Goal: Task Accomplishment & Management: Complete application form

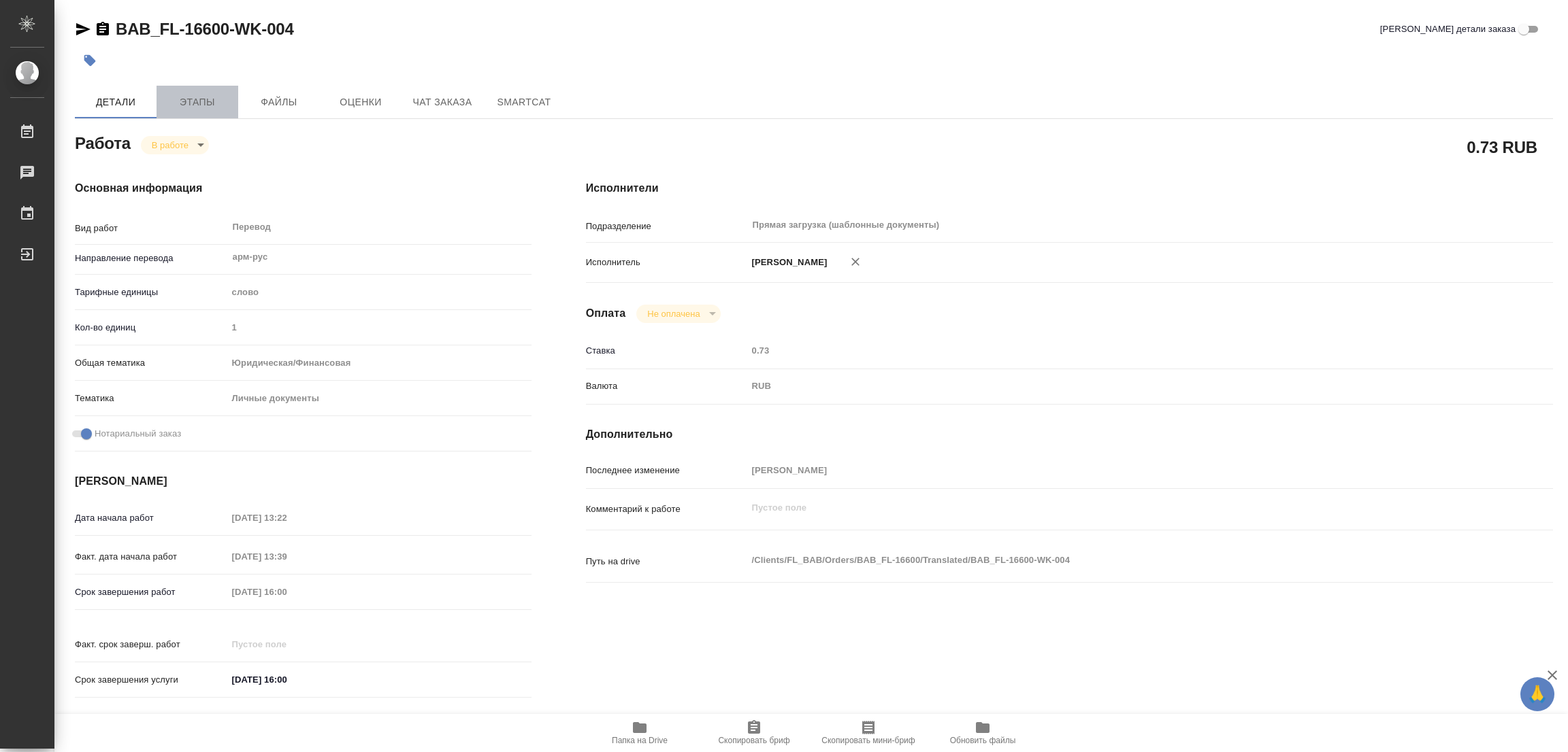
click at [188, 102] on span "Этапы" at bounding box center [197, 101] width 65 height 17
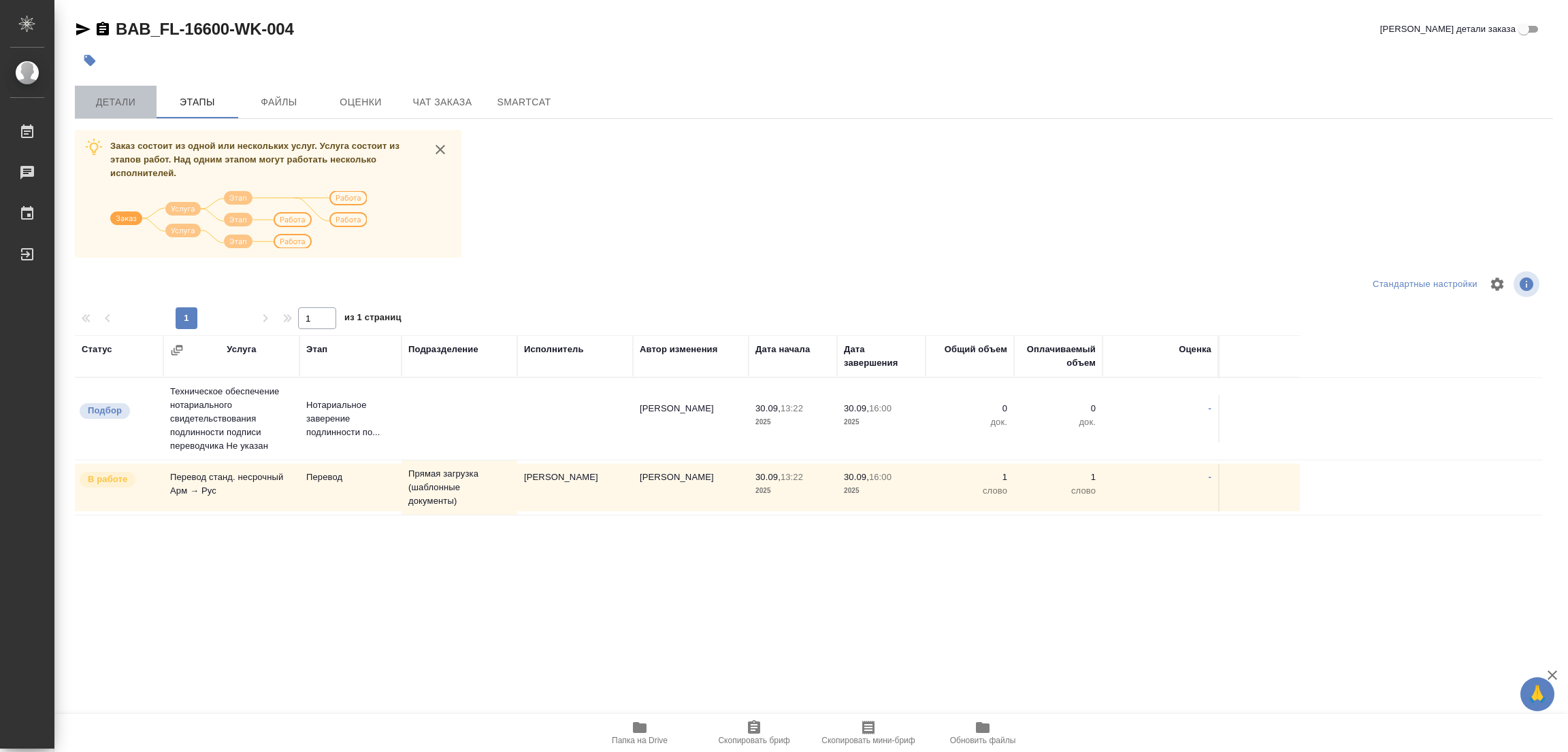
click at [122, 105] on span "Детали" at bounding box center [115, 101] width 65 height 17
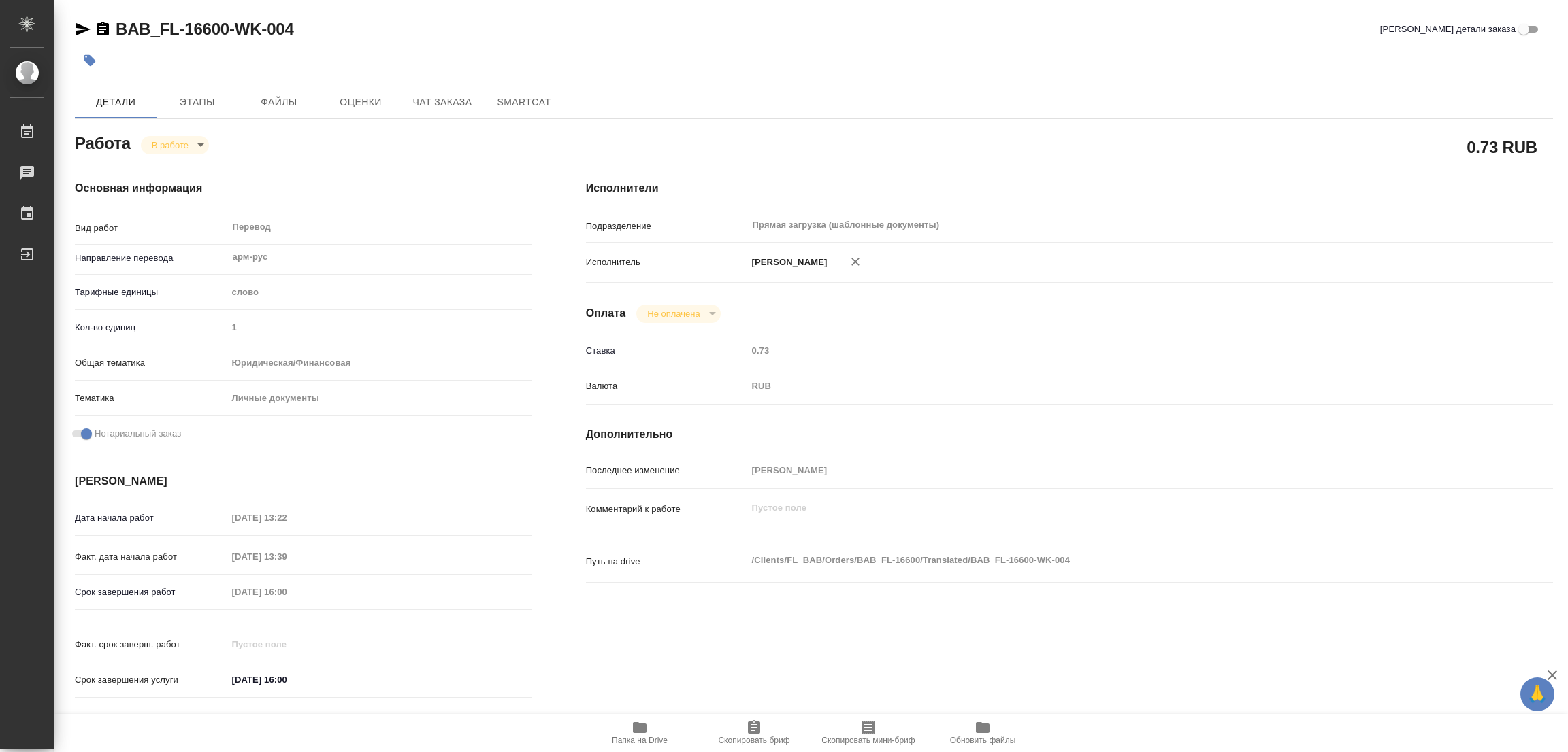
type textarea "x"
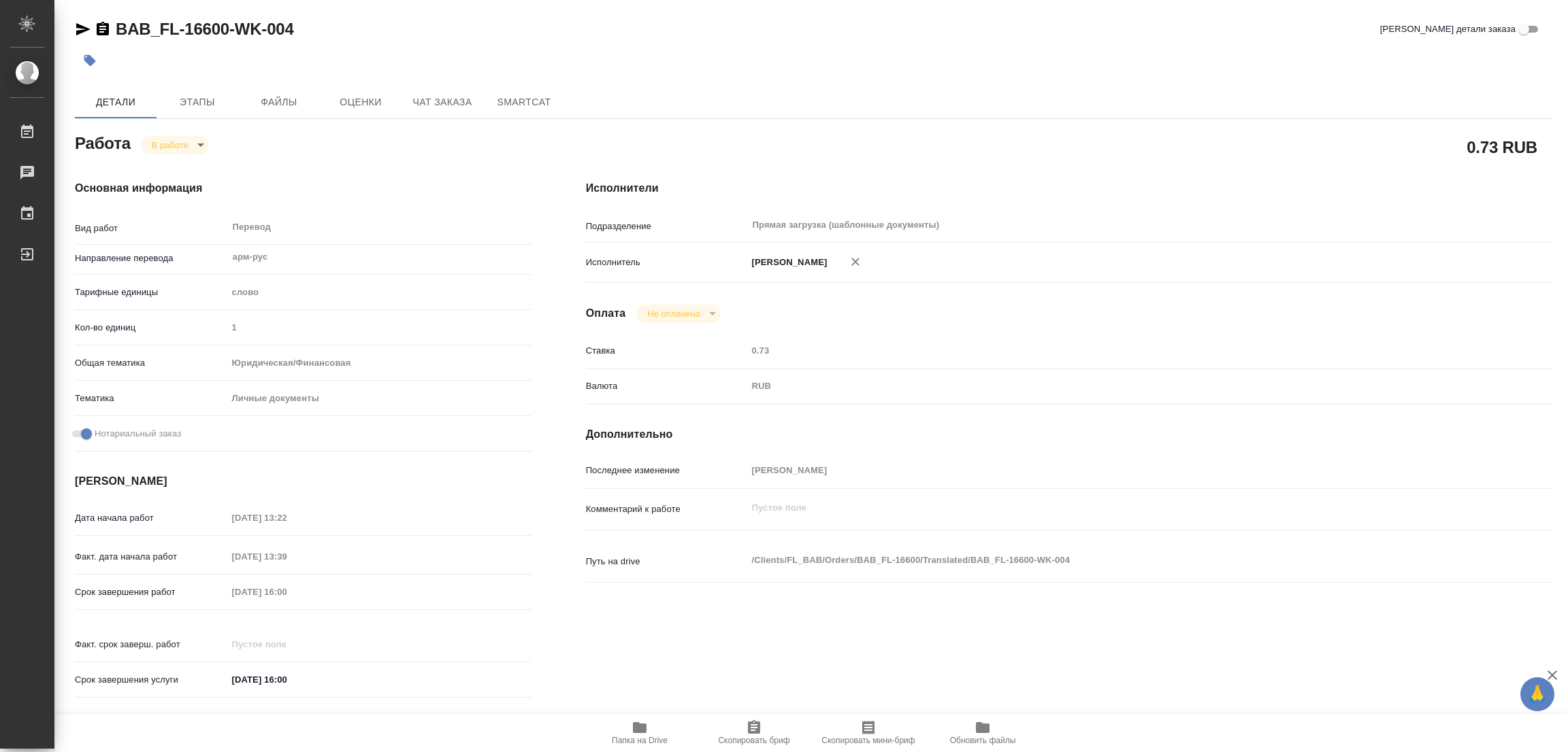
type textarea "x"
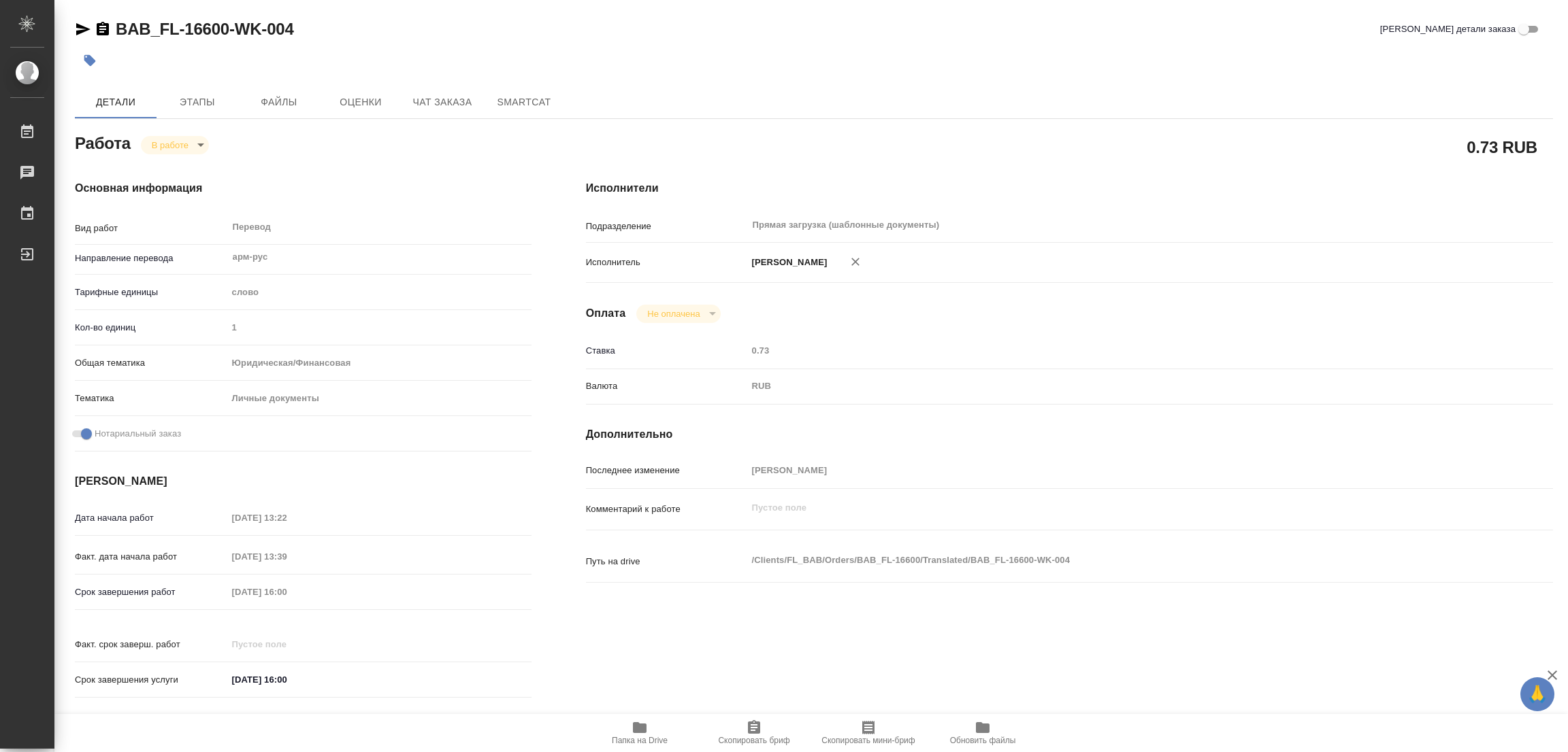
type textarea "x"
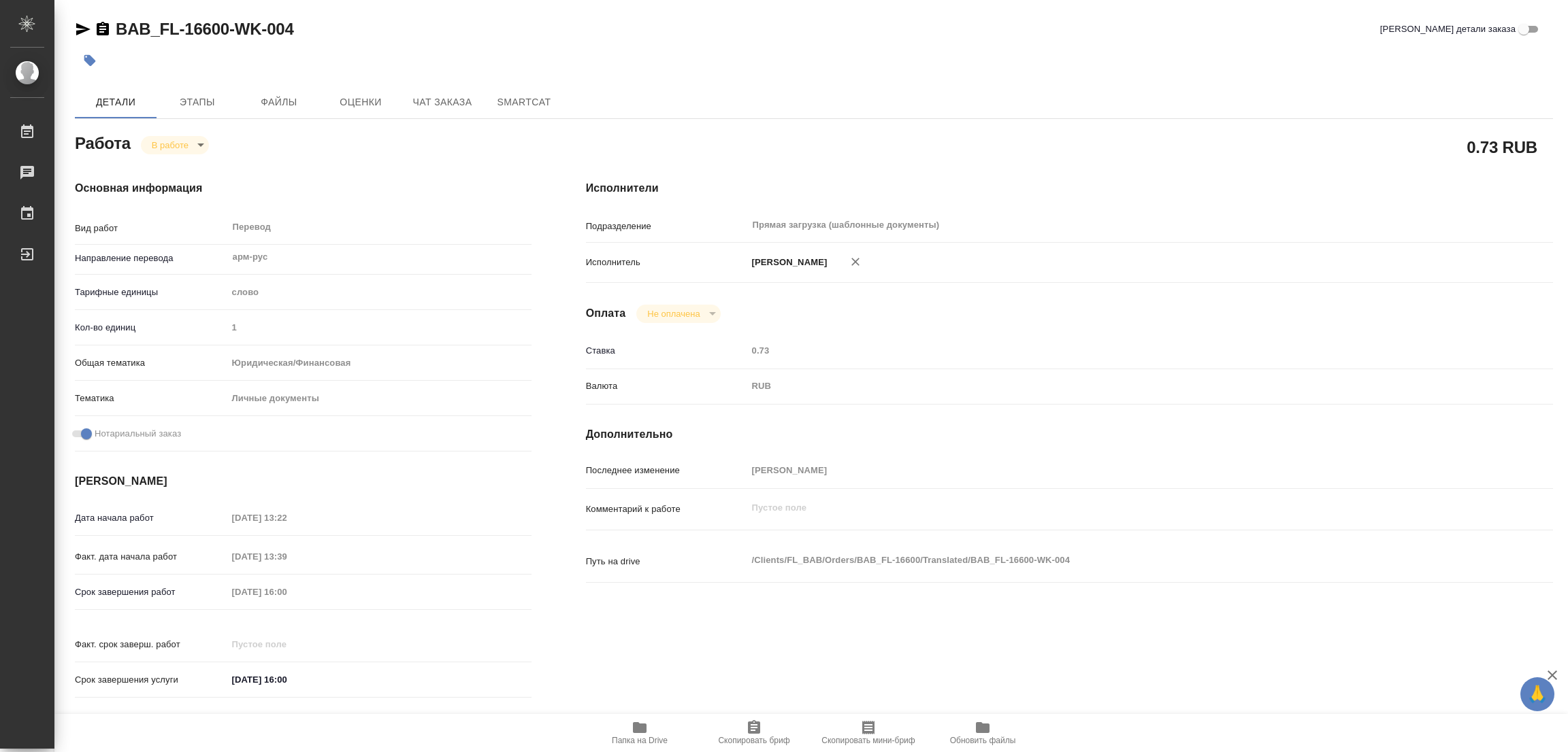
type textarea "x"
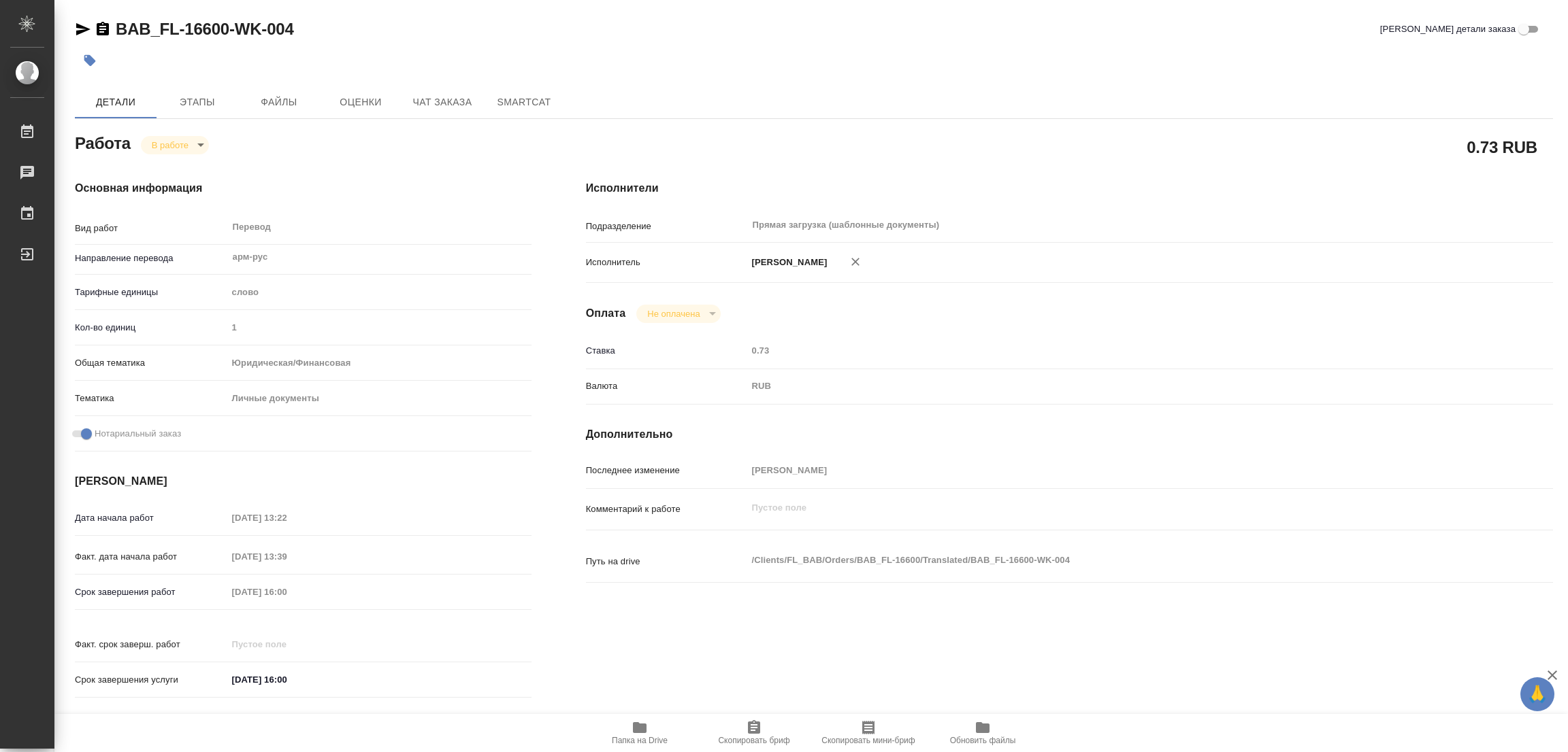
click at [341, 171] on div "Основная информация Вид работ Перевод x ​ Направление перевода арм-рус ​ Тарифн…" at bounding box center [303, 443] width 511 height 581
type textarea "x"
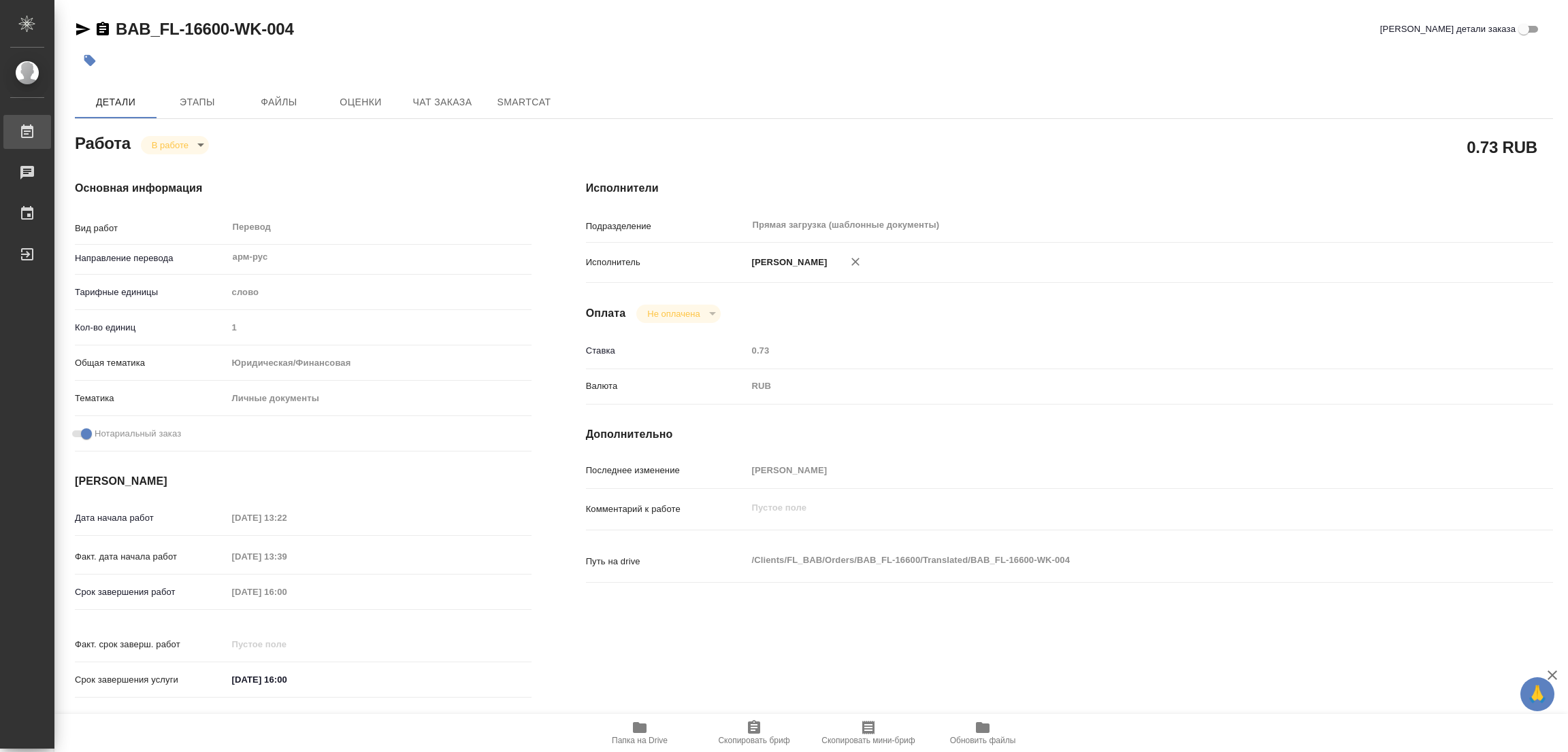
type textarea "x"
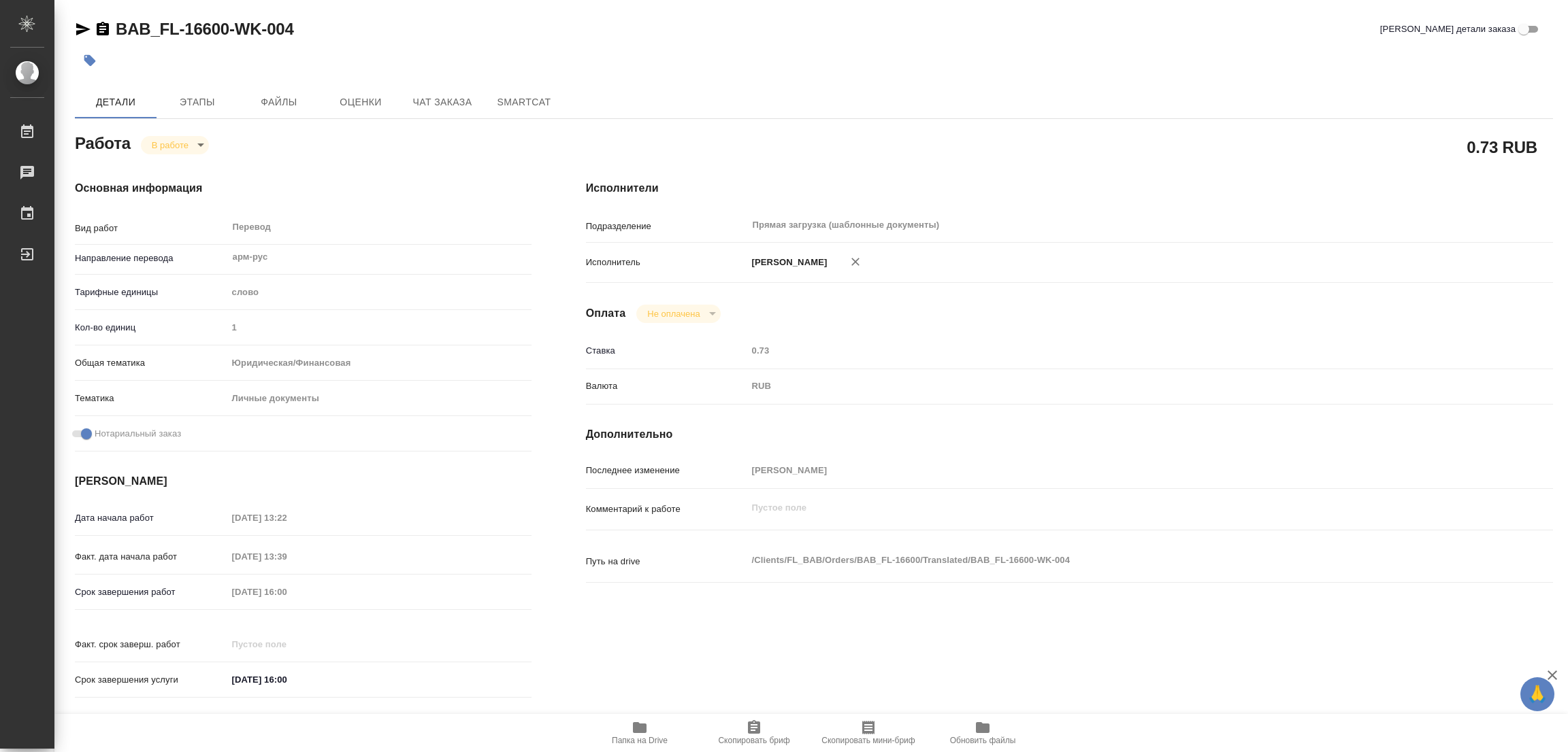
type textarea "x"
click at [440, 180] on h4 "Основная информация" at bounding box center [303, 188] width 457 height 17
type textarea "x"
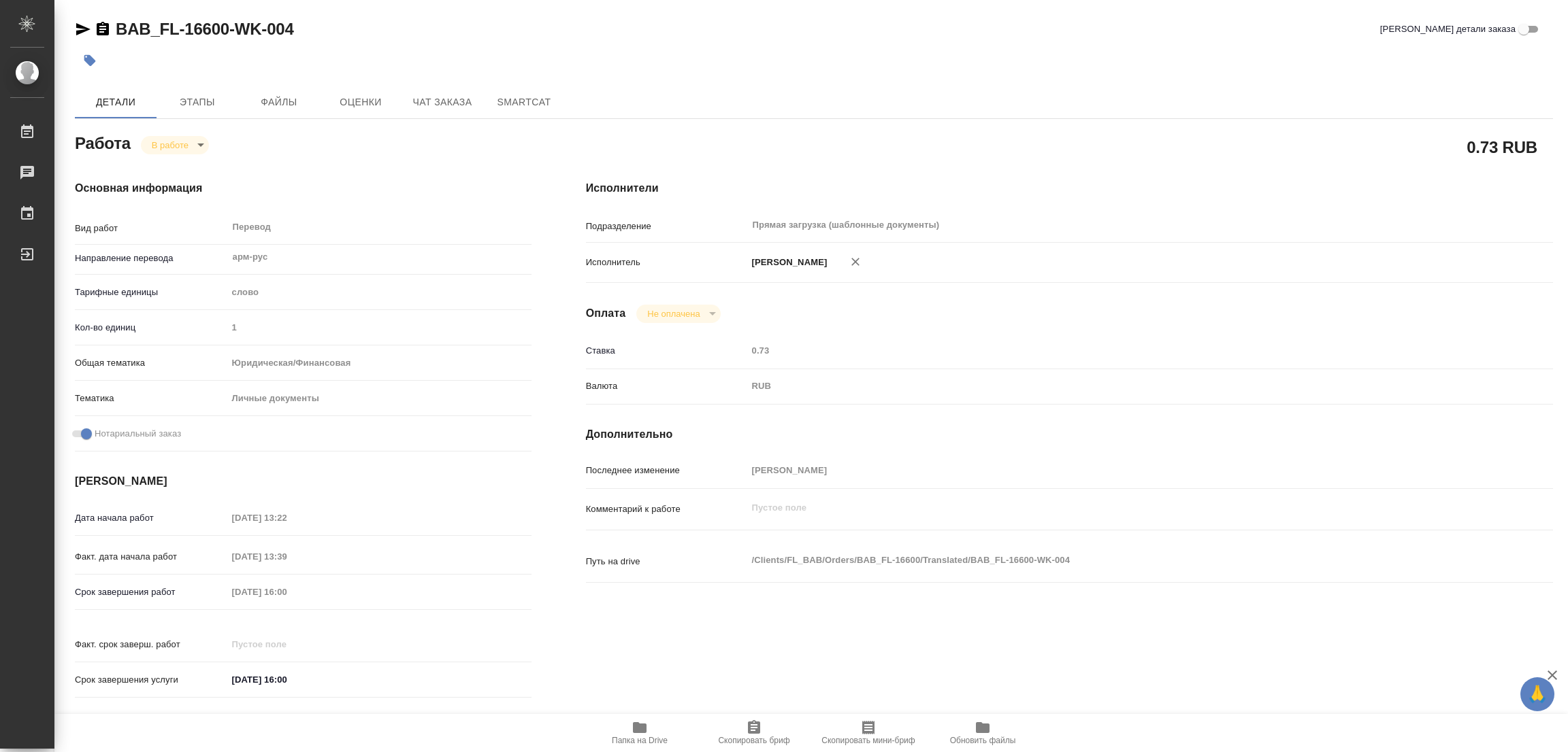
type textarea "x"
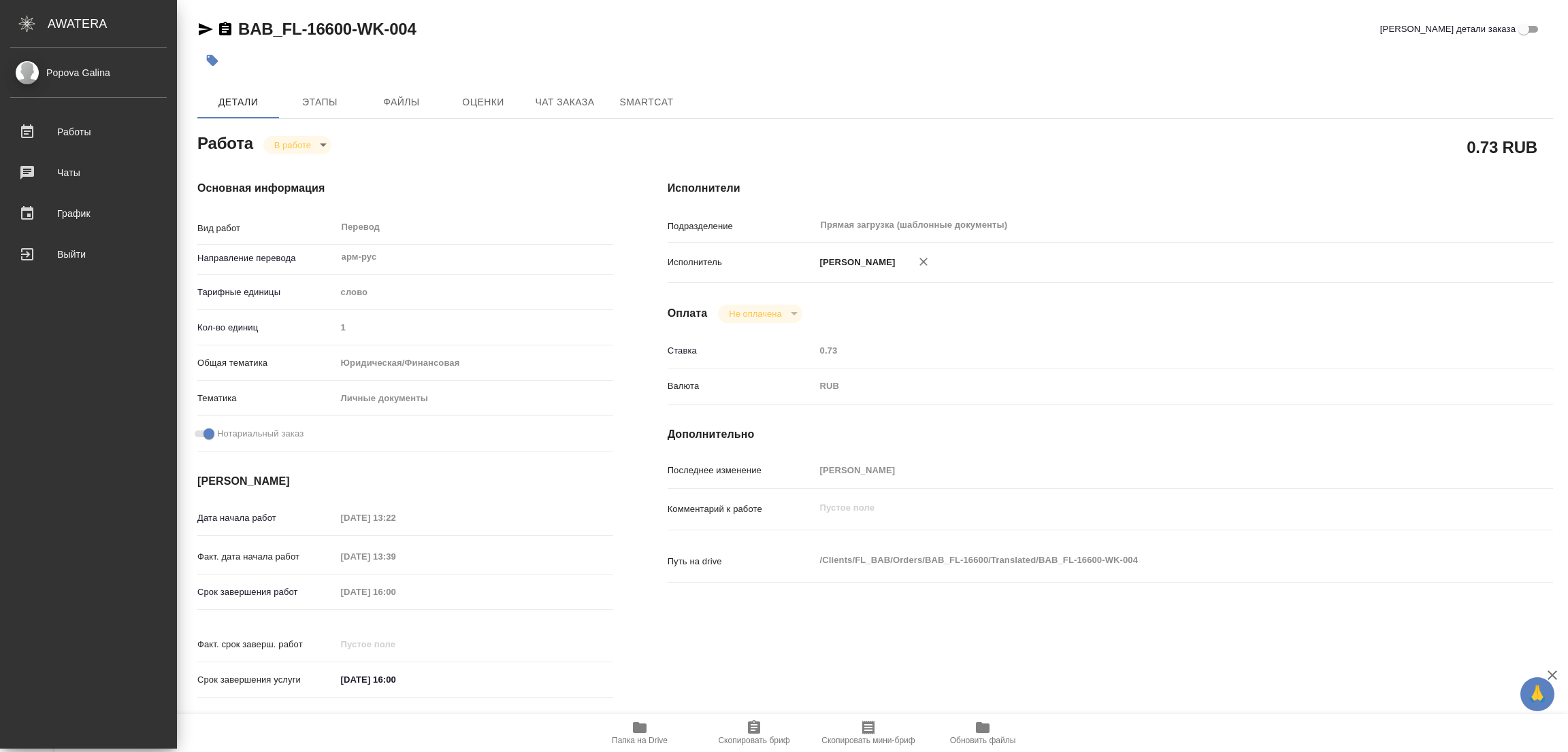
type textarea "x"
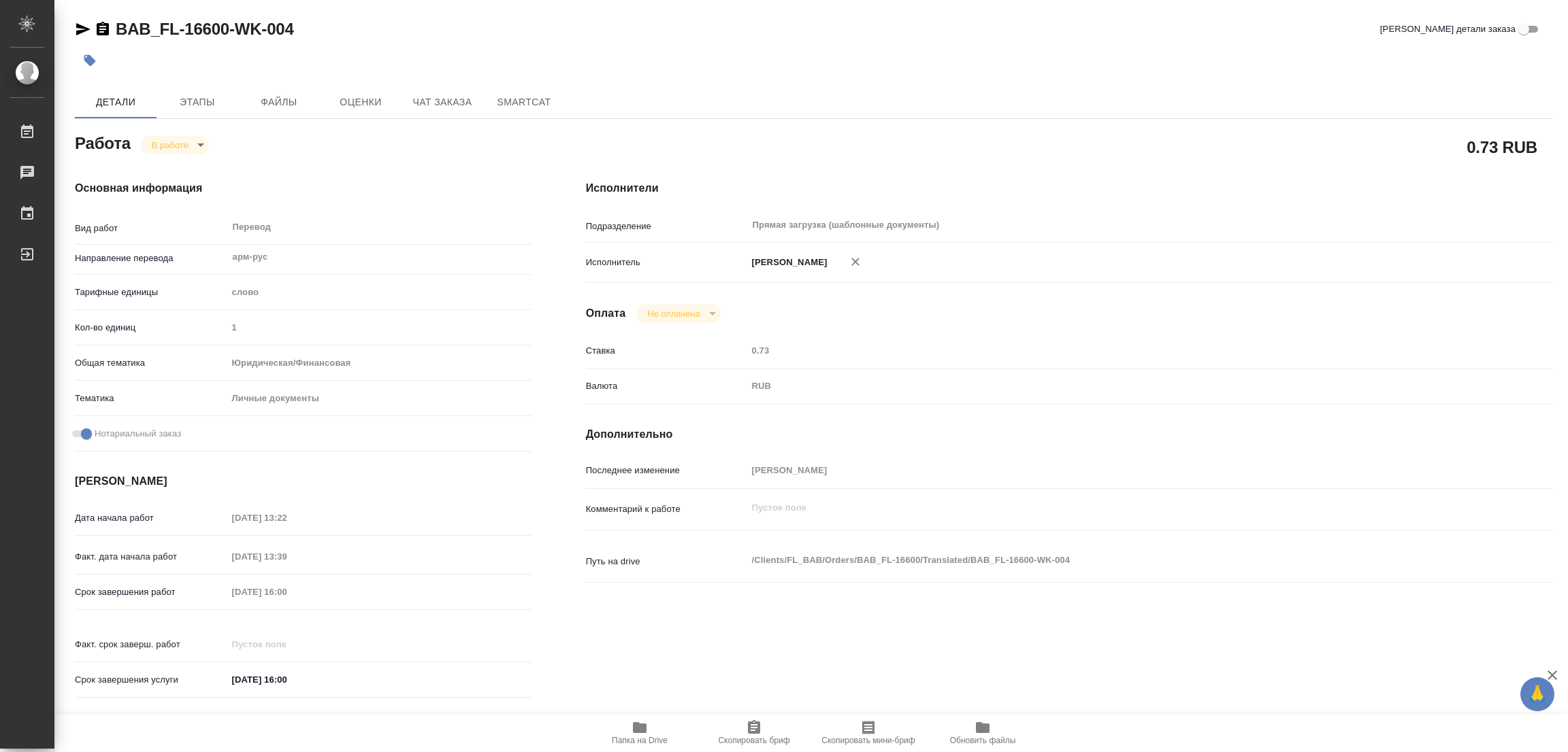
type textarea "x"
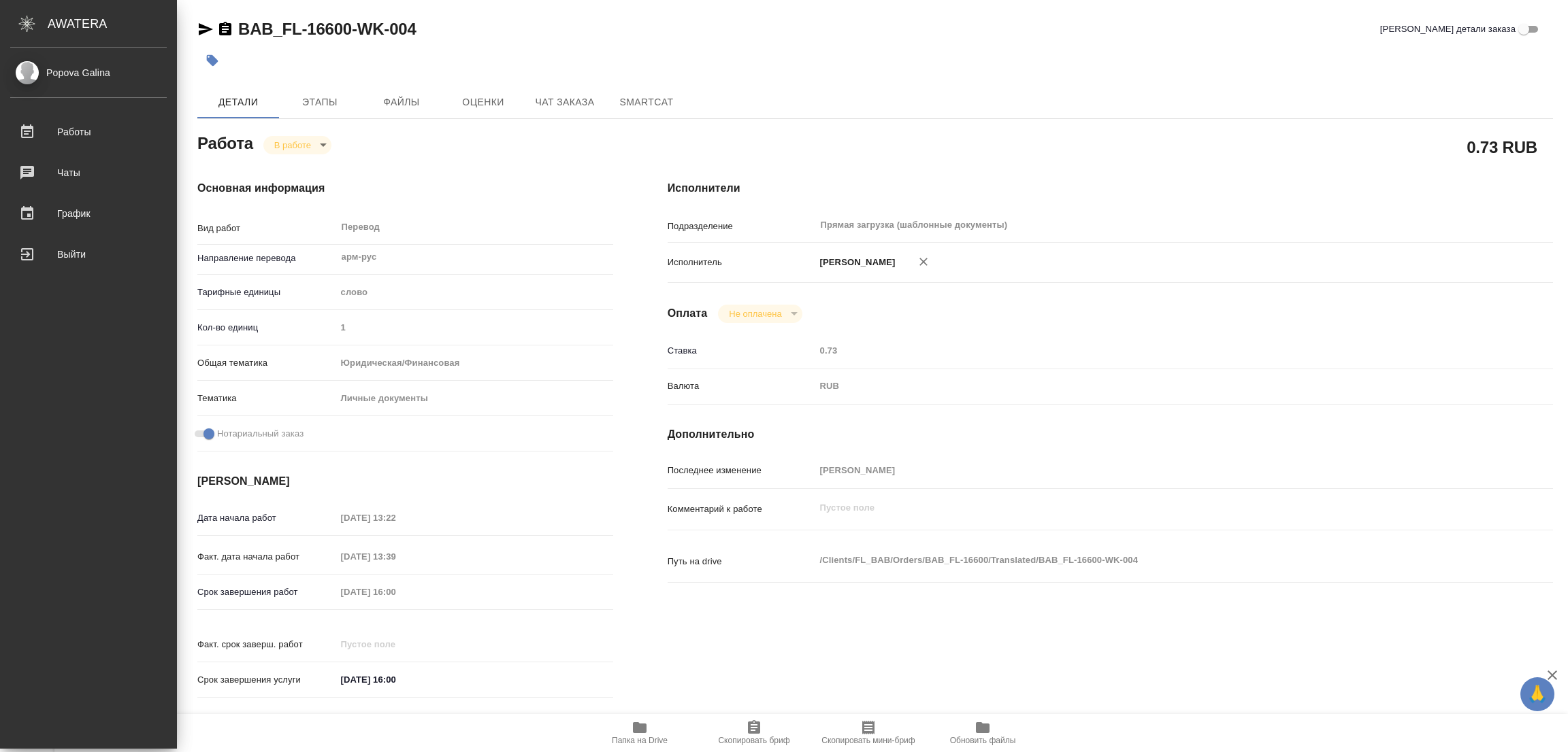
type textarea "x"
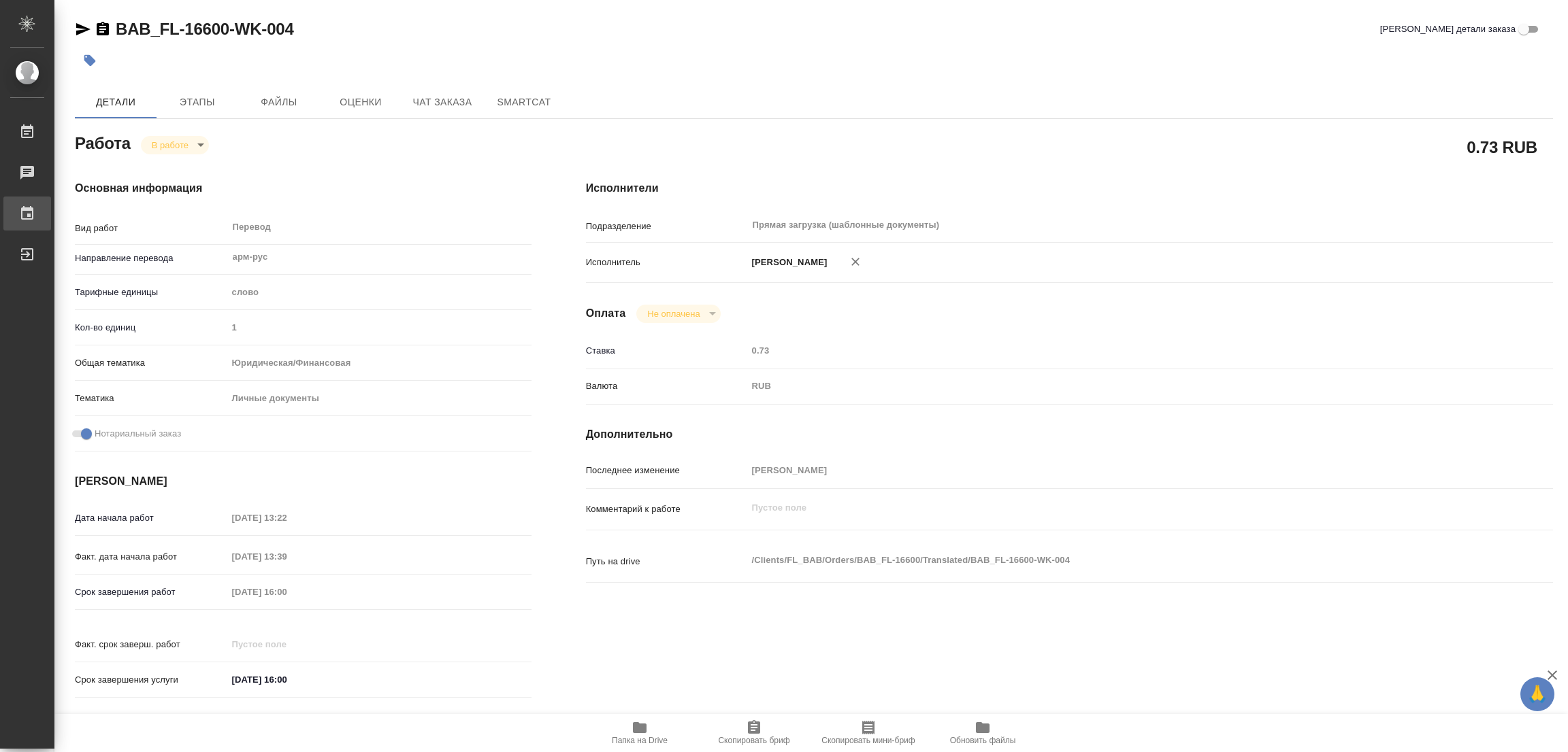
type textarea "x"
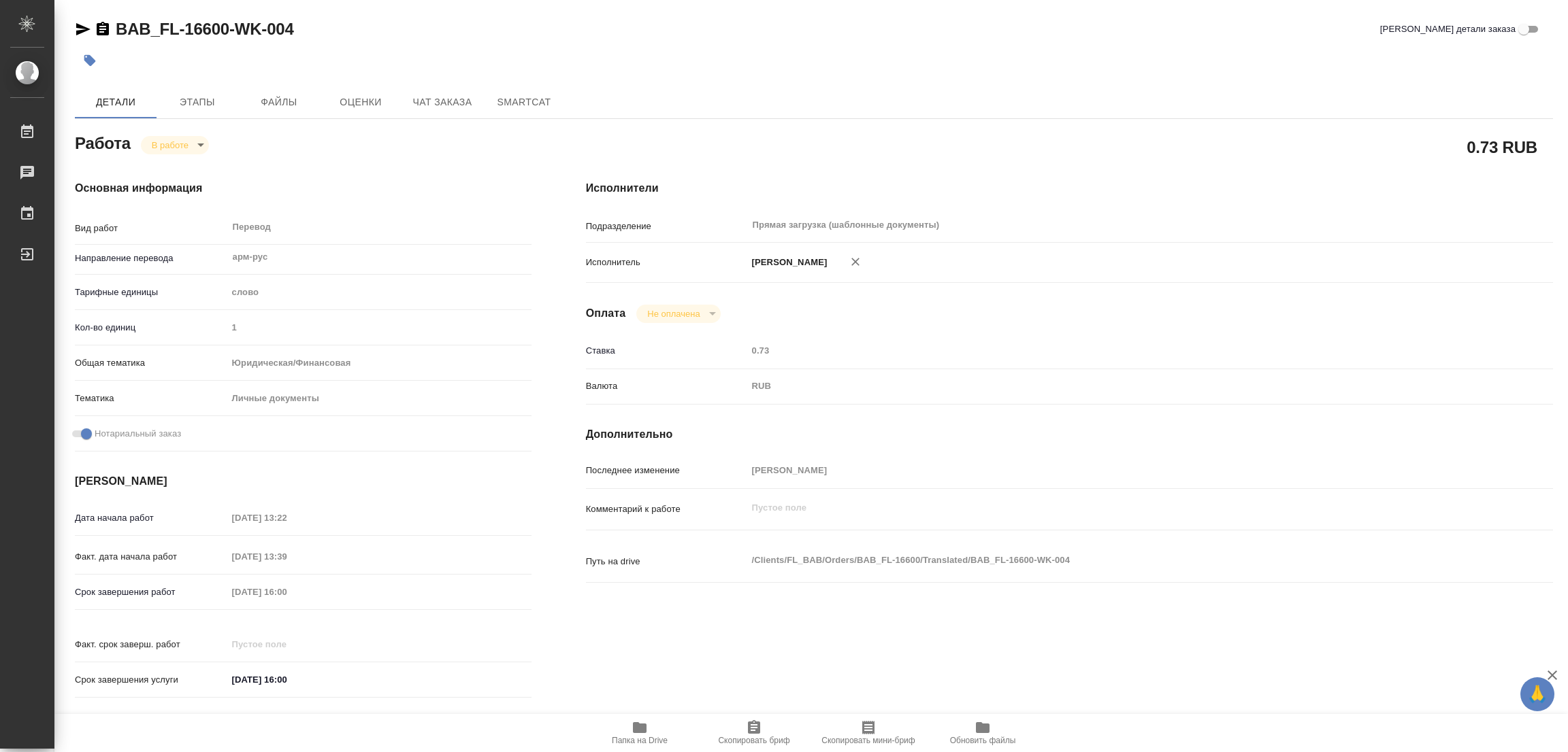
type textarea "x"
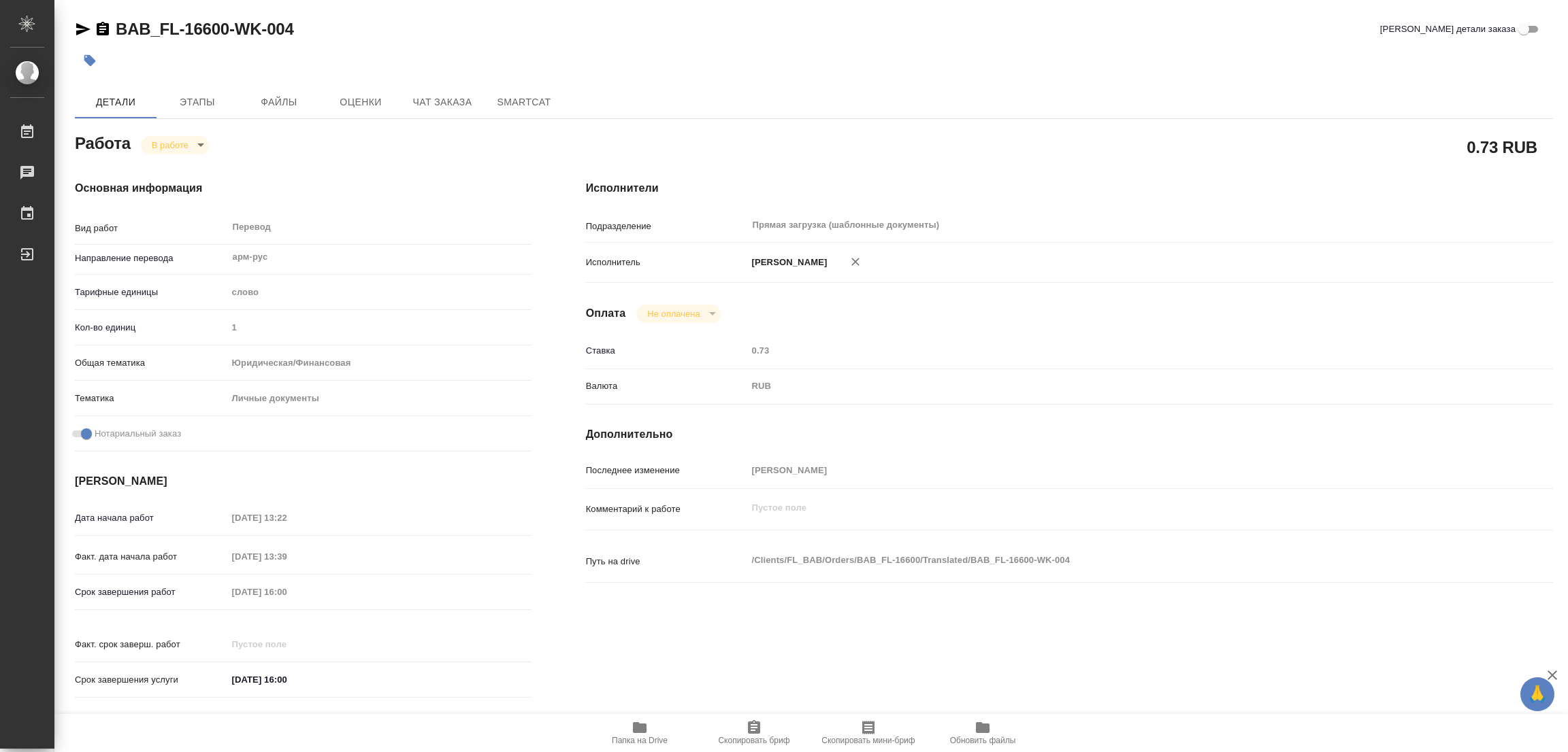
type textarea "x"
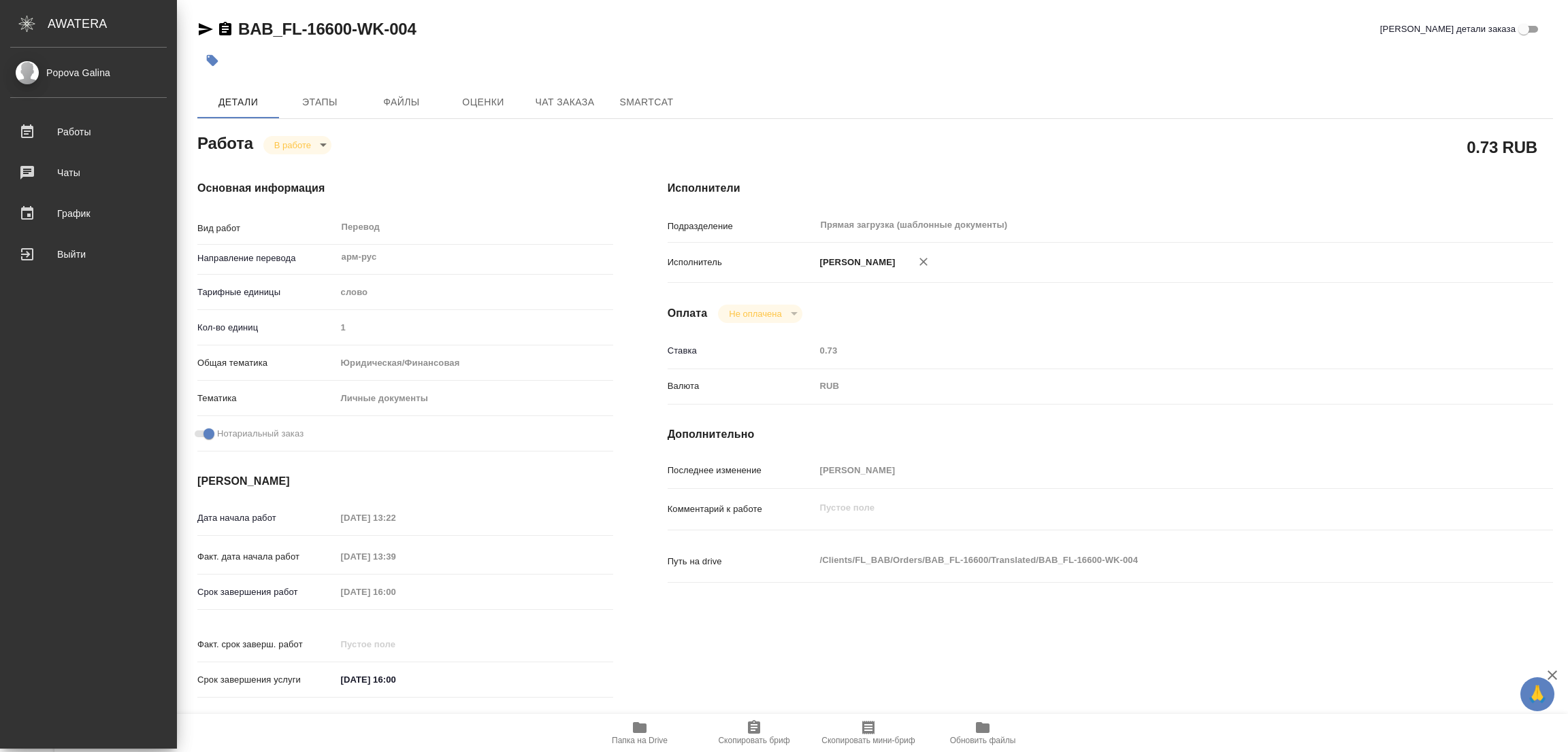
type textarea "x"
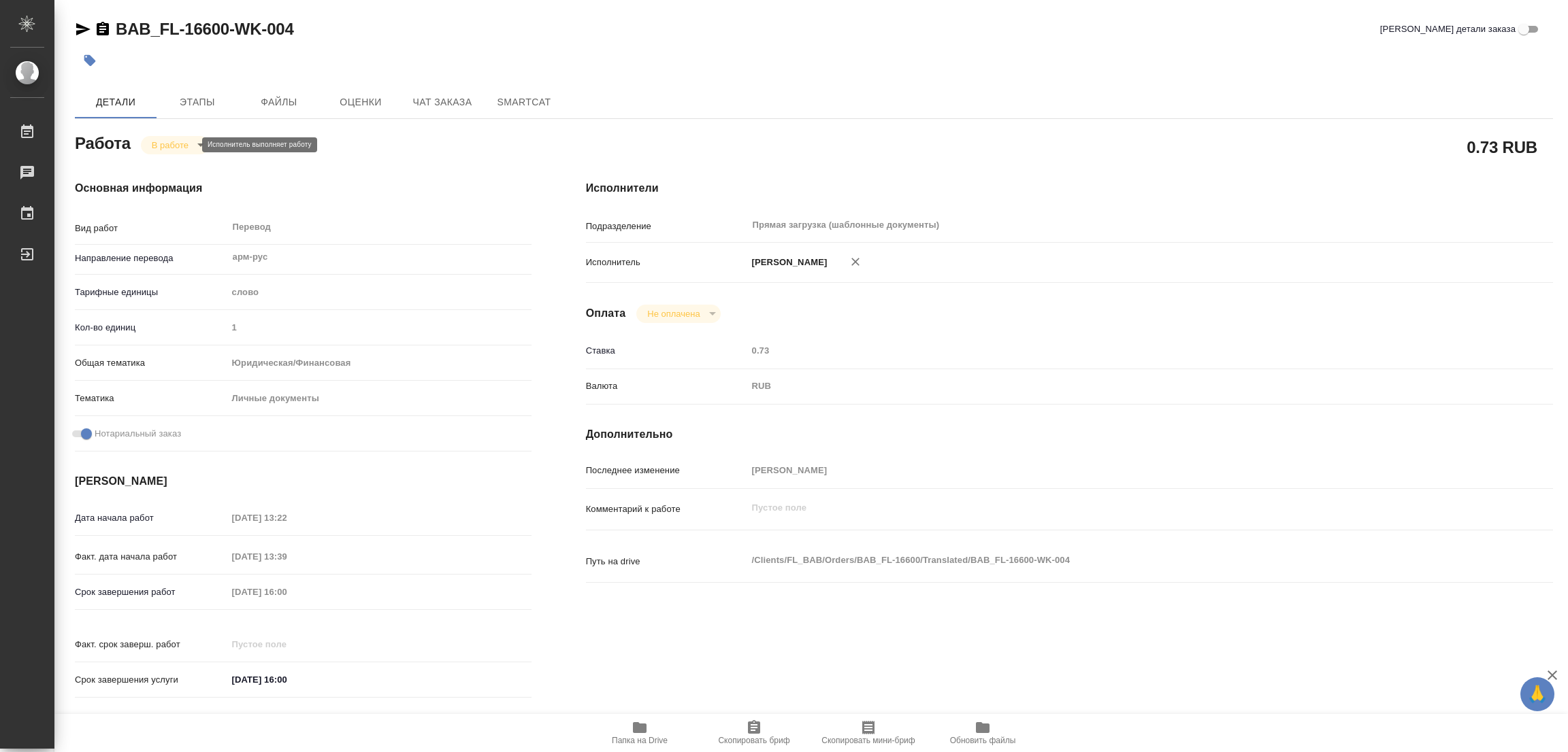
click at [173, 148] on body "🙏 .cls-1 fill:#fff; AWATERA Popova Galina Работы 0 Чаты График Выйти BAB_FL-166…" at bounding box center [784, 376] width 1568 height 752
click at [178, 164] on button "Выполнен" at bounding box center [176, 168] width 50 height 15
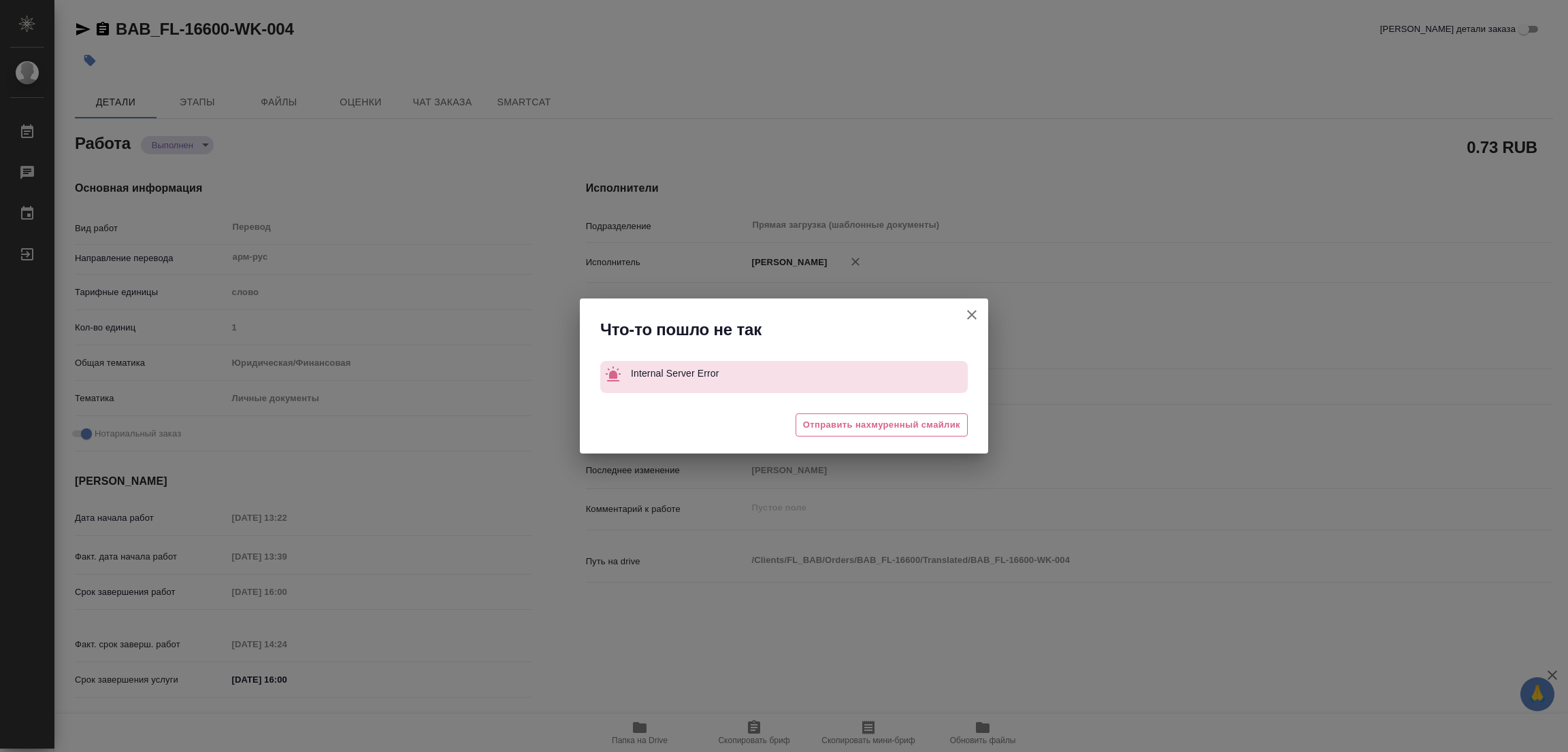
type textarea "x"
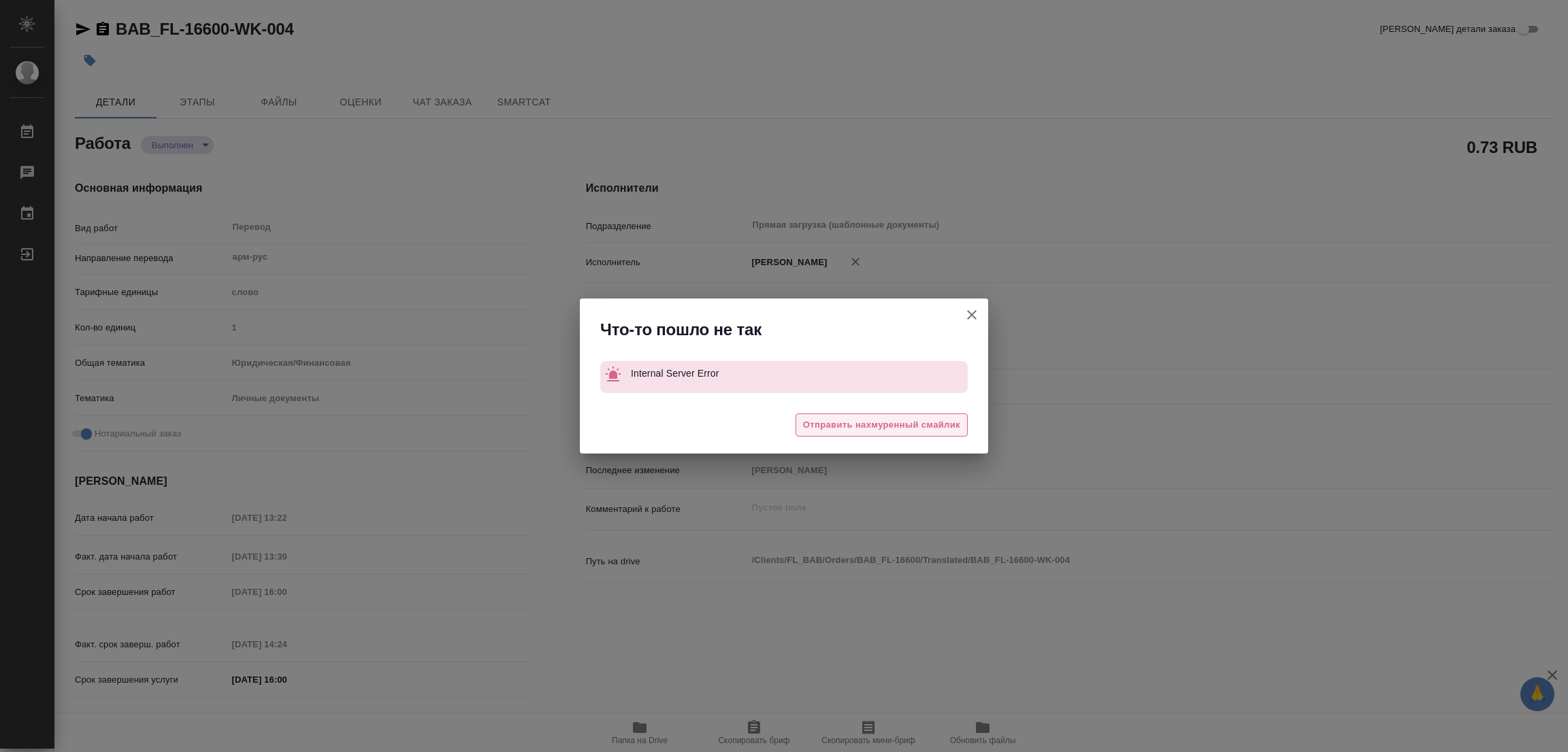
type textarea "x"
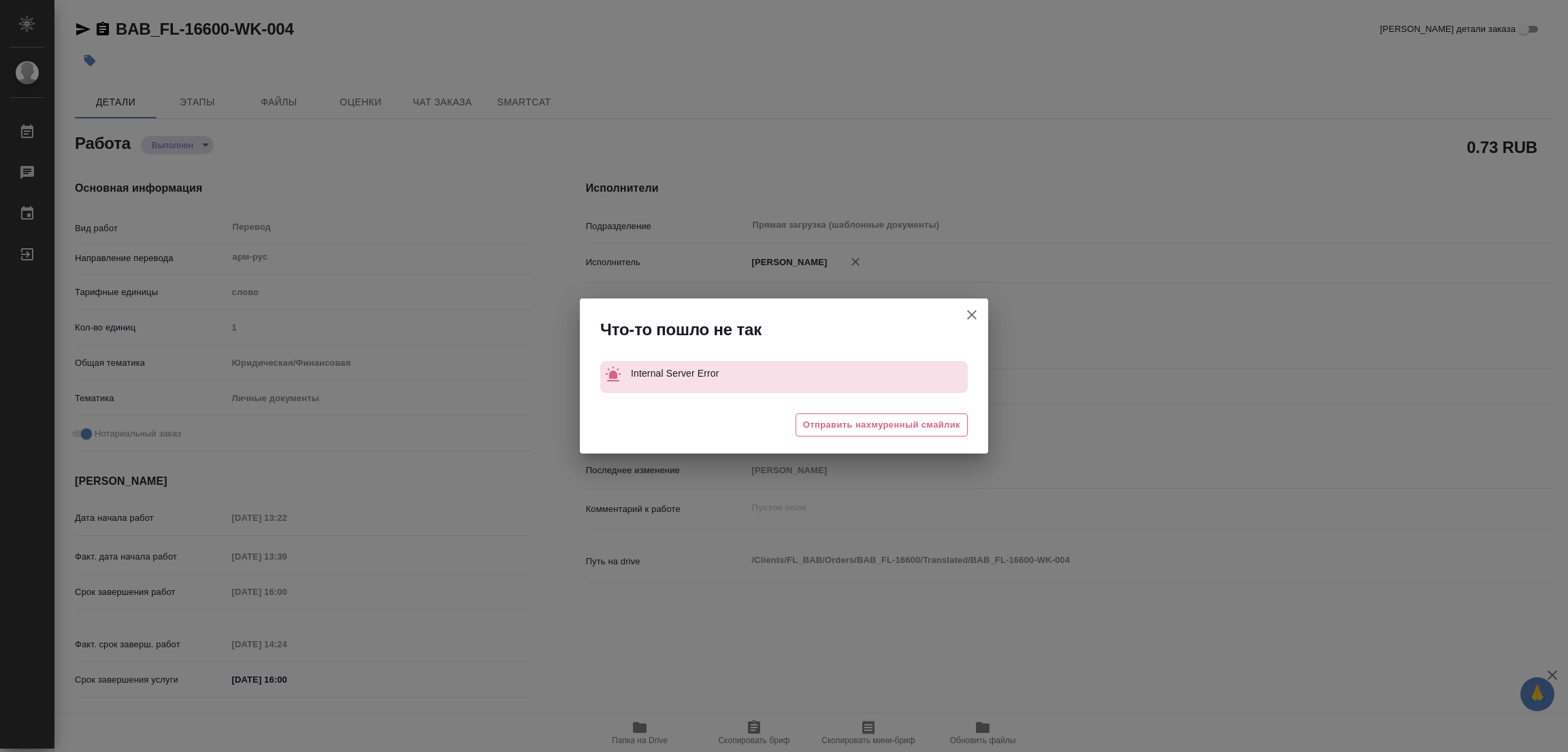
type textarea "x"
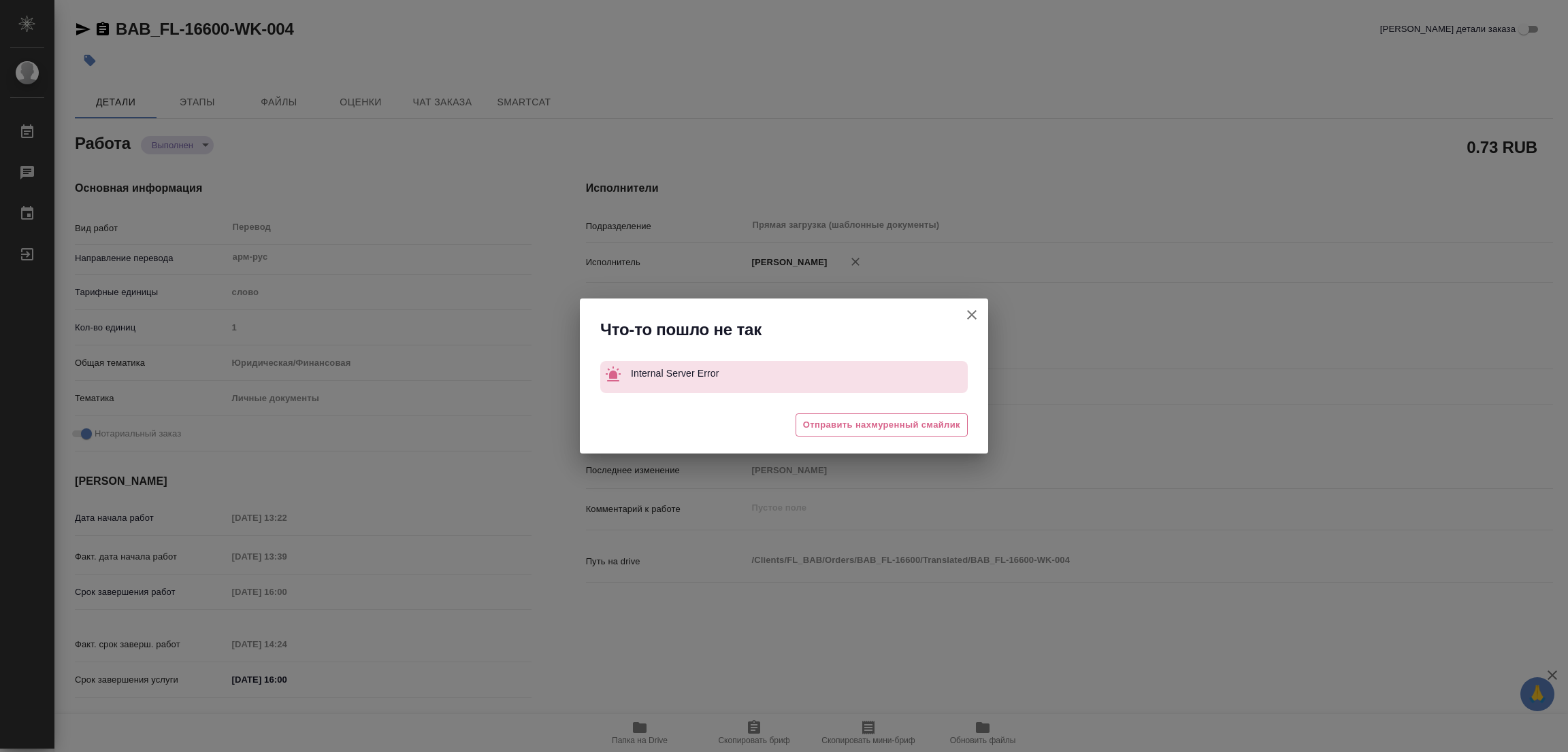
click at [977, 315] on icon "button" at bounding box center [972, 315] width 17 height 17
type textarea "x"
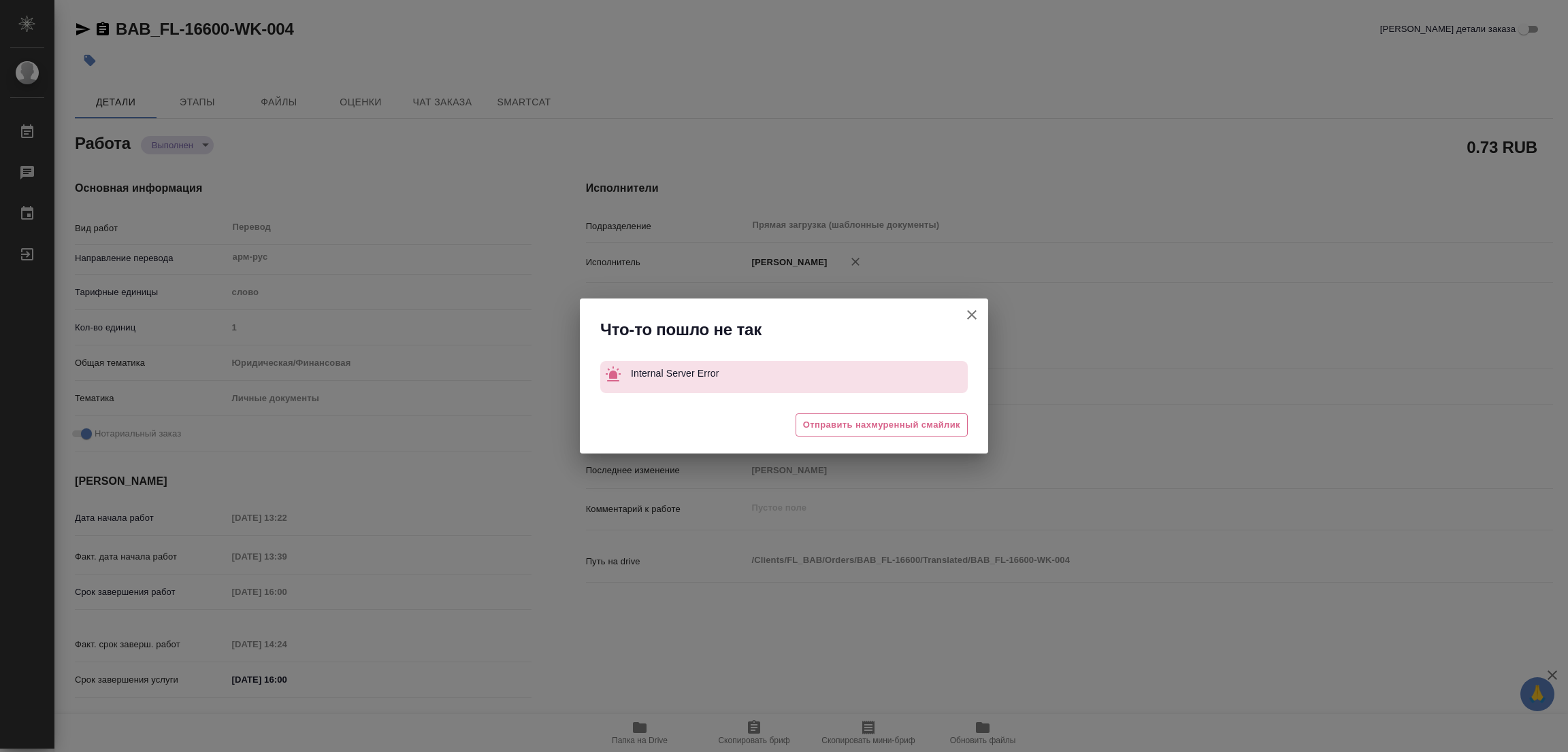
type textarea "x"
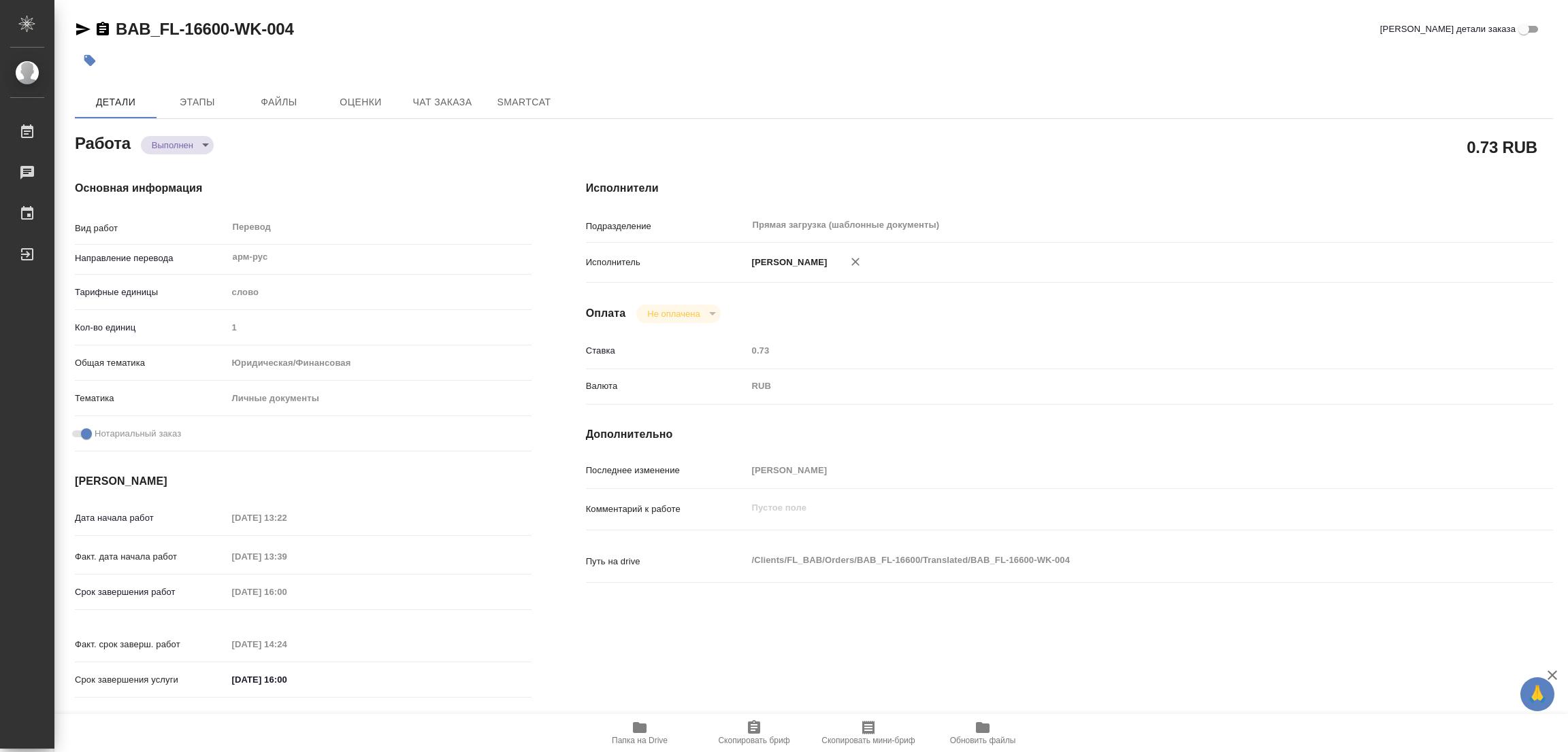
click at [98, 58] on button "button" at bounding box center [90, 60] width 30 height 30
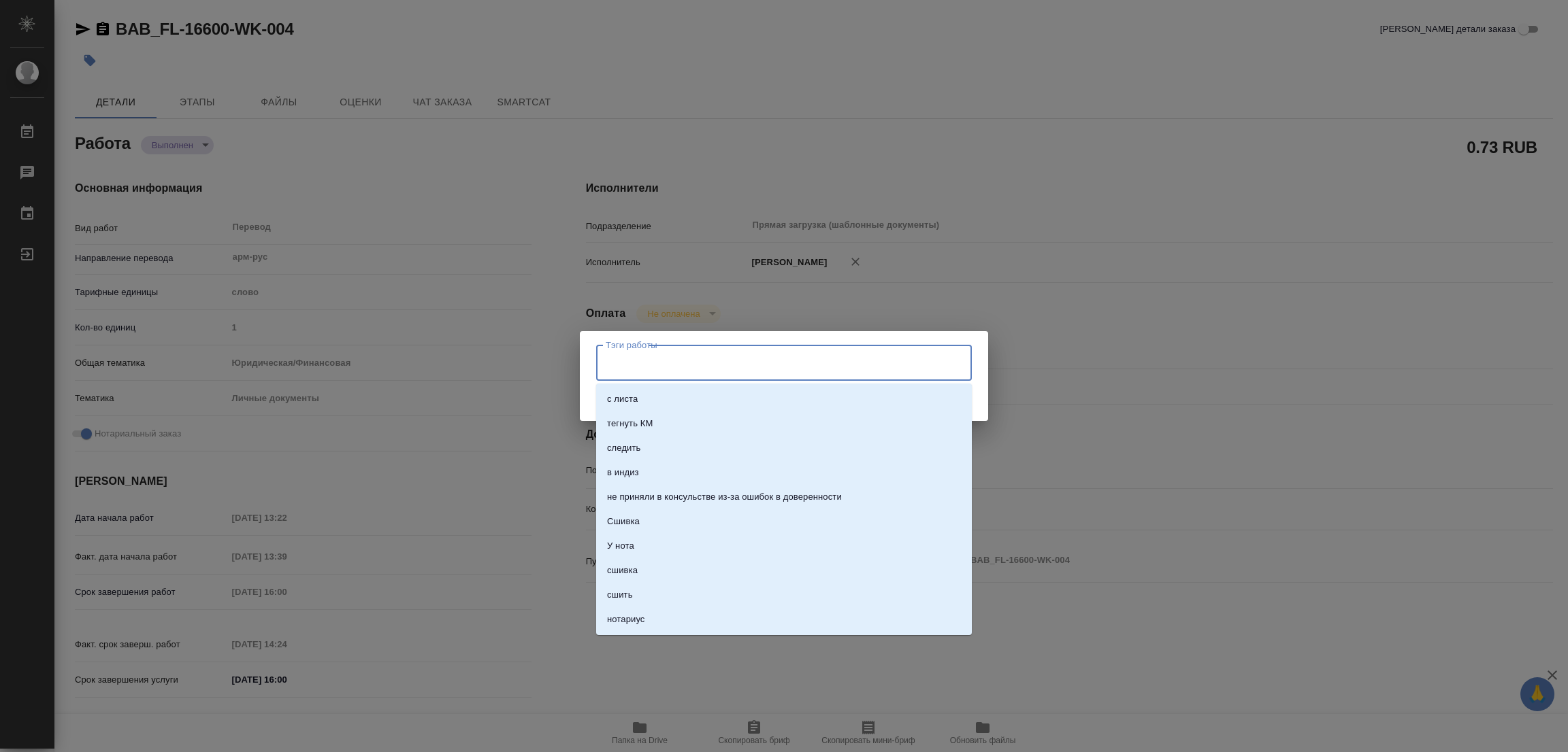
click at [638, 372] on input "Тэги работы" at bounding box center [771, 362] width 337 height 23
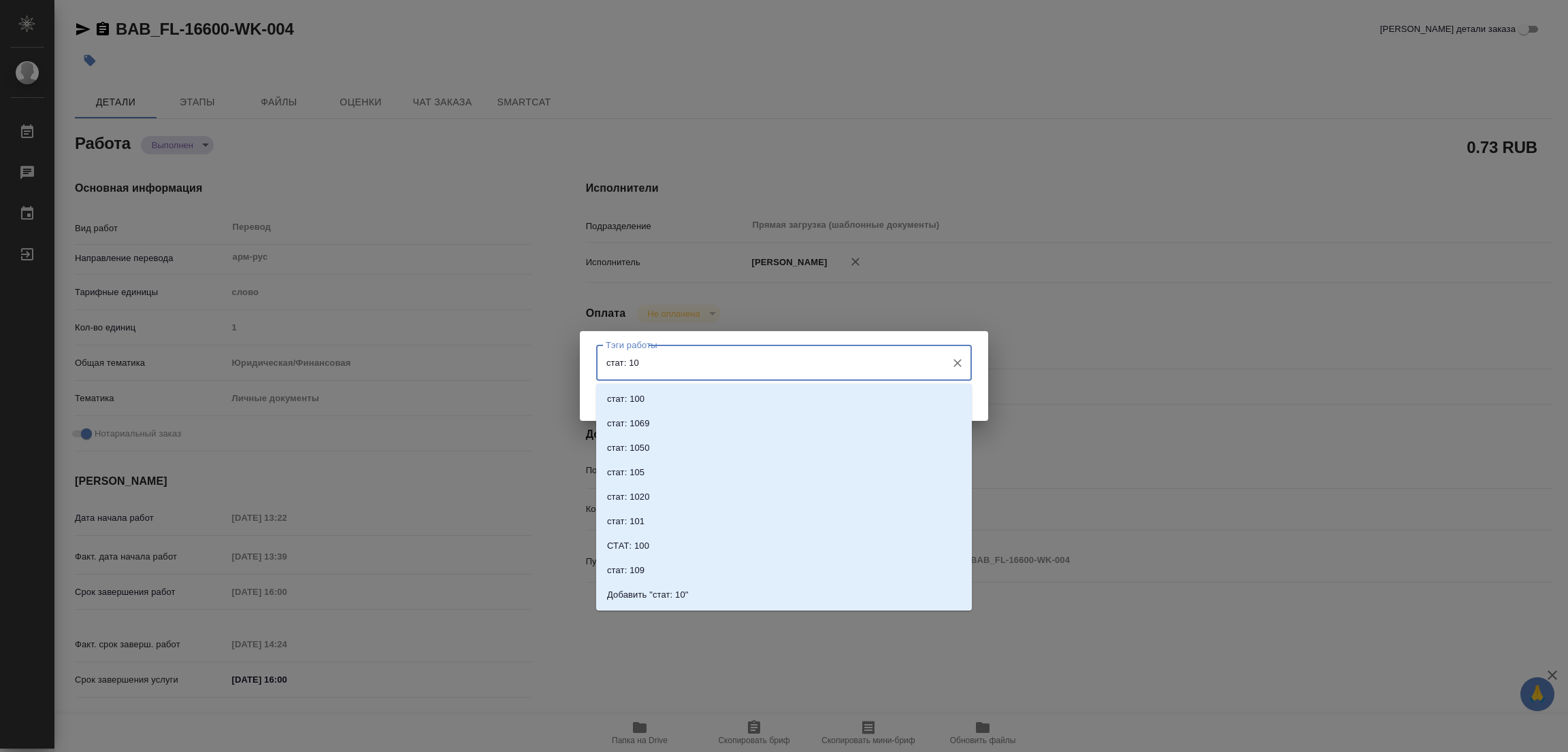
type input "стат: 100"
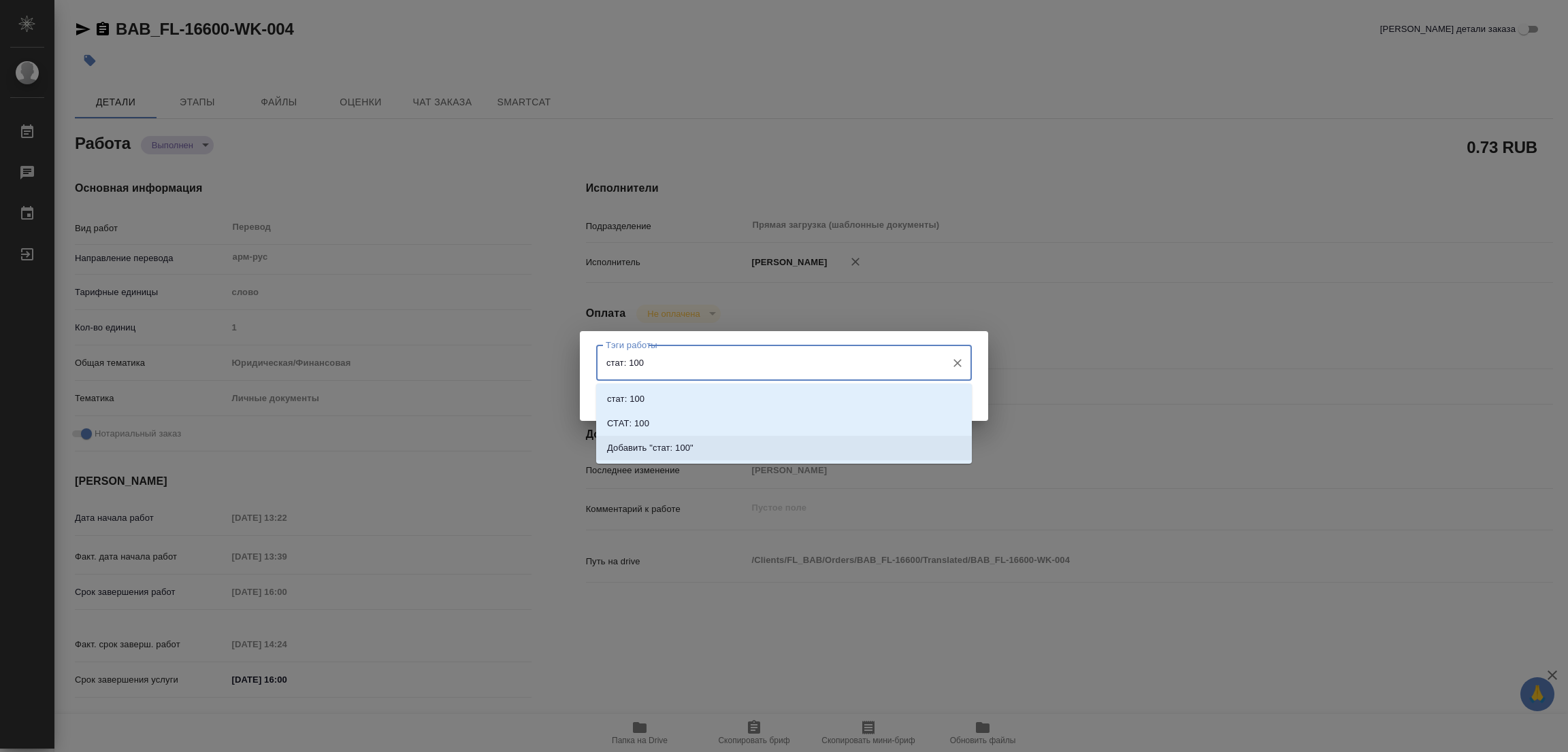
click at [675, 447] on p "Добавить "стат: 100"" at bounding box center [650, 448] width 87 height 14
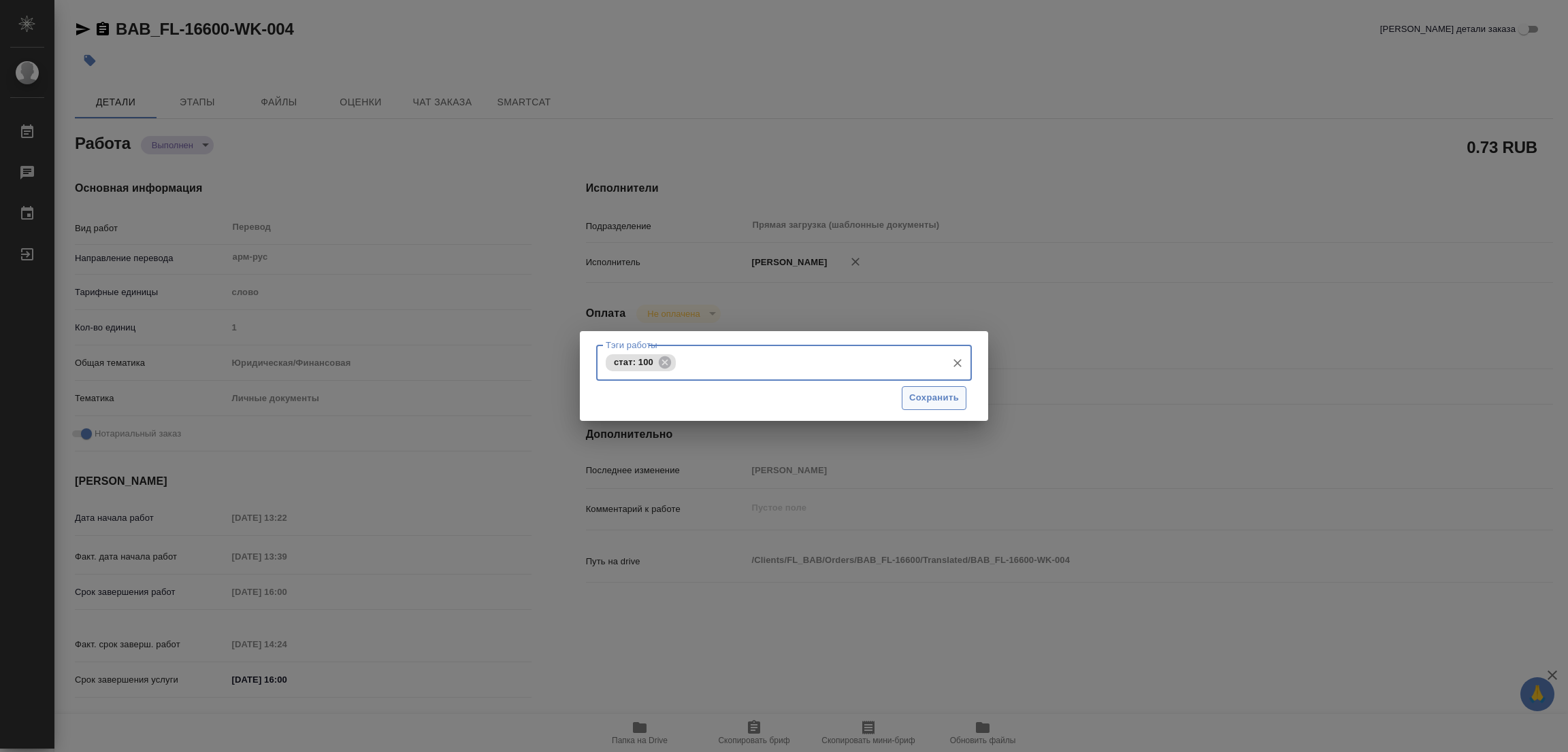
click at [937, 402] on span "Сохранить" at bounding box center [934, 398] width 50 height 16
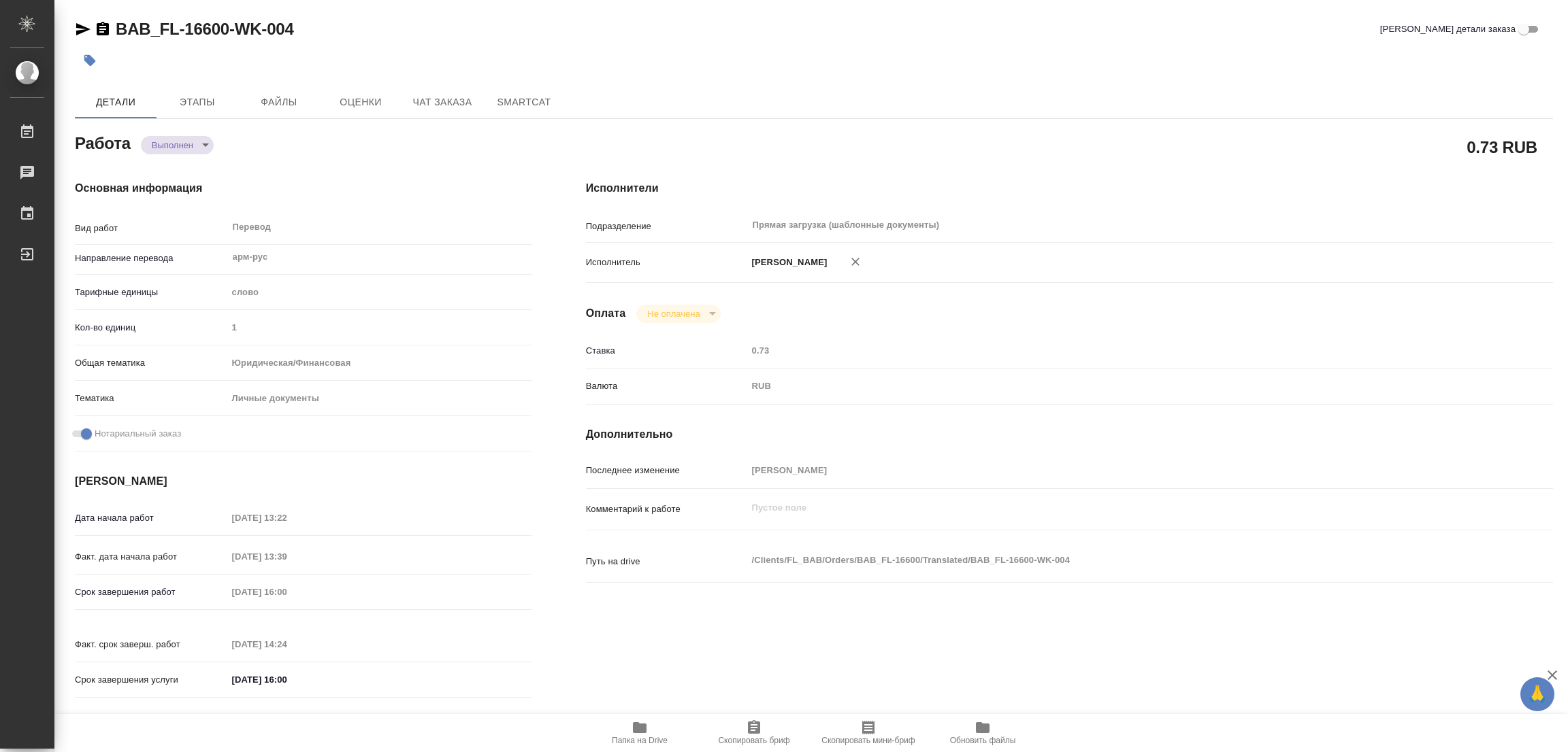
type input "completed"
type textarea "Перевод"
type textarea "x"
type input "арм-рус"
type input "5a8b1489cc6b4906c91bfd90"
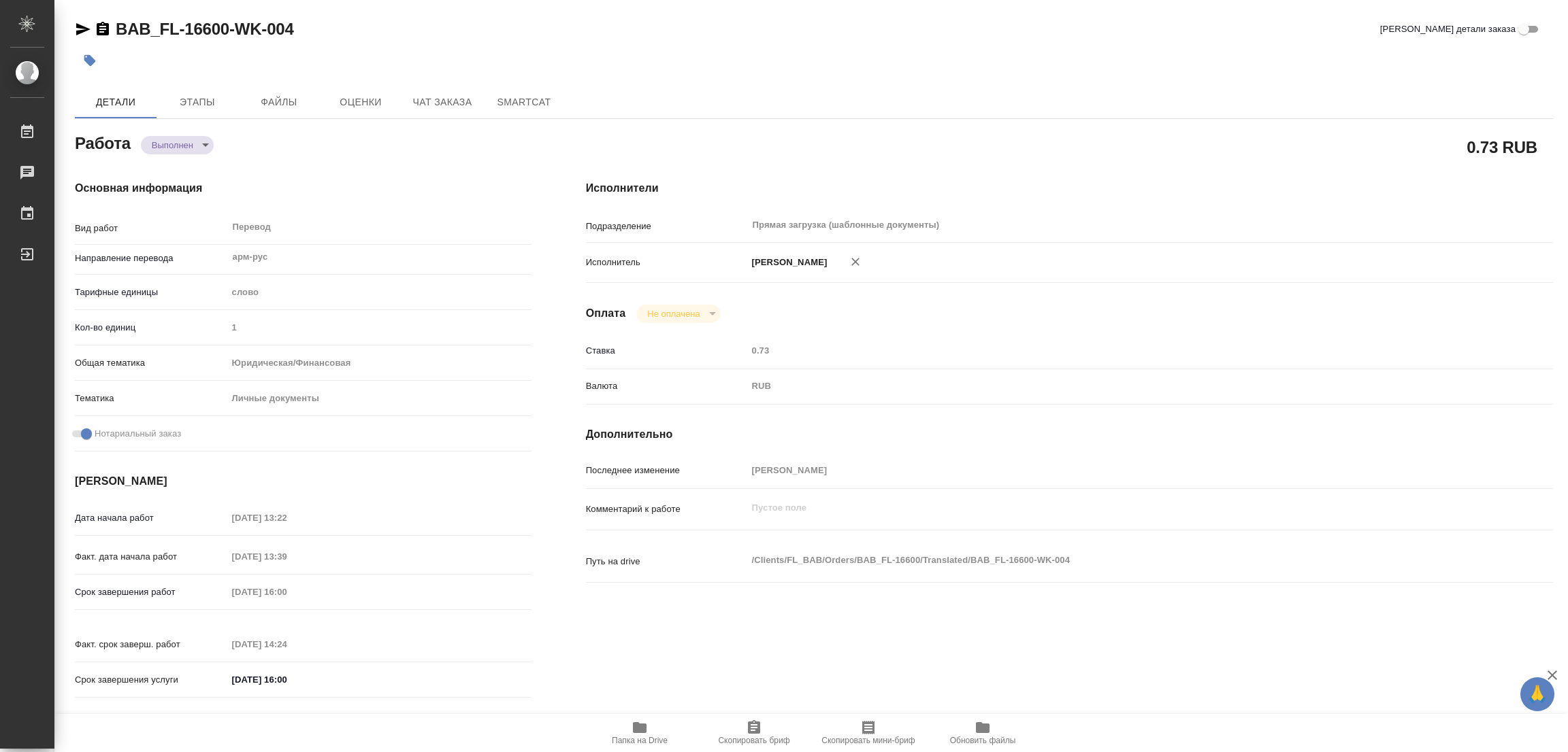
type input "1"
type input "yr-fn"
type input "5a8b8b956a9677013d343cfe"
checkbox input "true"
type input "30.09.2025 13:22"
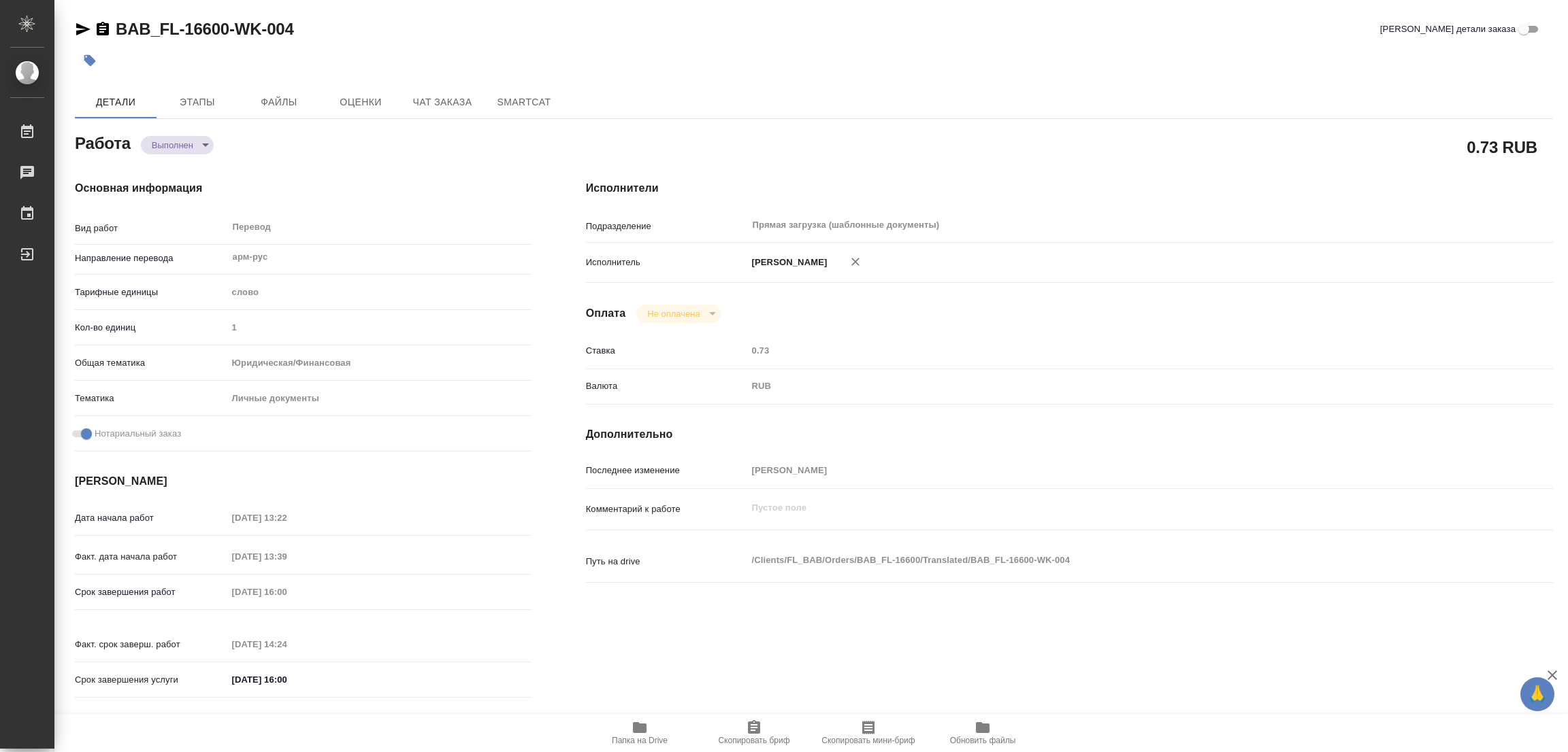
type input "30.09.2025 13:39"
type input "30.09.2025 16:00"
type input "30.09.2025 14:24"
type input "30.09.2025 16:00"
type input "Прямая загрузка (шаблонные документы)"
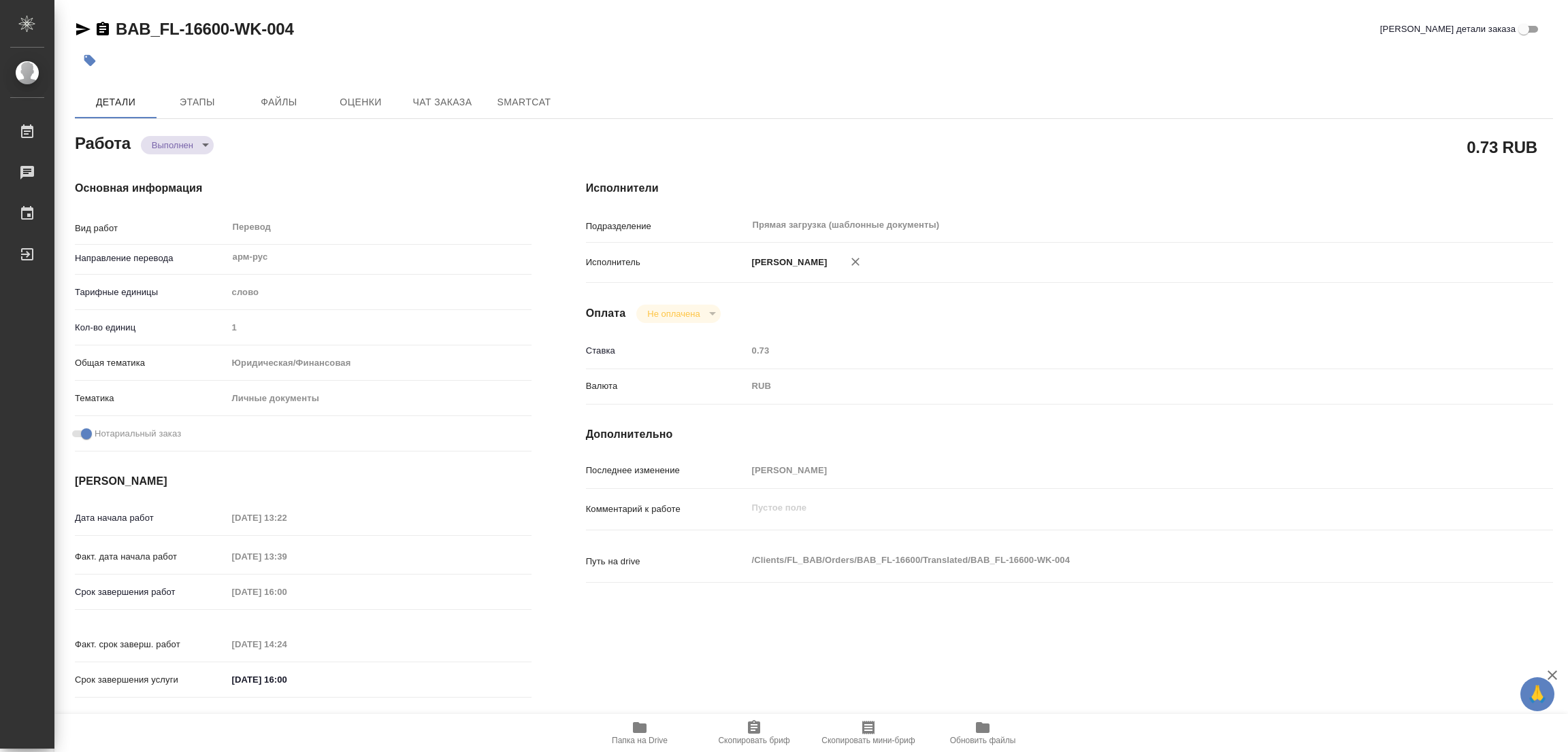
type input "notPayed"
type input "0.73"
type input "RUB"
type input "Попова Галина"
type textarea "x"
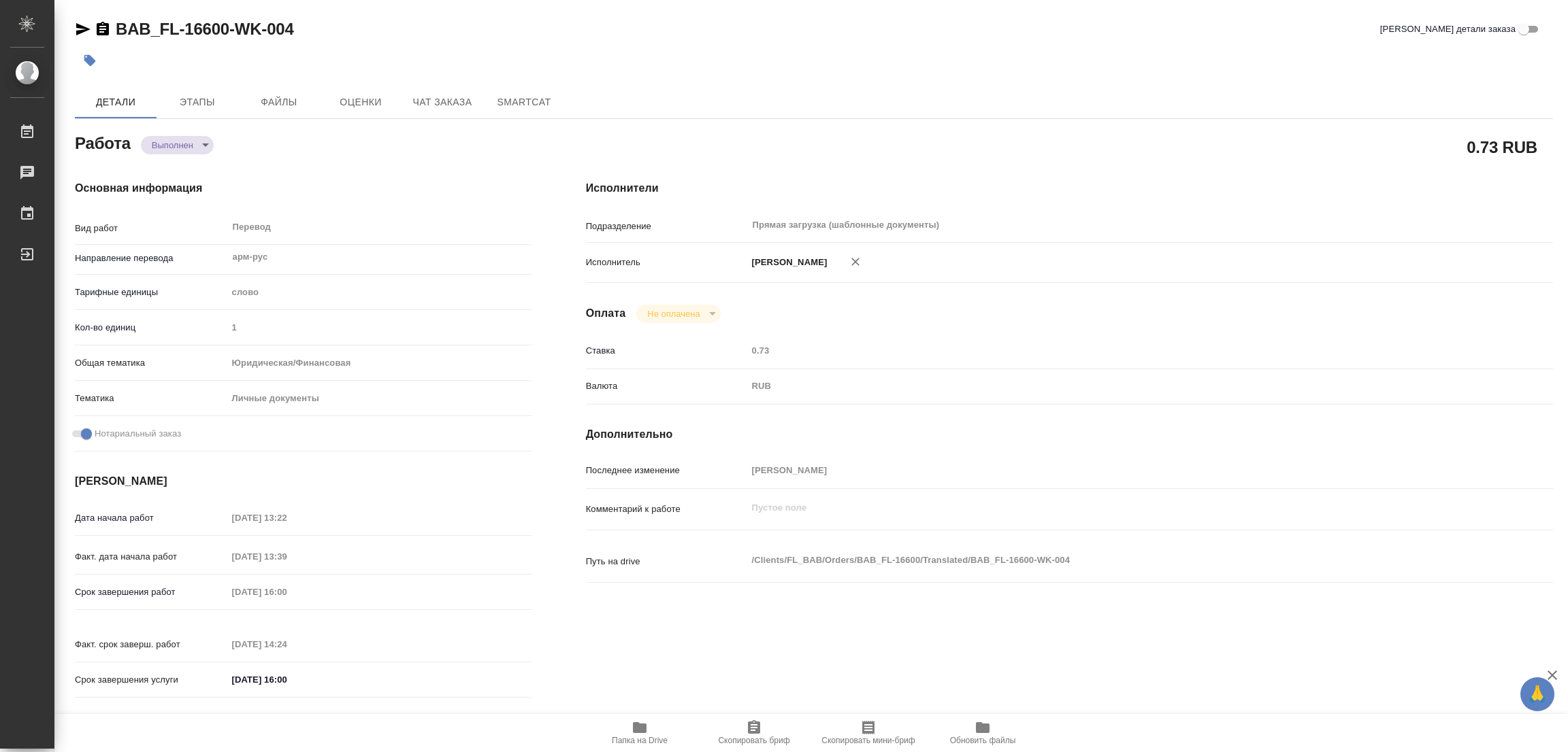
type textarea "/Clients/FL_BAB/Orders/BAB_FL-16600/Translated/BAB_FL-16600-WK-004"
type textarea "x"
type input "BAB_FL-16600"
type input "Перевод станд. несрочный"
type input "Перевод, Приёмка по качеству, Корректура, Постредактура машинного перевода, Ред…"
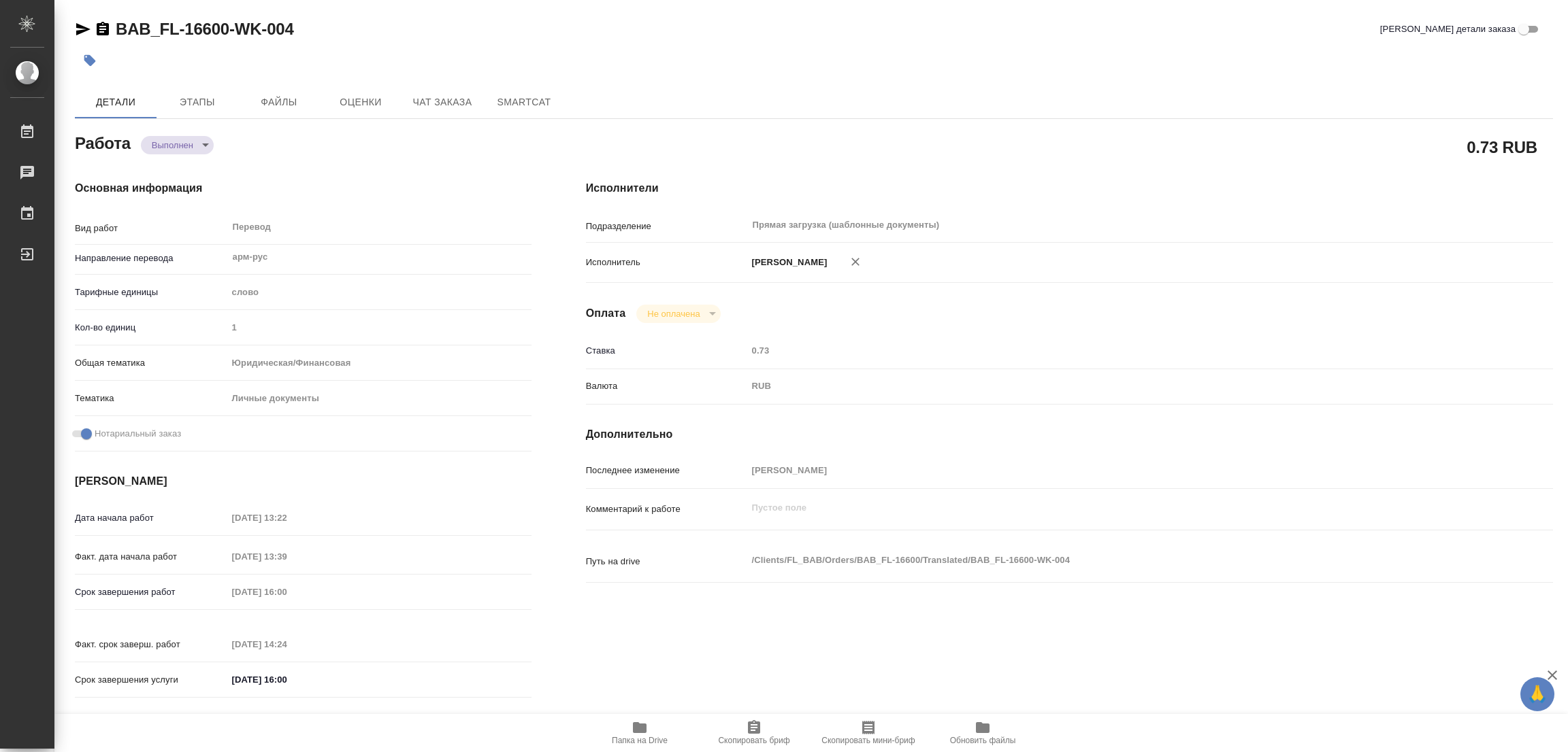
type input "Ильина Екатерина"
type input "/Clients/FL_BAB/Orders/BAB_FL-16600"
type textarea "x"
type textarea "под нот, есть наш старый перевод в помощь, но только в пдф положила в папку реф…"
type textarea "x"
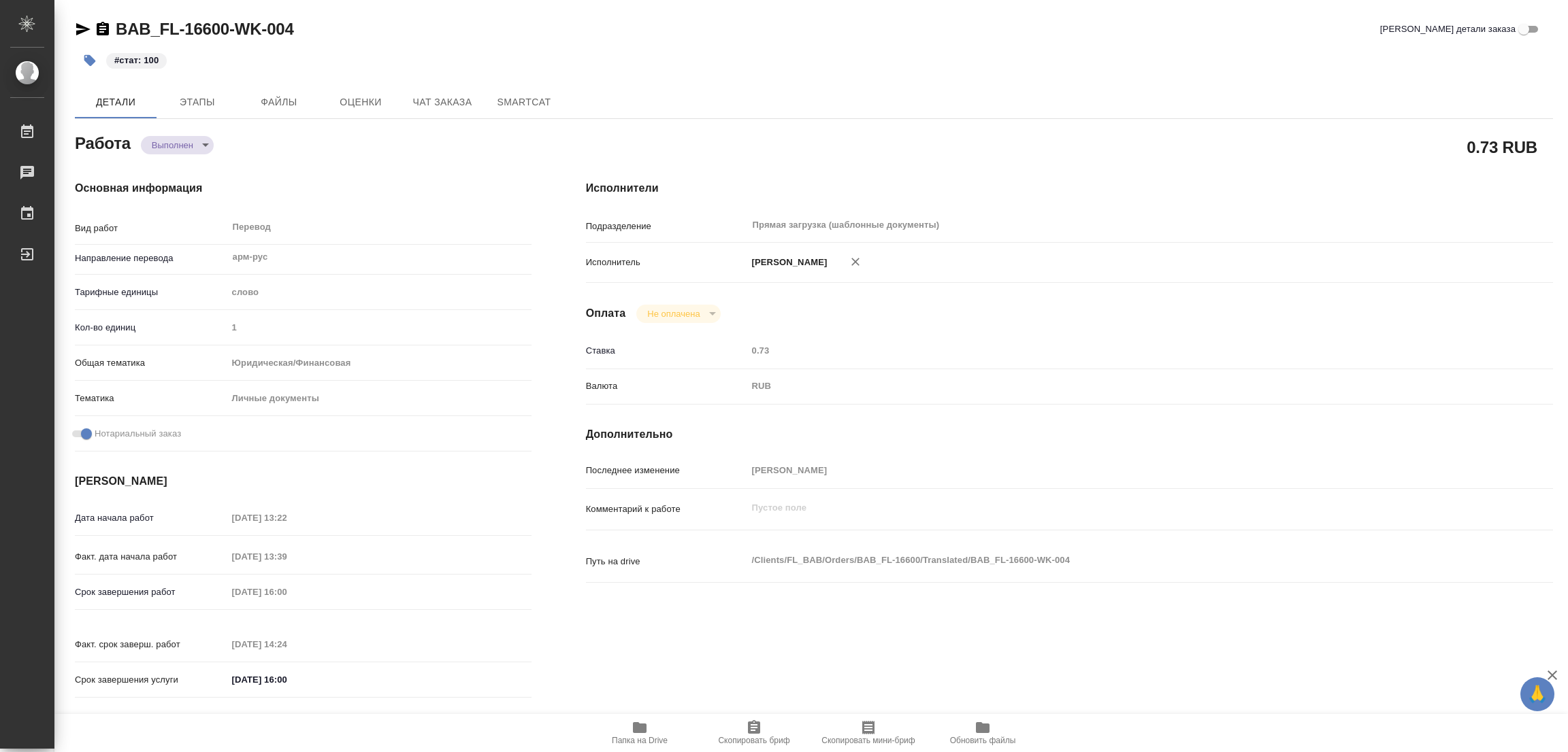
type textarea "x"
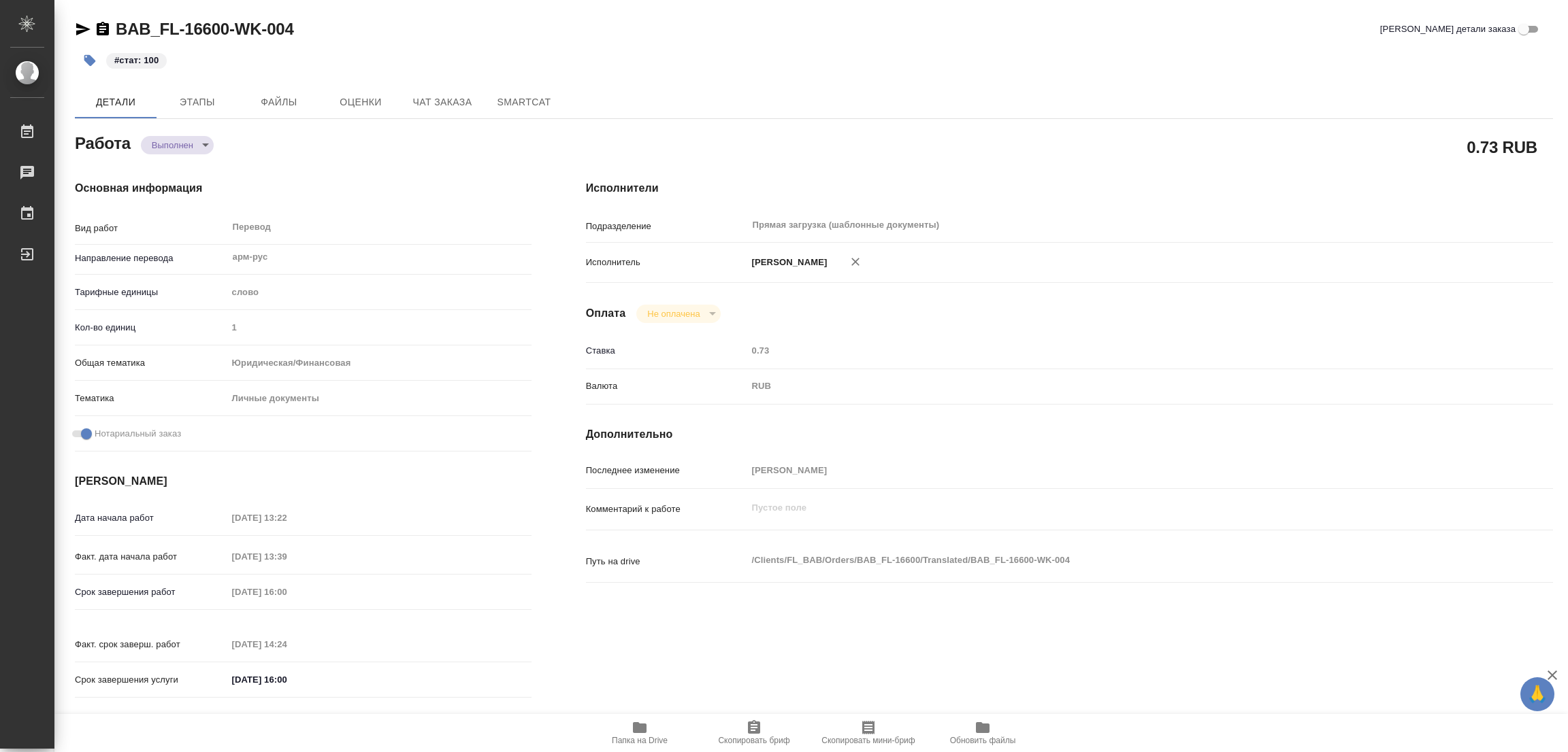
type textarea "x"
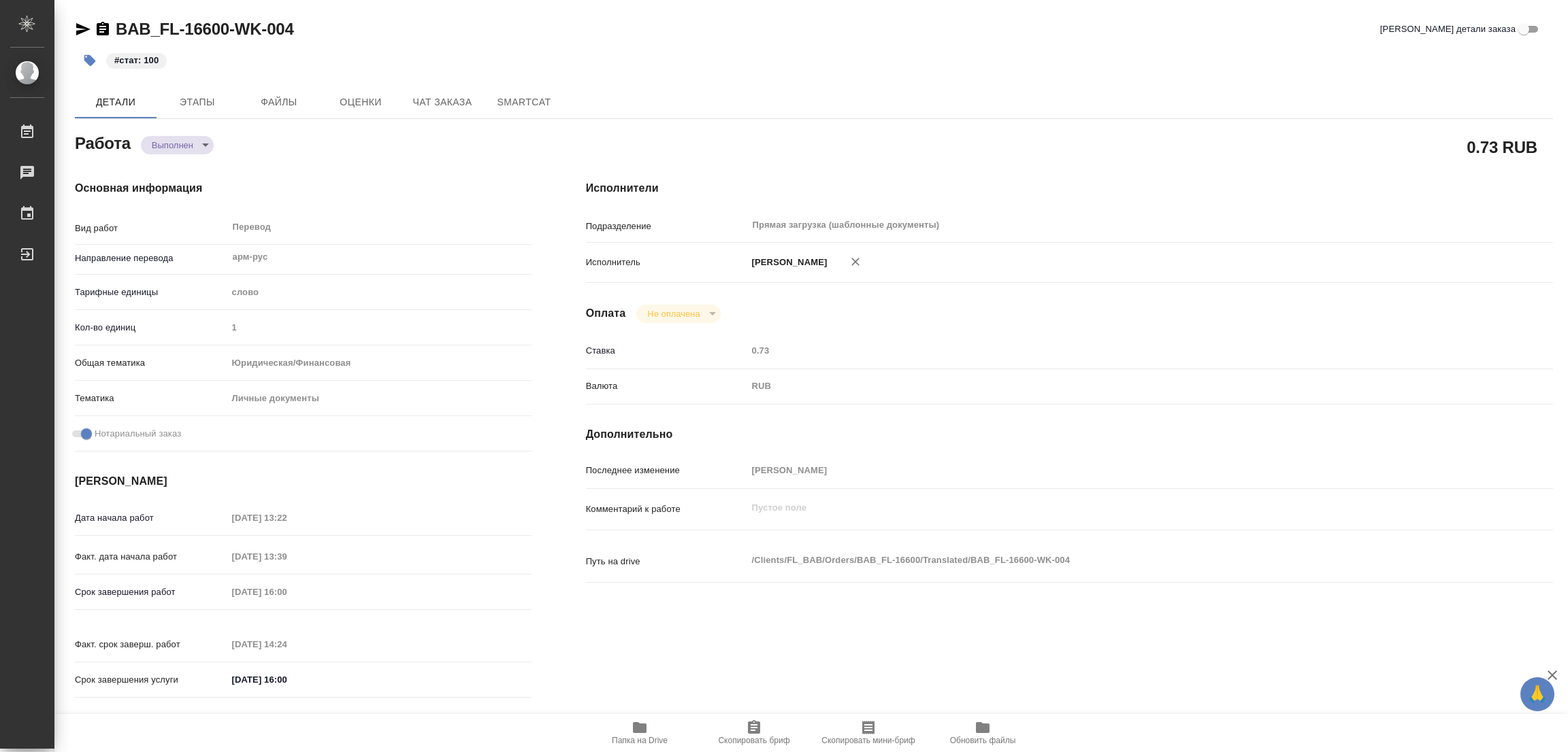
click at [899, 149] on div "0.73 RUB" at bounding box center [1069, 146] width 967 height 34
type textarea "x"
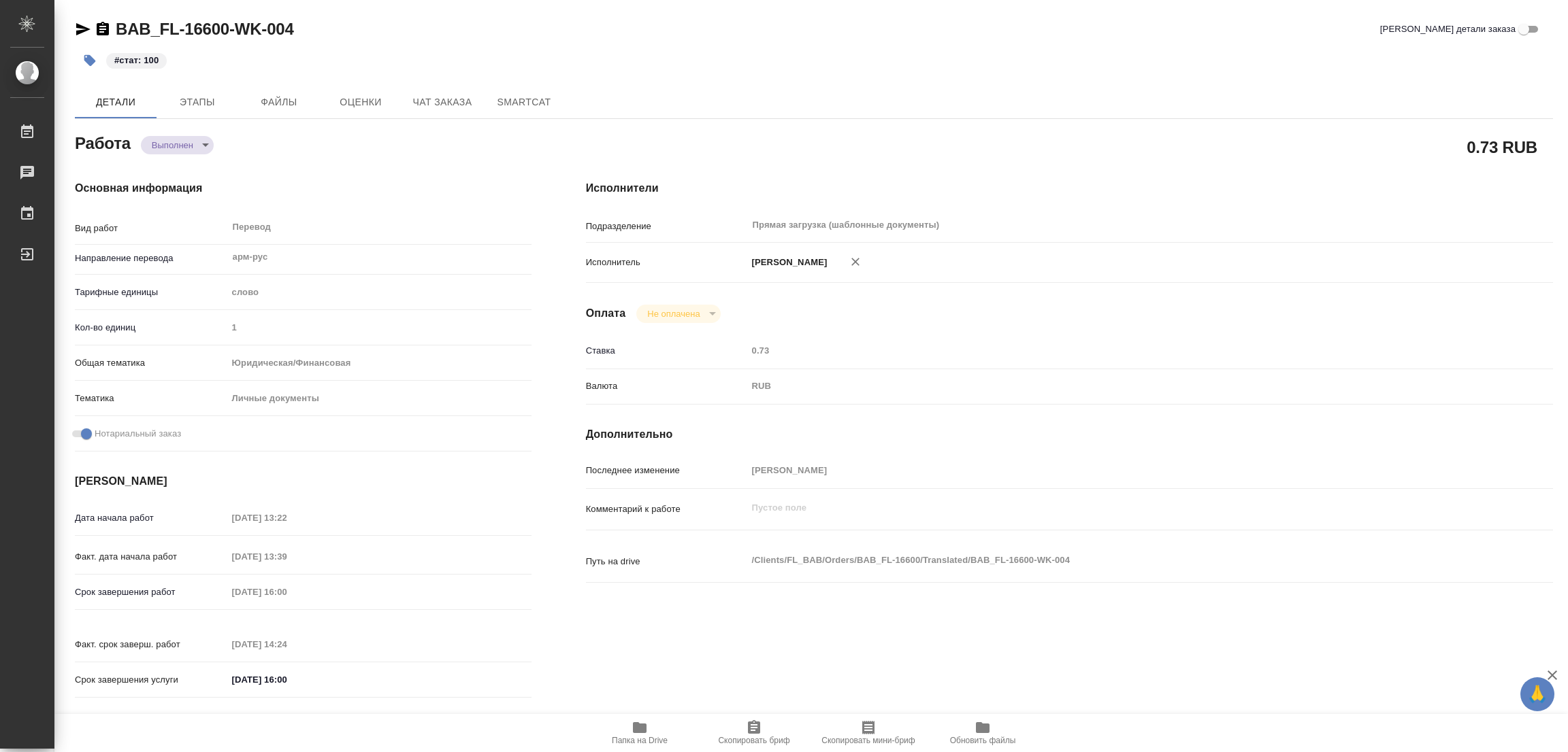
type textarea "x"
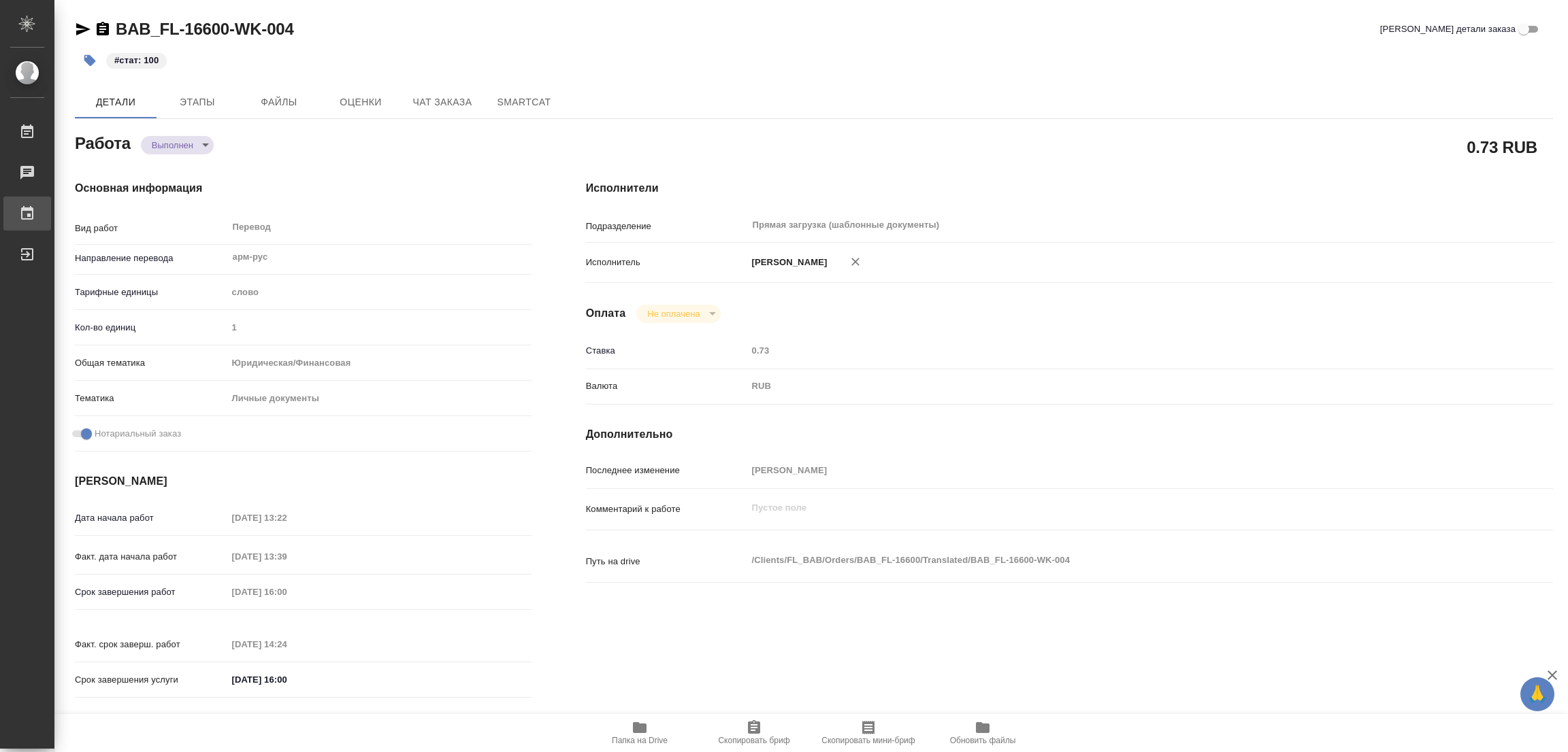
type textarea "x"
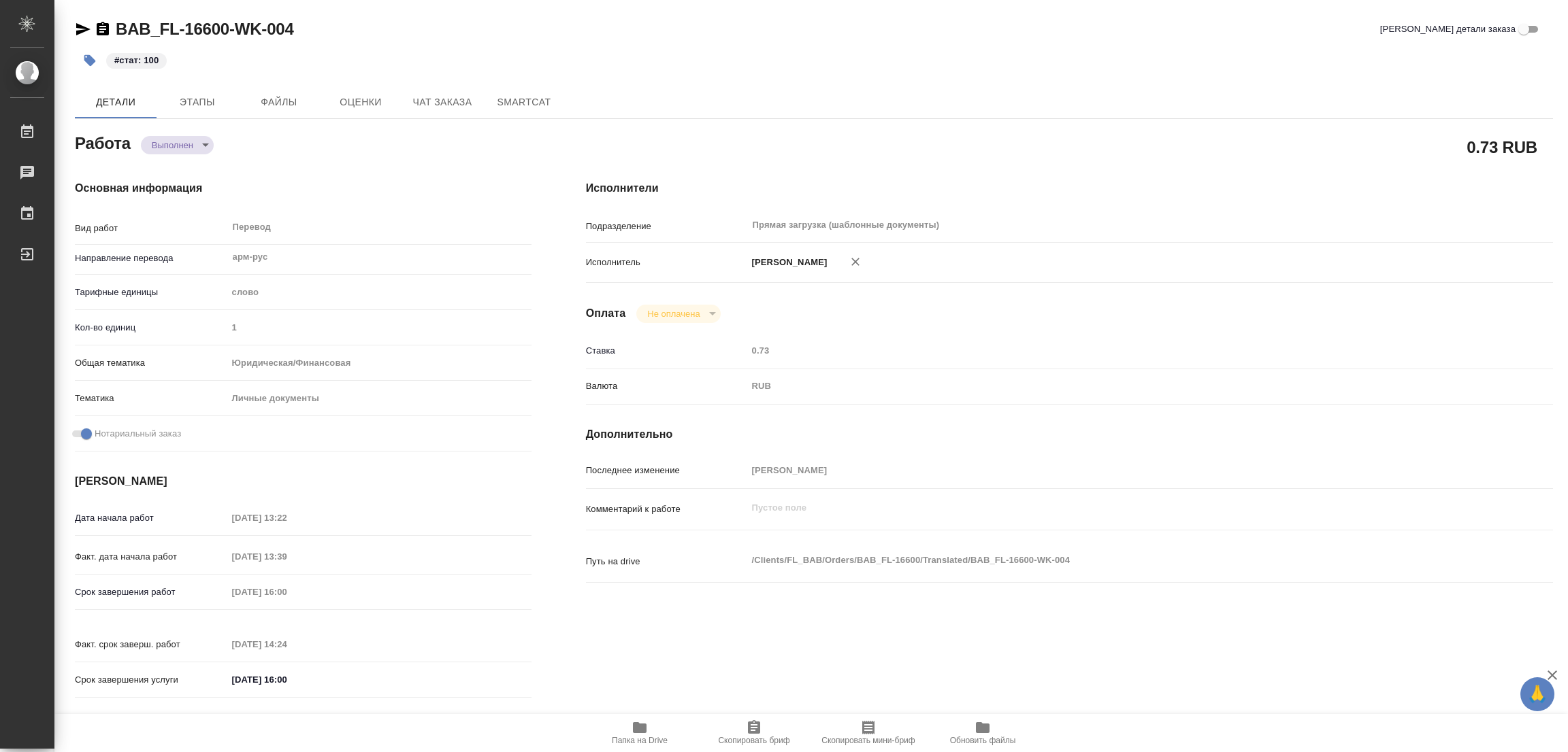
type textarea "x"
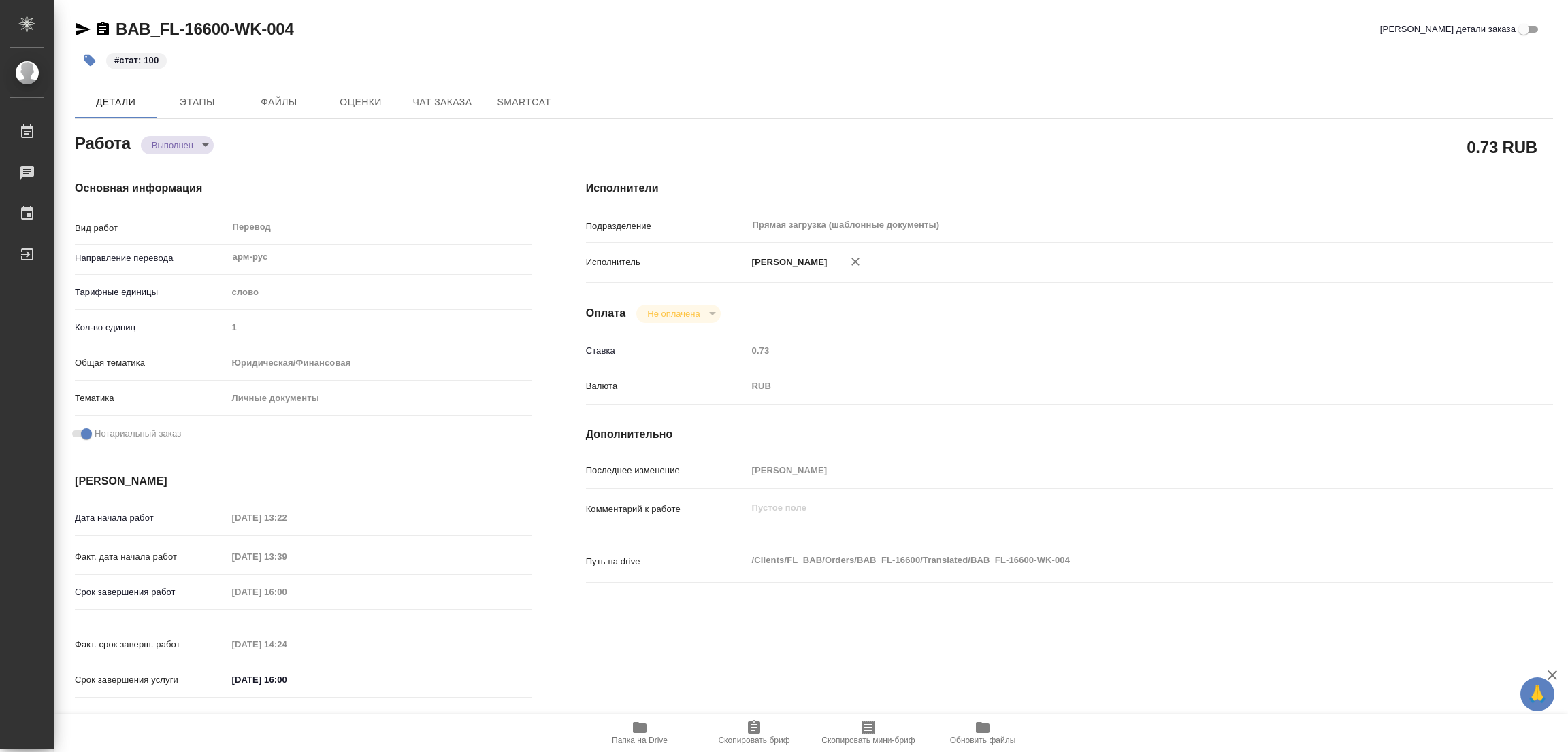
type textarea "x"
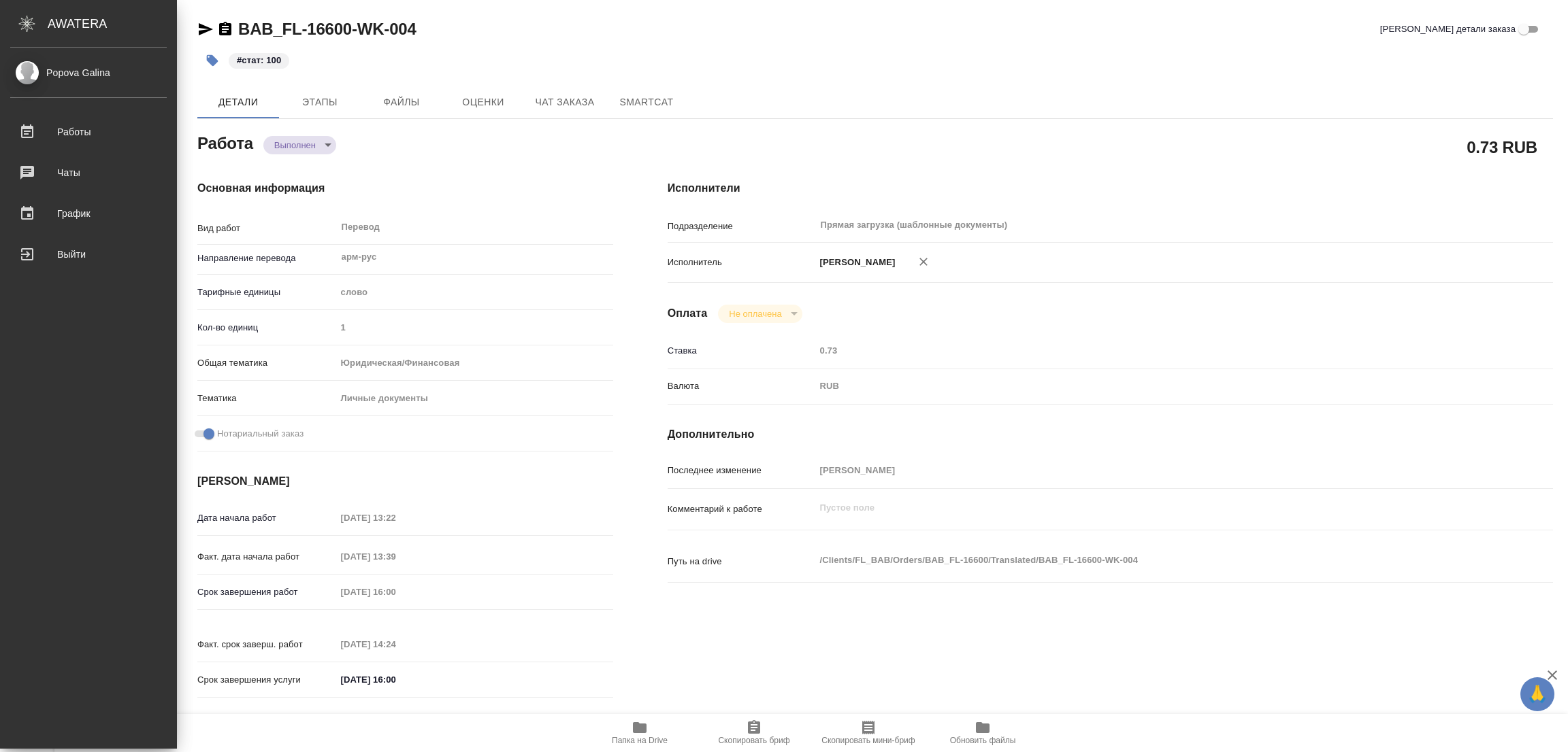
type textarea "x"
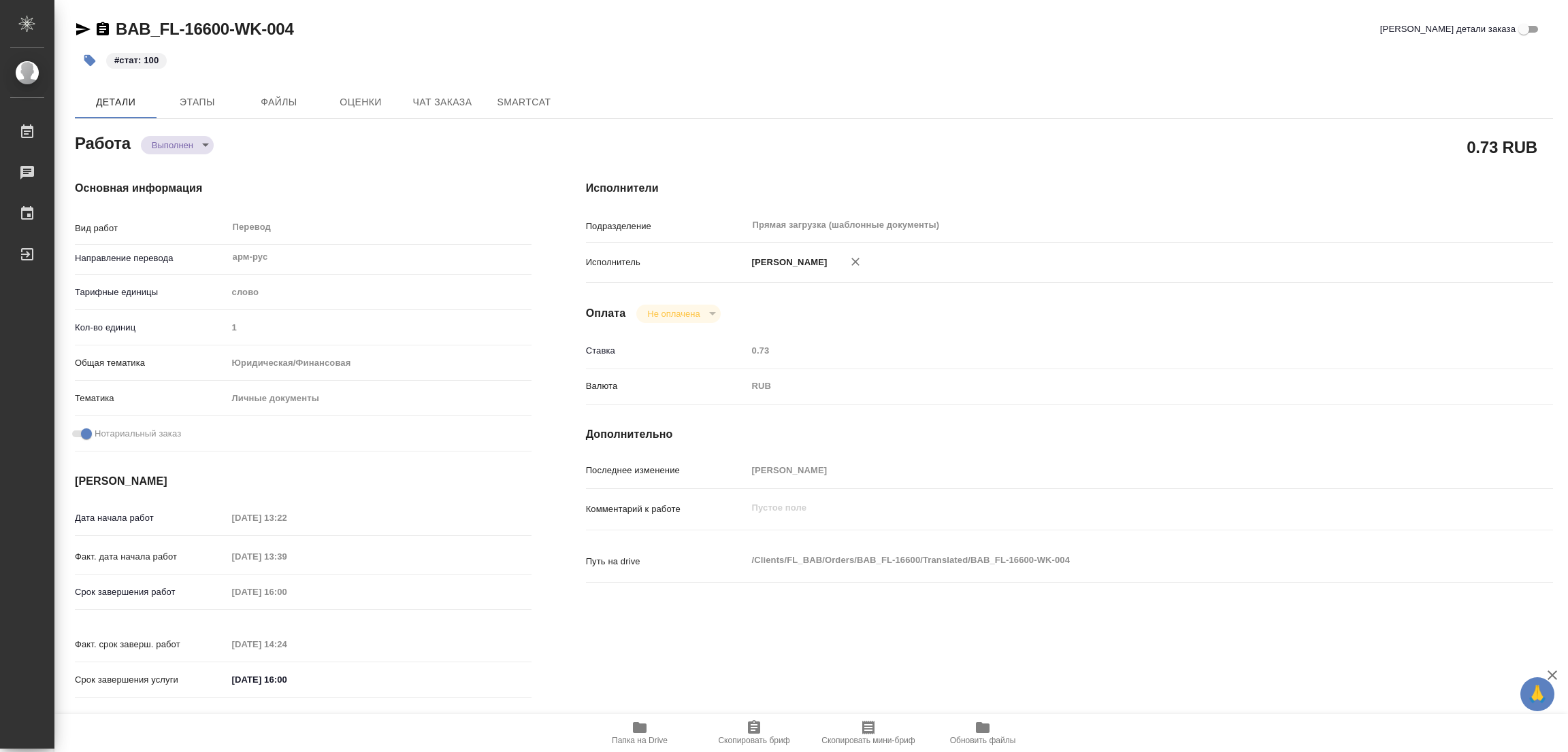
type textarea "x"
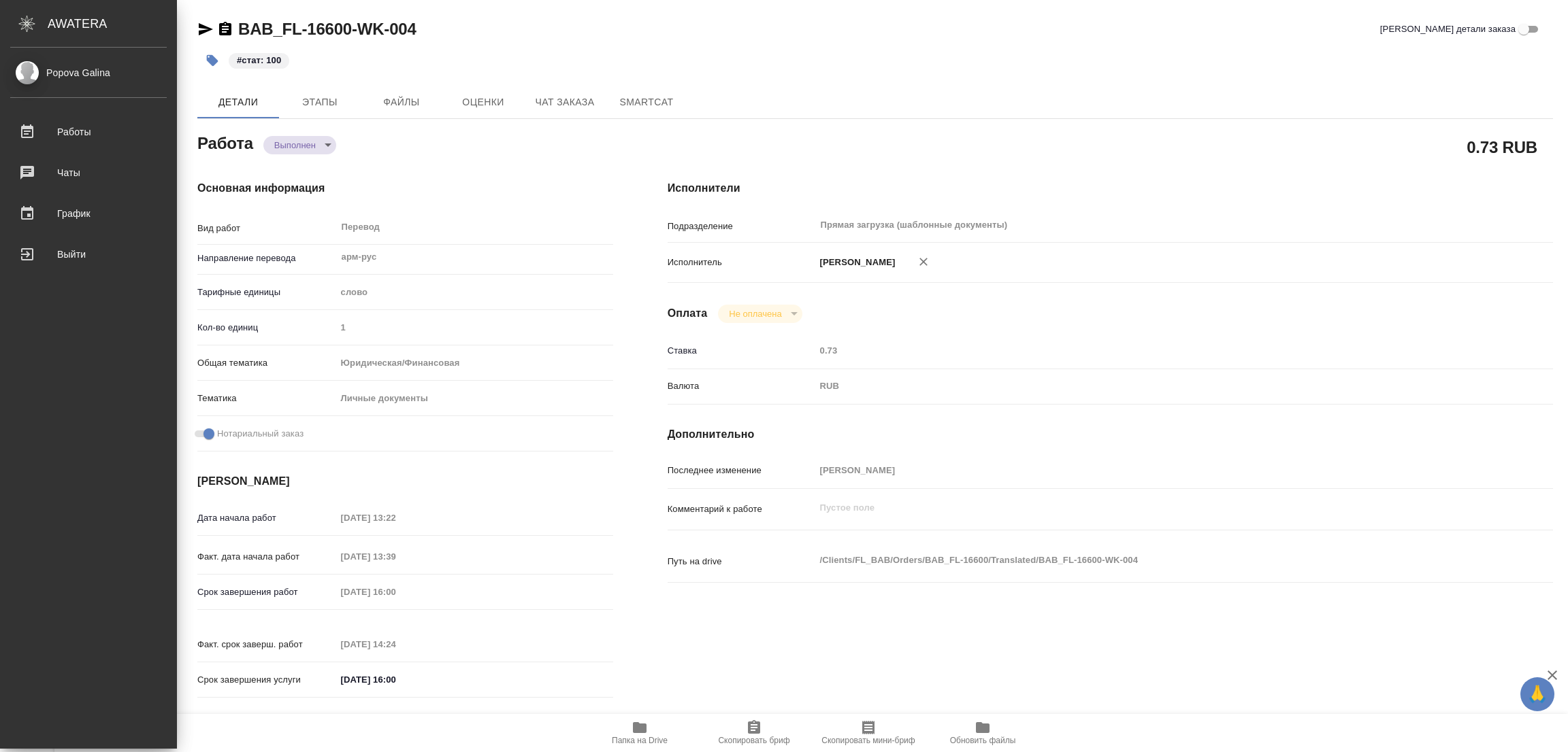
type textarea "x"
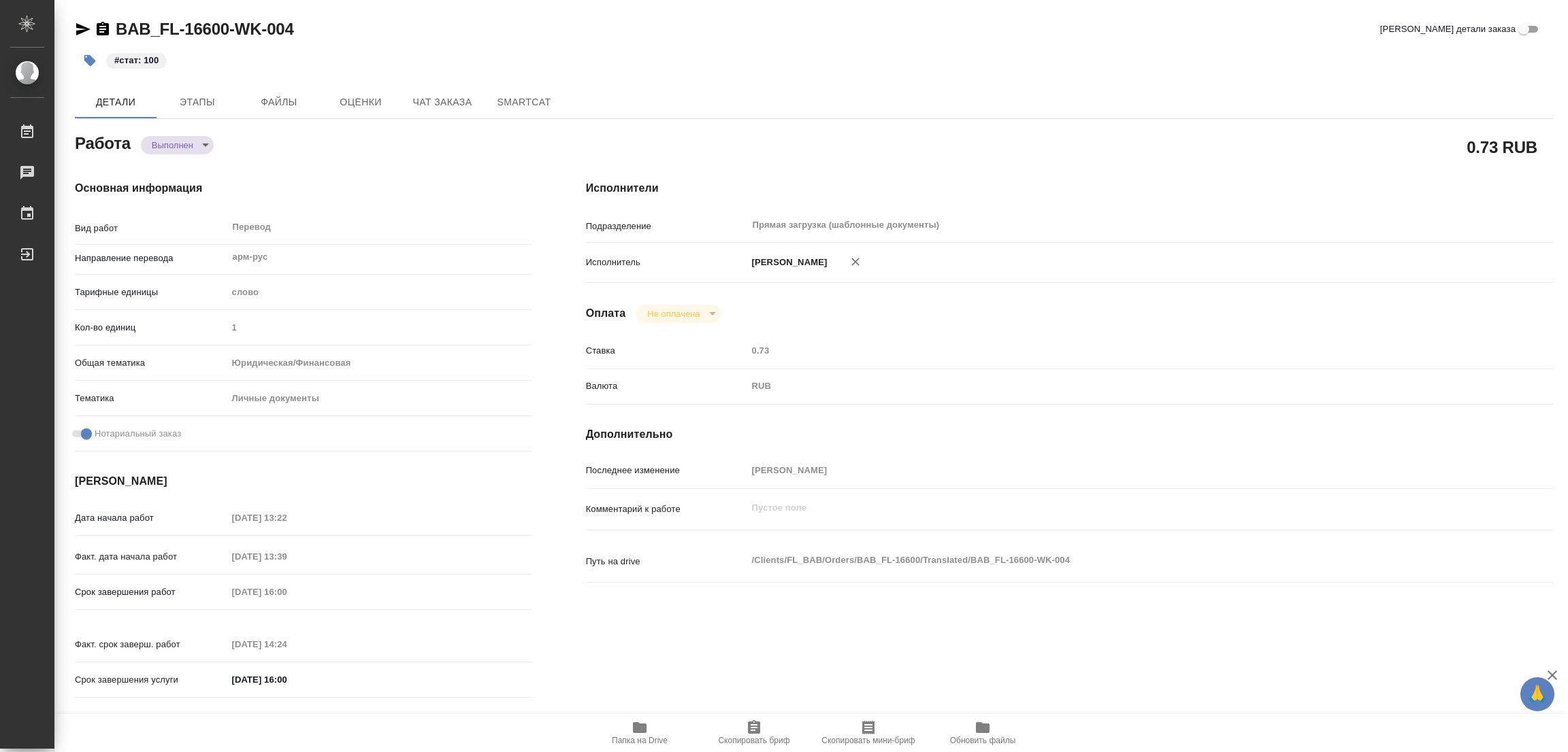
type textarea "x"
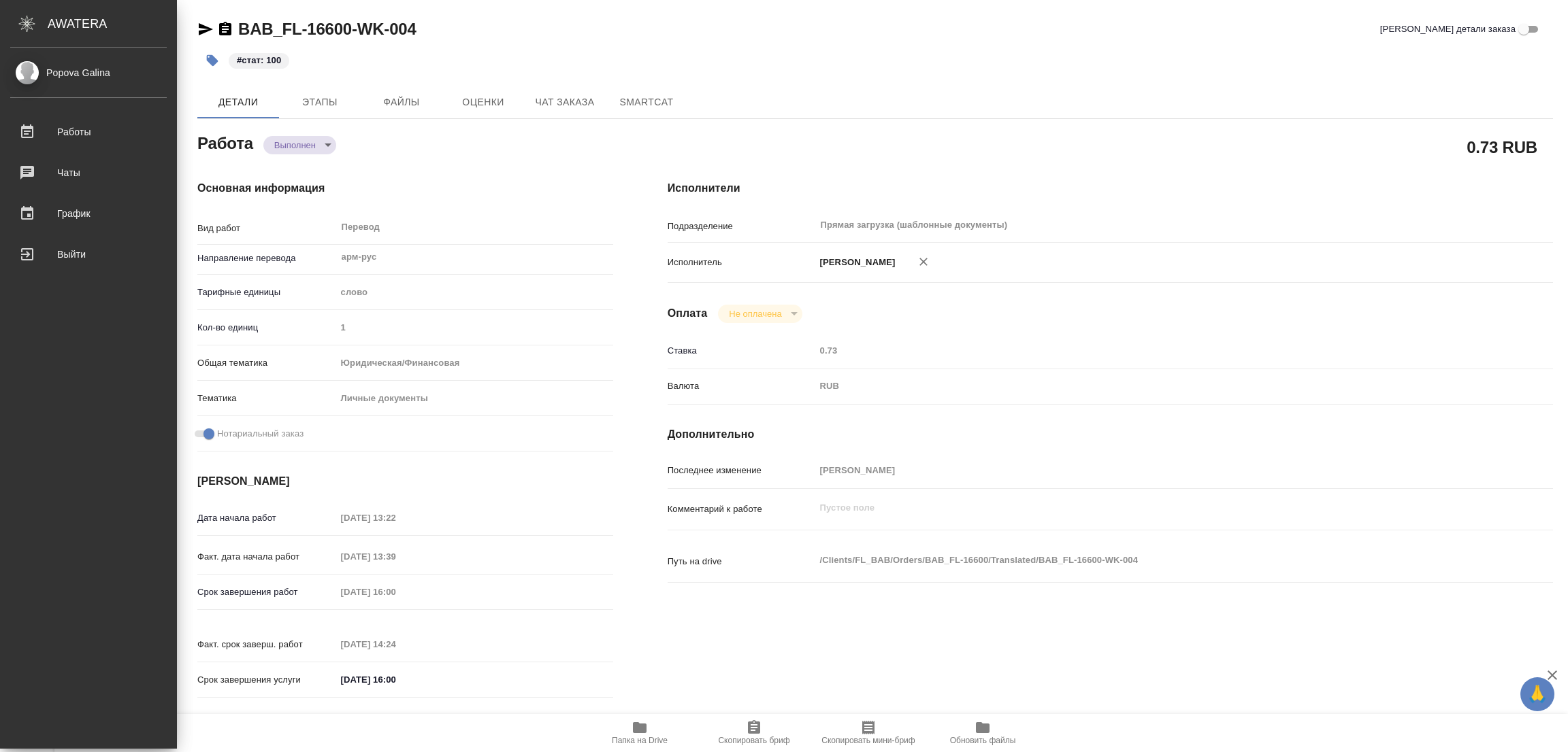
type textarea "x"
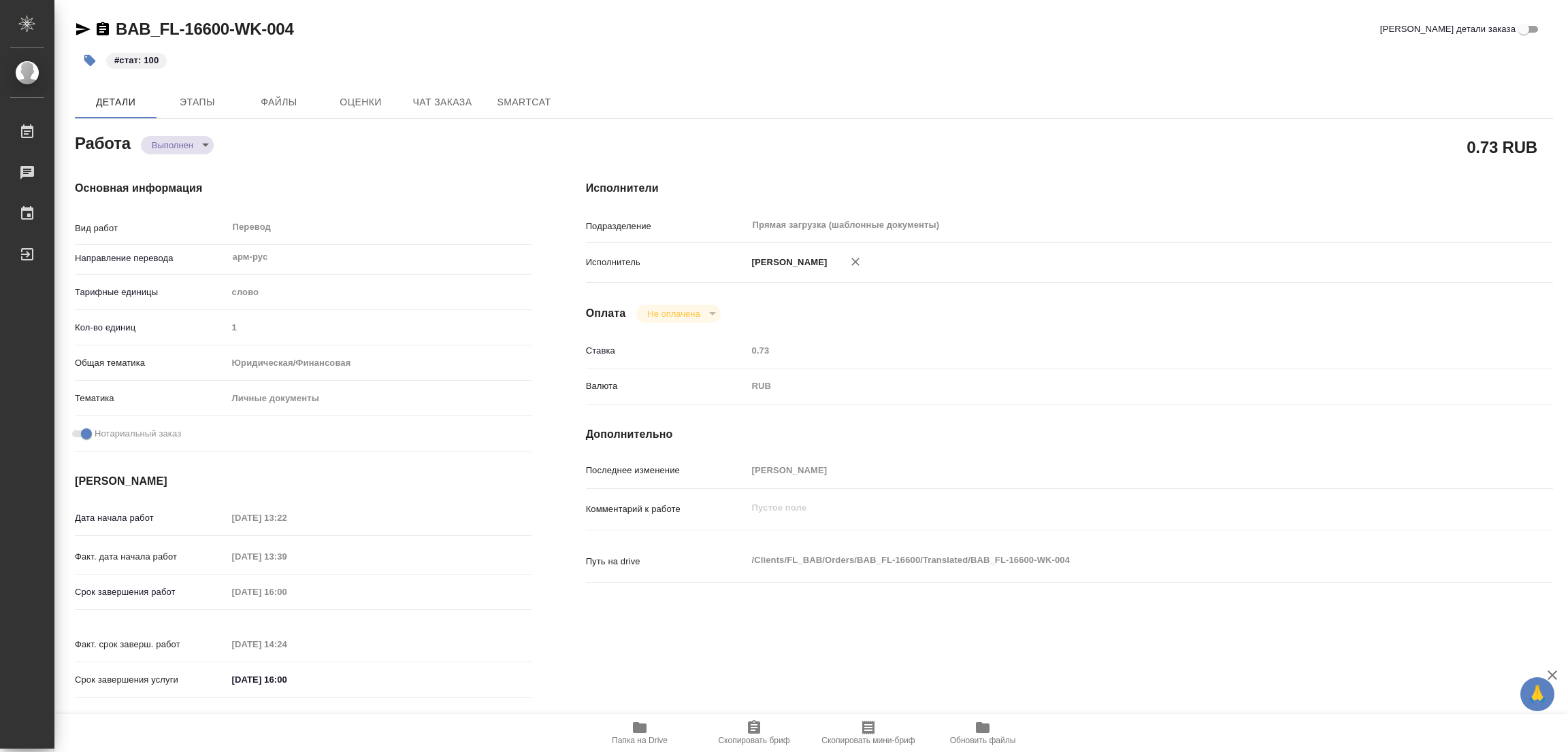
drag, startPoint x: 1161, startPoint y: 191, endPoint x: 855, endPoint y: 28, distance: 346.7
click at [1158, 190] on h4 "Исполнители" at bounding box center [1069, 188] width 967 height 17
click at [608, 66] on div "#стат: 100" at bounding box center [567, 60] width 985 height 30
click at [960, 73] on div "#стат: 100" at bounding box center [567, 60] width 985 height 30
drag, startPoint x: 875, startPoint y: 79, endPoint x: 708, endPoint y: 9, distance: 181.1
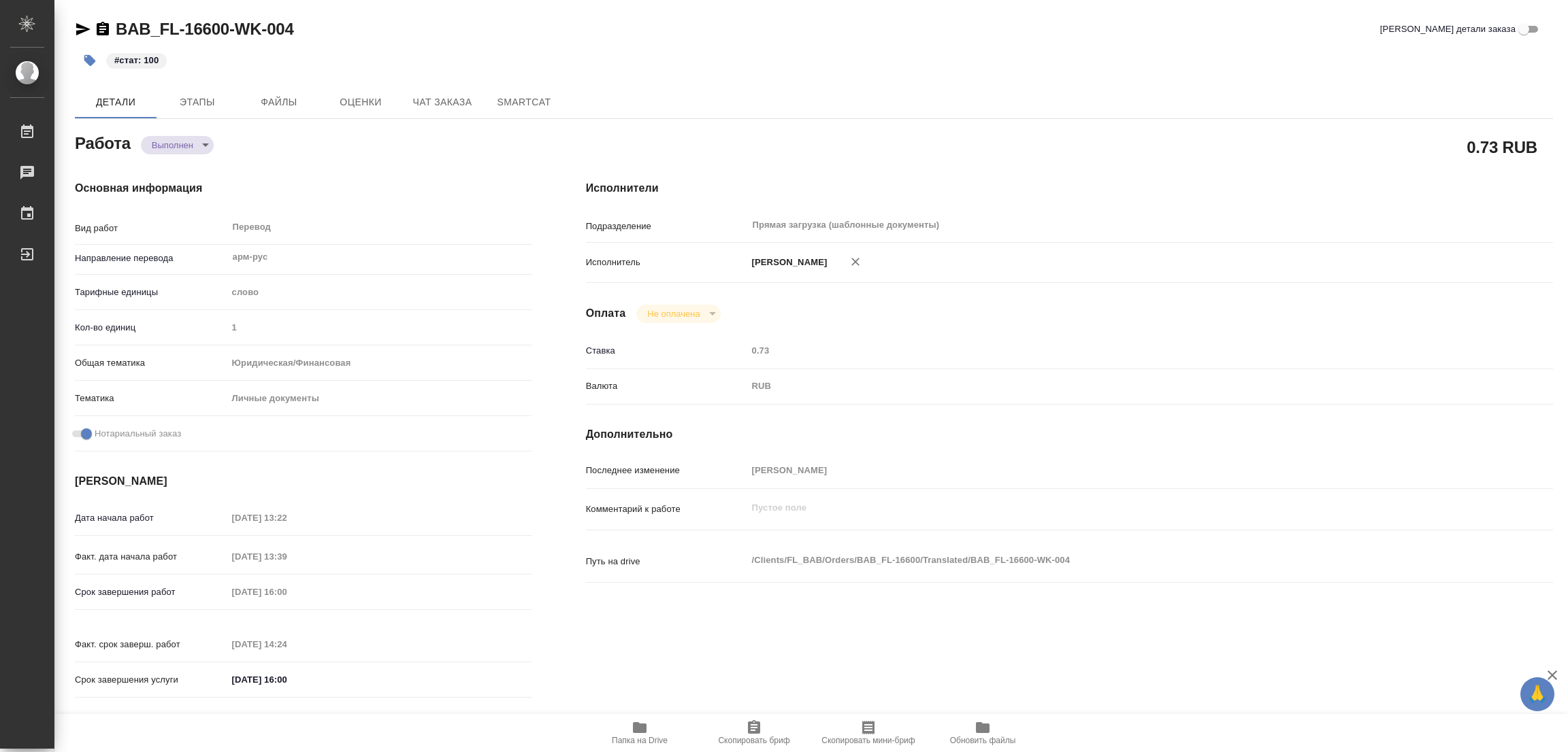
click at [875, 78] on div "BAB_FL-16600-WK-004 Кратко детали заказа #стат: 100 Детали Этапы Файлы Оценки Ч…" at bounding box center [814, 571] width 1493 height 1142
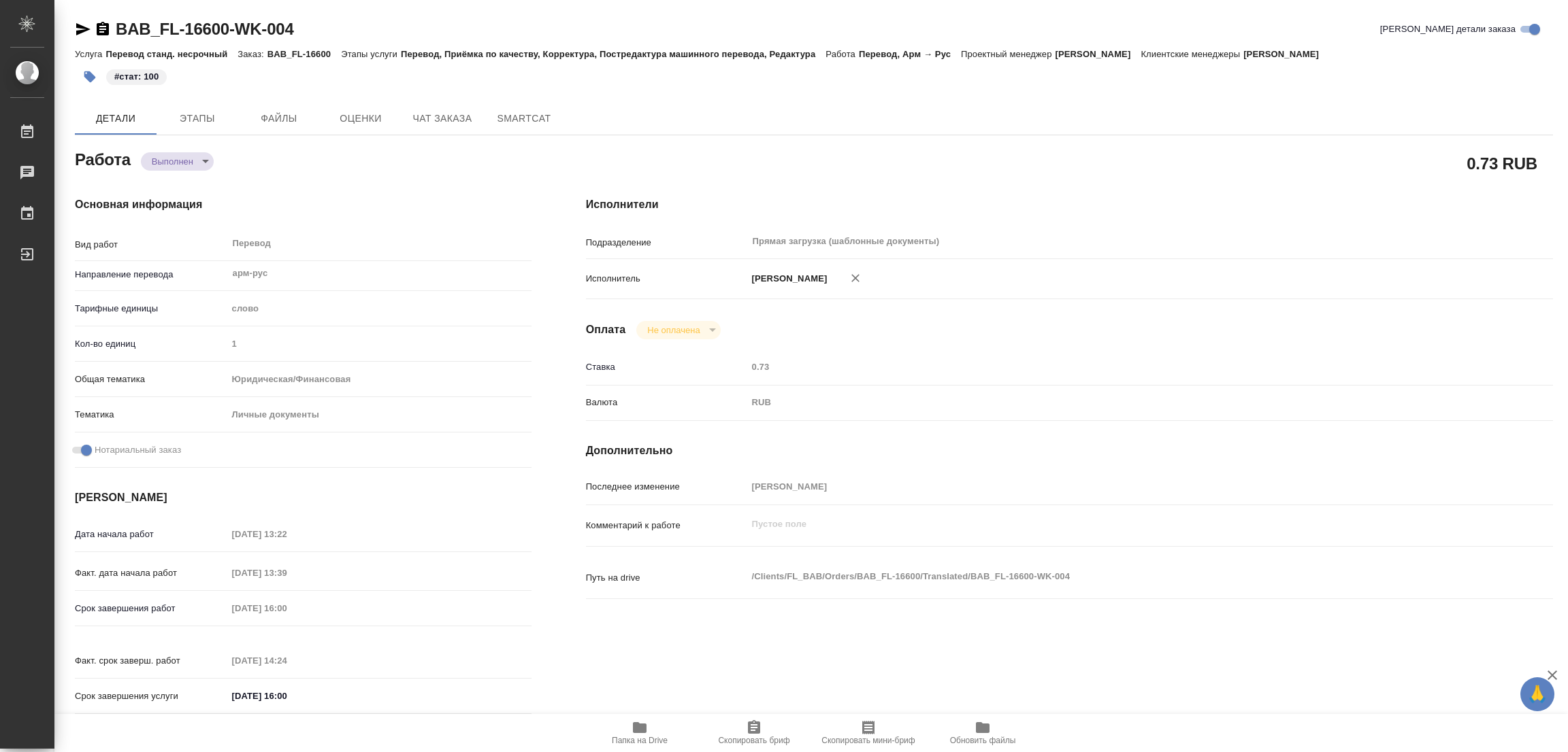
type textarea "x"
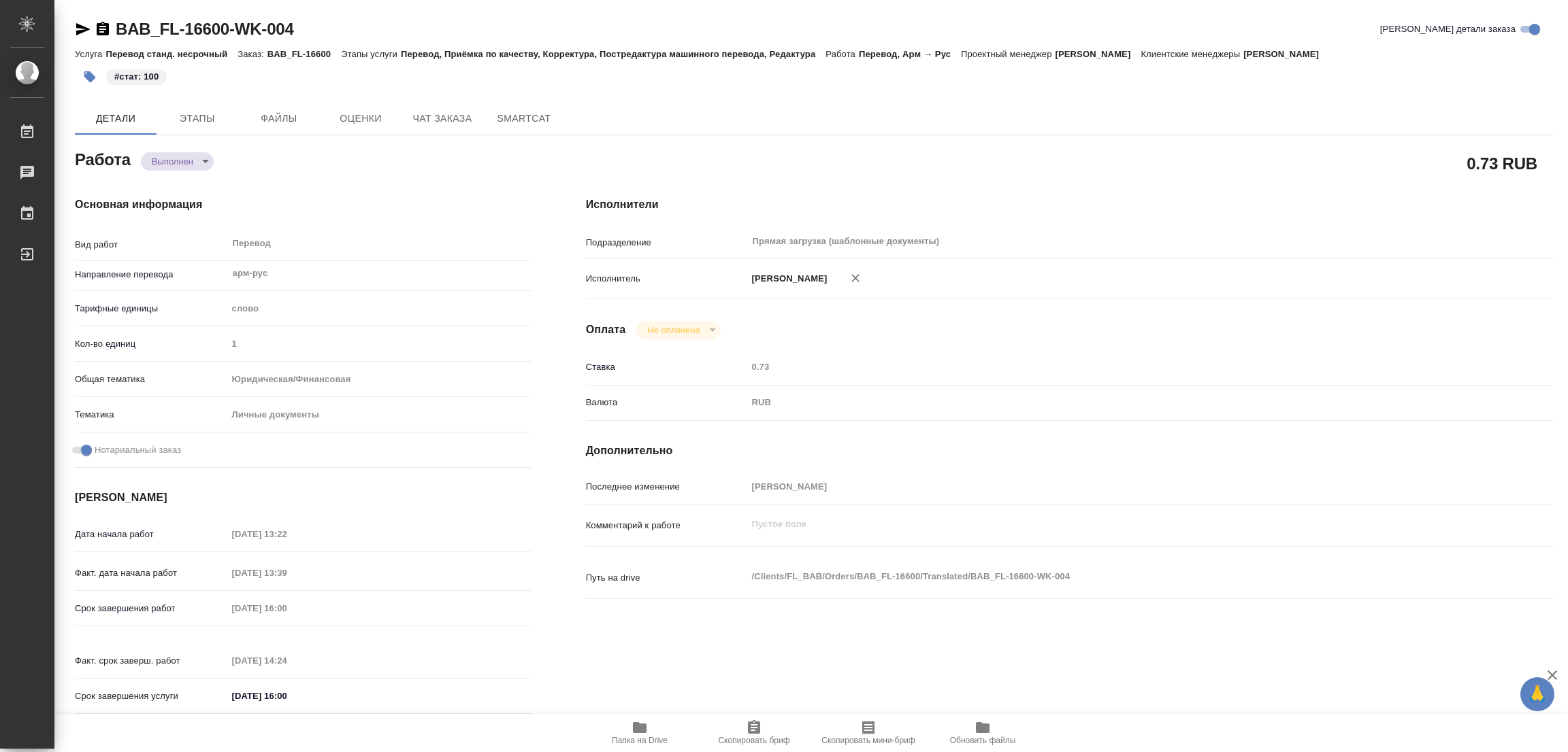
type textarea "x"
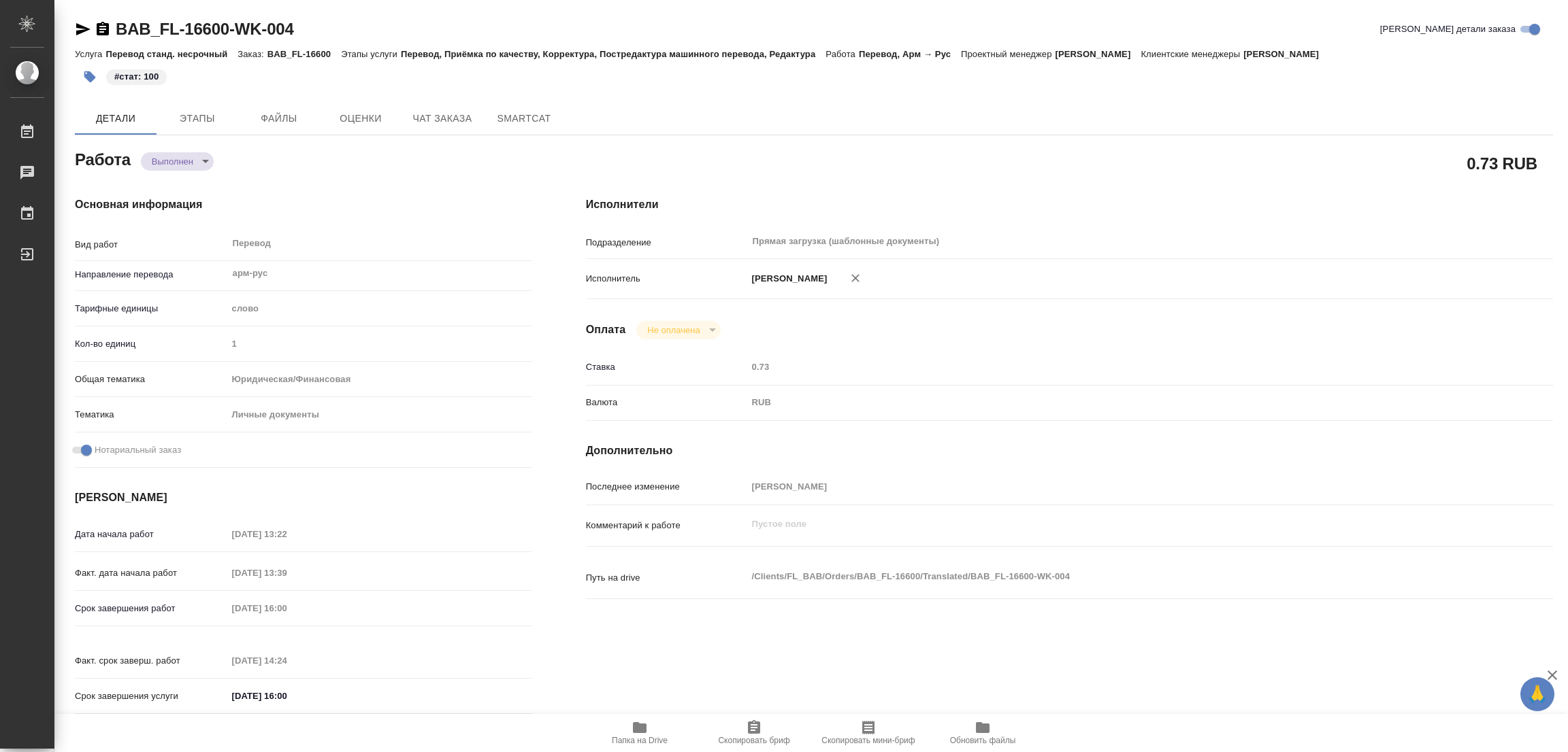
type textarea "x"
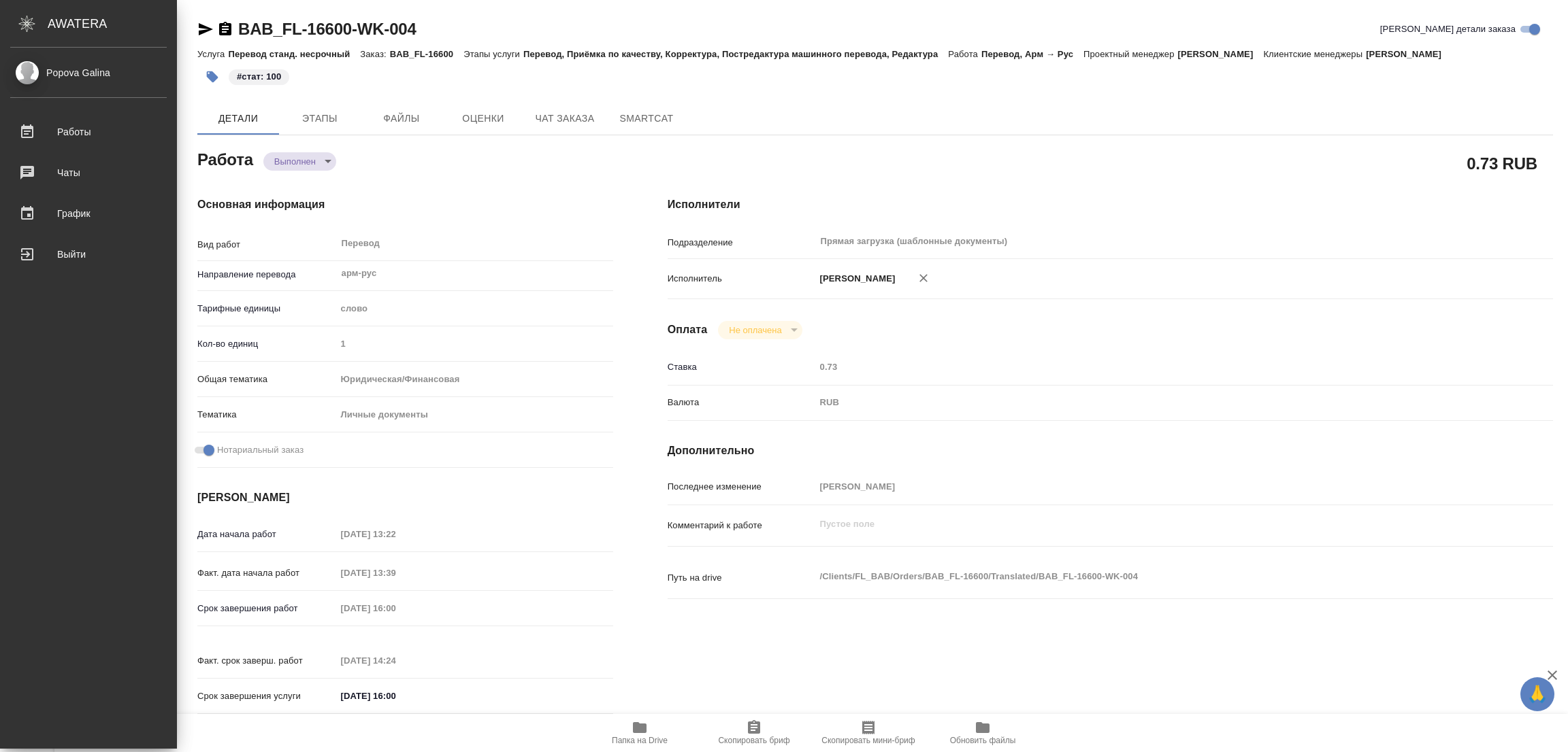
type textarea "x"
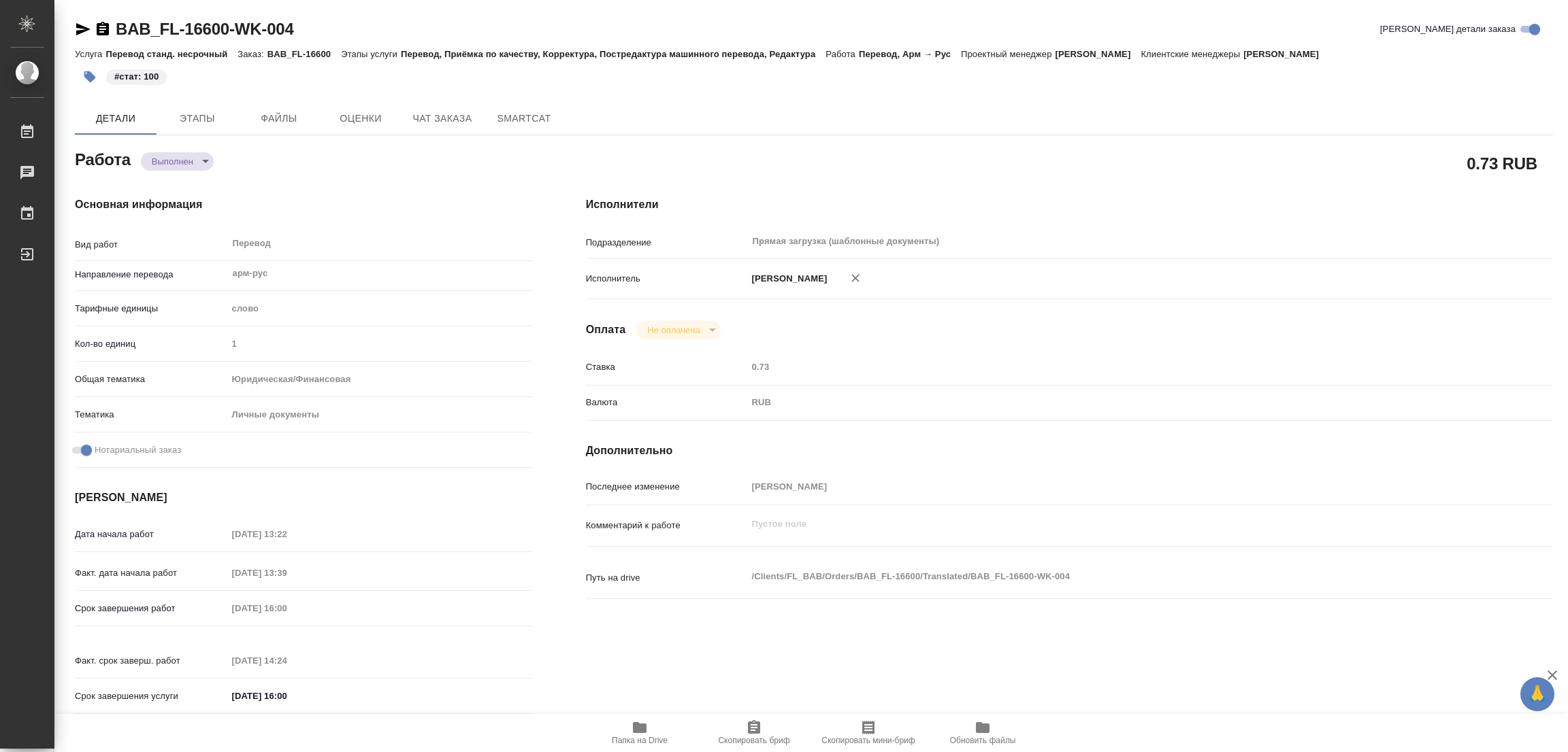
click at [1186, 641] on div "Исполнители Подразделение Прямая загрузка (шаблонные документы) ​ Исполнитель П…" at bounding box center [1069, 460] width 1021 height 581
type textarea "x"
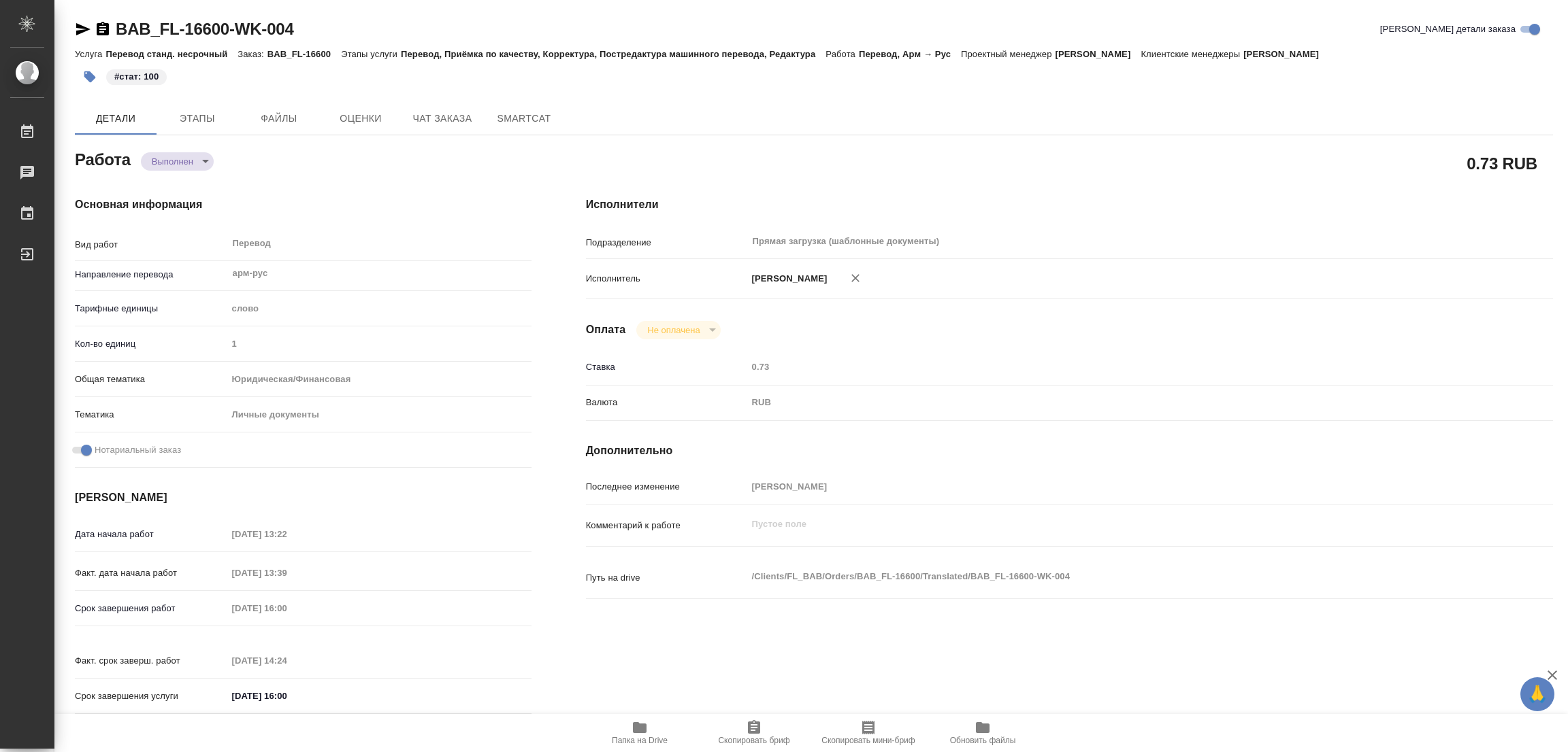
type textarea "x"
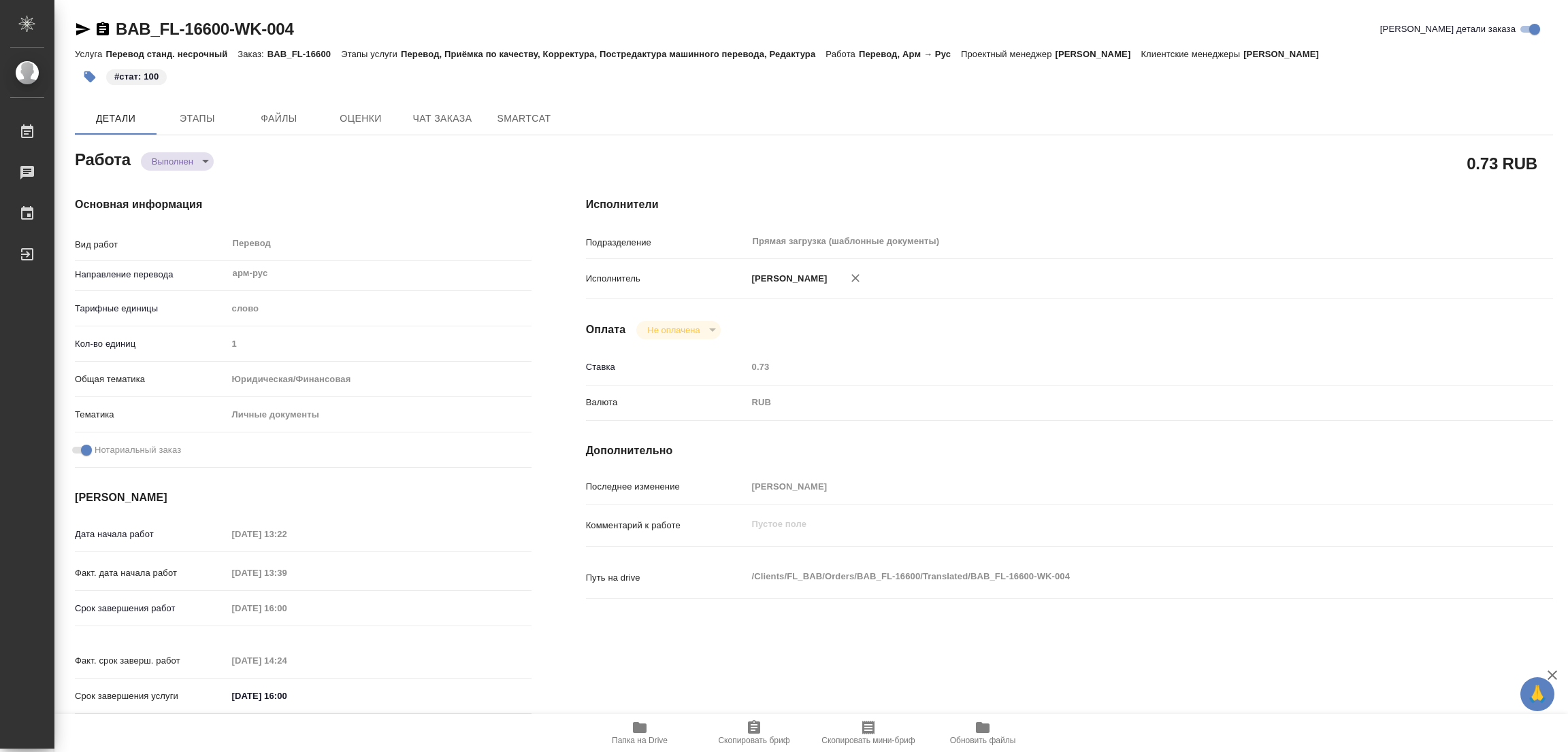
type textarea "x"
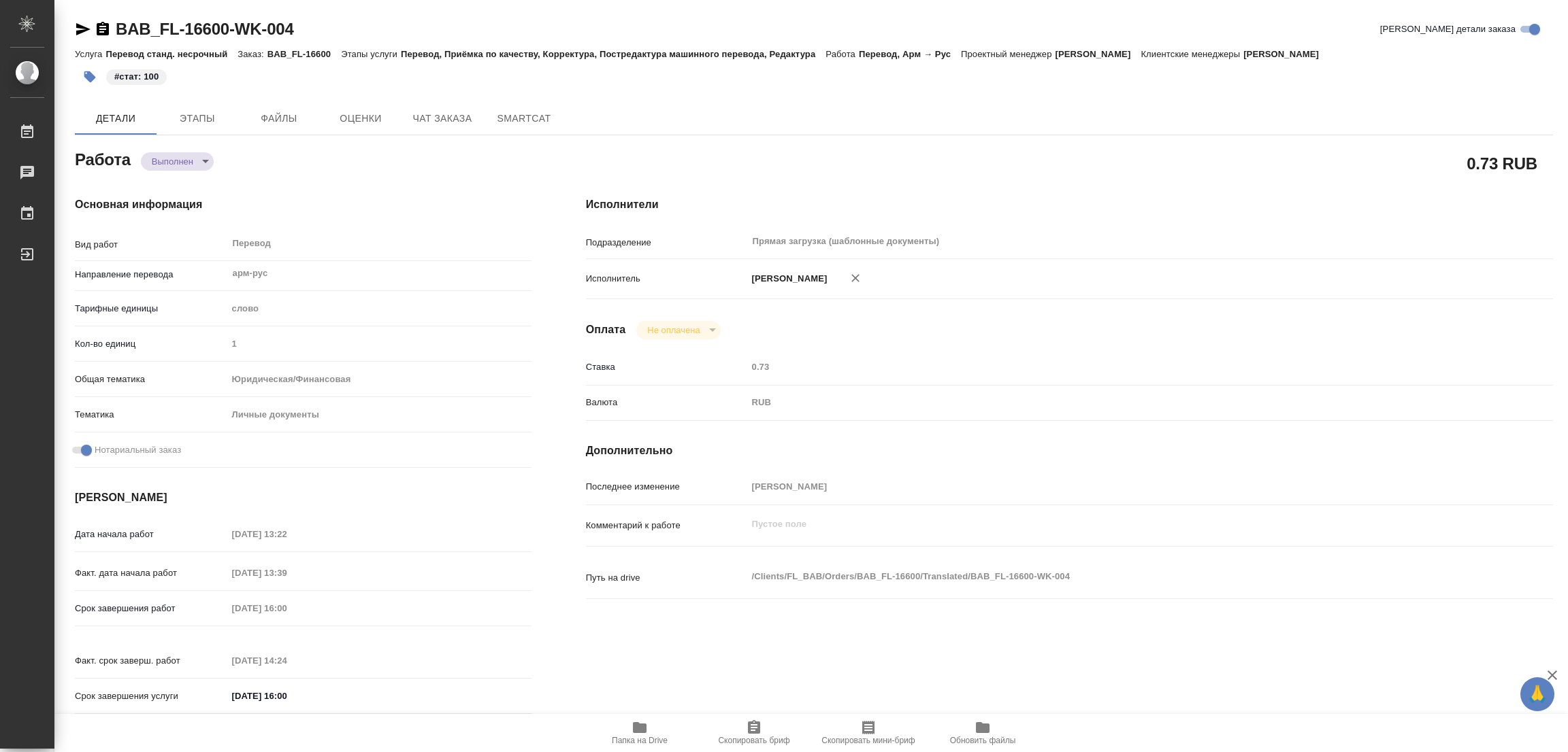
type textarea "x"
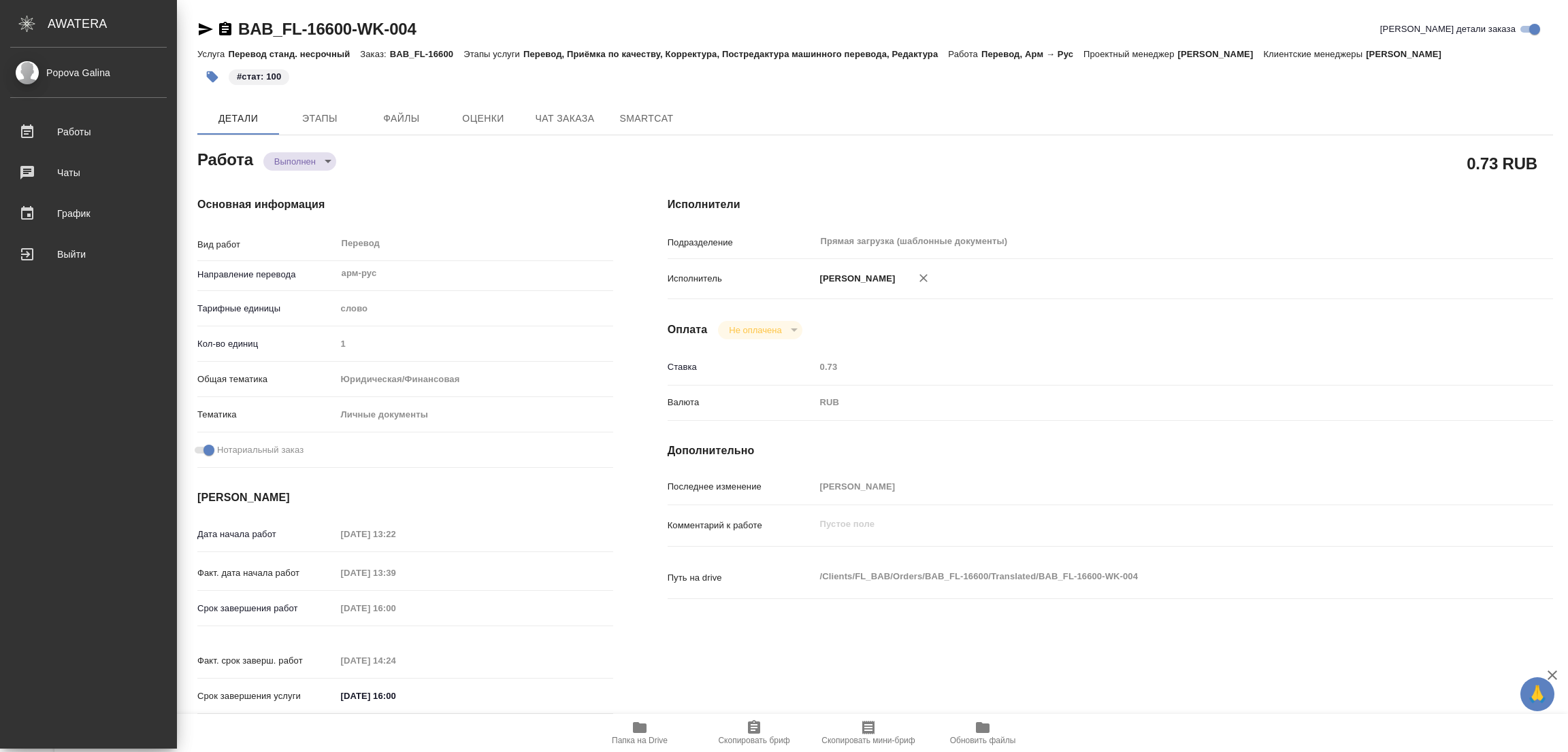
type textarea "x"
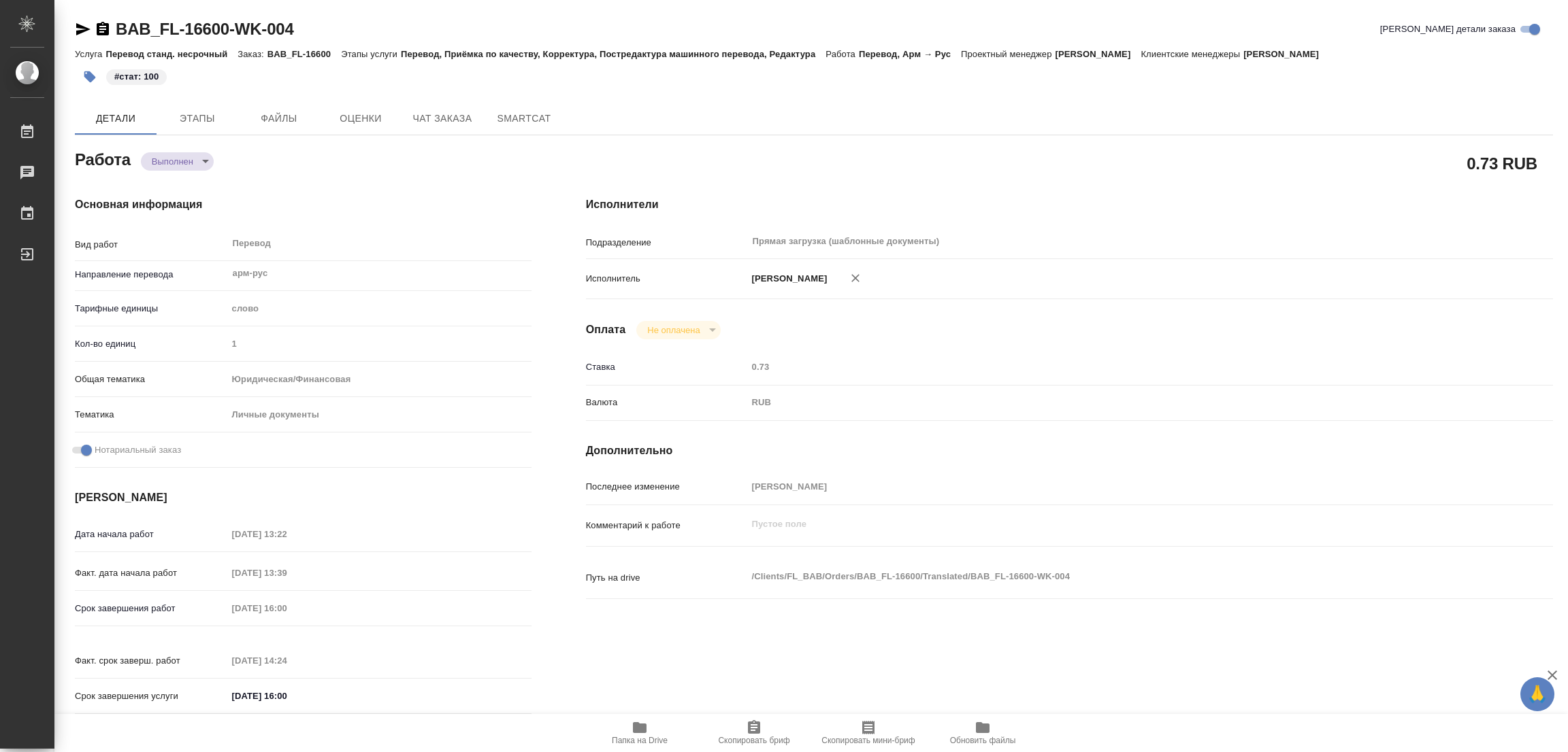
type textarea "x"
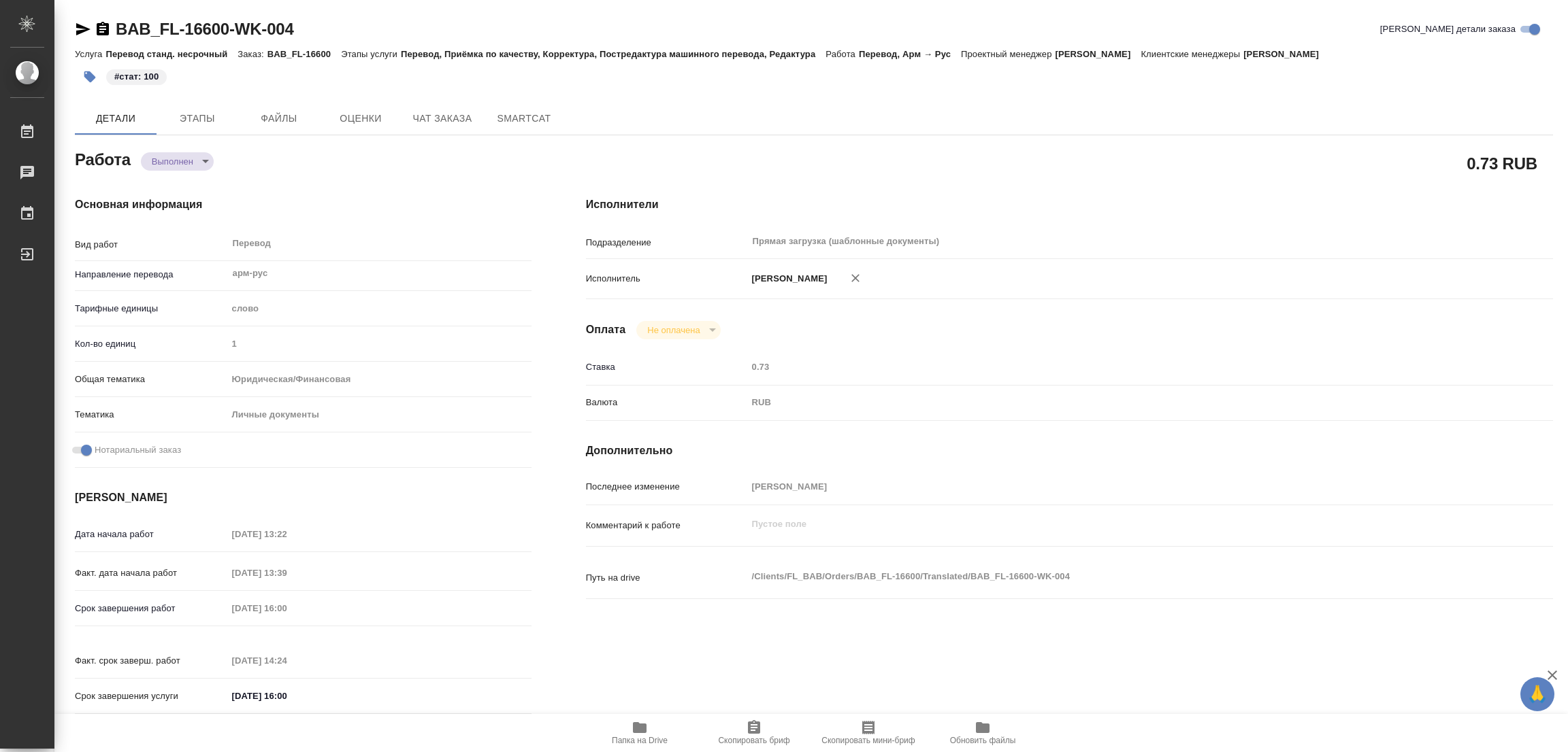
type textarea "x"
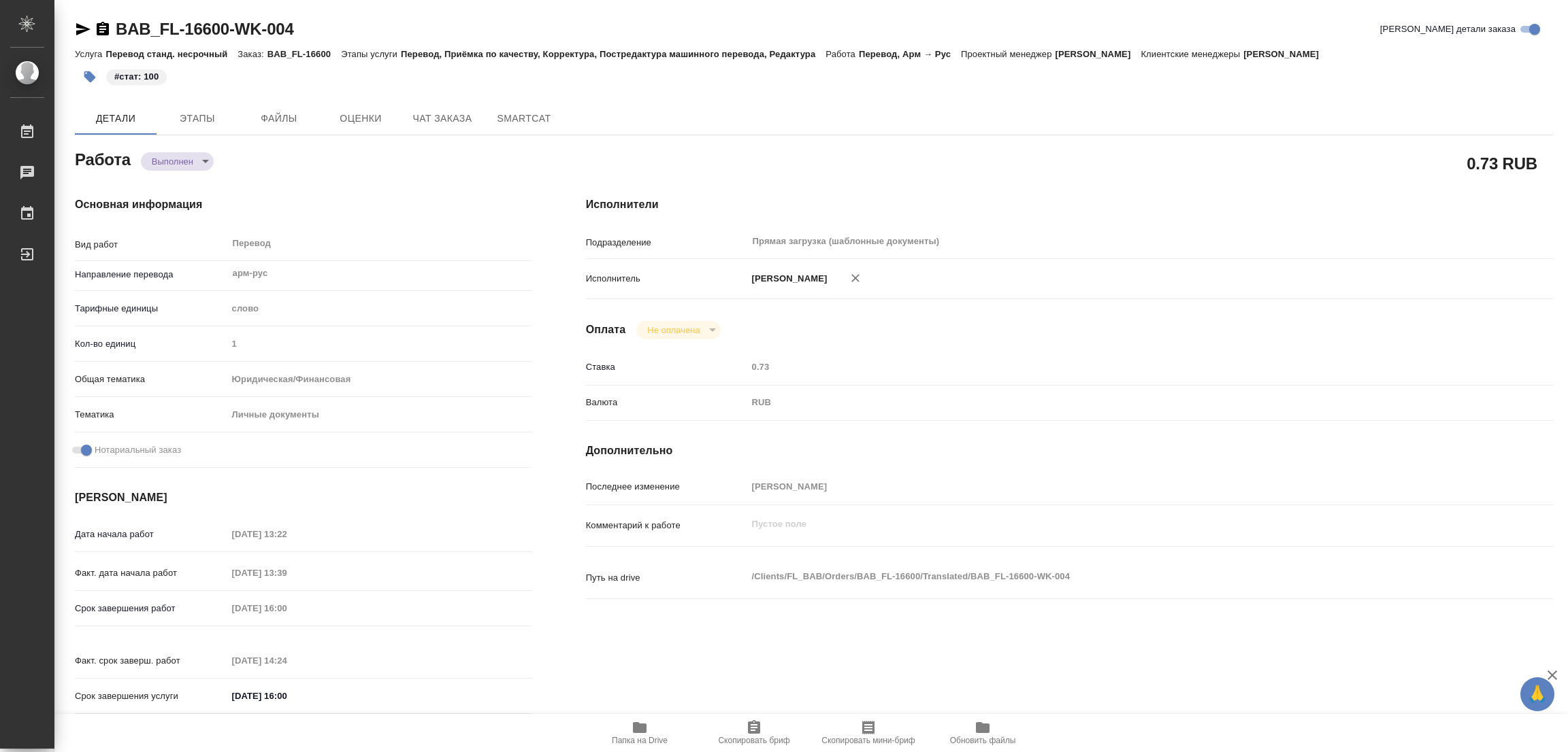
type textarea "x"
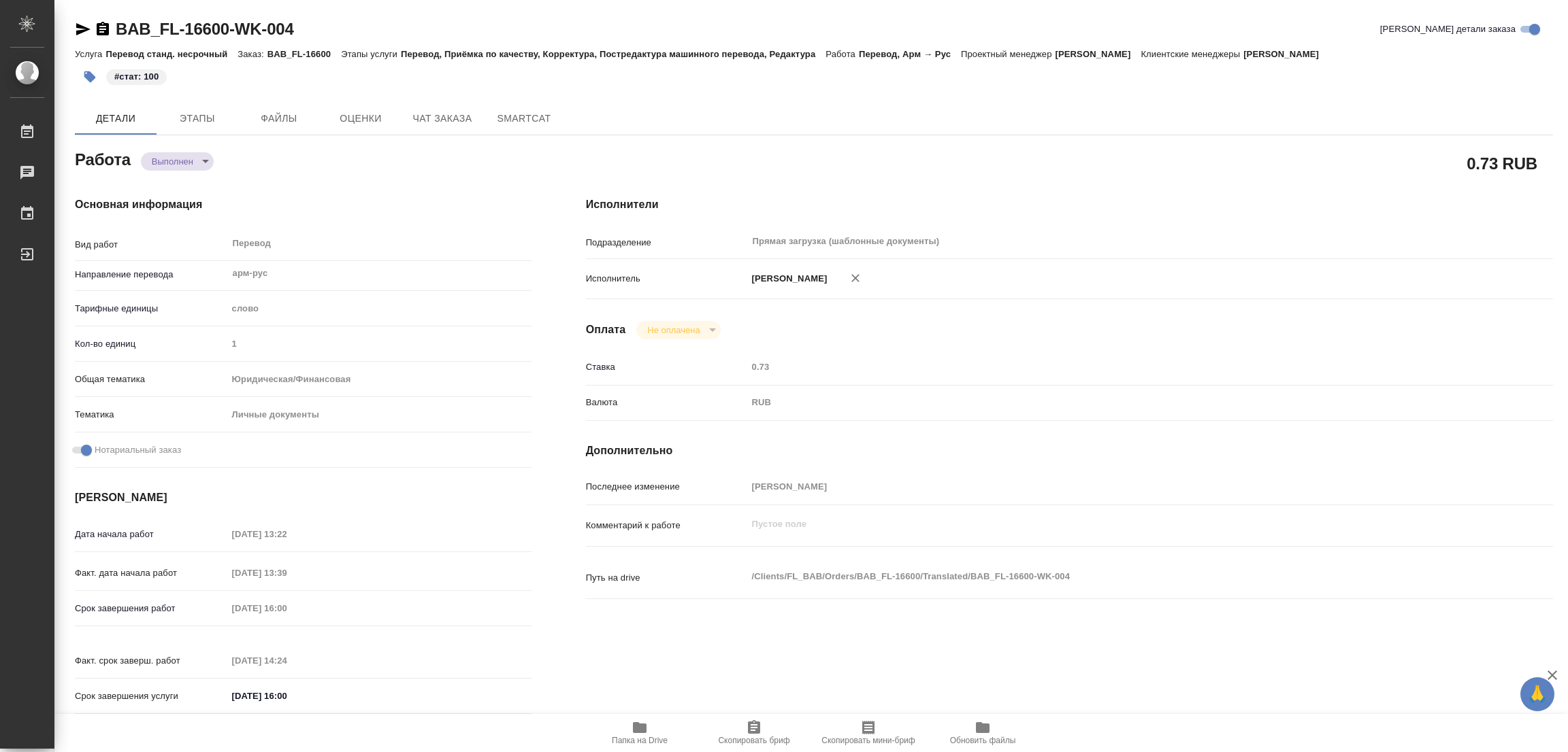
type textarea "x"
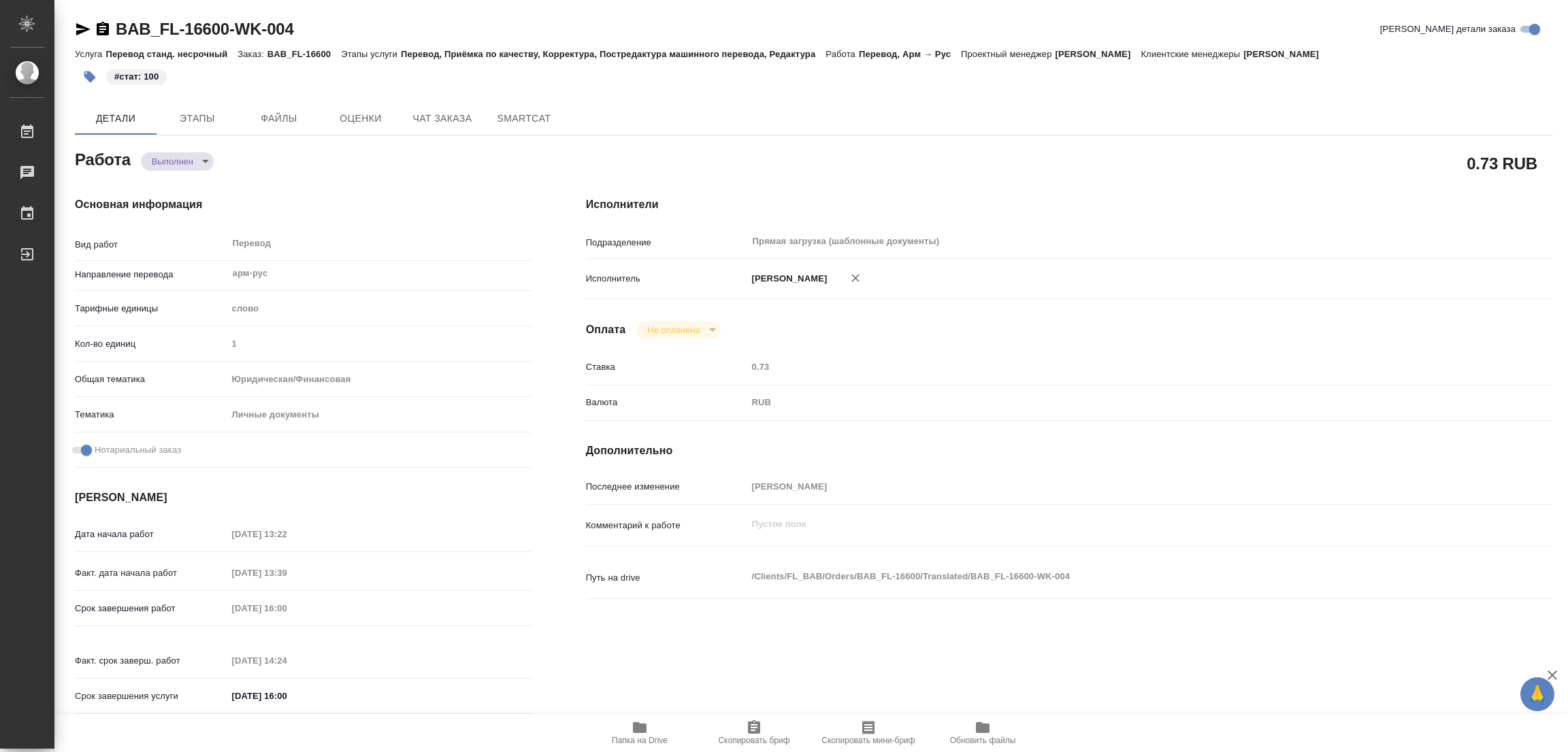
type textarea "x"
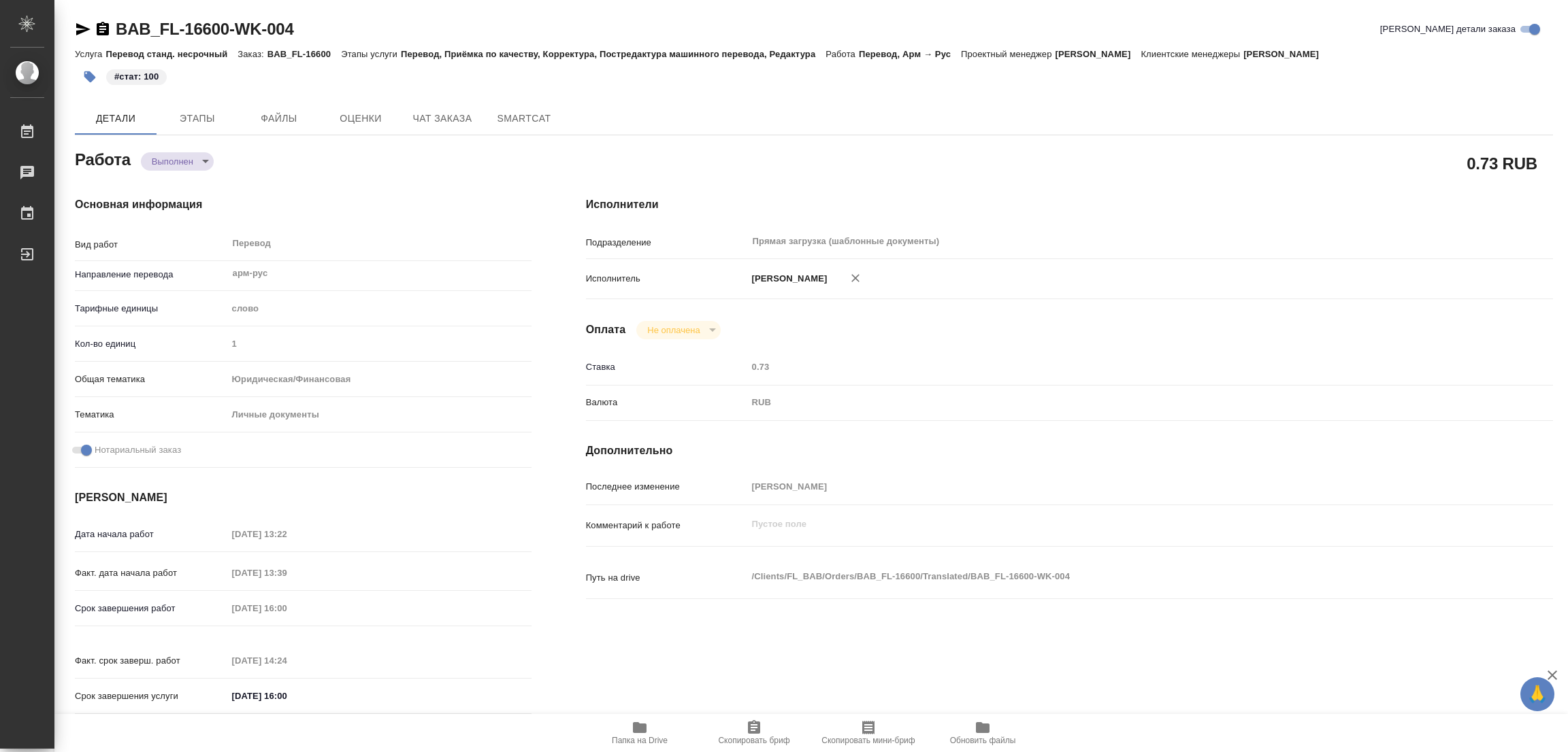
type textarea "x"
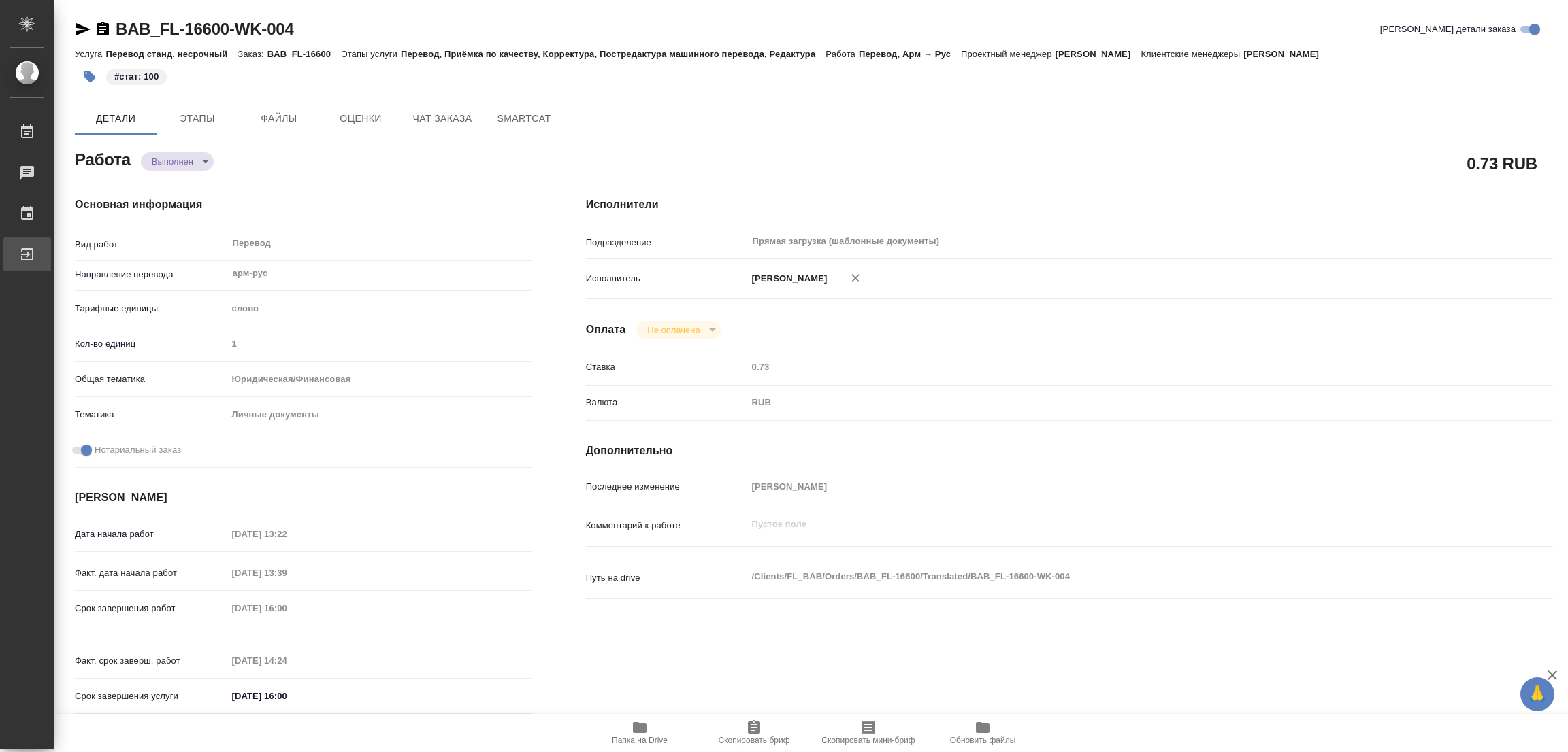
type textarea "x"
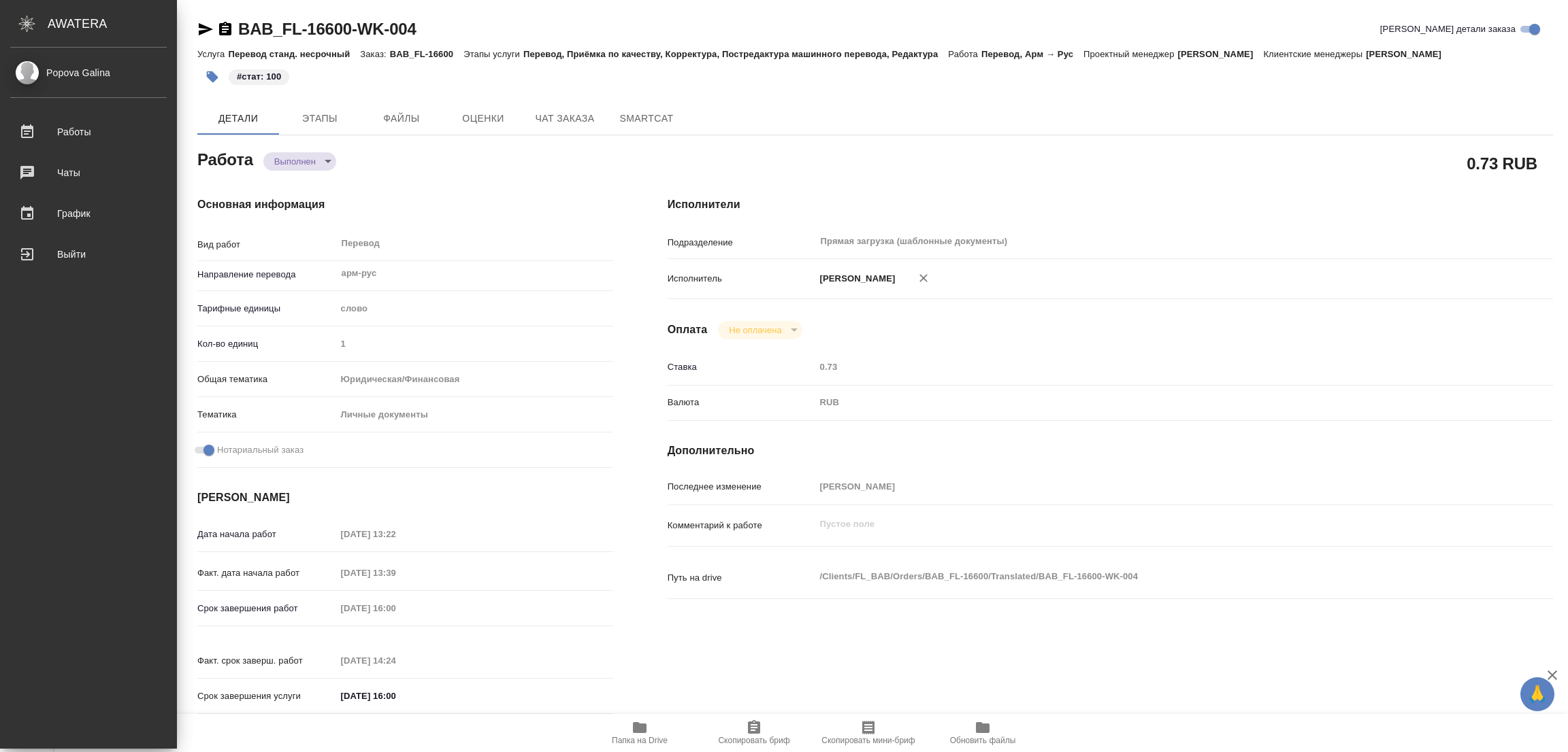
type textarea "x"
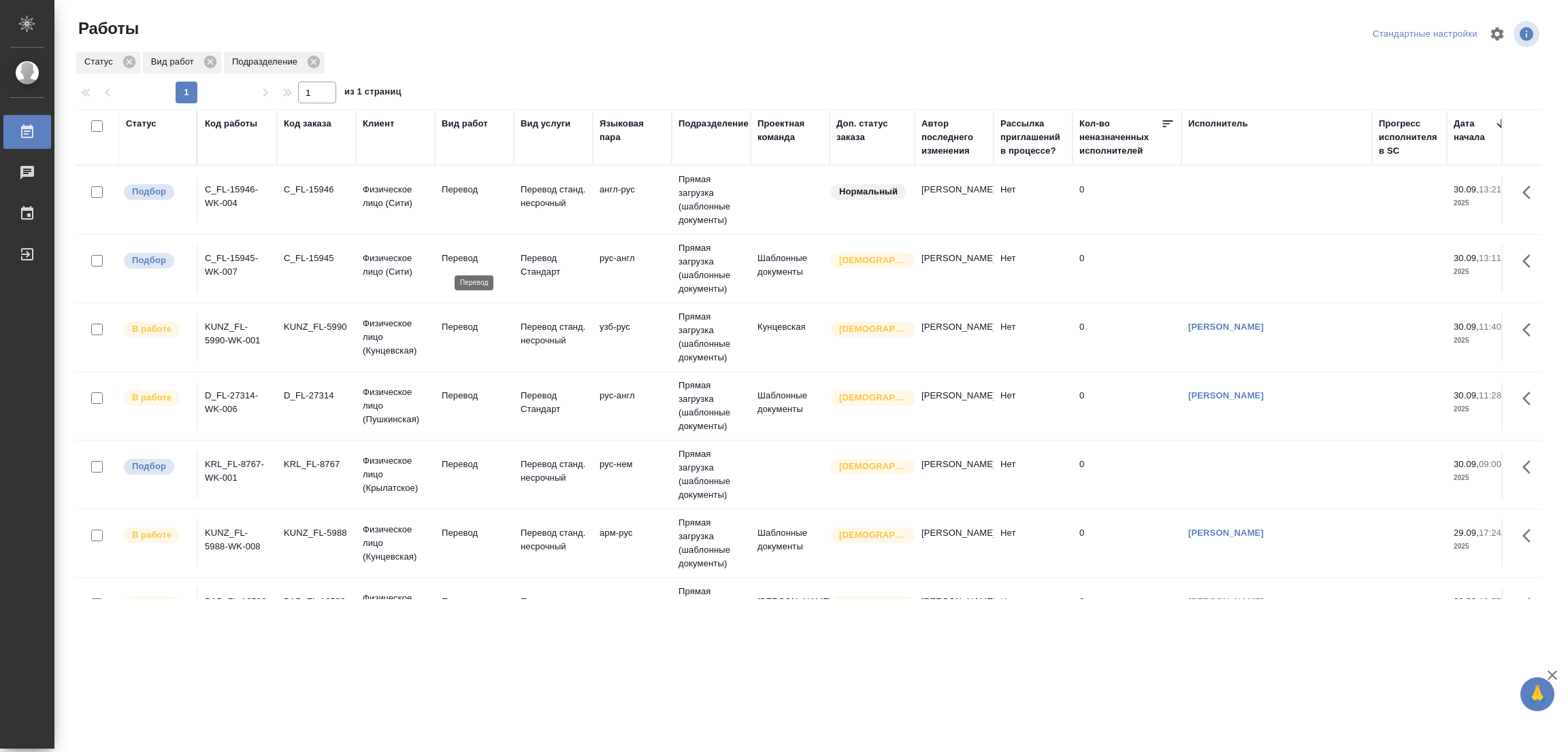
click at [461, 256] on p "Перевод" at bounding box center [474, 258] width 65 height 14
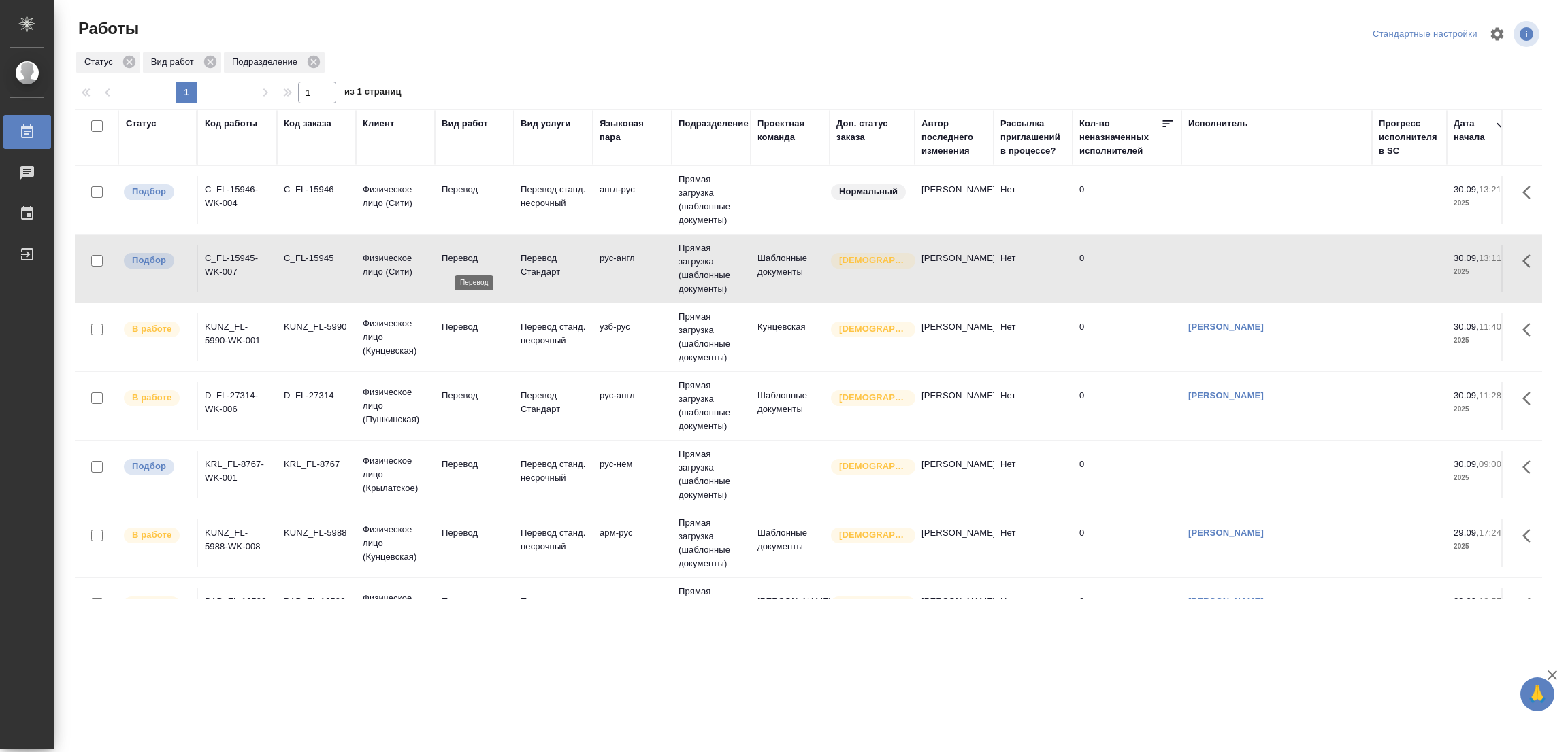
click at [461, 256] on p "Перевод" at bounding box center [474, 258] width 65 height 14
click at [457, 186] on p "Перевод" at bounding box center [474, 190] width 65 height 14
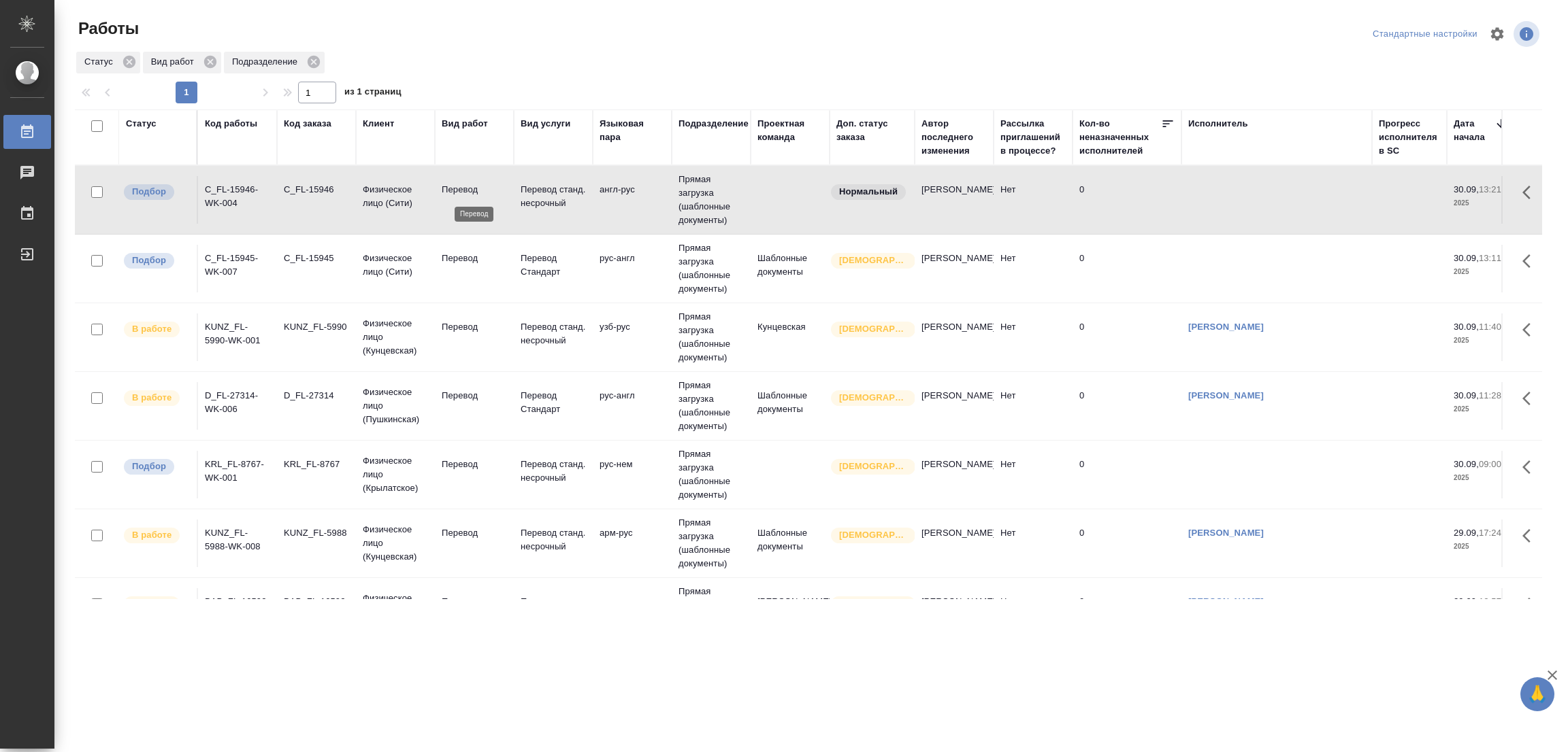
click at [458, 187] on p "Перевод" at bounding box center [474, 190] width 65 height 14
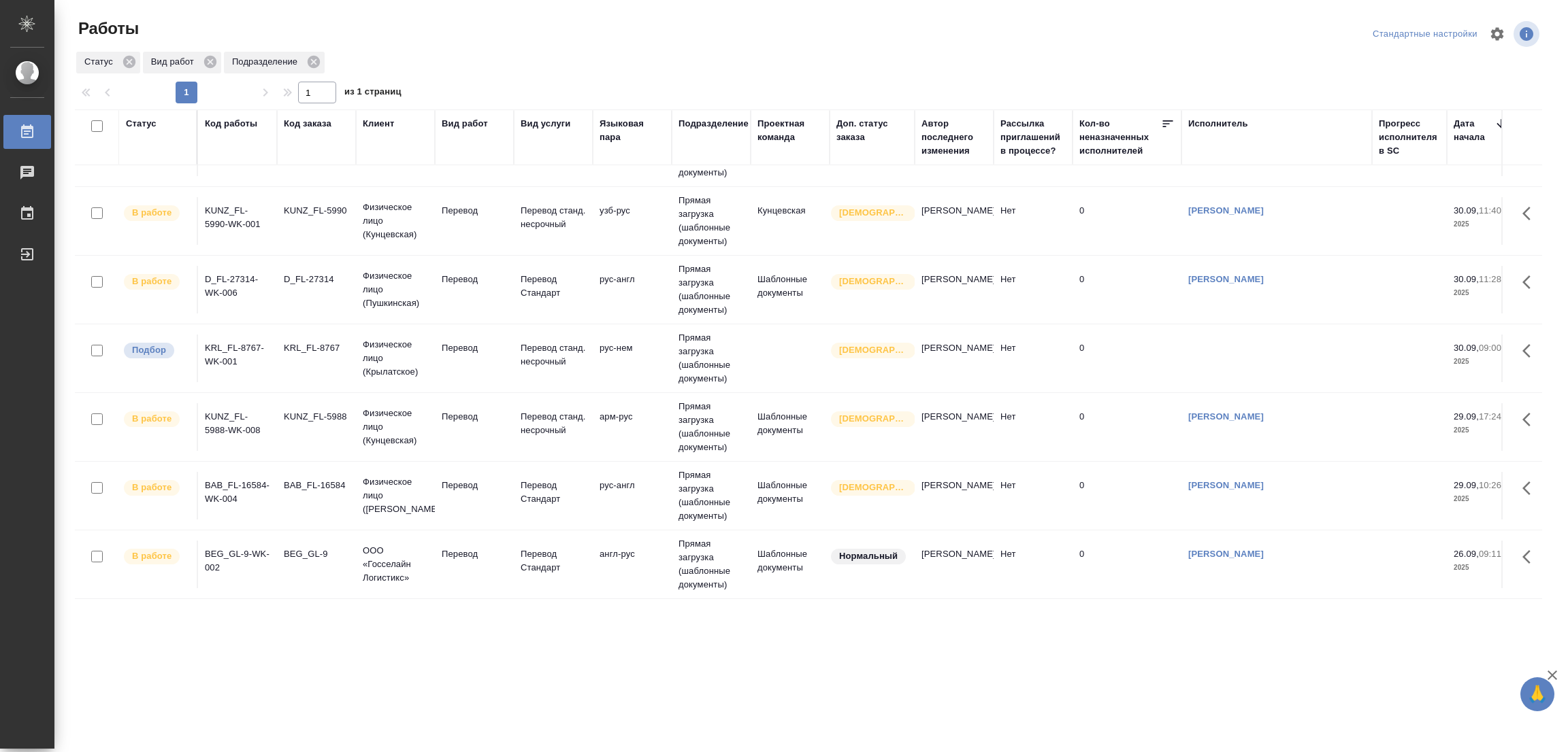
click at [1027, 724] on div ".cls-1 fill:#fff; AWATERA Popova Galina Работы 0 Чаты График Выйти Работы Станд…" at bounding box center [784, 376] width 1568 height 752
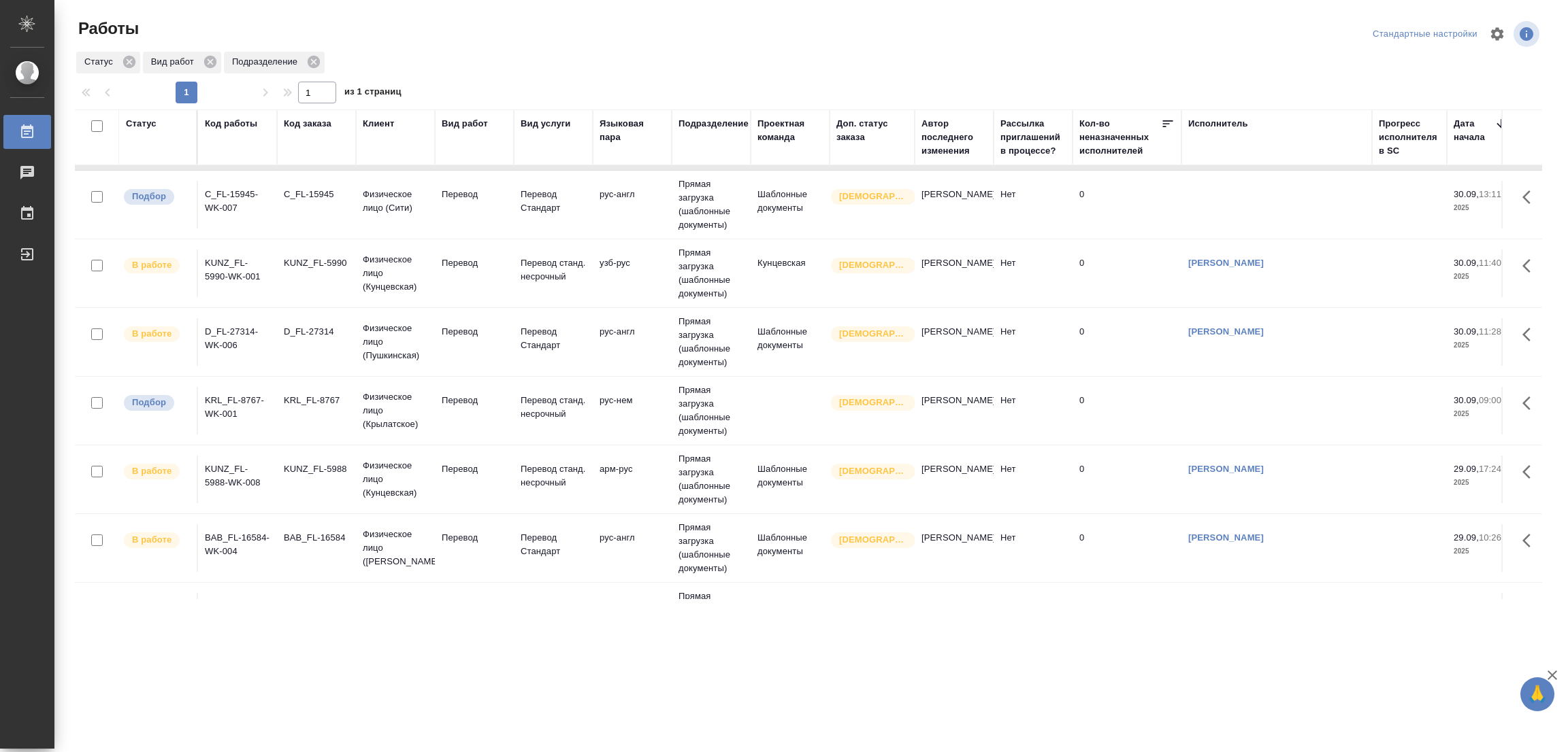
scroll to position [0, 0]
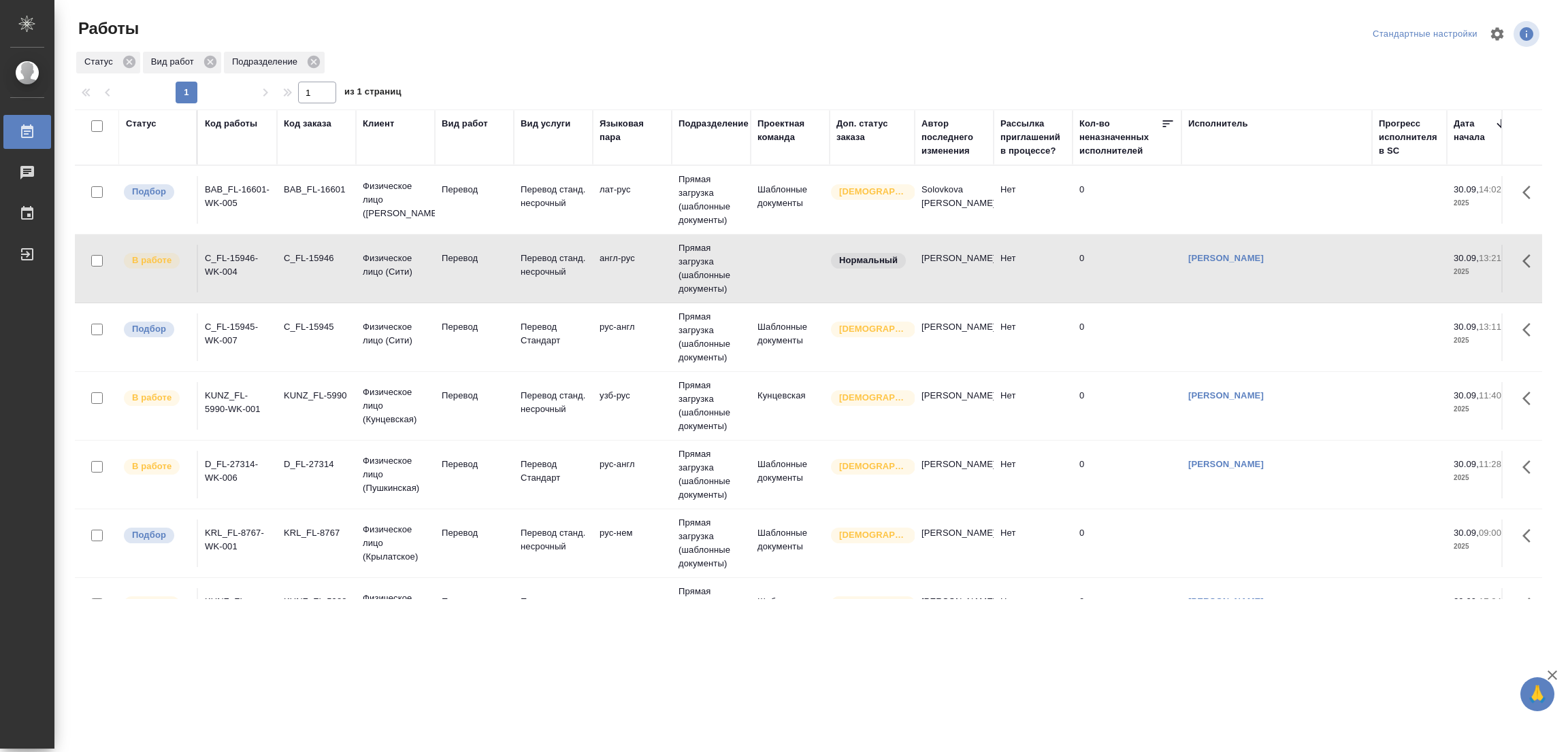
drag, startPoint x: 287, startPoint y: 675, endPoint x: 304, endPoint y: 658, distance: 24.0
click at [296, 673] on div ".cls-1 fill:#fff; AWATERA Popova Galina Работы 0 Чаты График Выйти Работы Станд…" at bounding box center [784, 376] width 1568 height 752
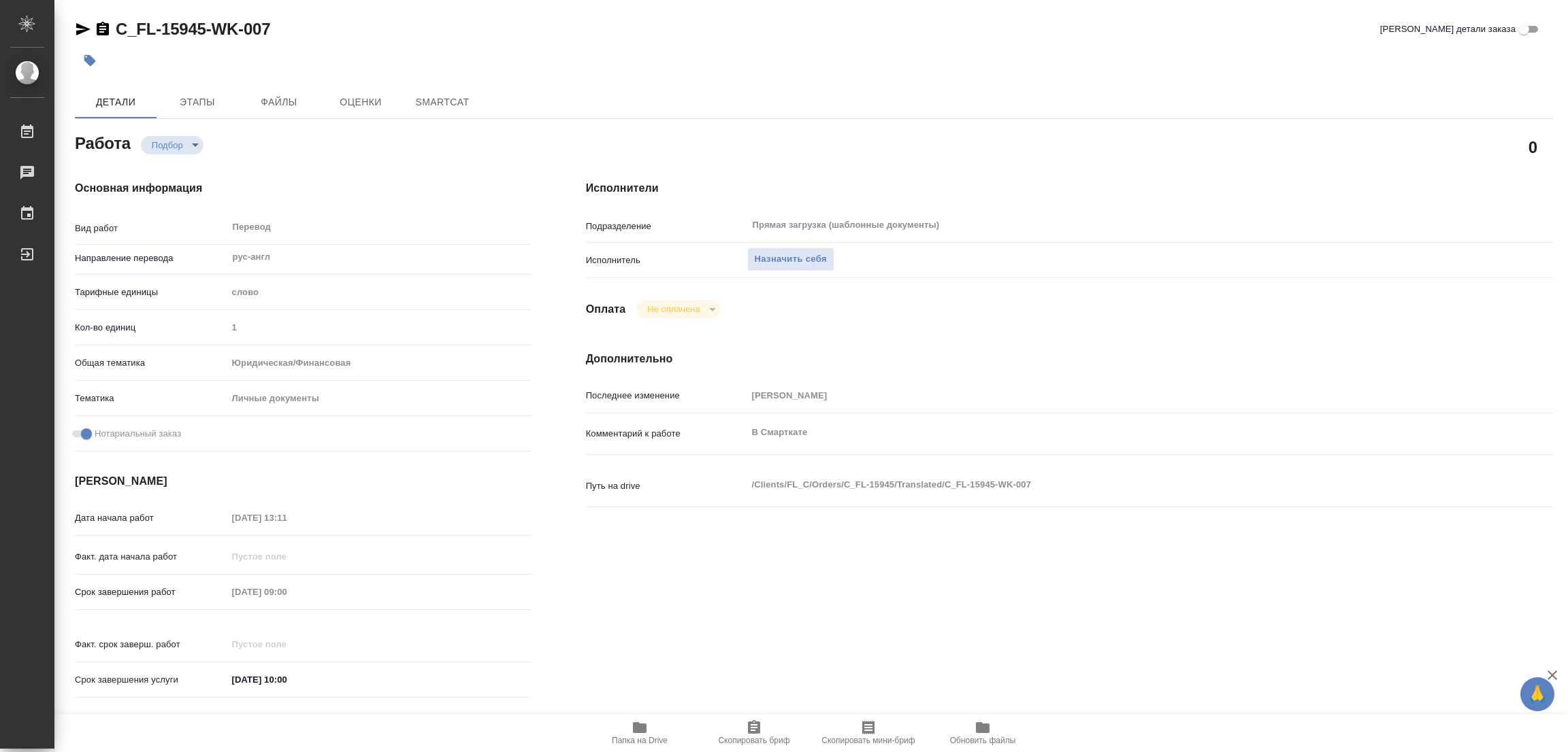
type textarea "x"
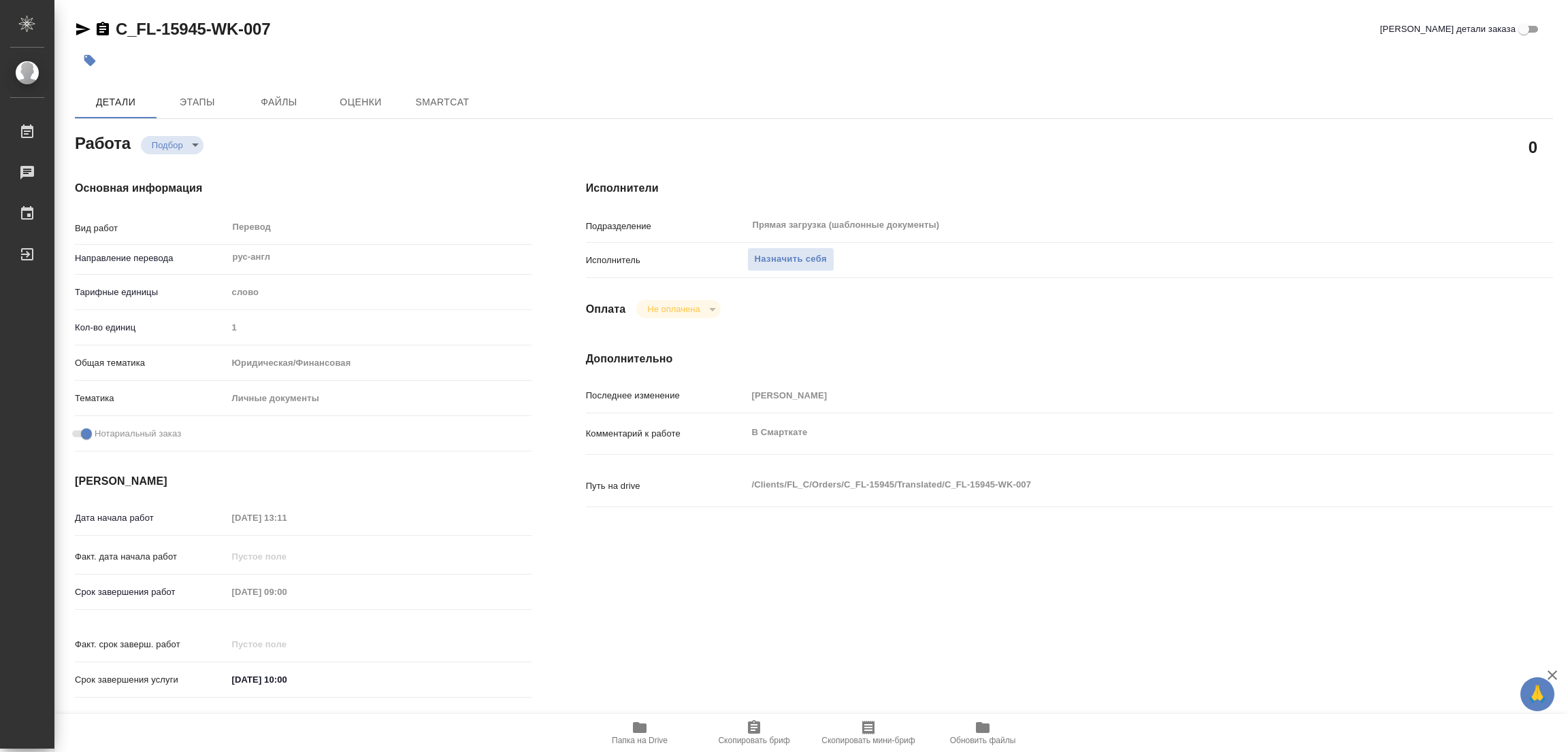
type textarea "x"
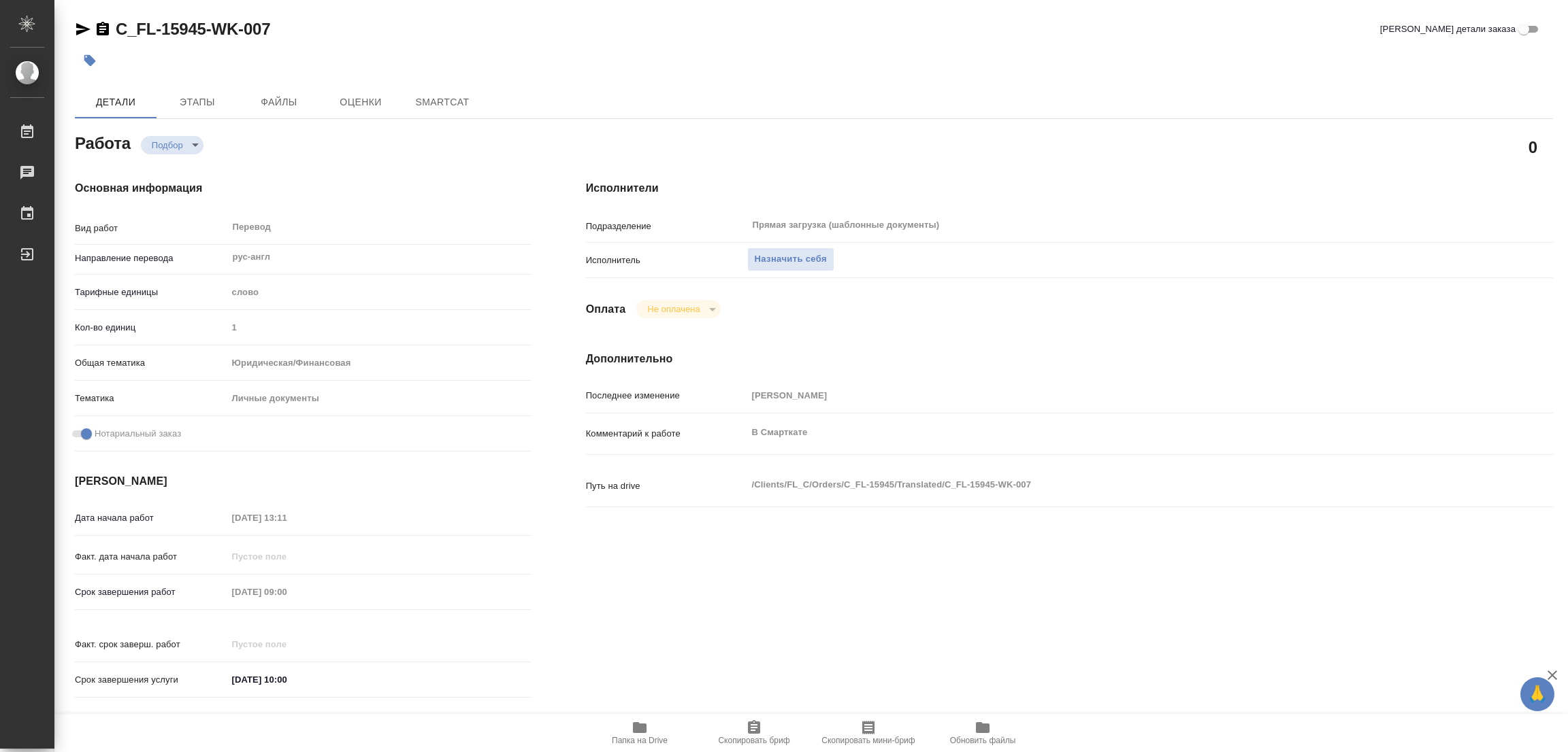
type textarea "x"
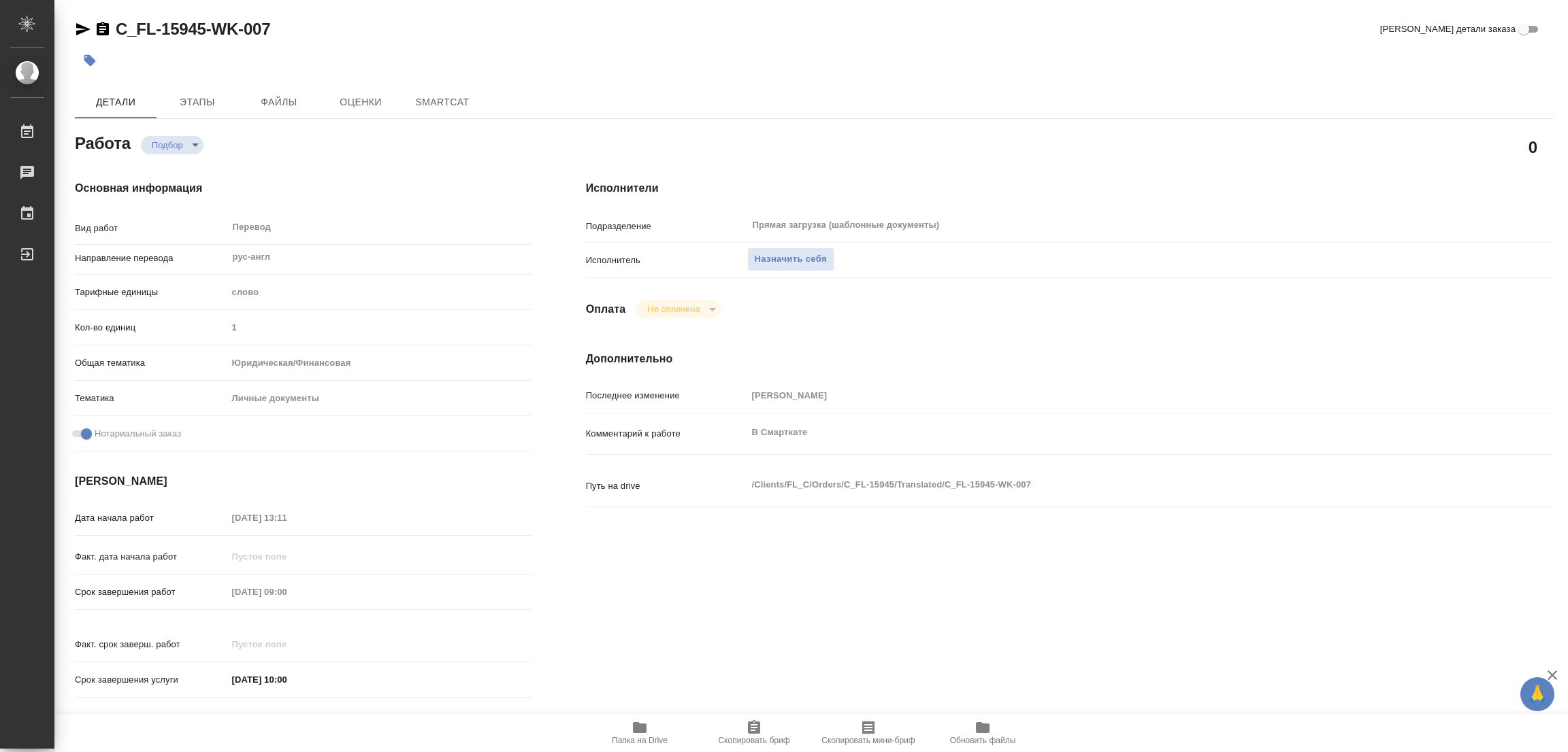
type textarea "x"
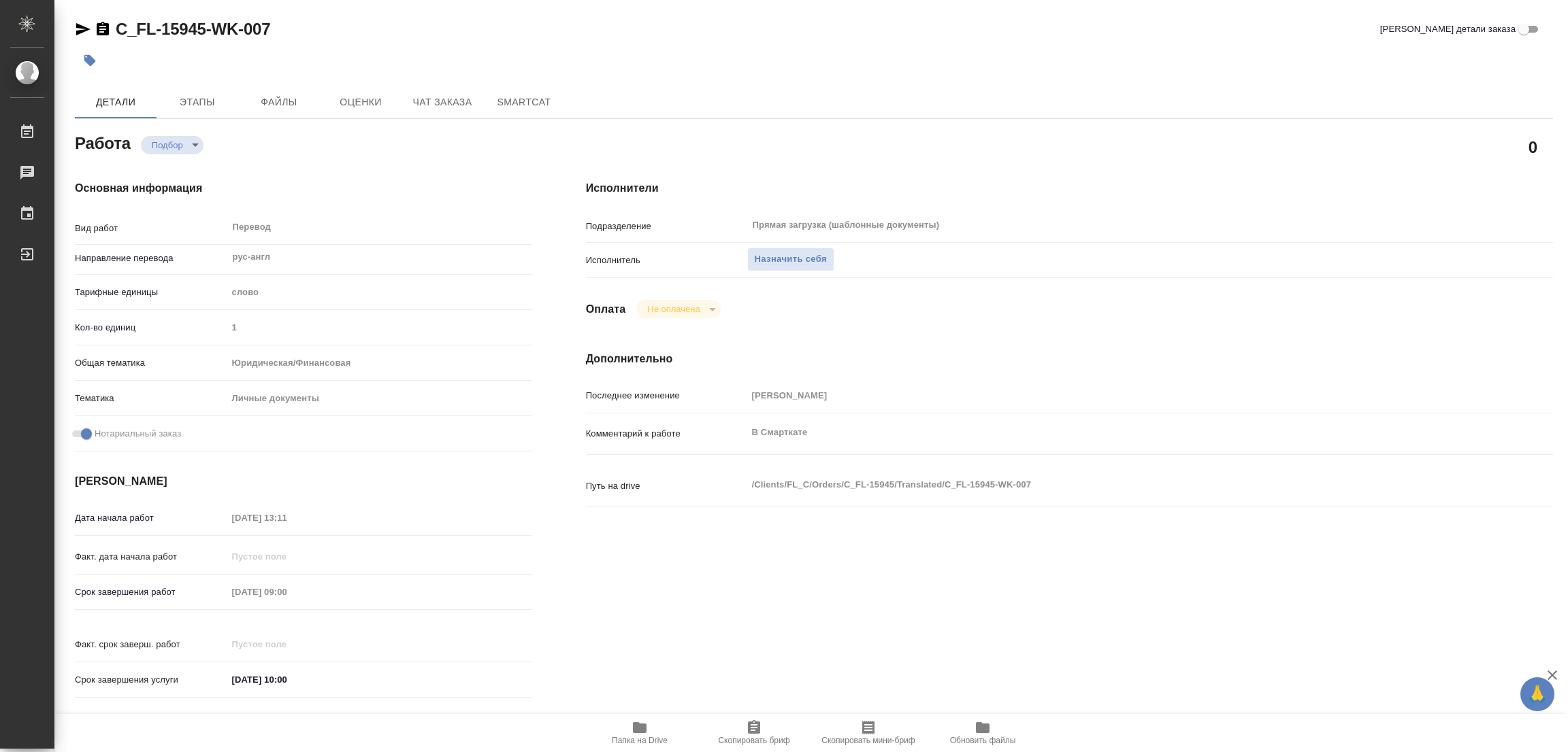
type textarea "x"
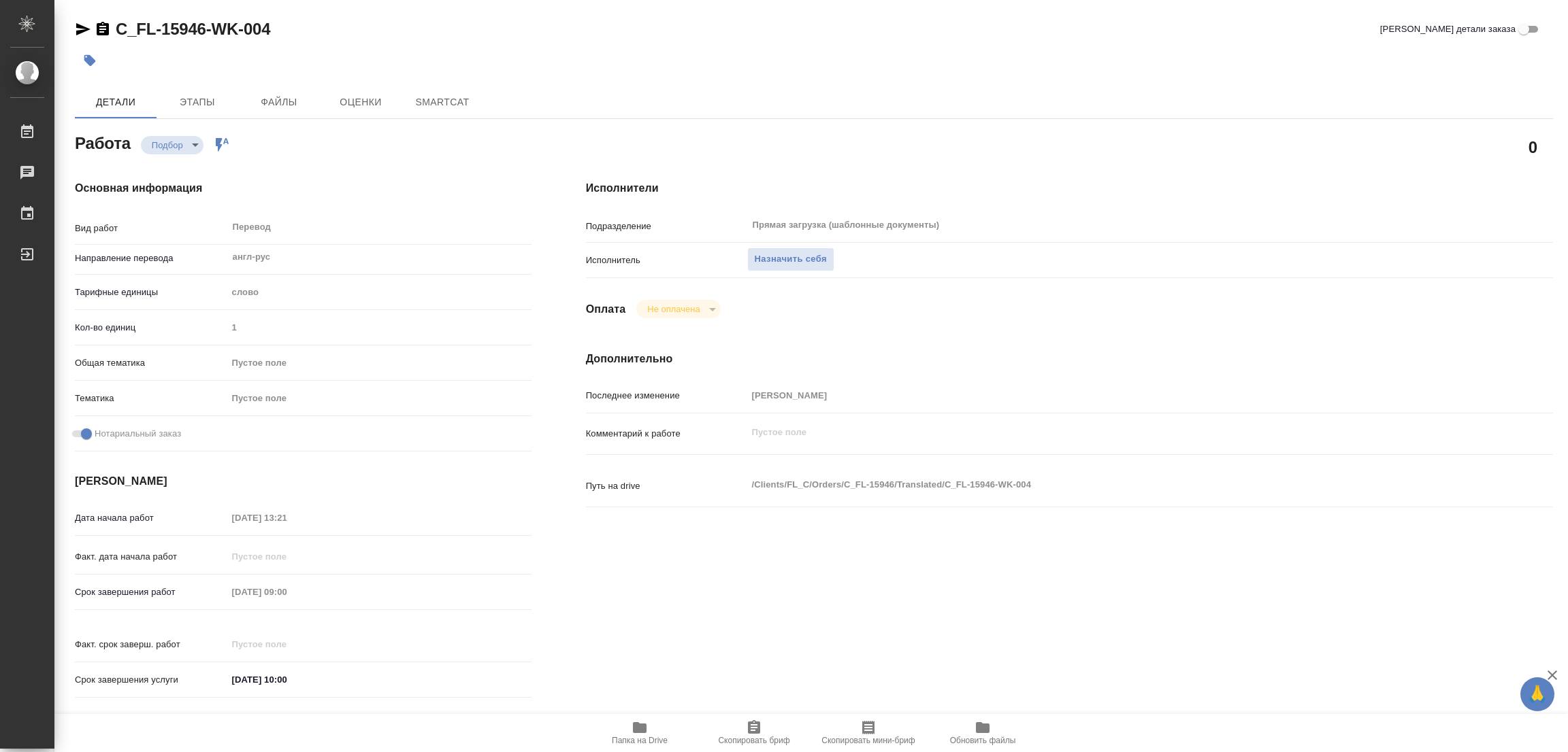
type textarea "x"
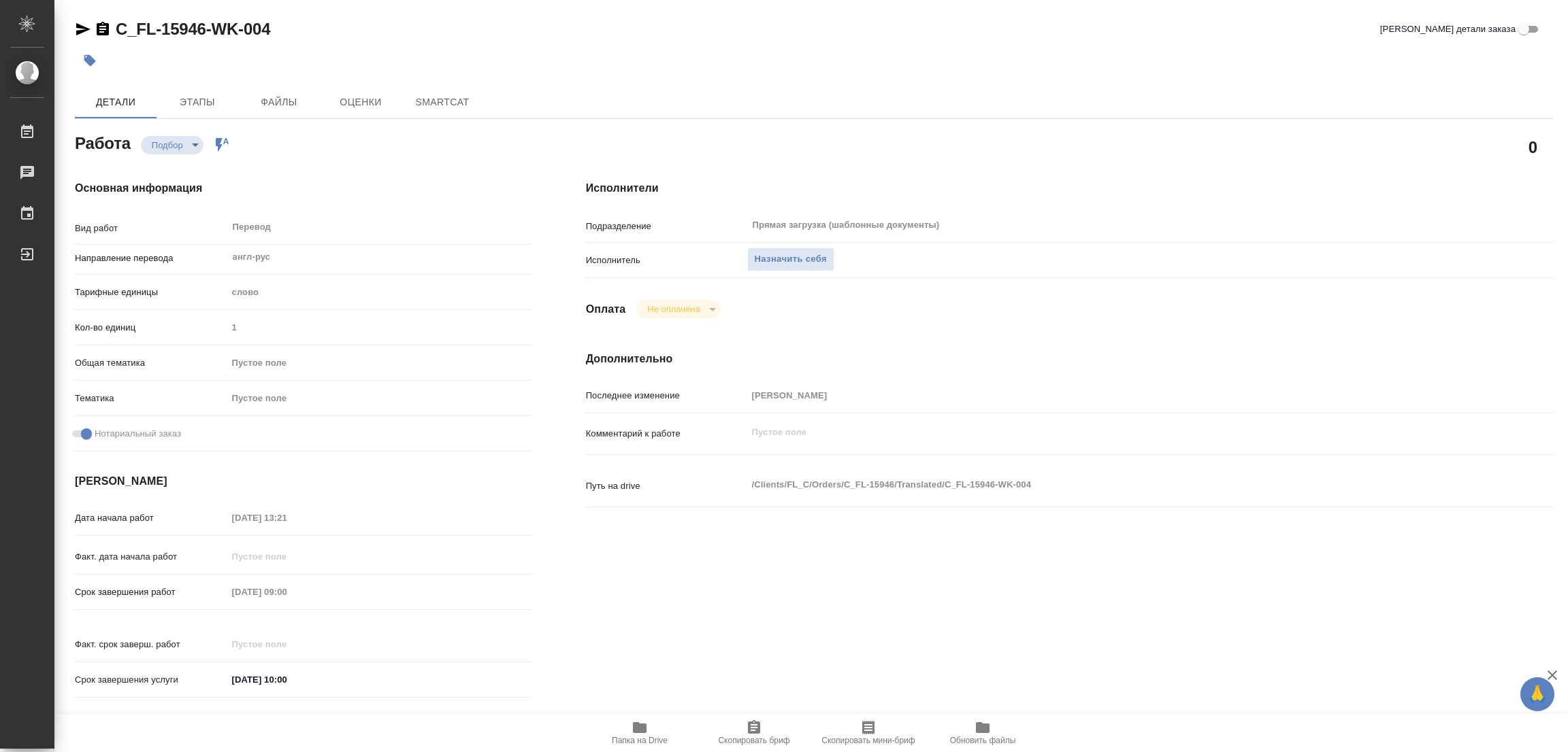
type textarea "x"
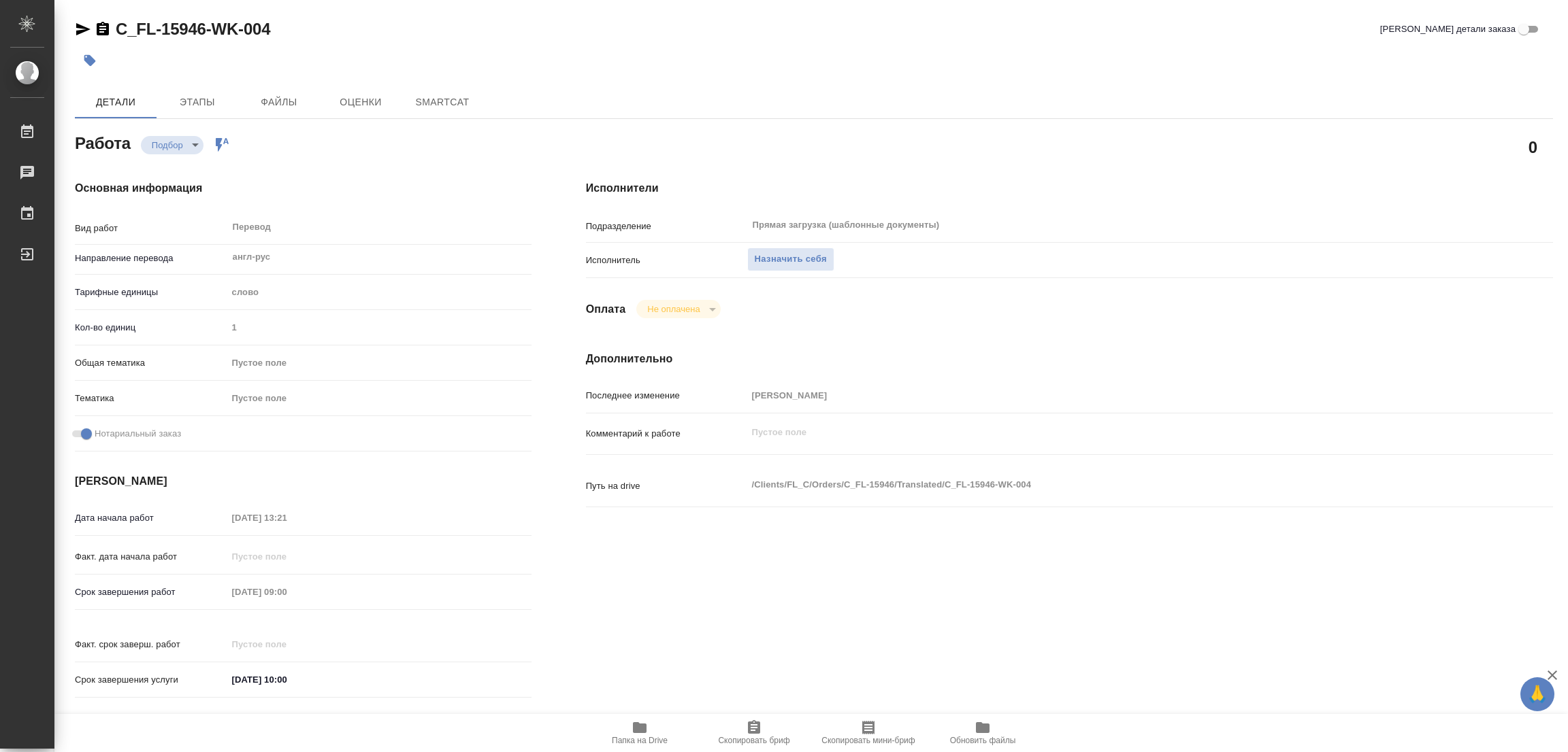
type textarea "x"
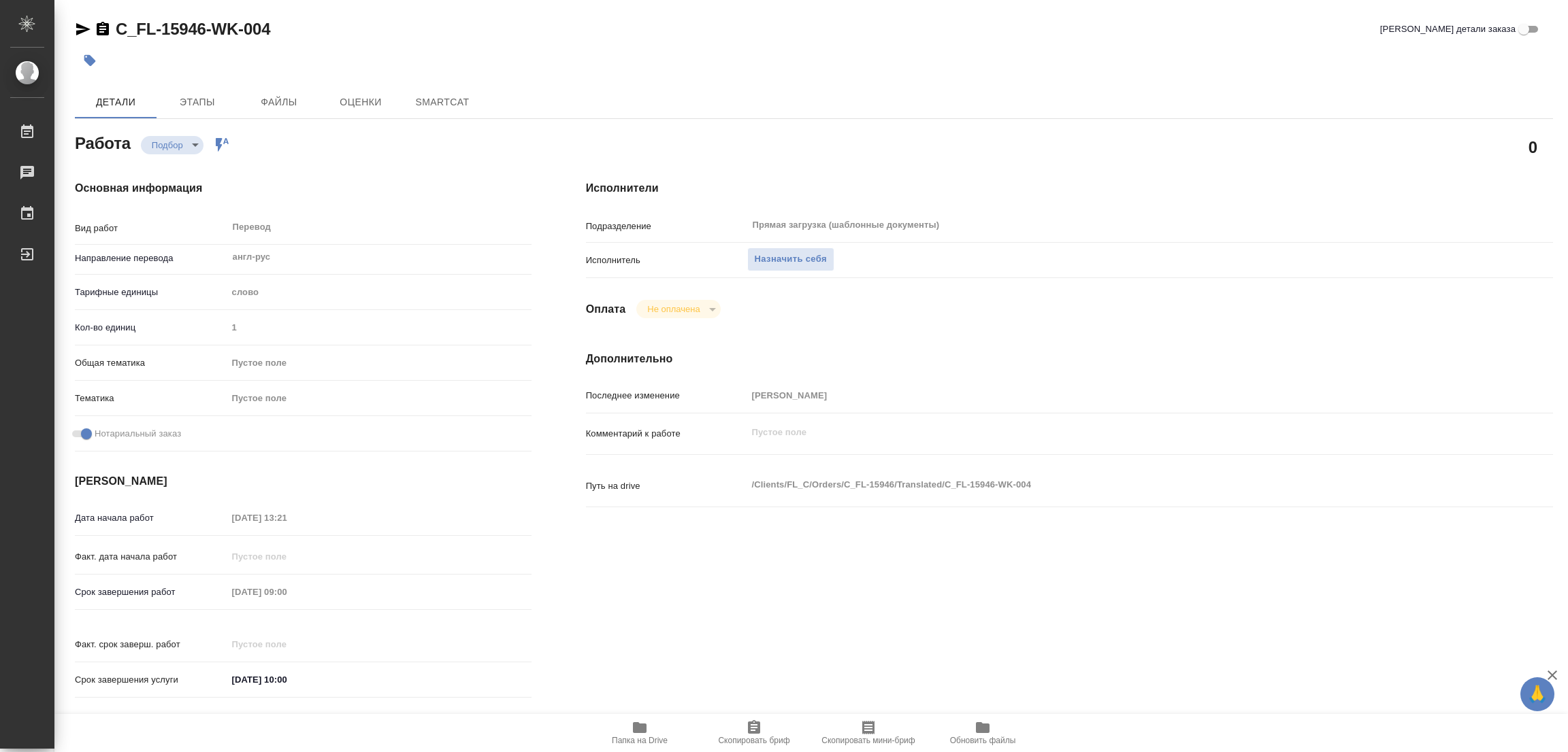
type textarea "x"
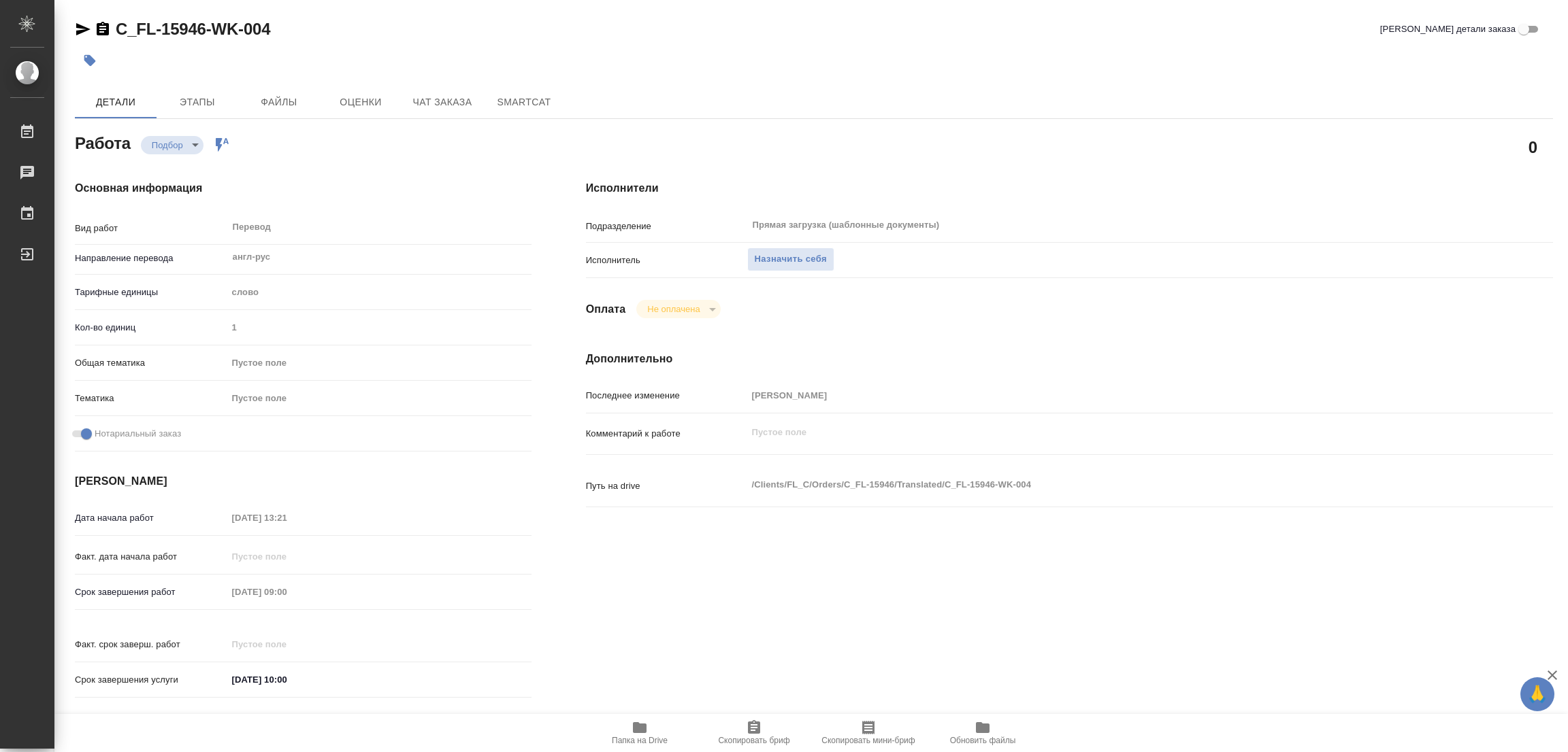
type textarea "x"
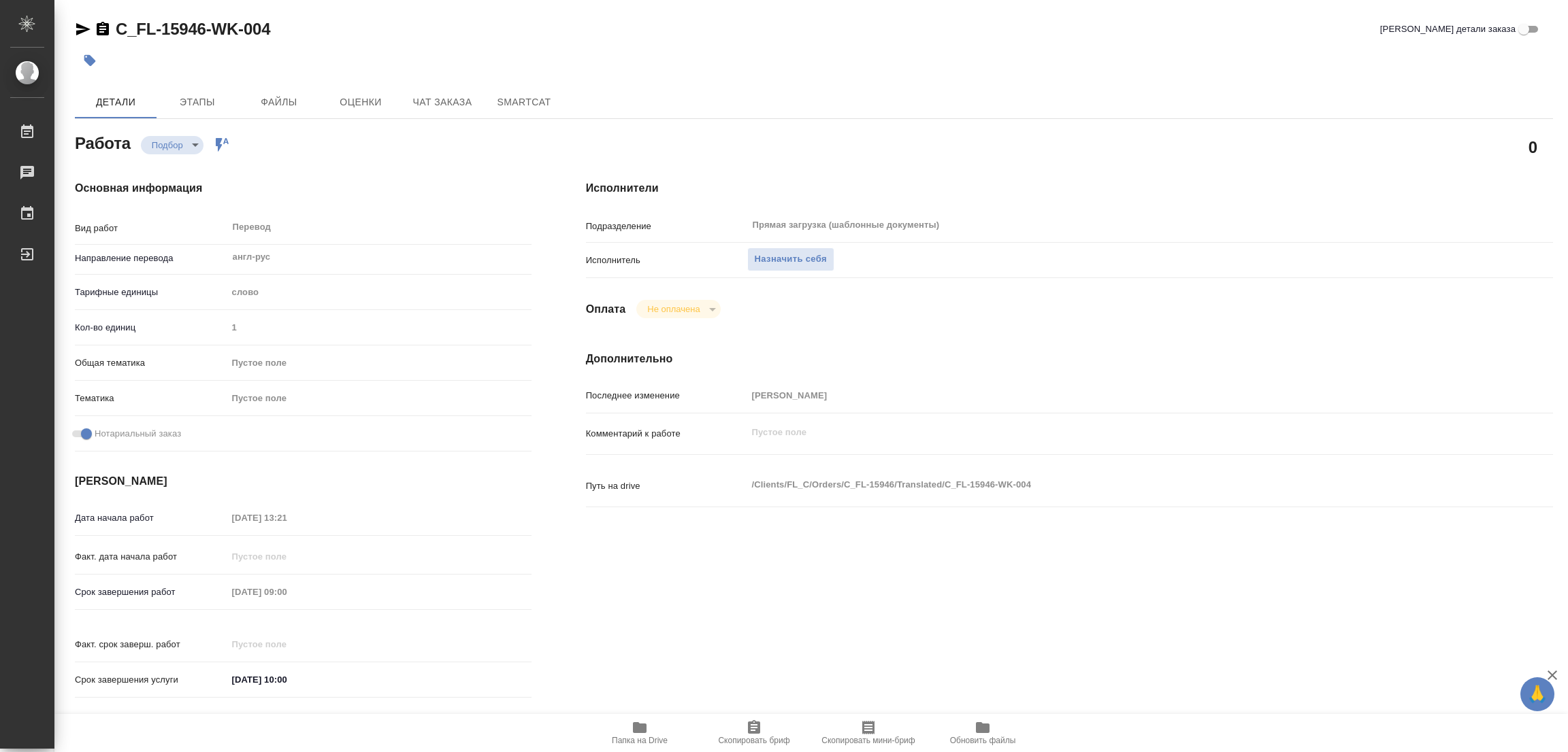
type textarea "x"
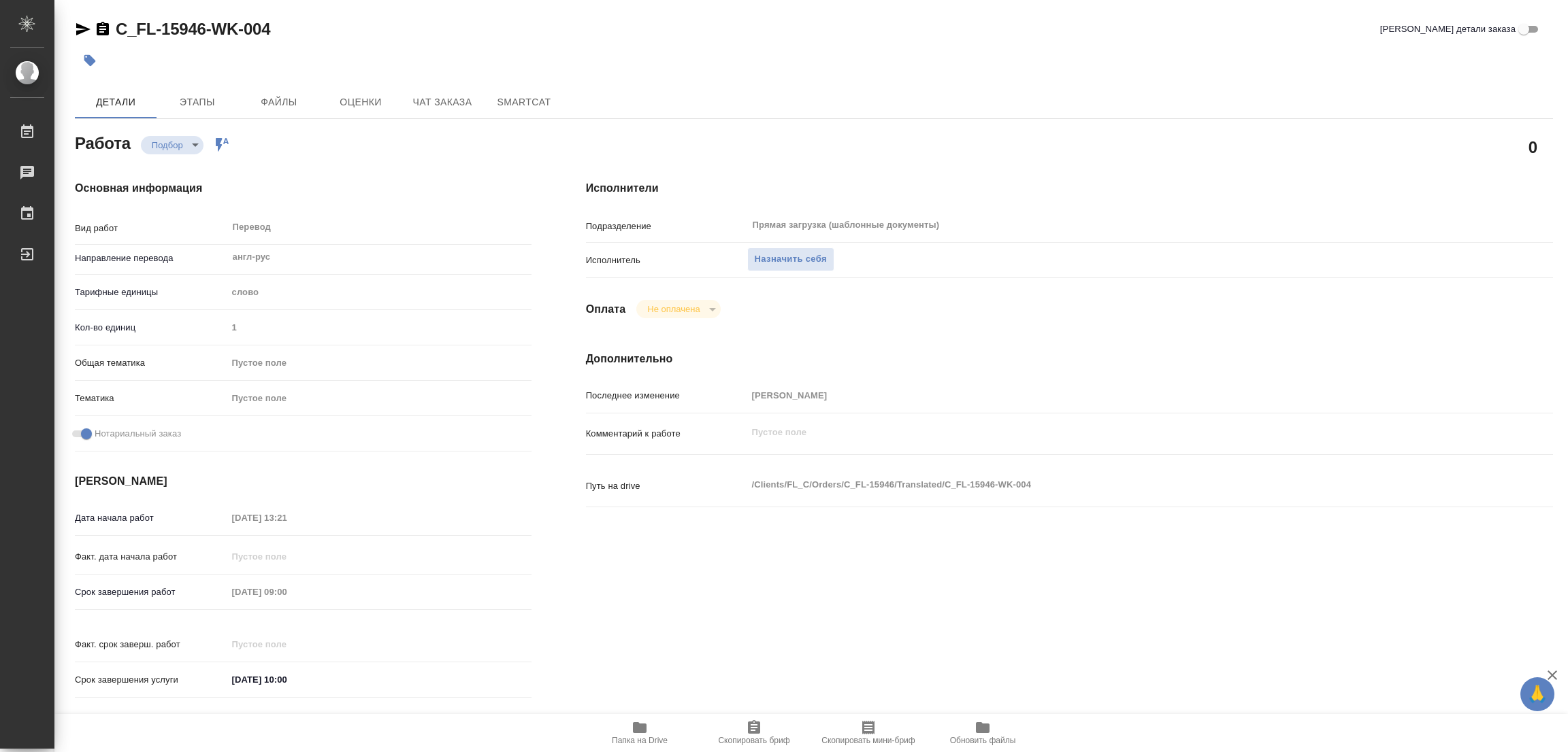
type textarea "x"
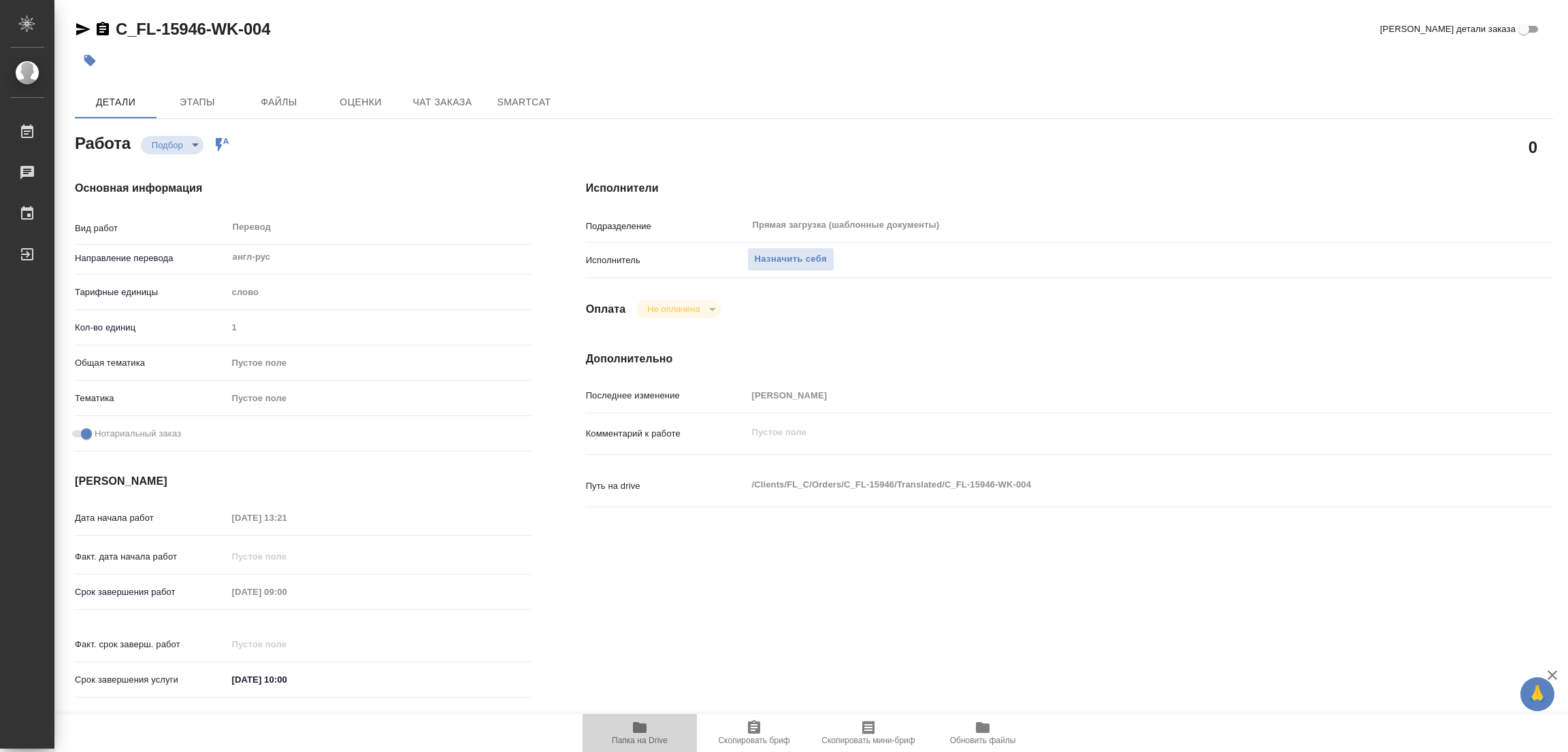
click at [632, 736] on span "Папка на Drive" at bounding box center [639, 741] width 56 height 10
click at [797, 258] on span "Назначить себя" at bounding box center [790, 259] width 72 height 16
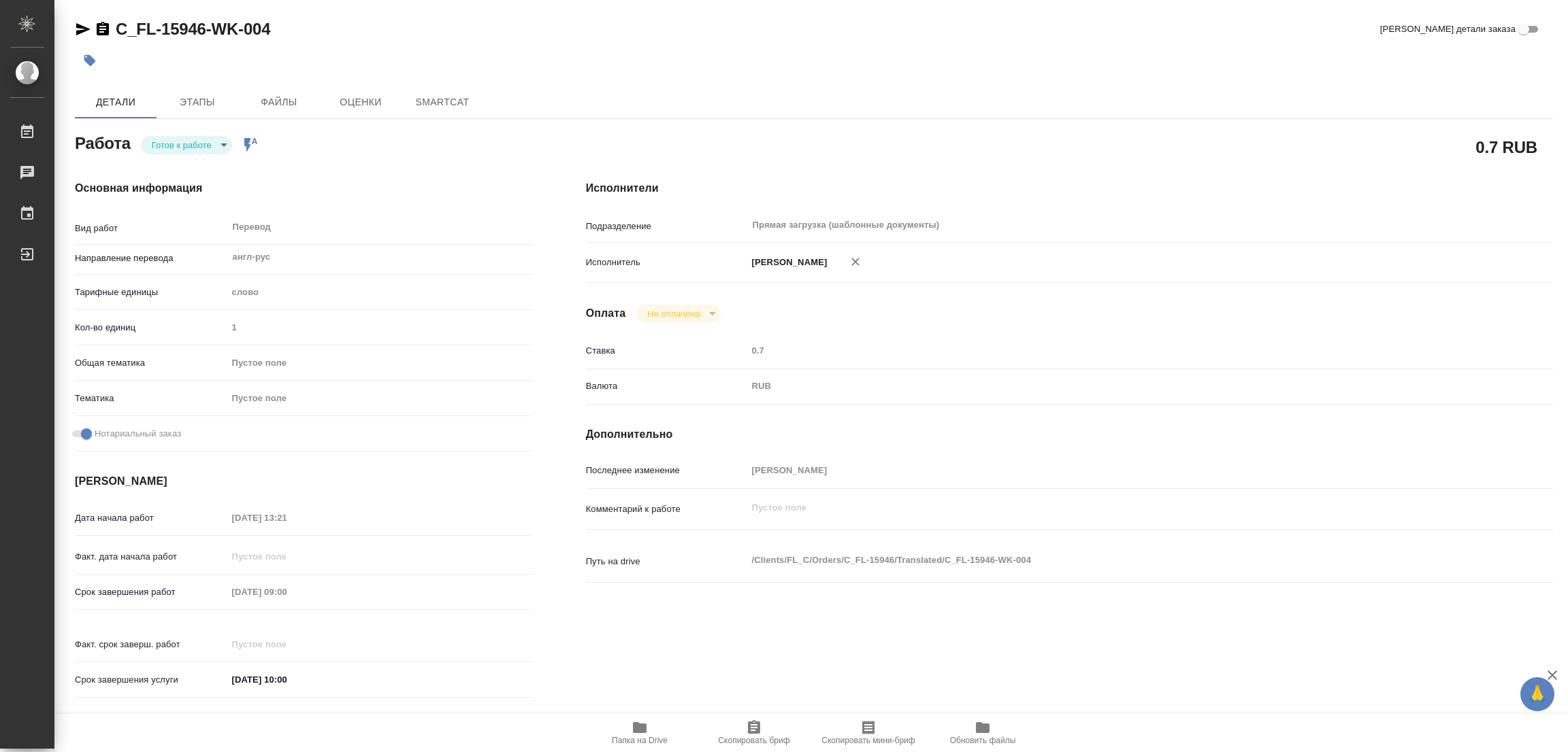
type textarea "x"
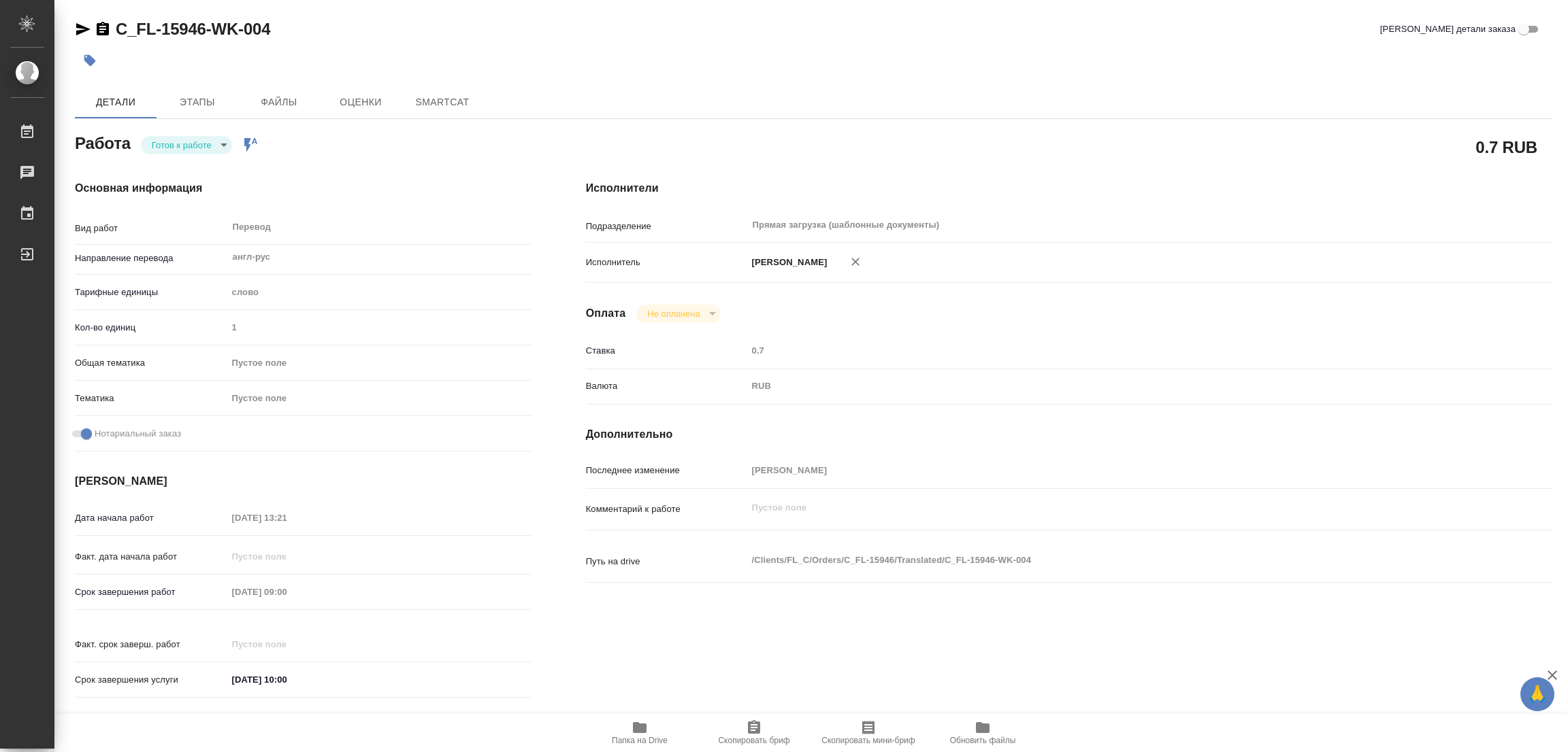
type textarea "x"
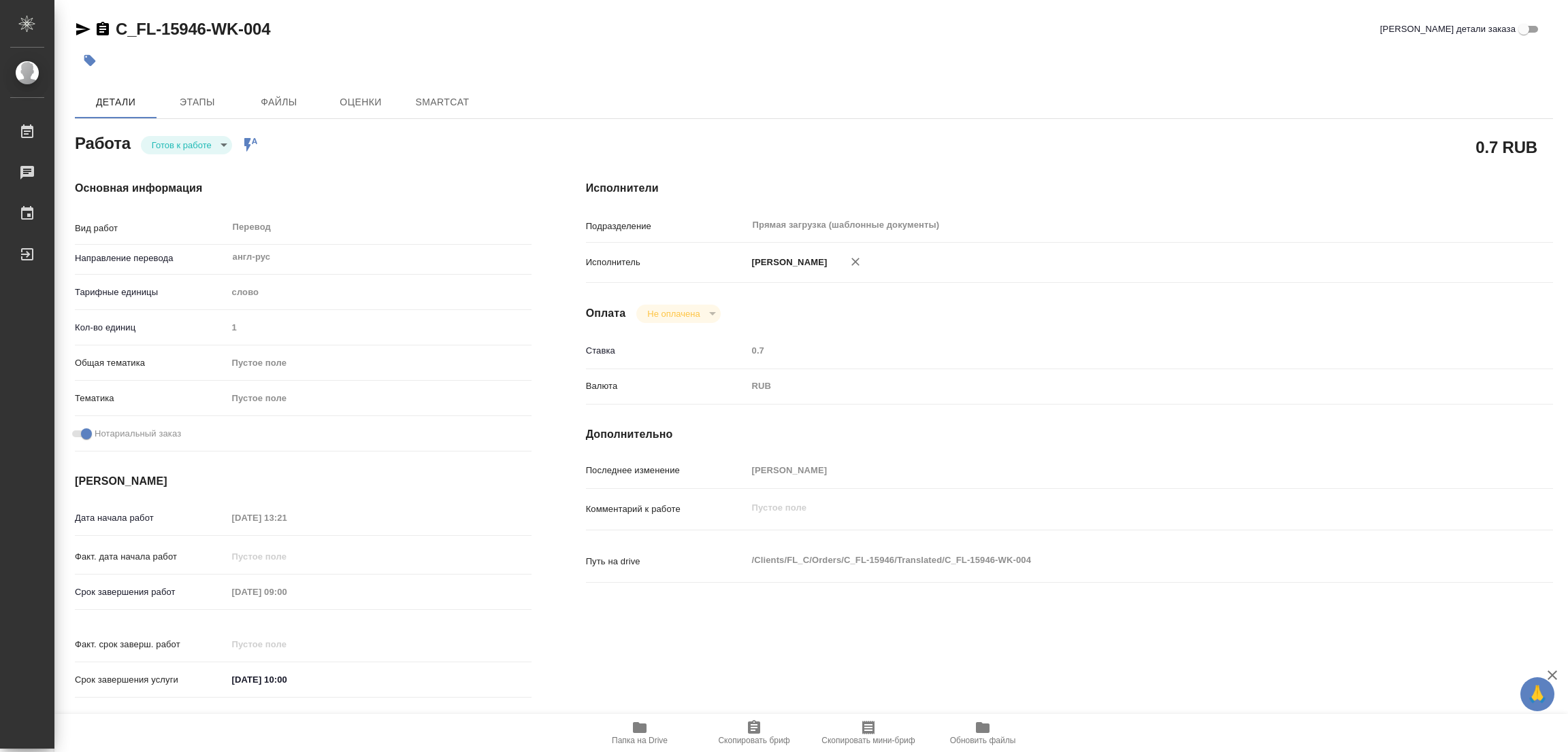
type textarea "x"
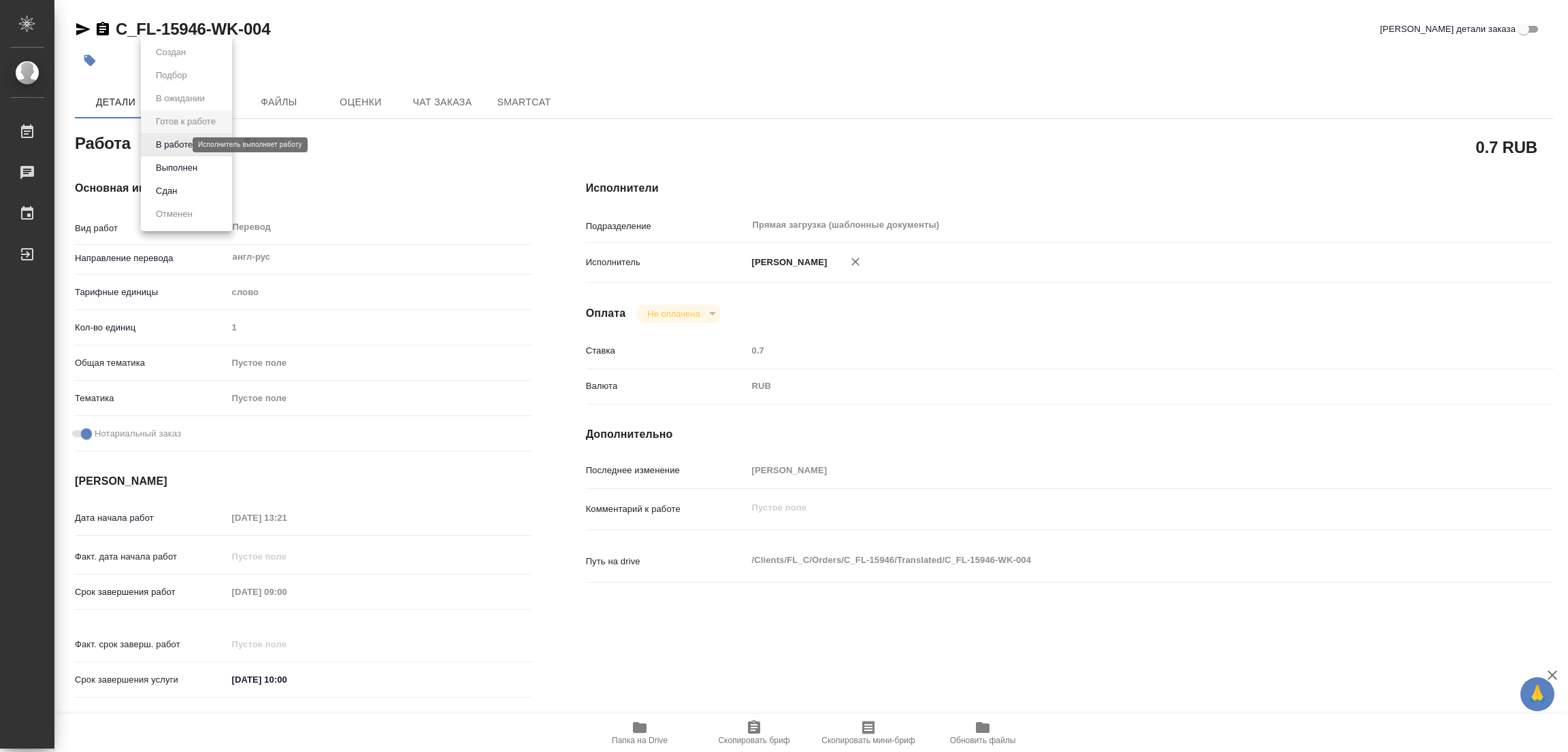
click at [166, 144] on body "🙏 .cls-1 fill:#fff; AWATERA Popova Galina Работы Чаты График Выйти C_FL-15946-W…" at bounding box center [784, 376] width 1568 height 752
type textarea "x"
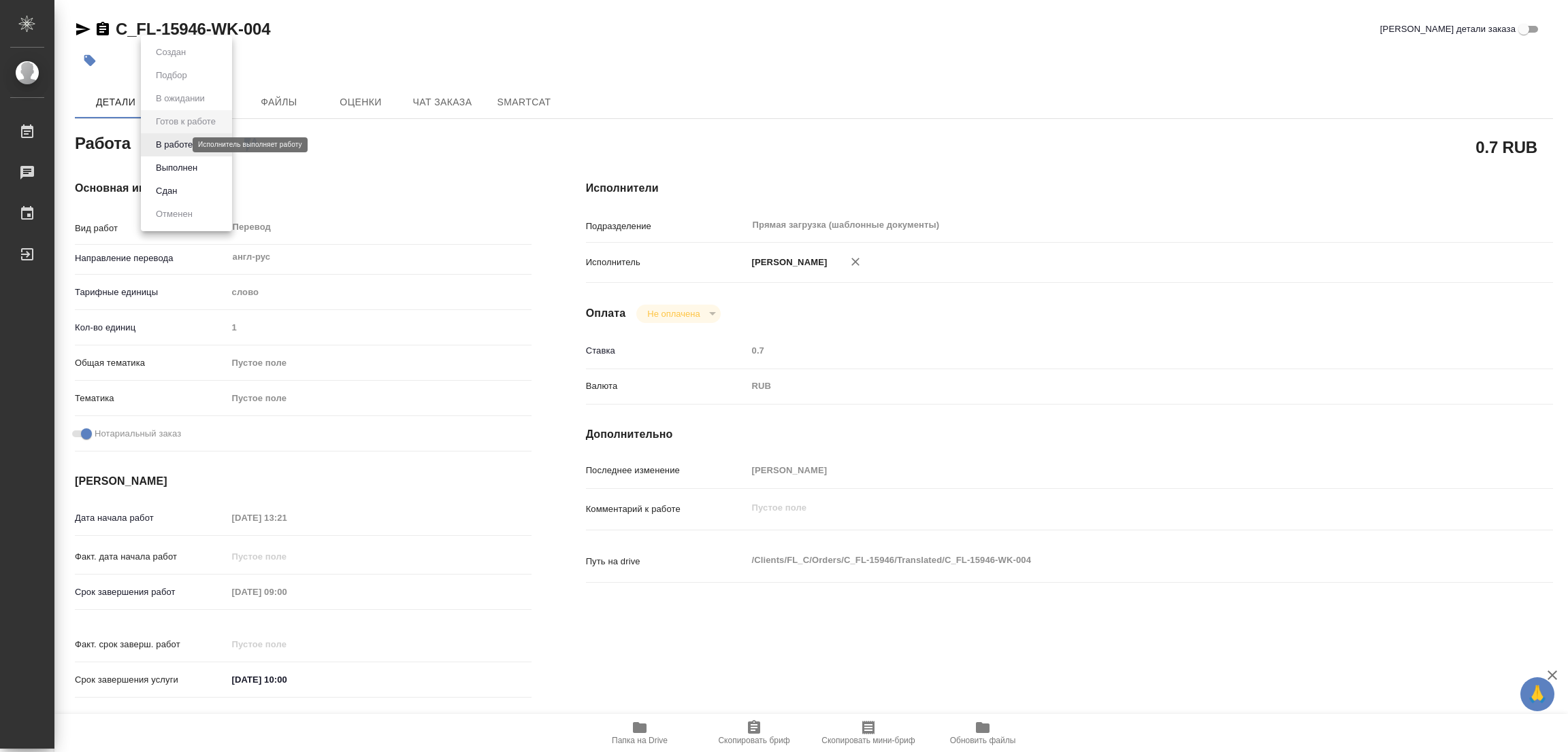
type textarea "x"
click at [166, 144] on button "В работе" at bounding box center [174, 144] width 45 height 15
type textarea "x"
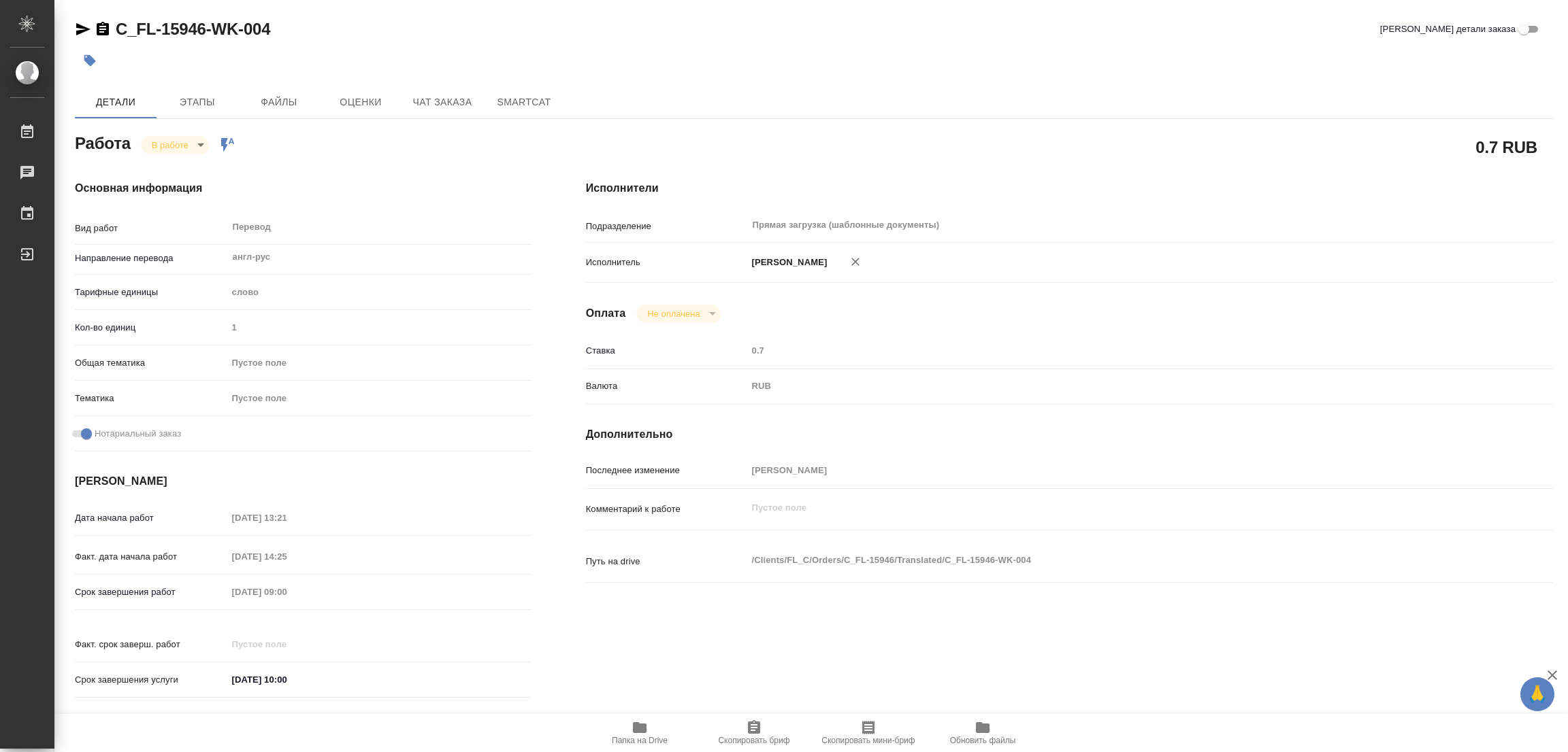
type textarea "x"
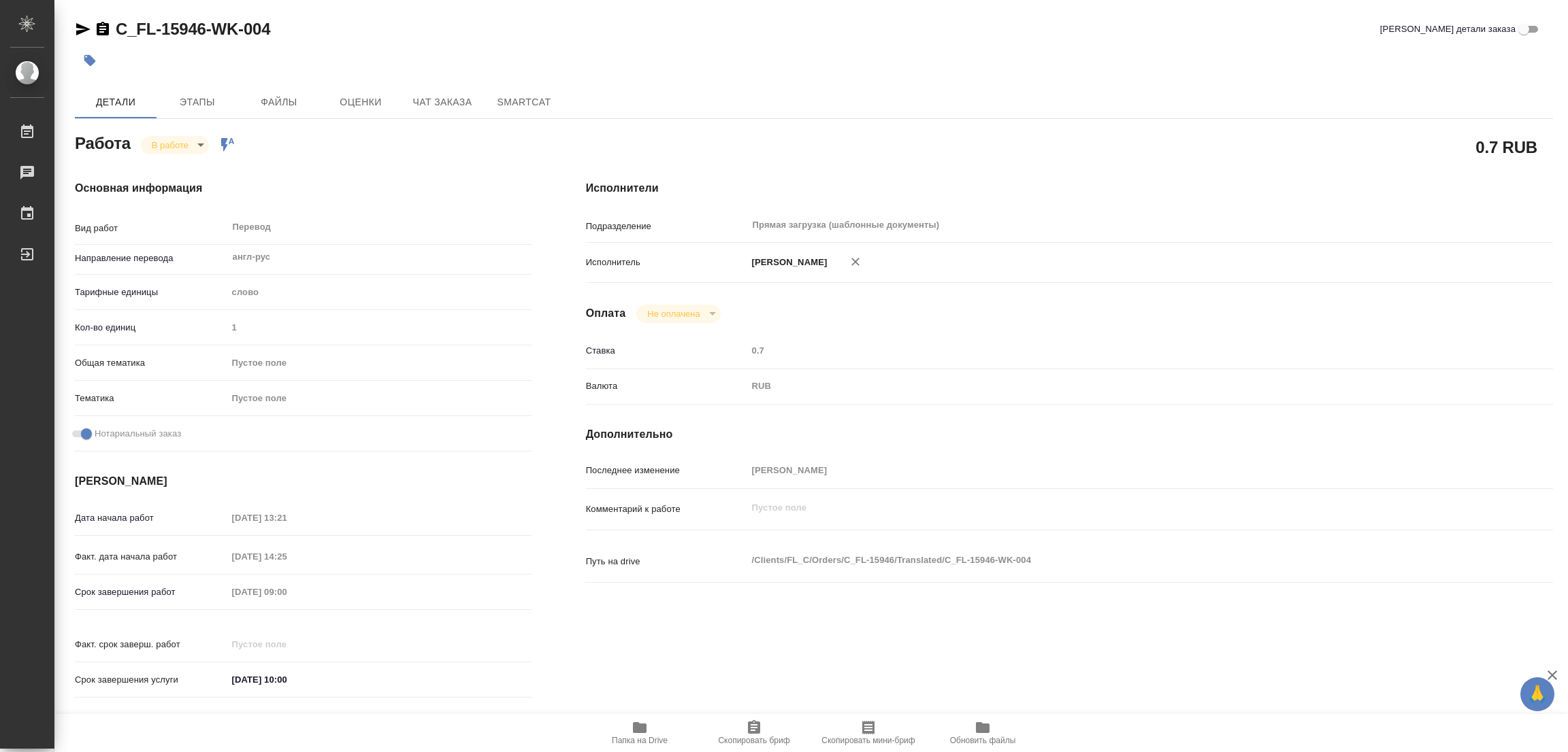
type textarea "x"
drag, startPoint x: 112, startPoint y: 17, endPoint x: 173, endPoint y: 30, distance: 62.4
click at [203, 37] on div "C_FL-15946-WK-004 Кратко детали заказа Детали Этапы Файлы Оценки Чат заказа Sma…" at bounding box center [814, 571] width 1493 height 1142
copy link "C_FL-15946"
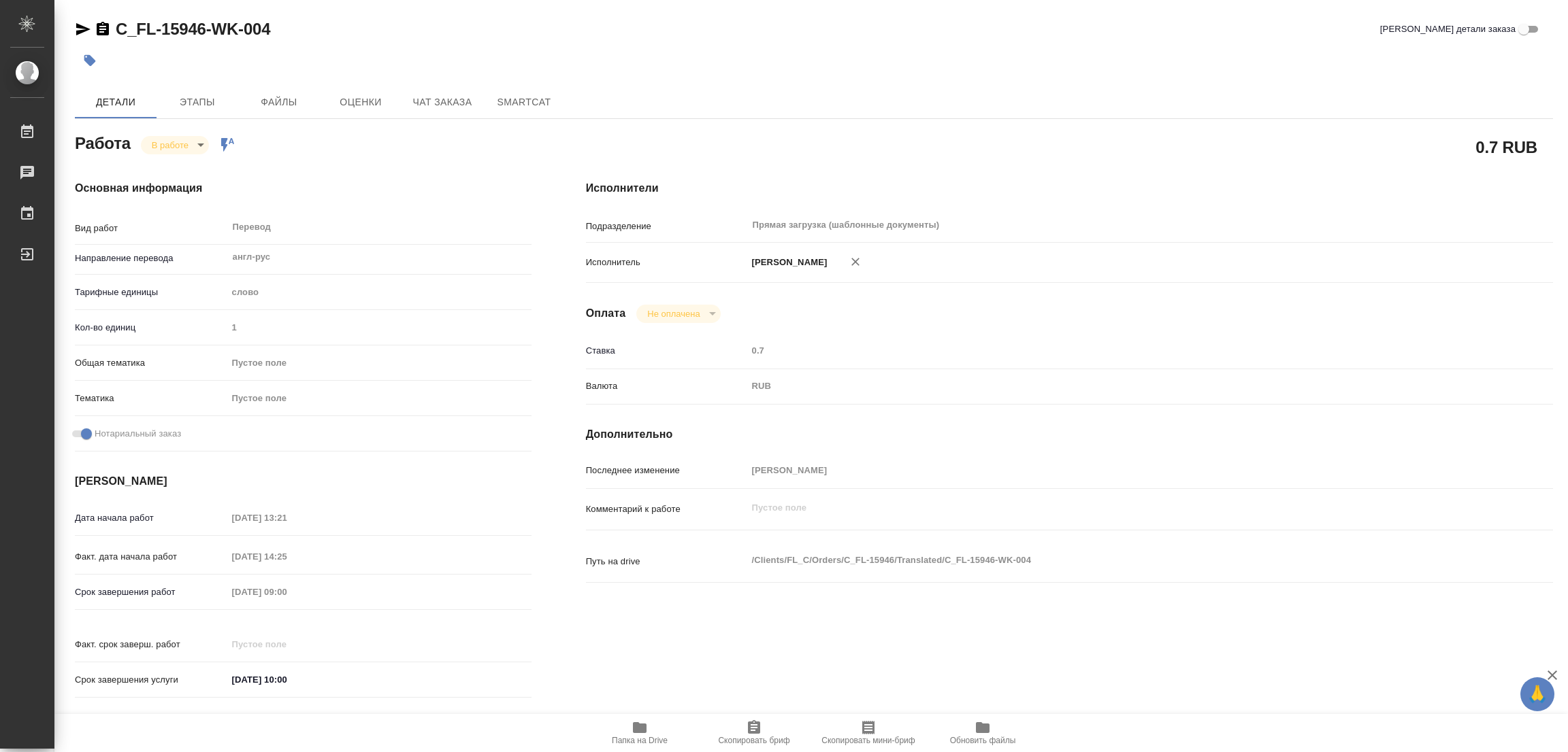
click at [414, 64] on div at bounding box center [567, 60] width 985 height 30
type textarea "x"
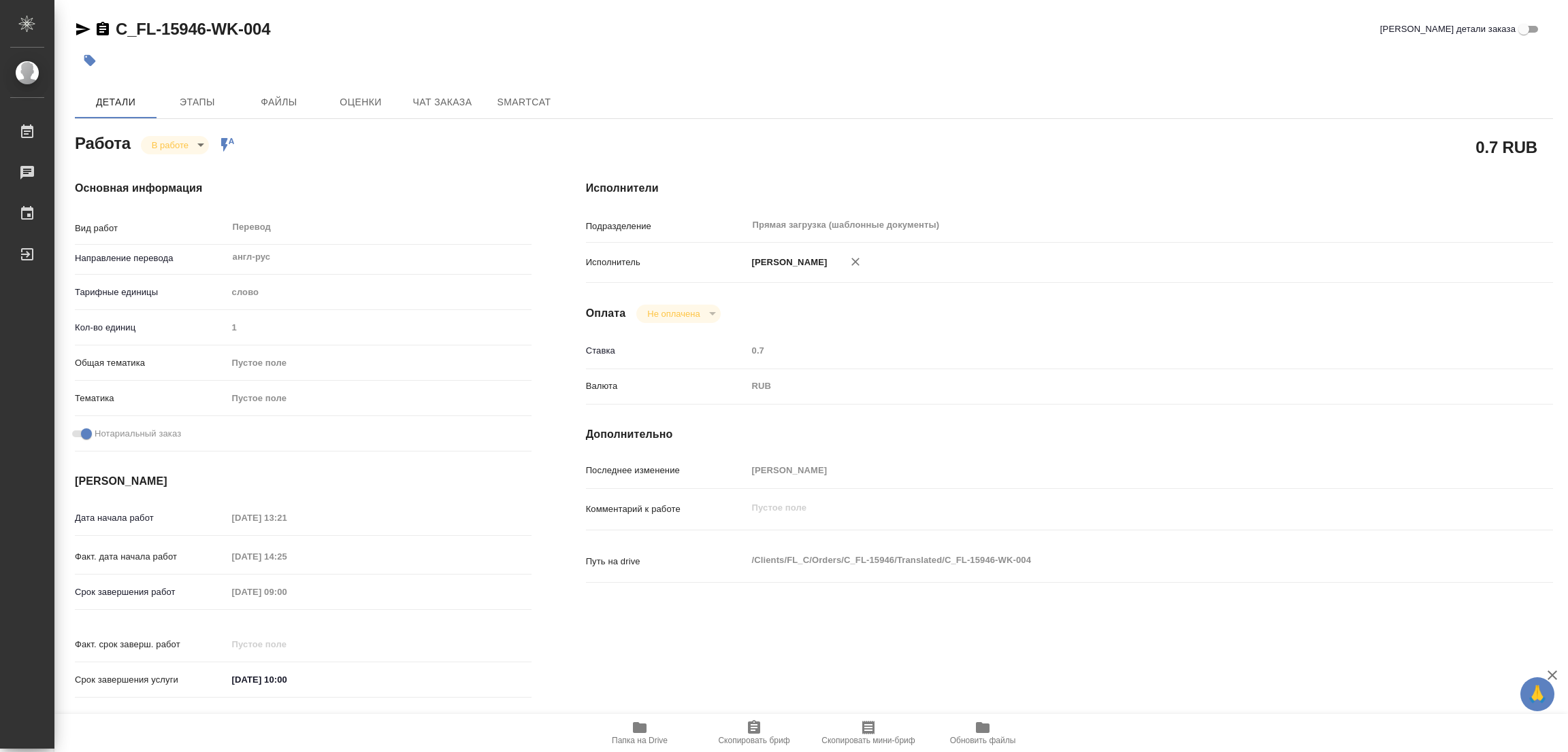
type textarea "x"
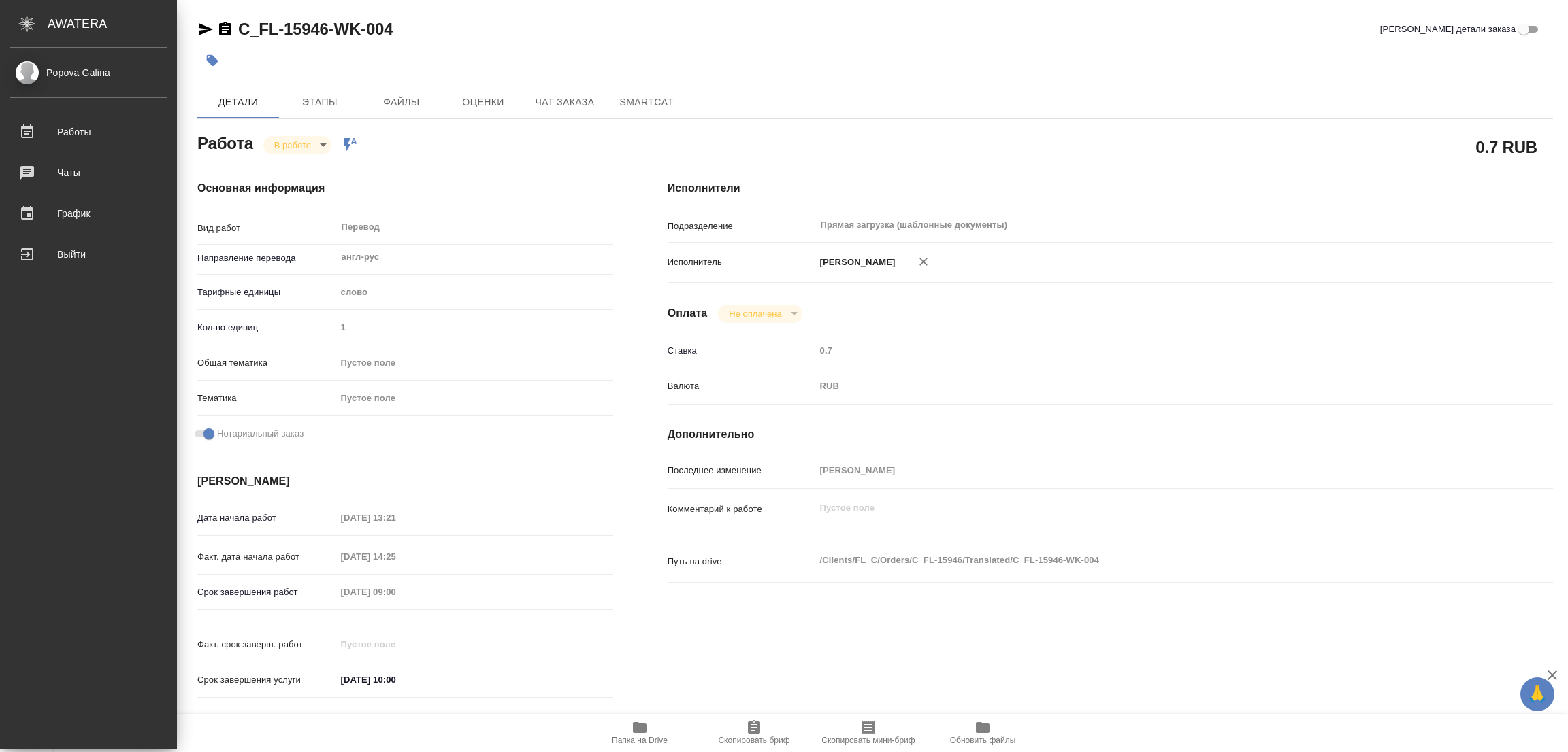
type textarea "x"
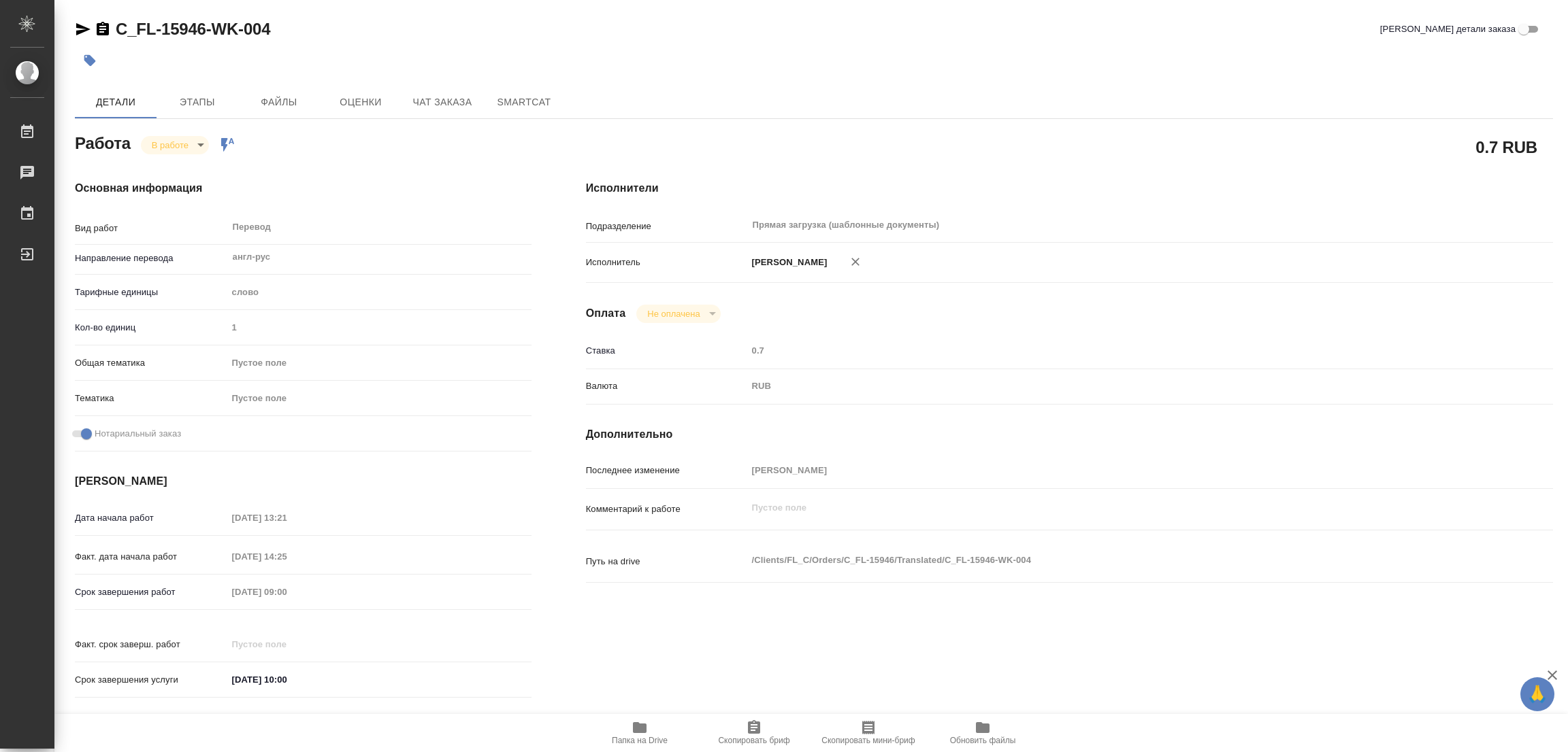
type textarea "x"
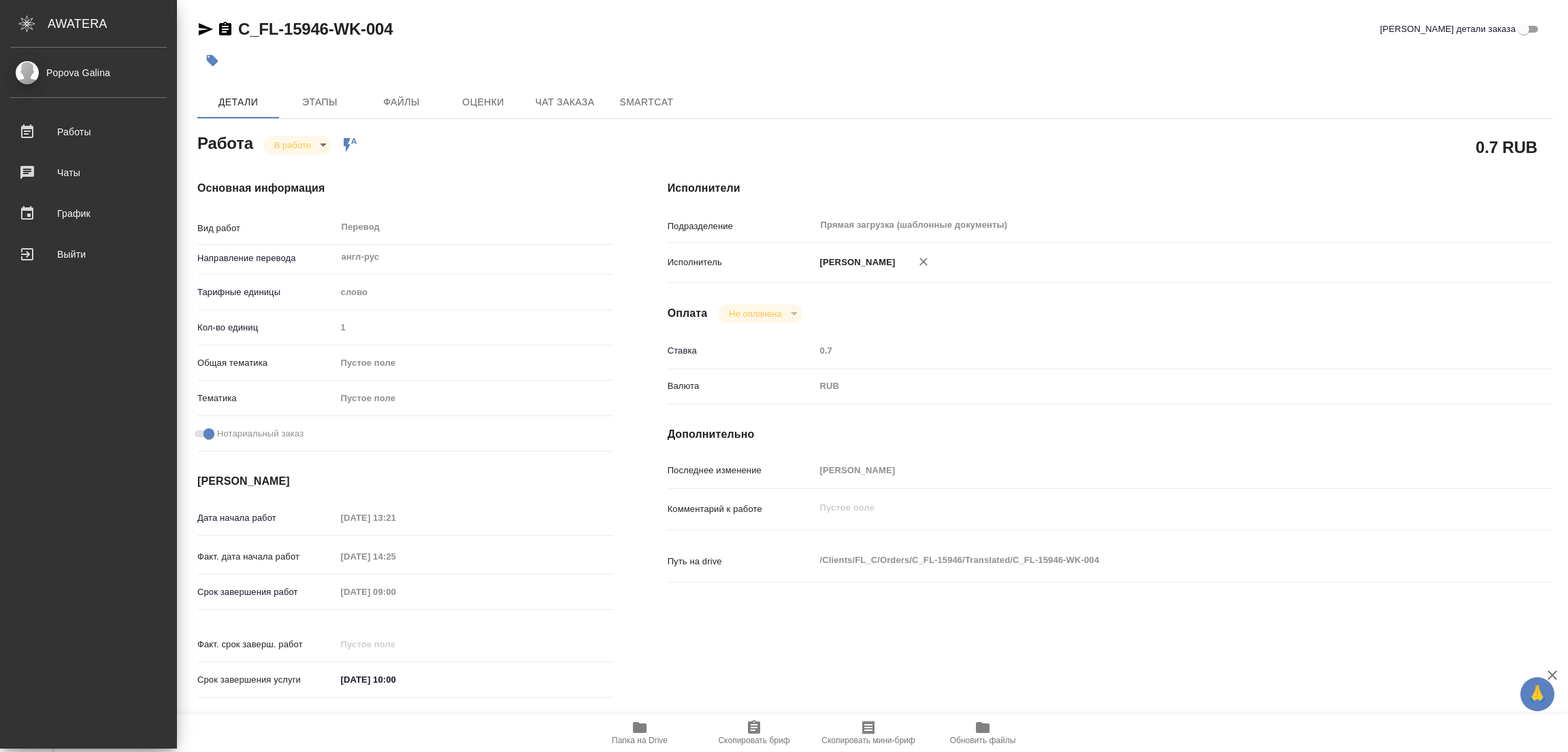
type textarea "x"
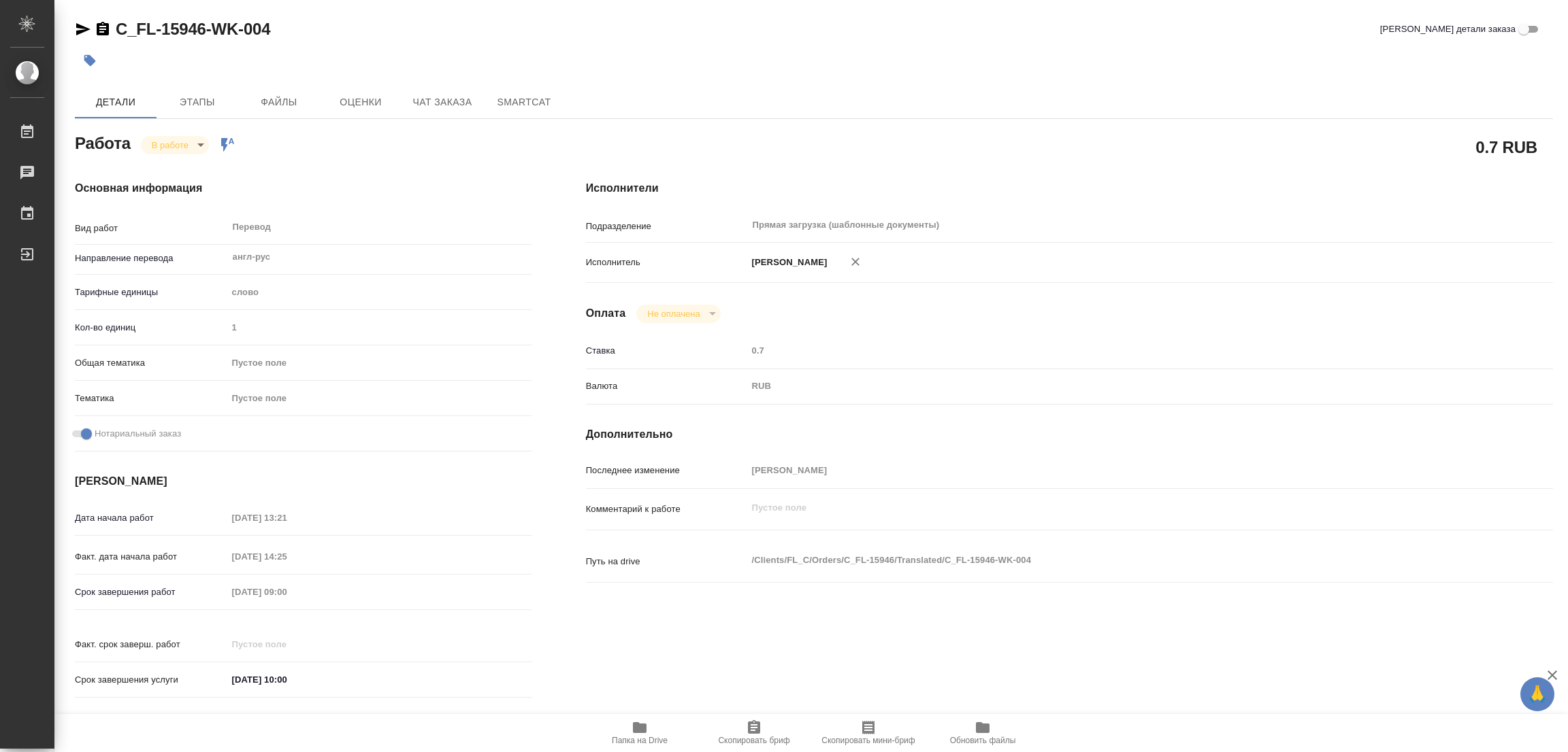
type textarea "x"
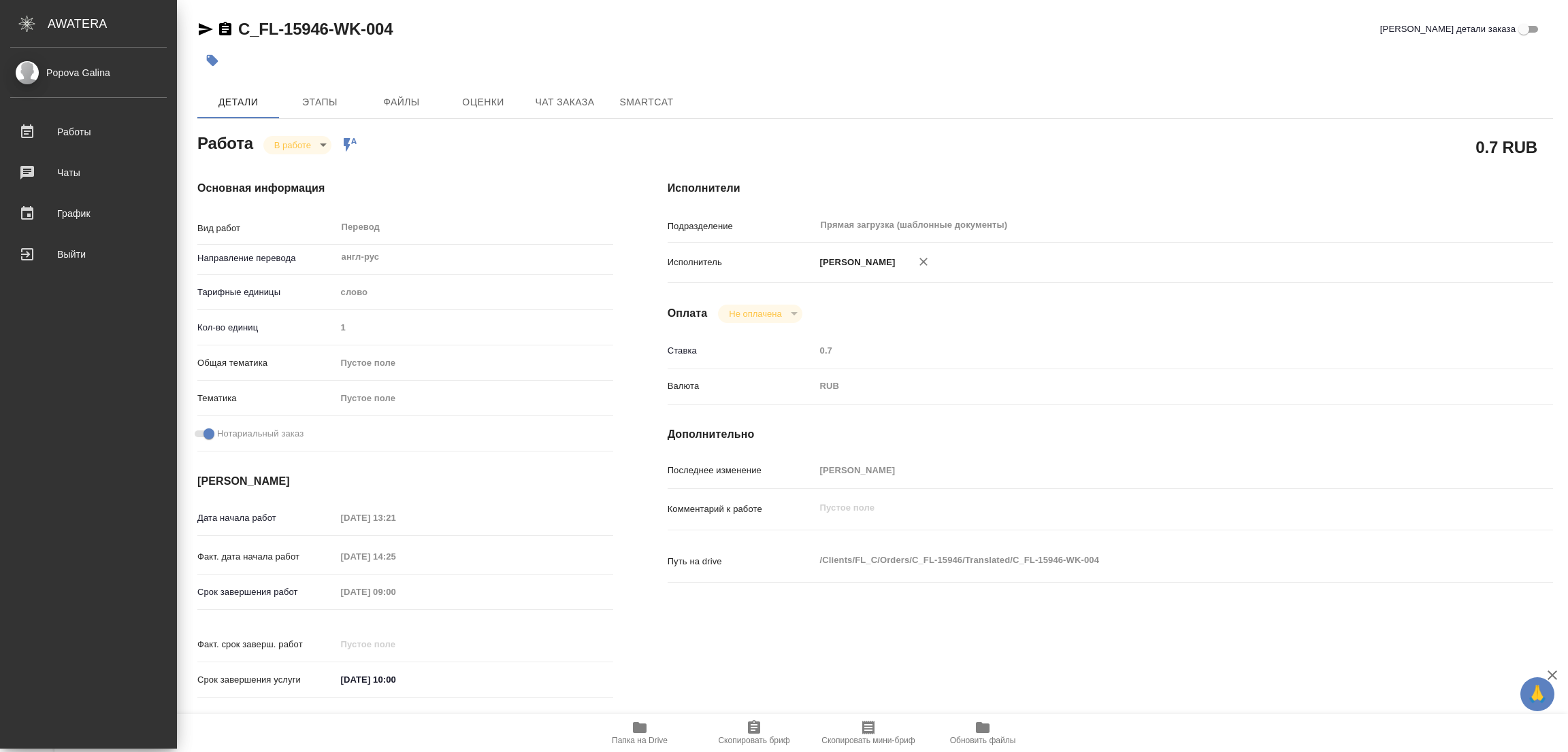
type textarea "x"
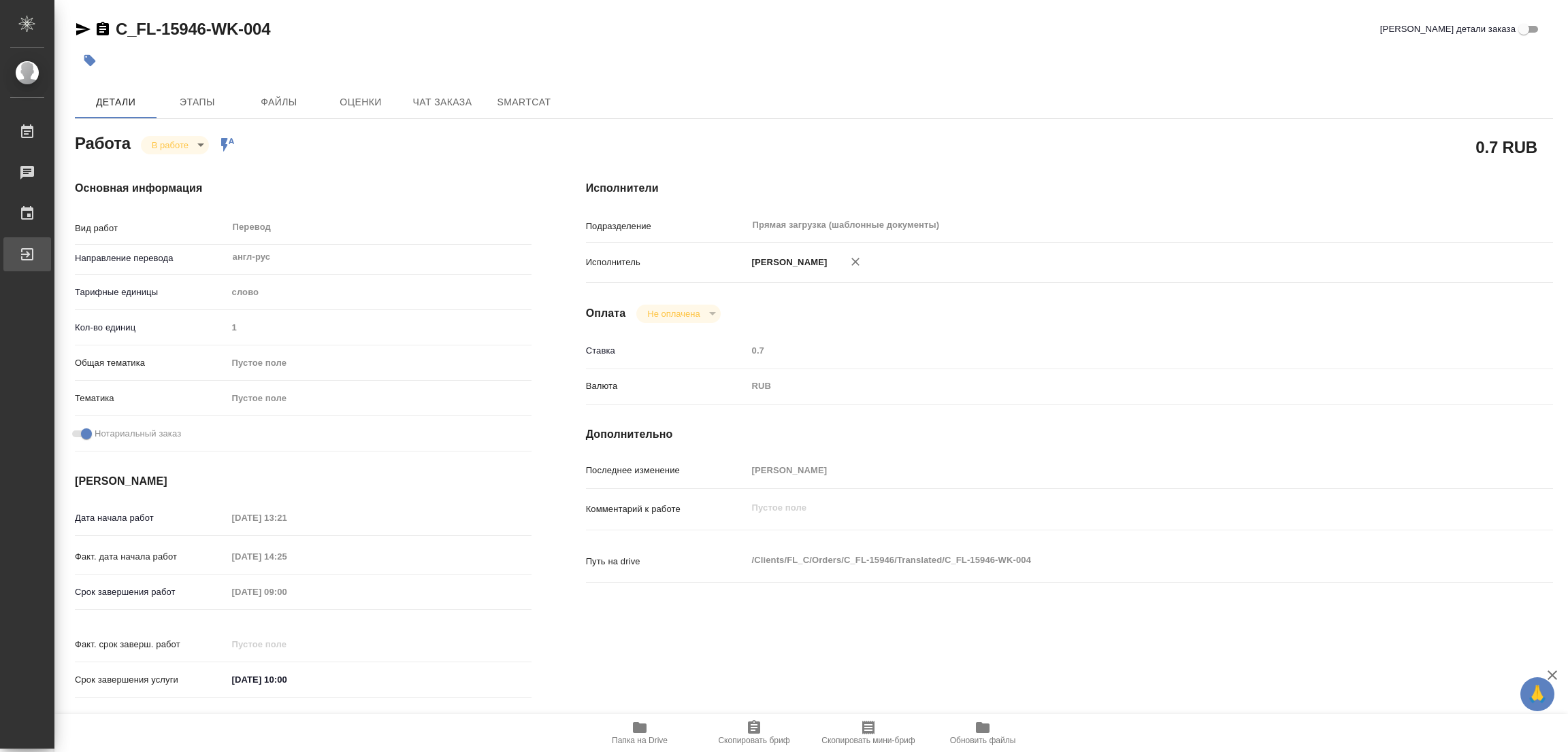
type textarea "x"
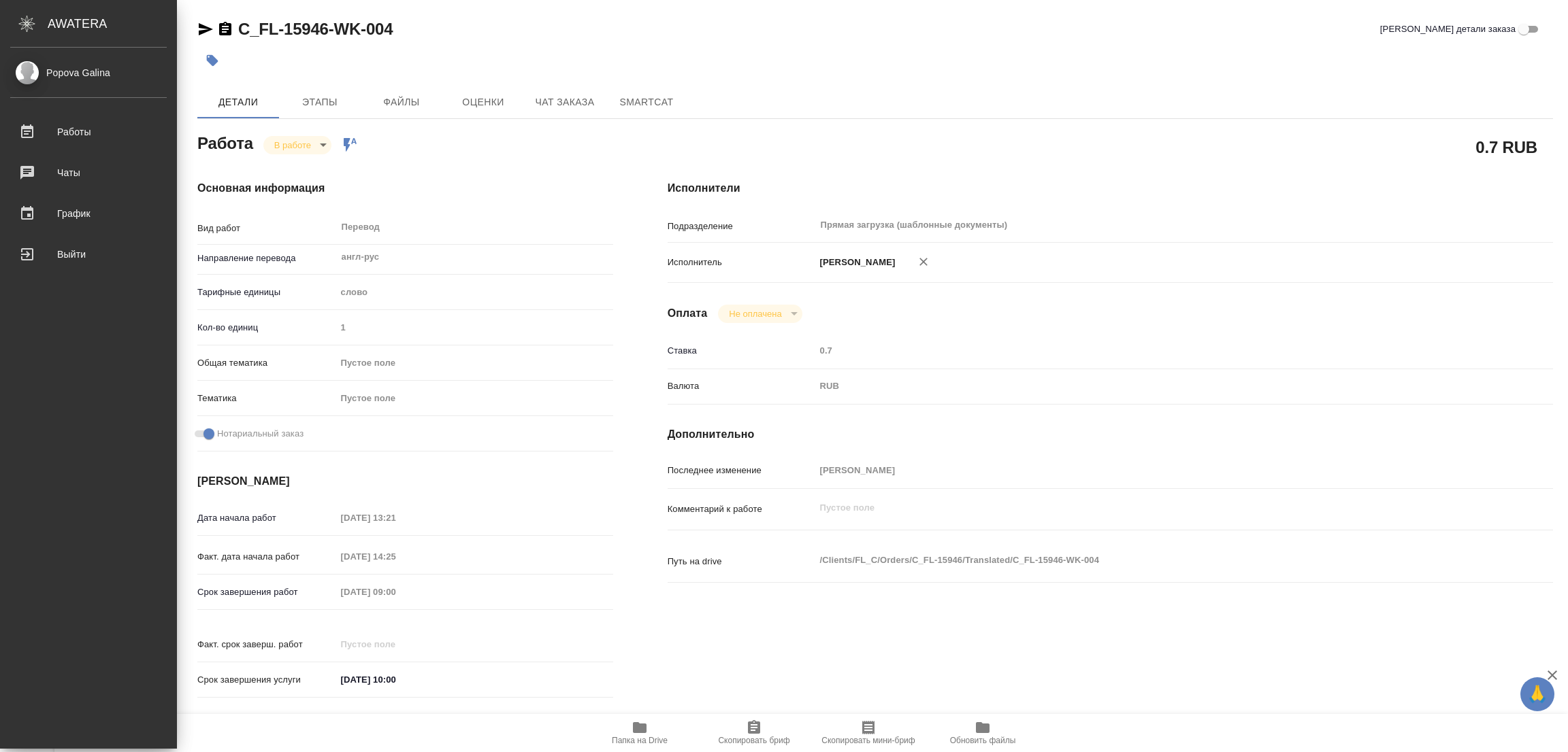
type textarea "x"
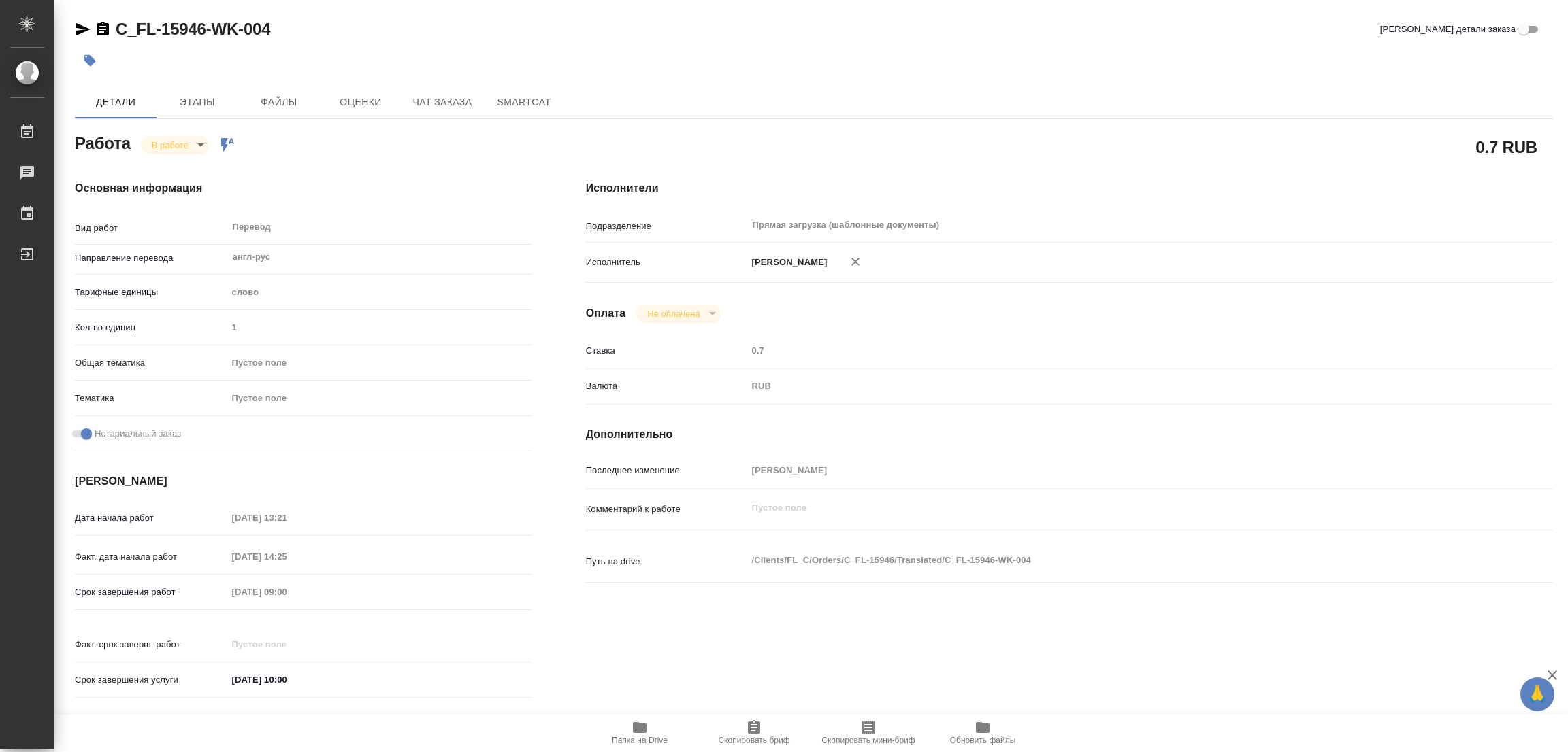
type textarea "x"
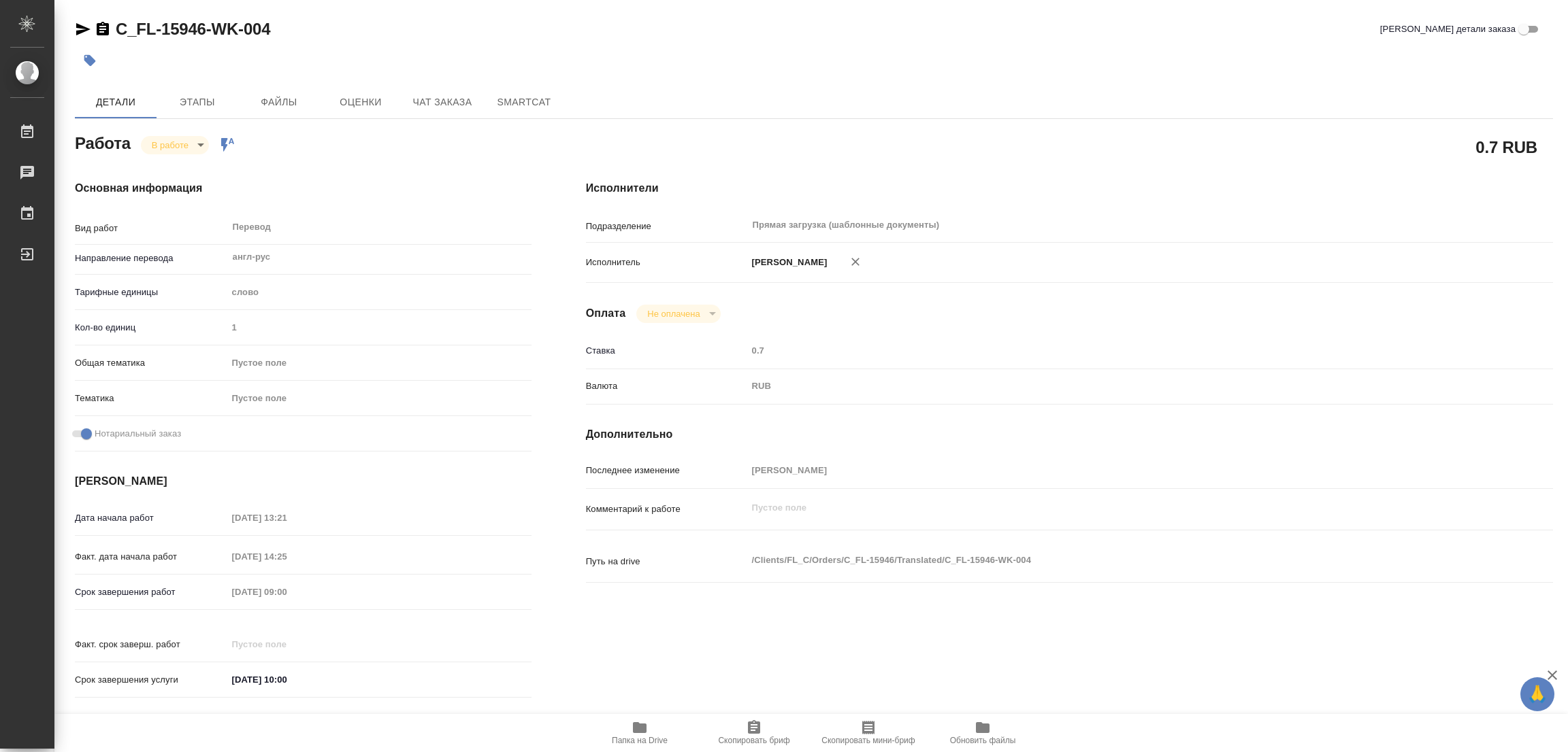
type textarea "x"
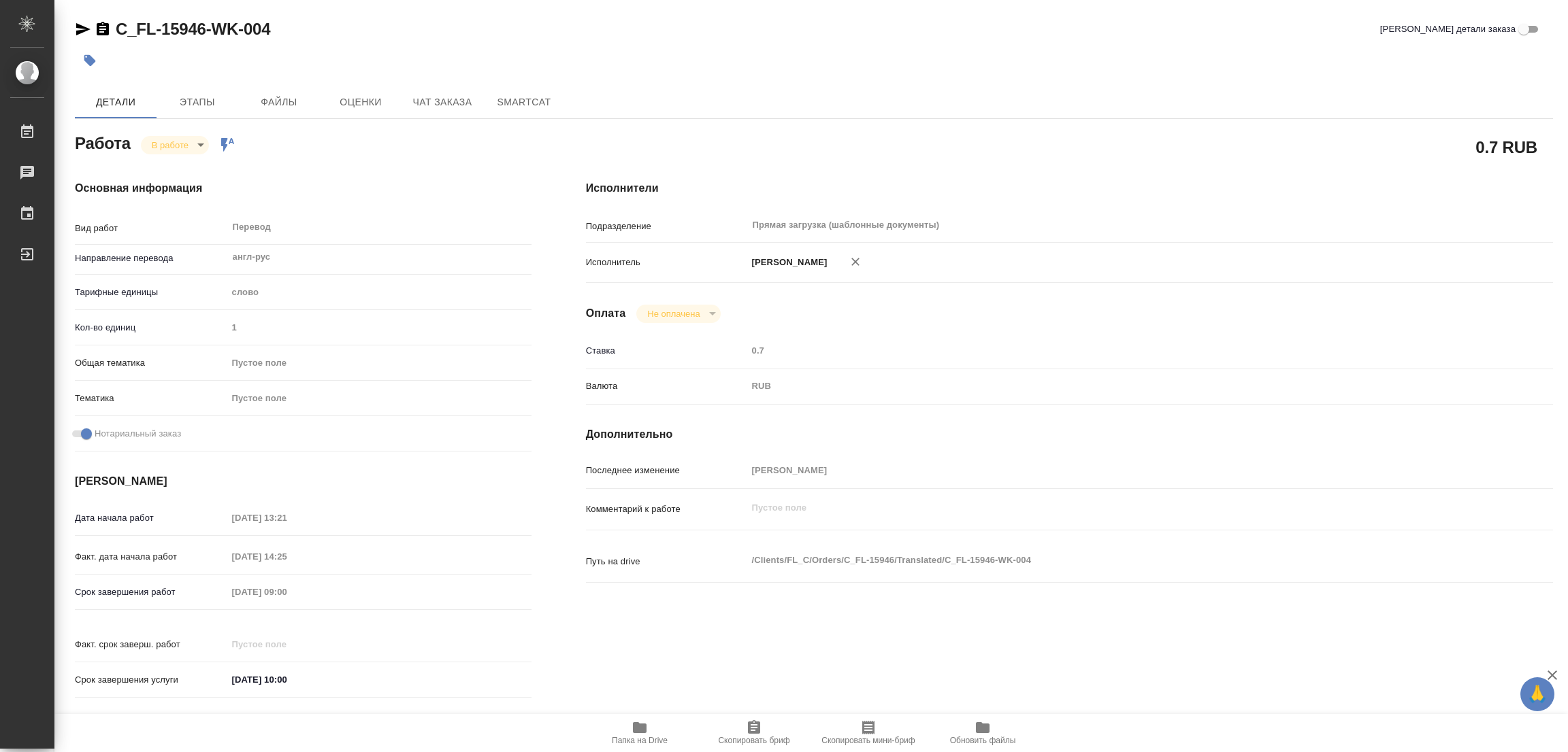
type textarea "x"
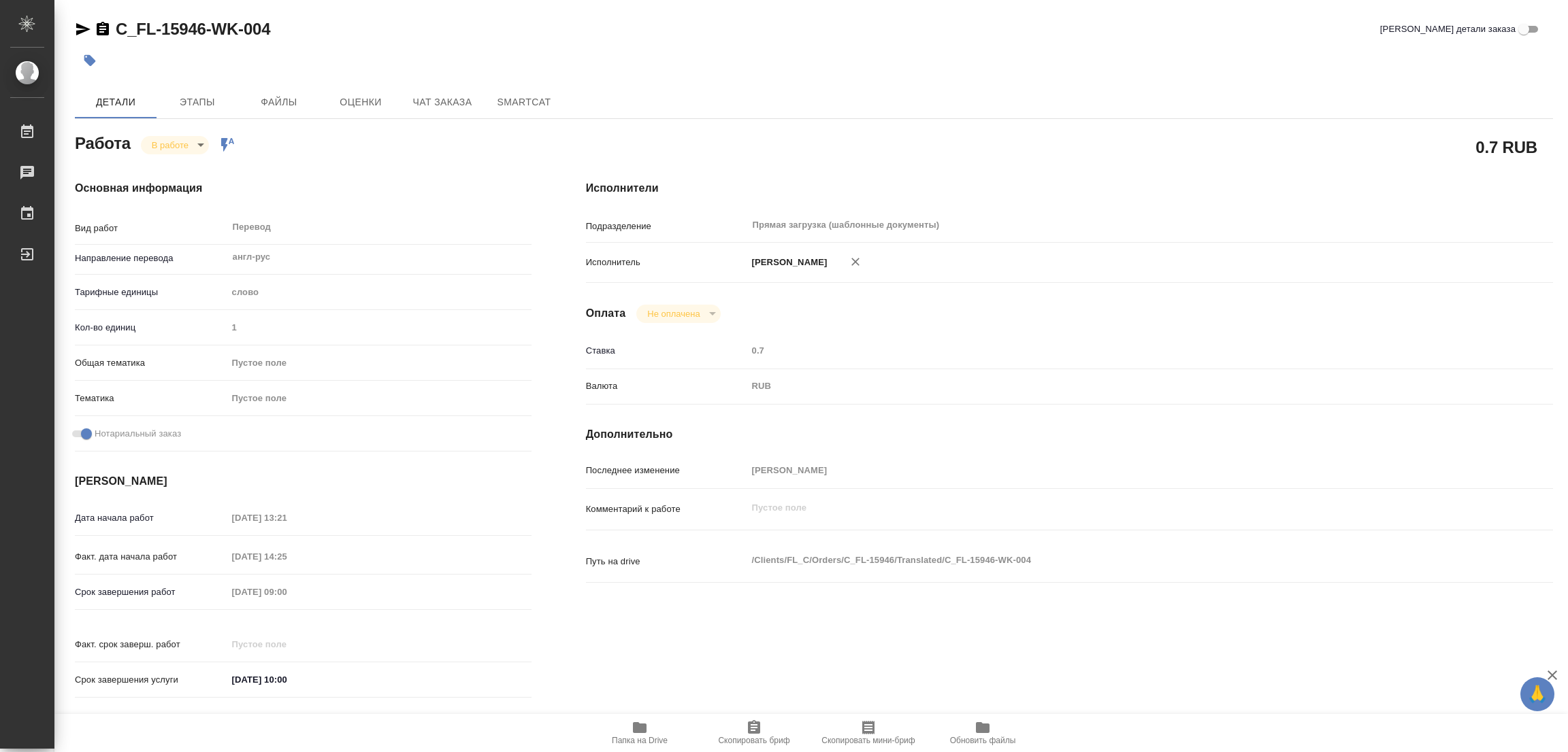
type textarea "x"
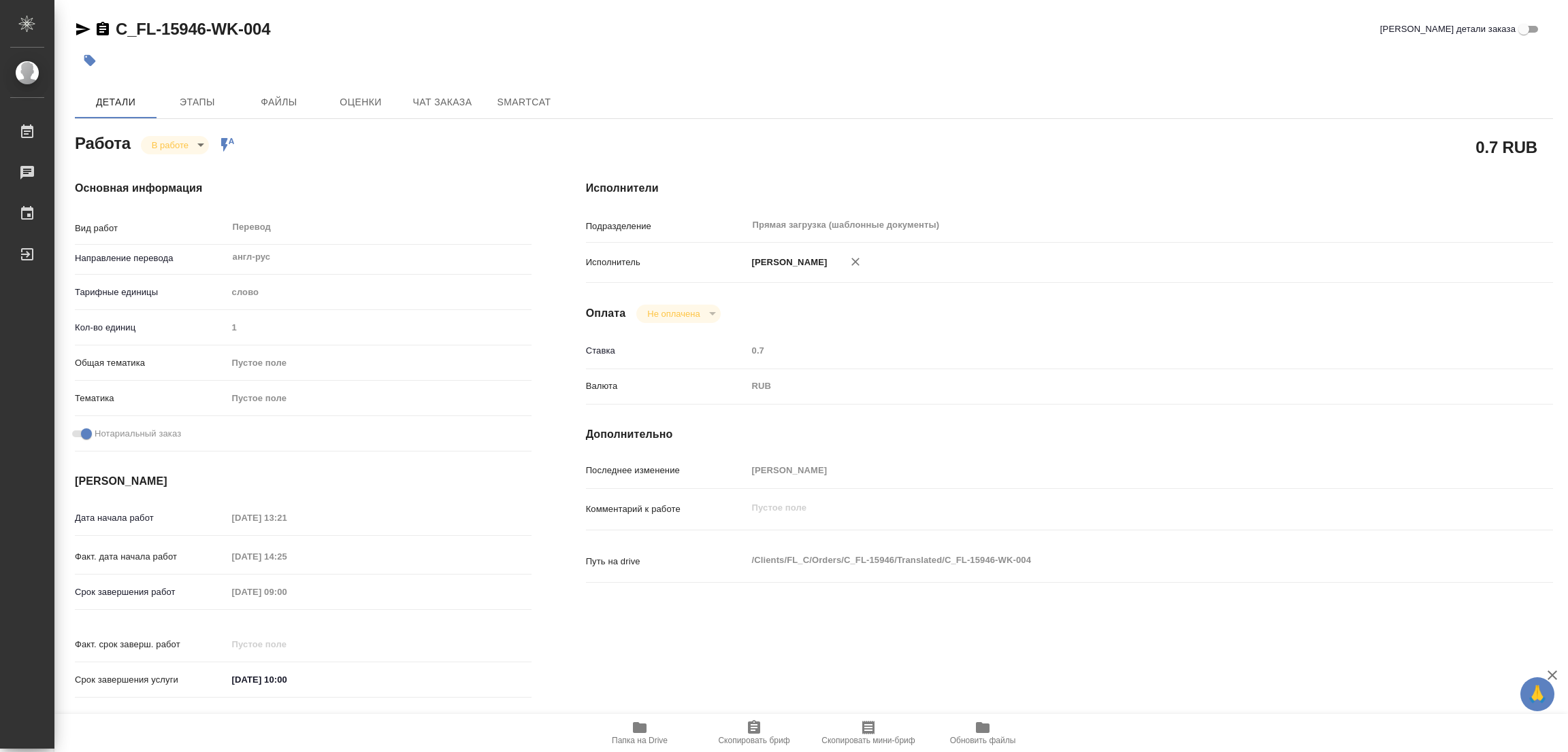
type textarea "x"
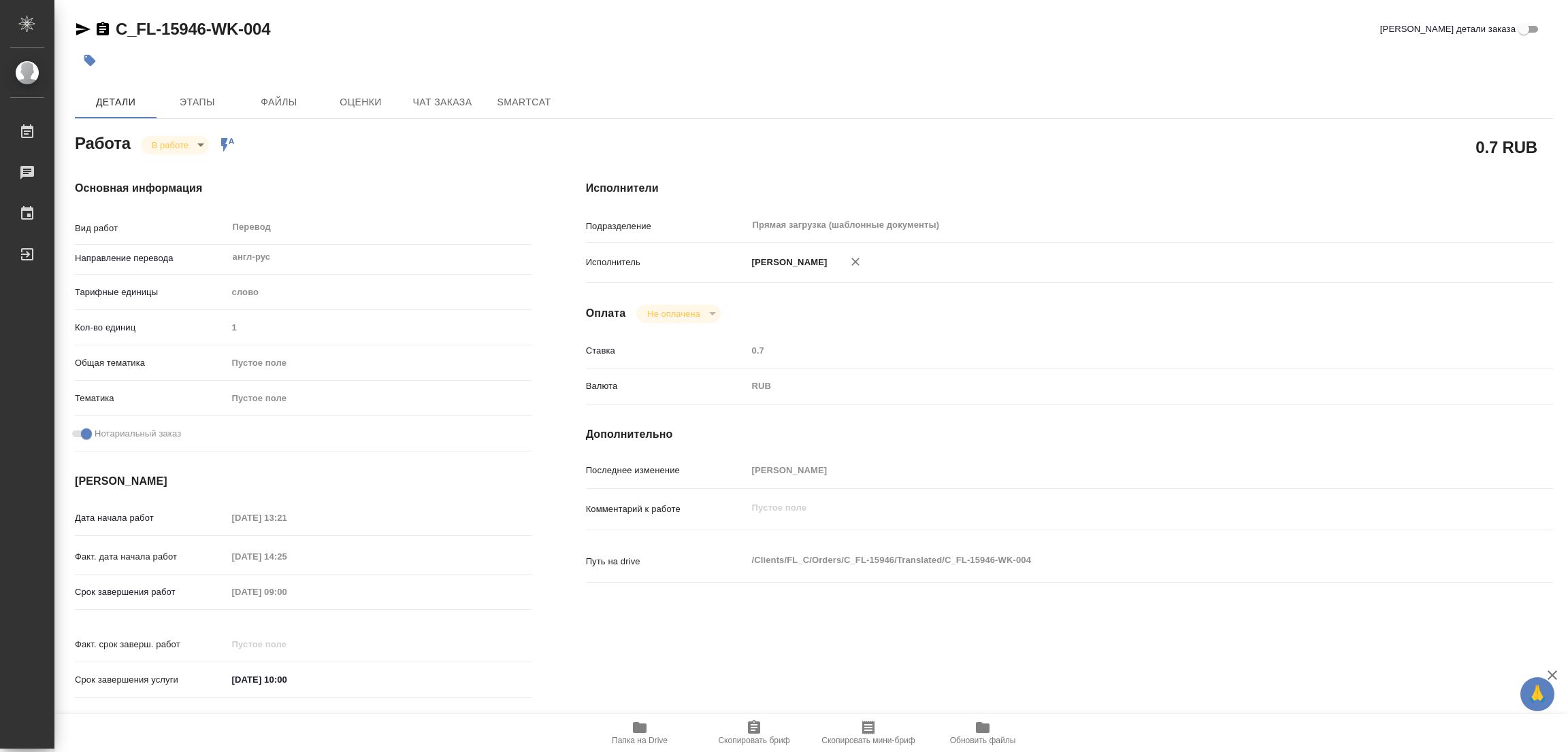
type textarea "x"
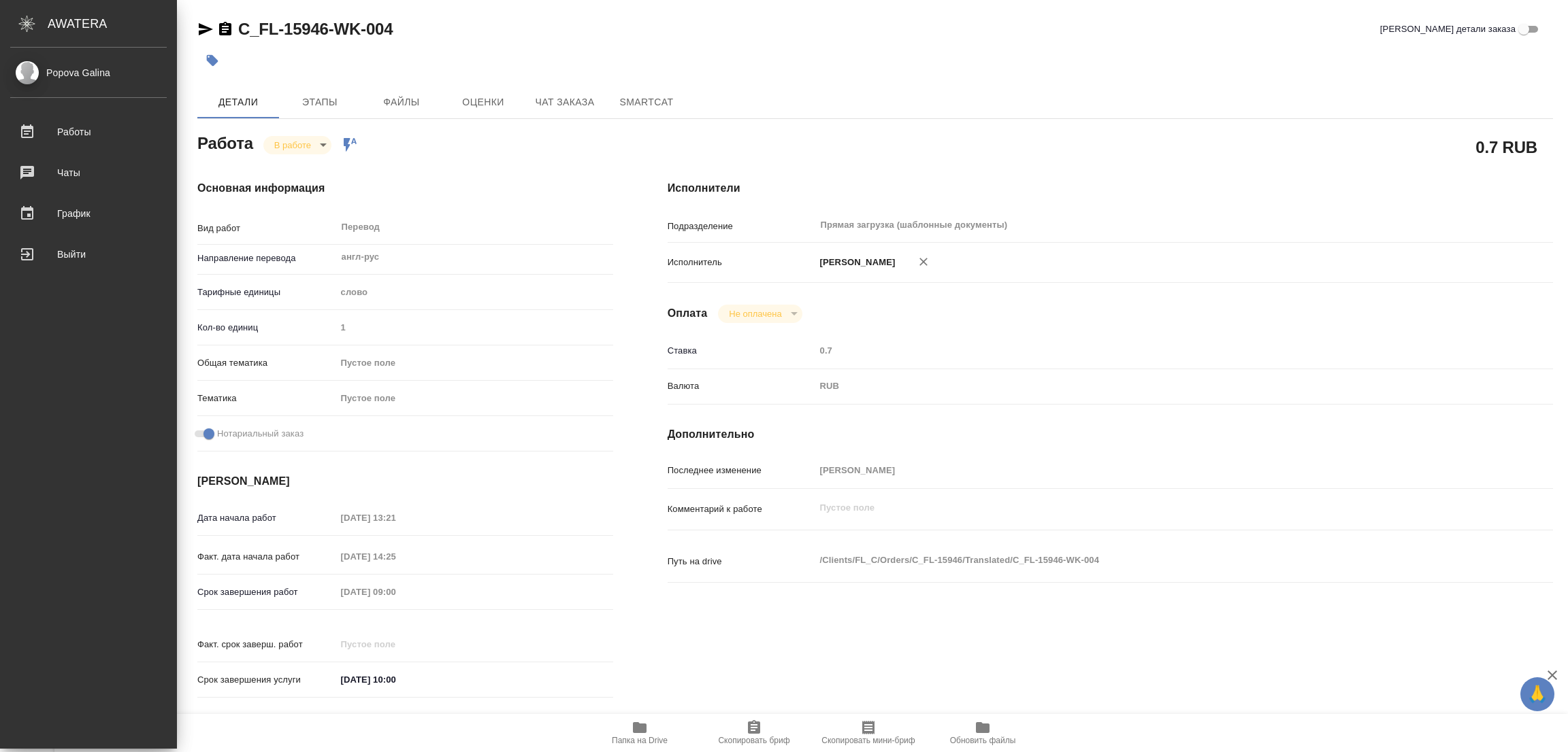
type textarea "x"
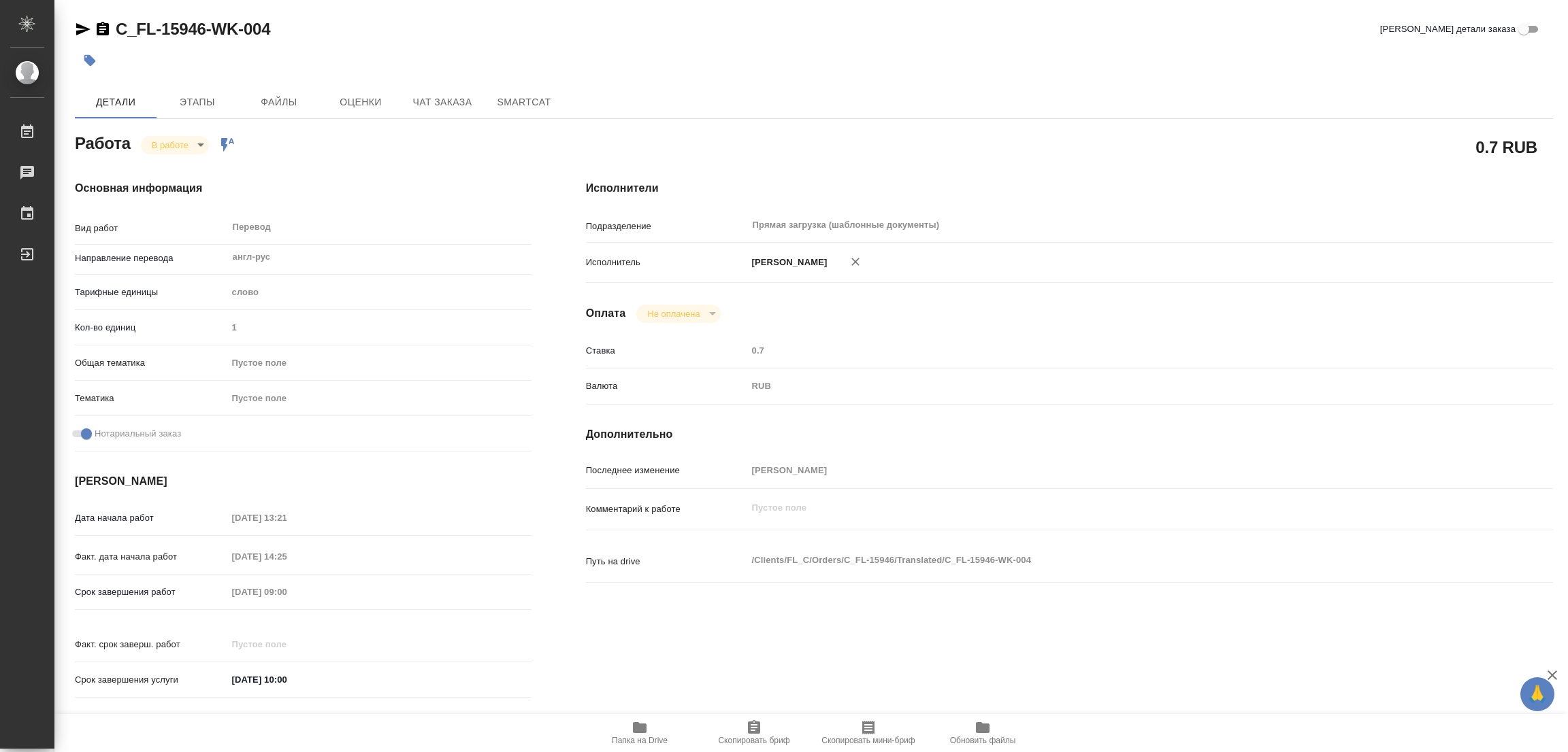
click at [155, 25] on link "C_FL-15946-WK-004" at bounding box center [193, 28] width 155 height 19
type textarea "x"
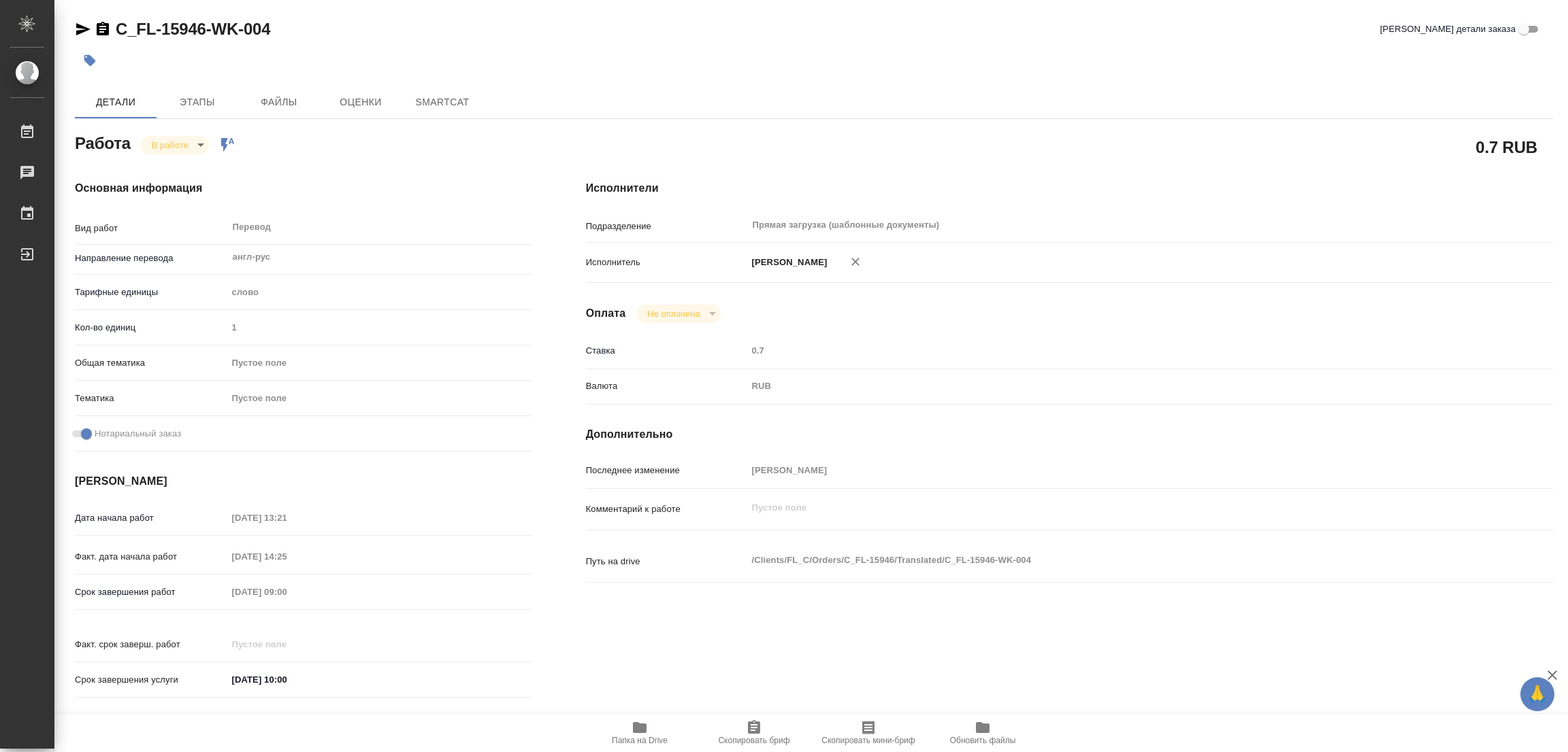
type textarea "x"
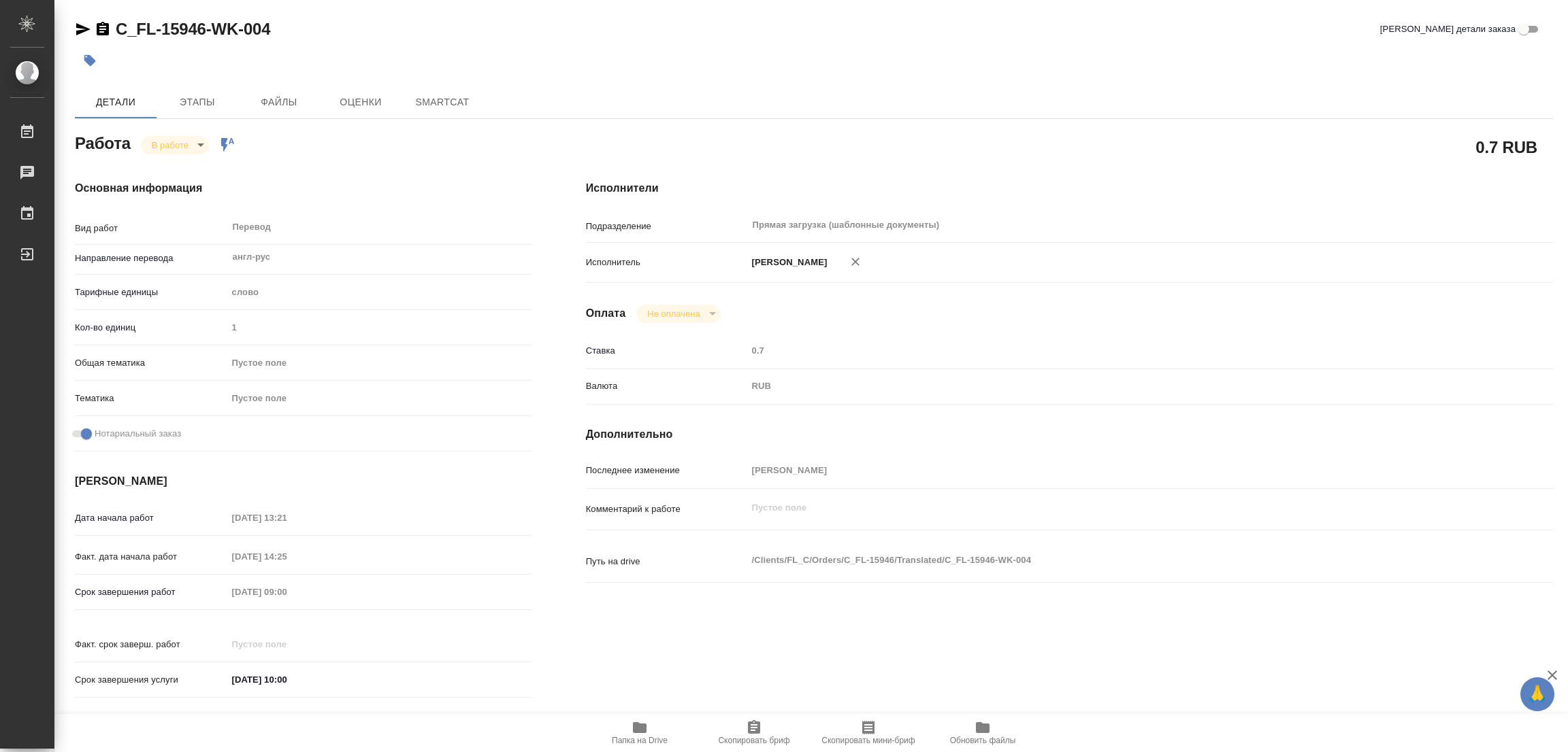
type textarea "x"
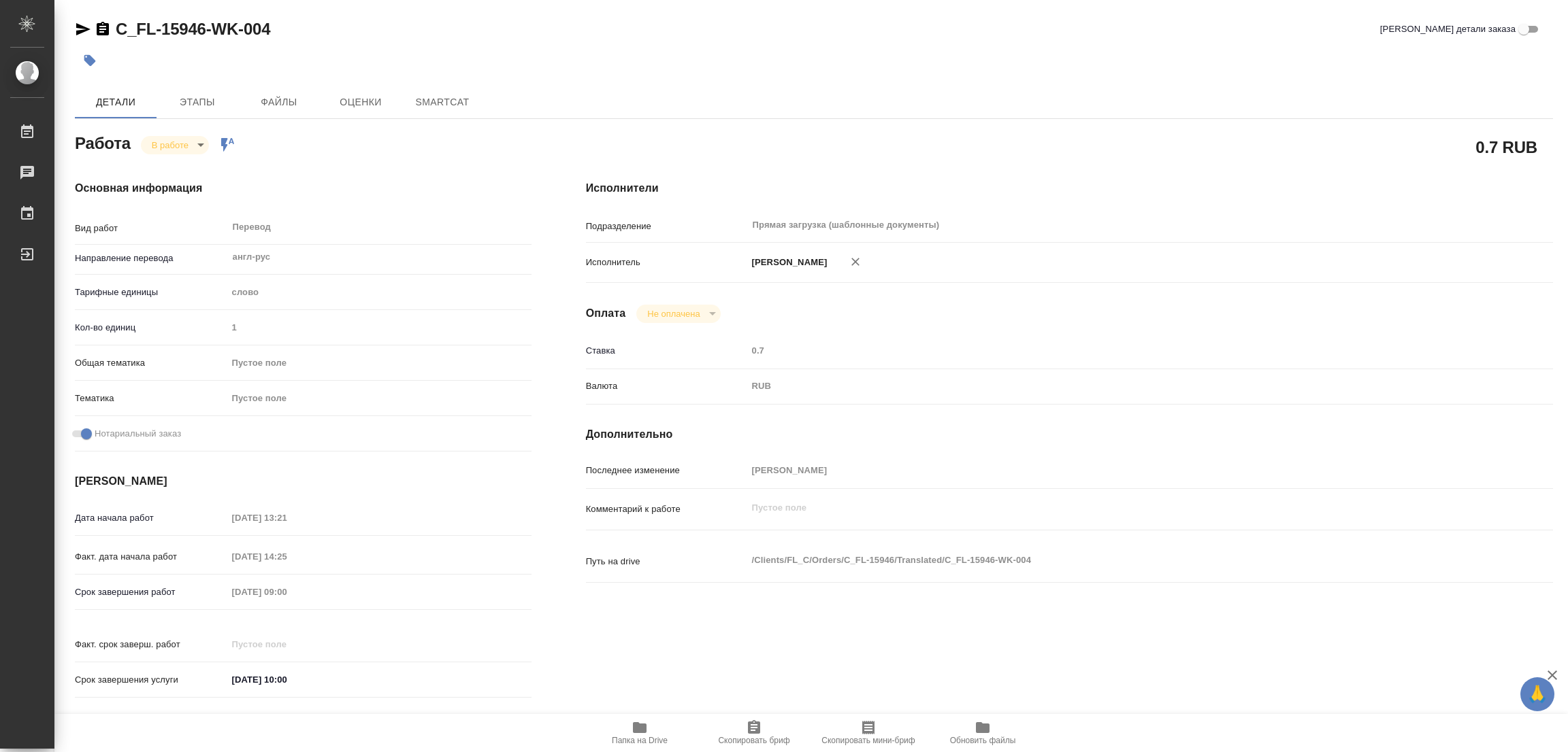
type textarea "x"
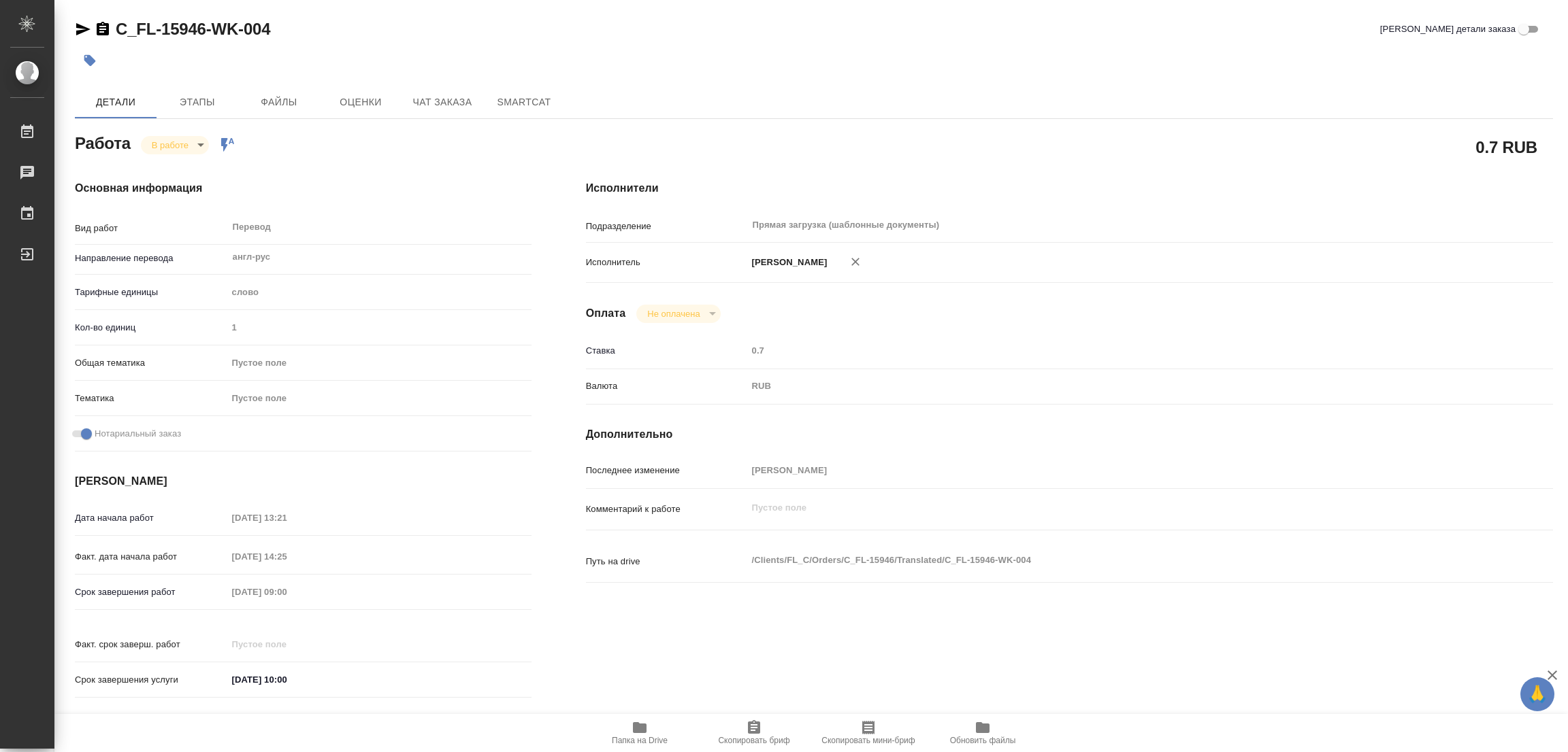
type textarea "x"
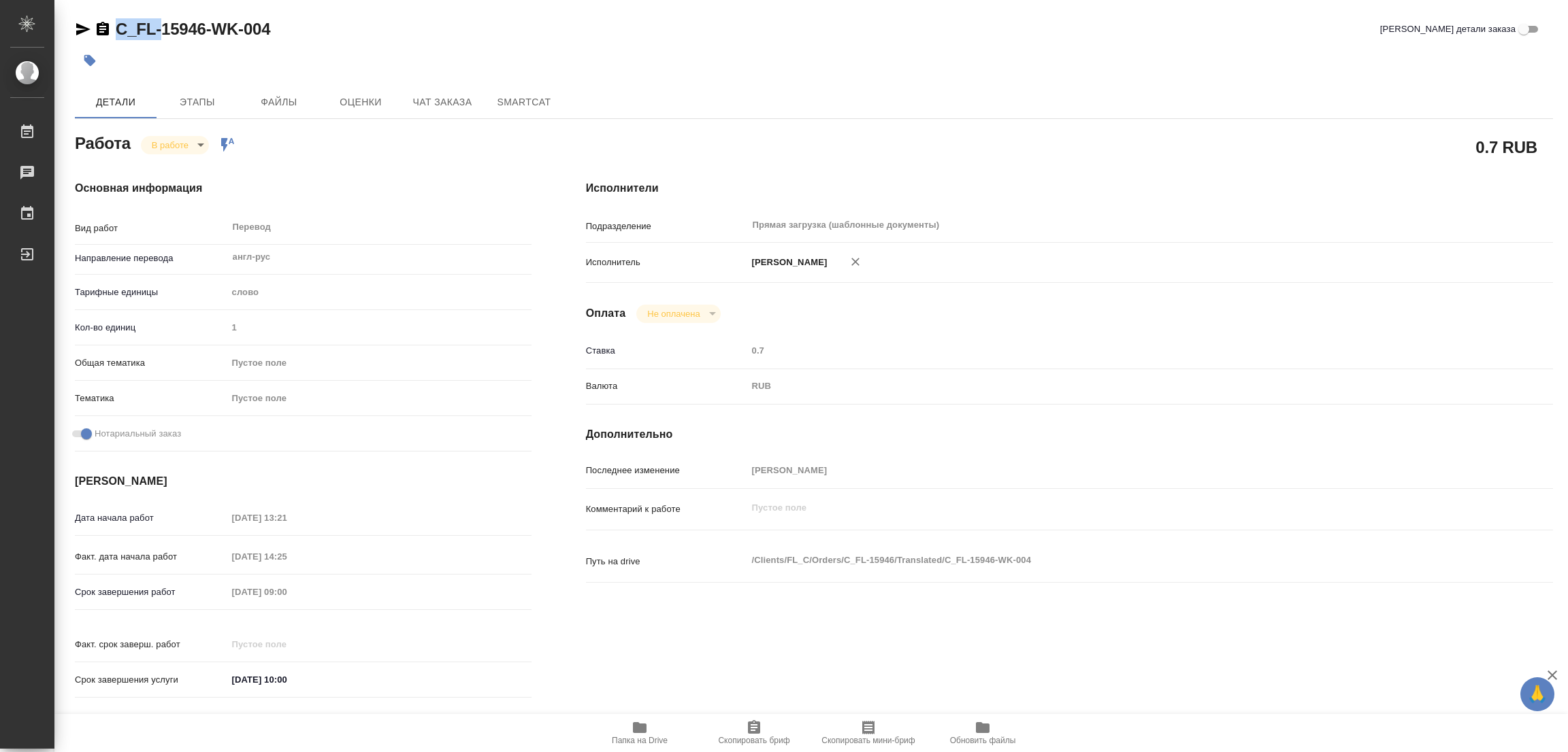
type textarea "x"
drag, startPoint x: 112, startPoint y: 13, endPoint x: 207, endPoint y: 23, distance: 95.5
click at [207, 23] on div "C_FL-15946-WK-004 Кратко детали заказа Детали Этапы Файлы Оценки Чат заказа Sma…" at bounding box center [814, 571] width 1493 height 1142
type textarea "x"
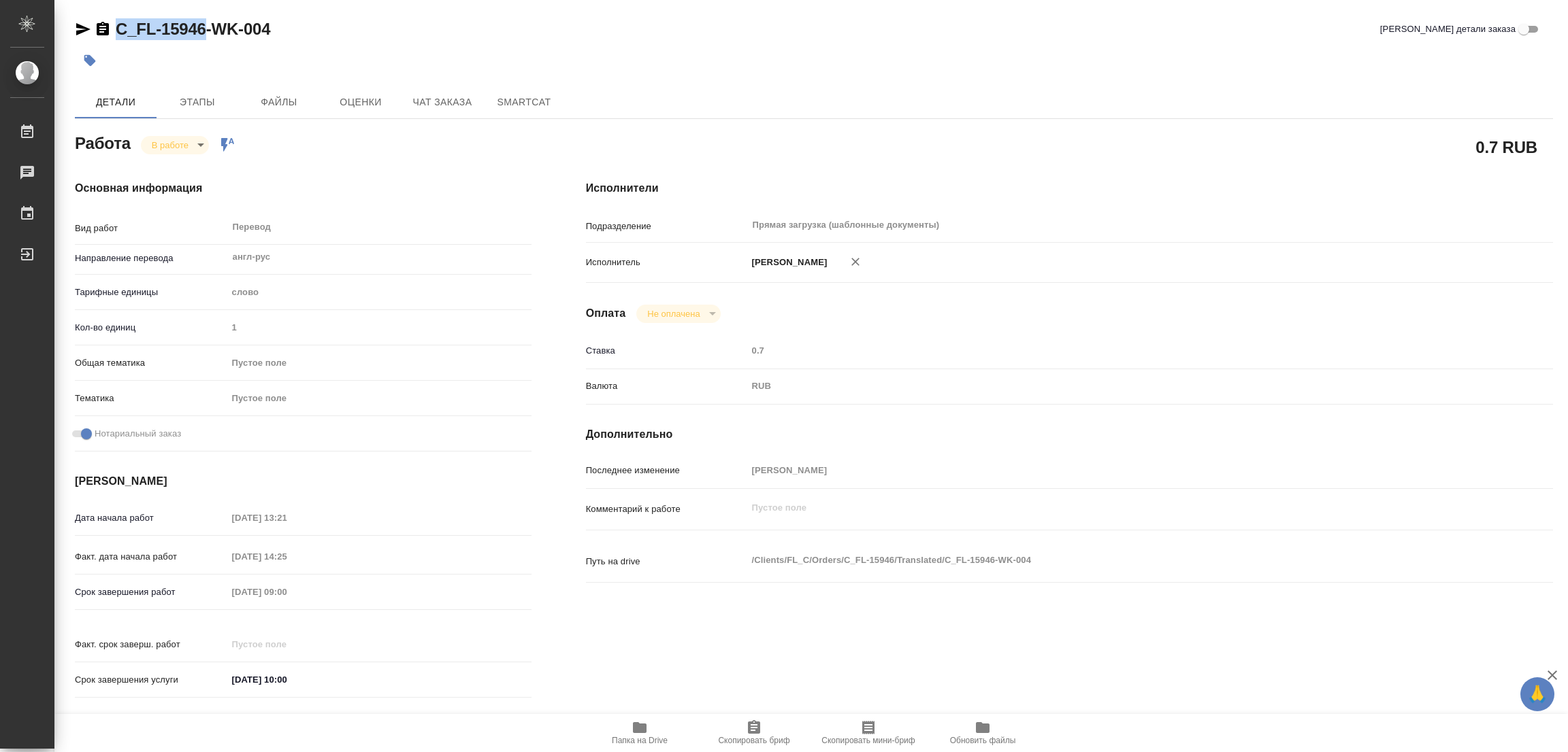
type textarea "x"
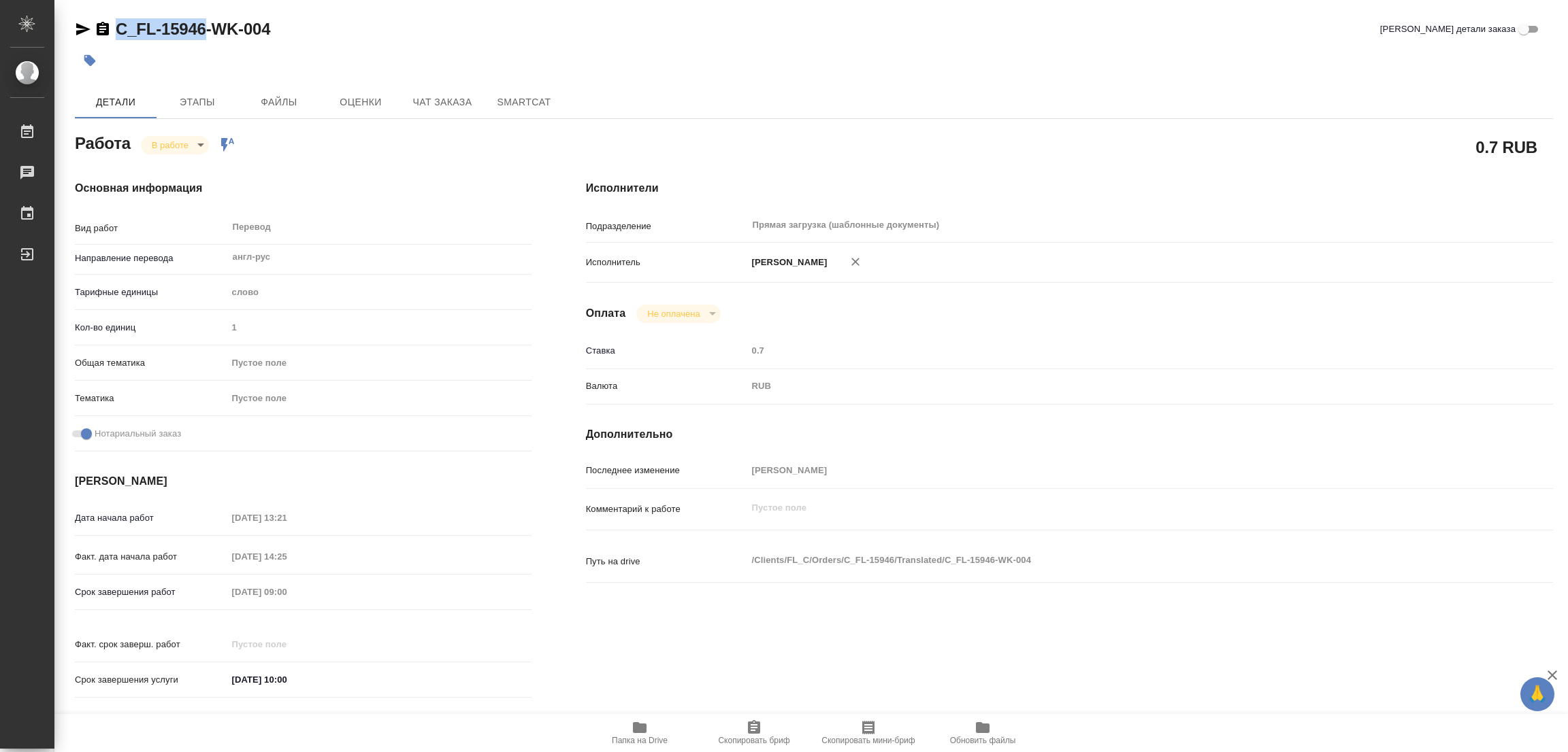
type textarea "x"
copy link "C_FL-15946"
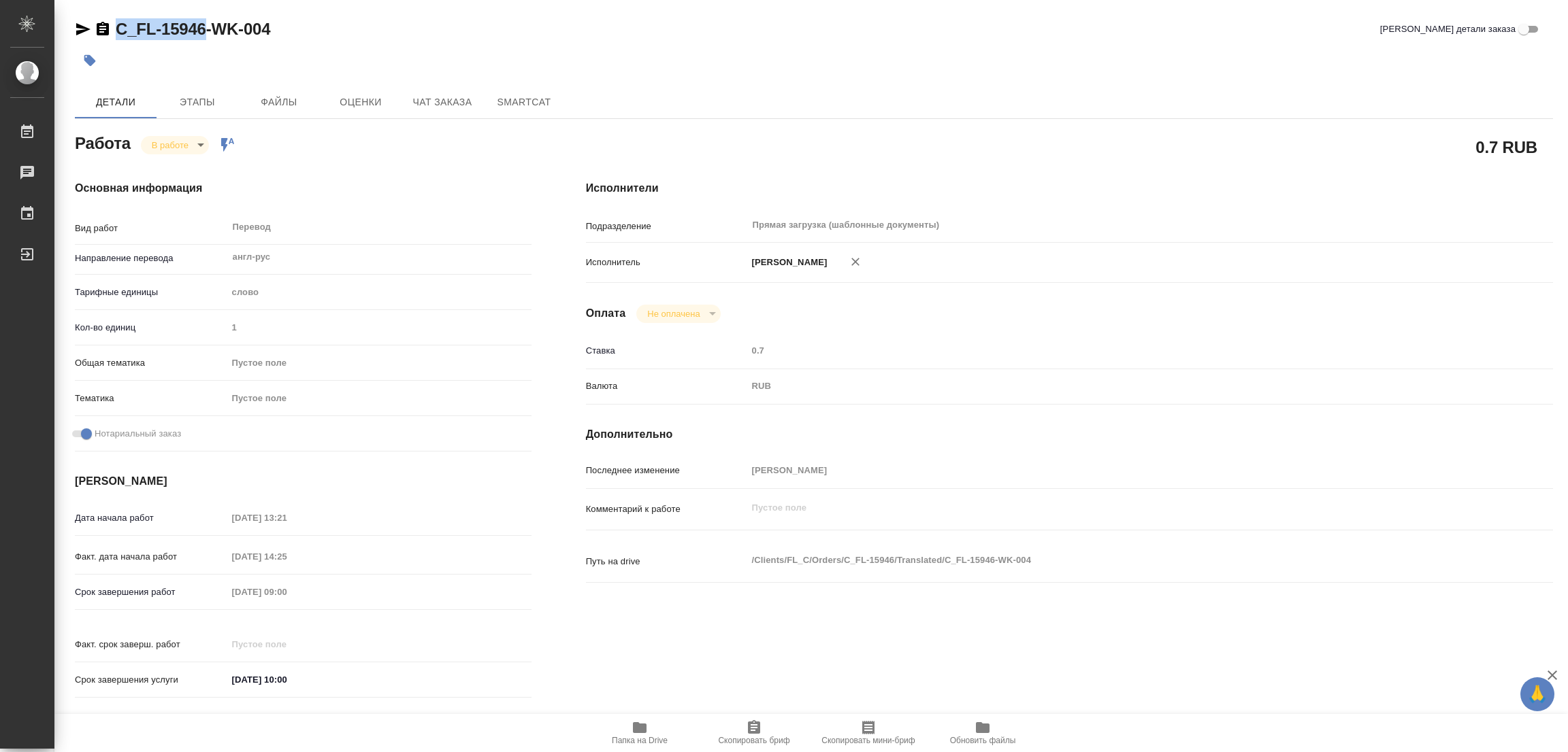
click at [764, 732] on span "Скопировать бриф" at bounding box center [753, 733] width 98 height 26
copy link "C_FL-15946"
click at [145, 597] on div "Срок завершения работ [DATE] 09:00" at bounding box center [303, 592] width 457 height 23
type textarea "x"
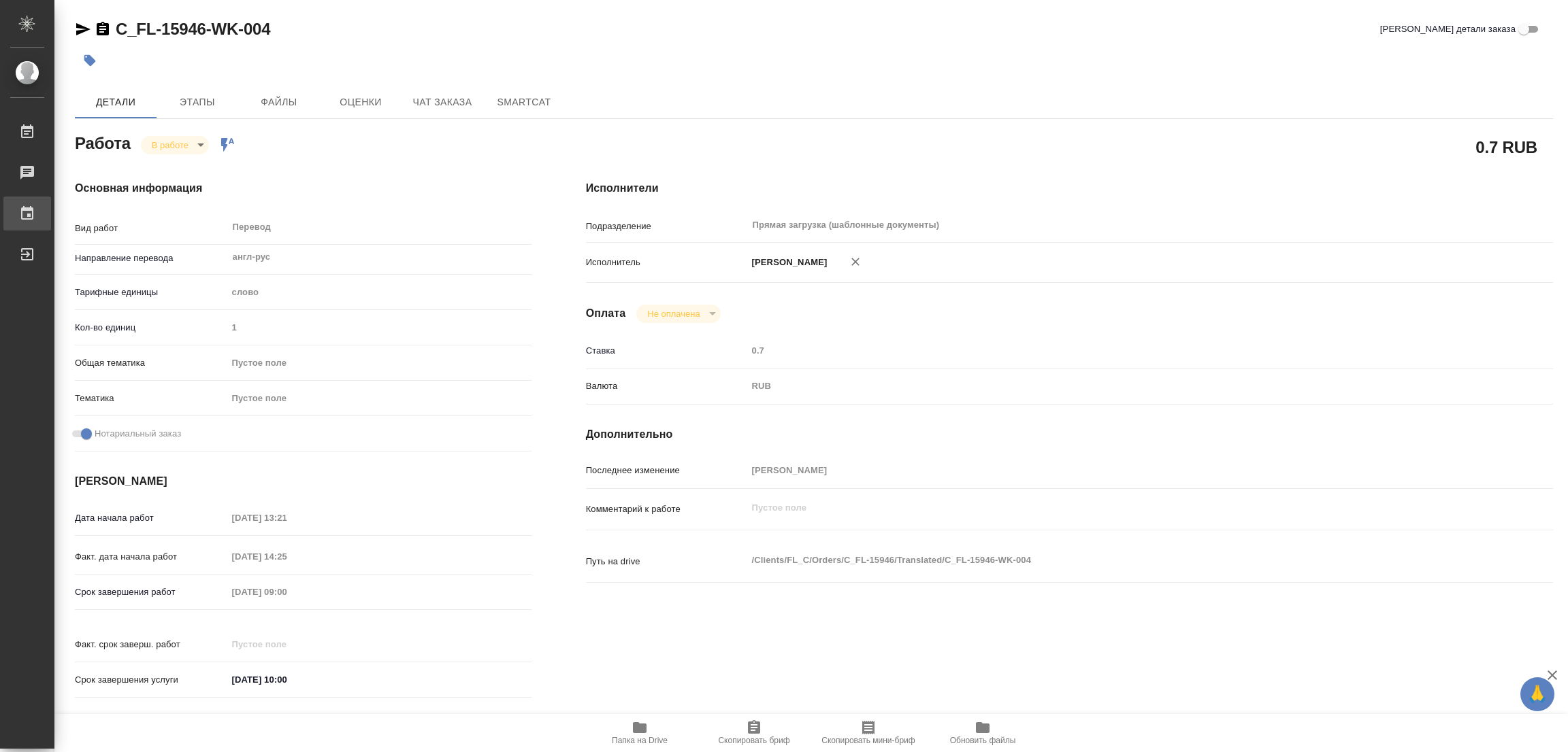
type textarea "x"
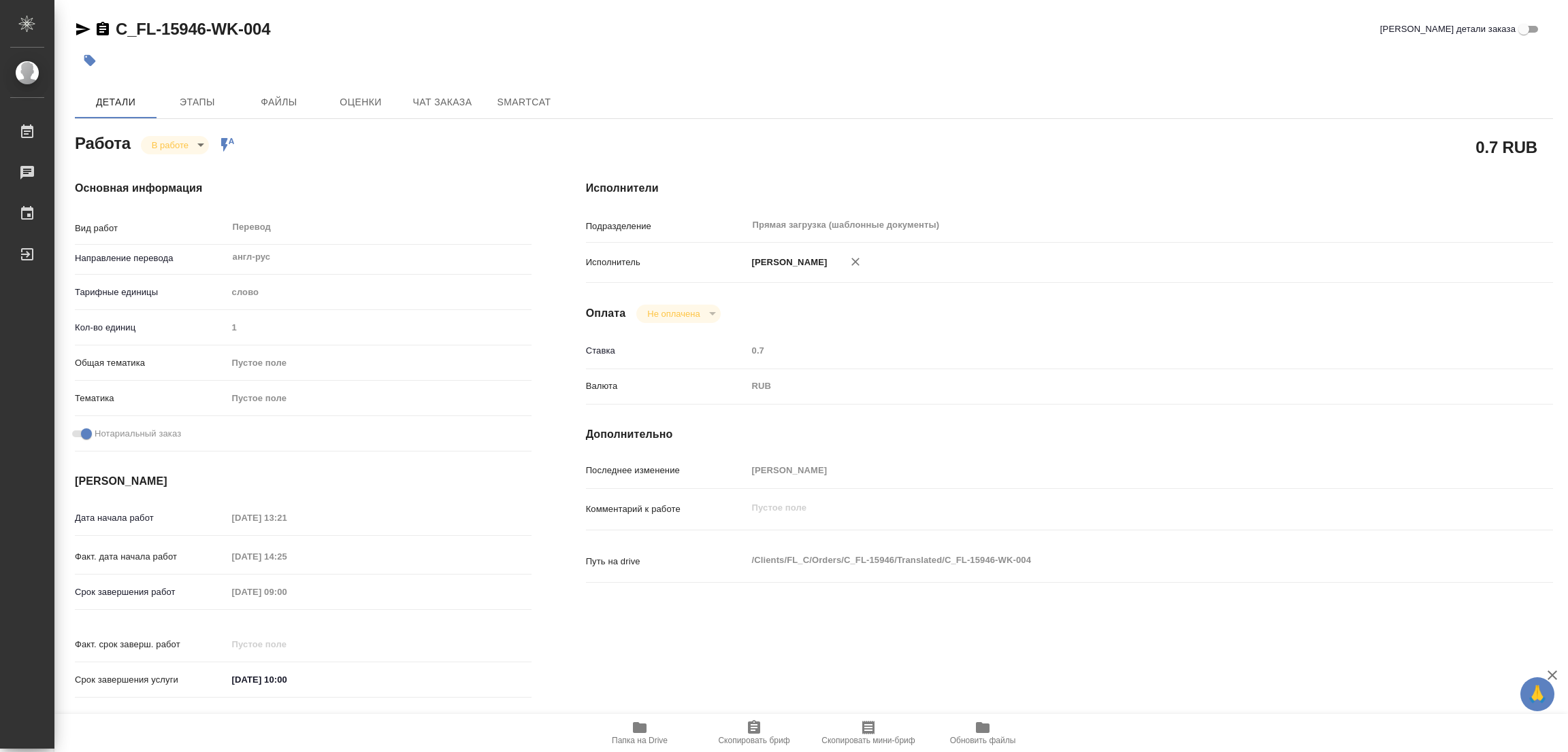
type textarea "x"
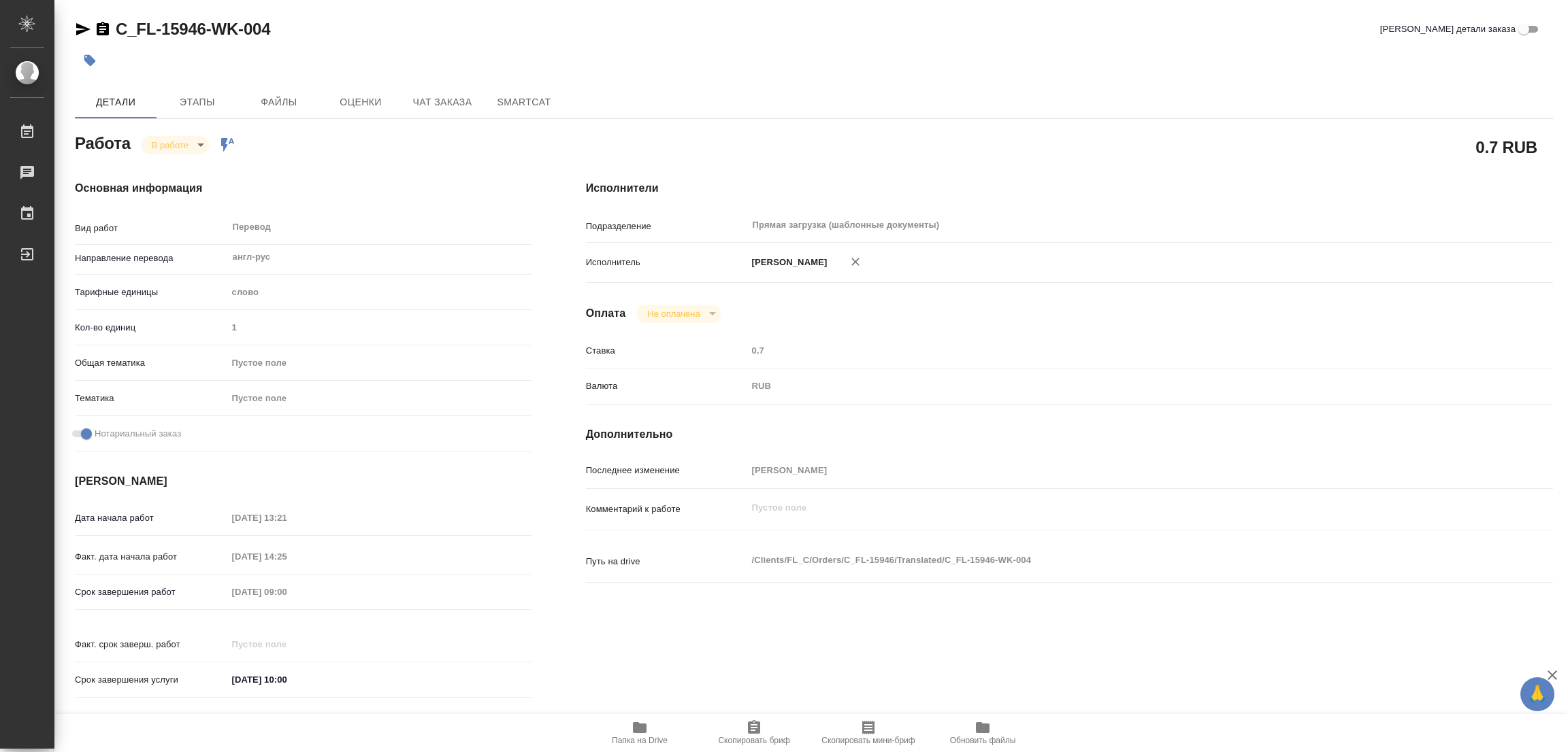
type textarea "x"
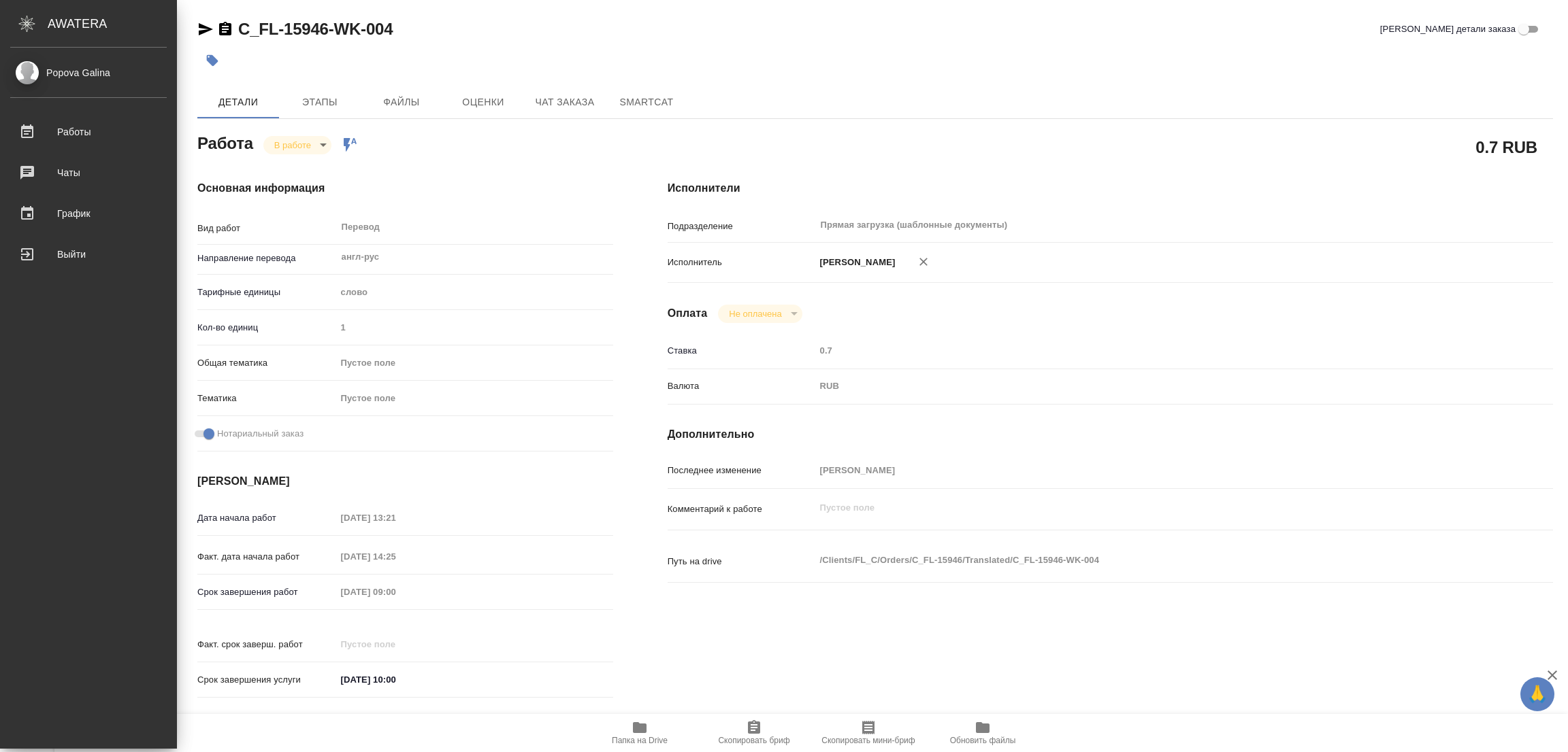
type textarea "x"
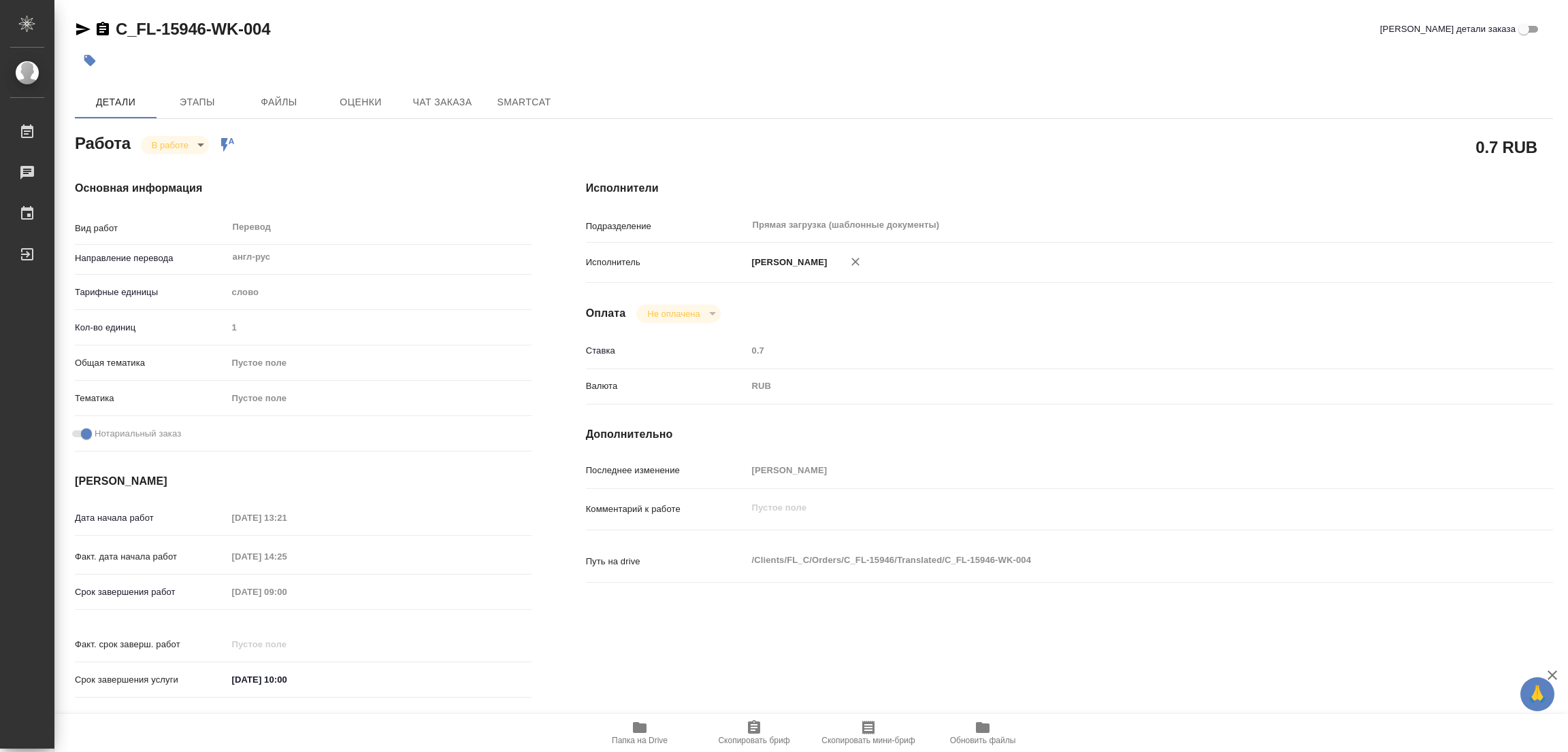
type textarea "x"
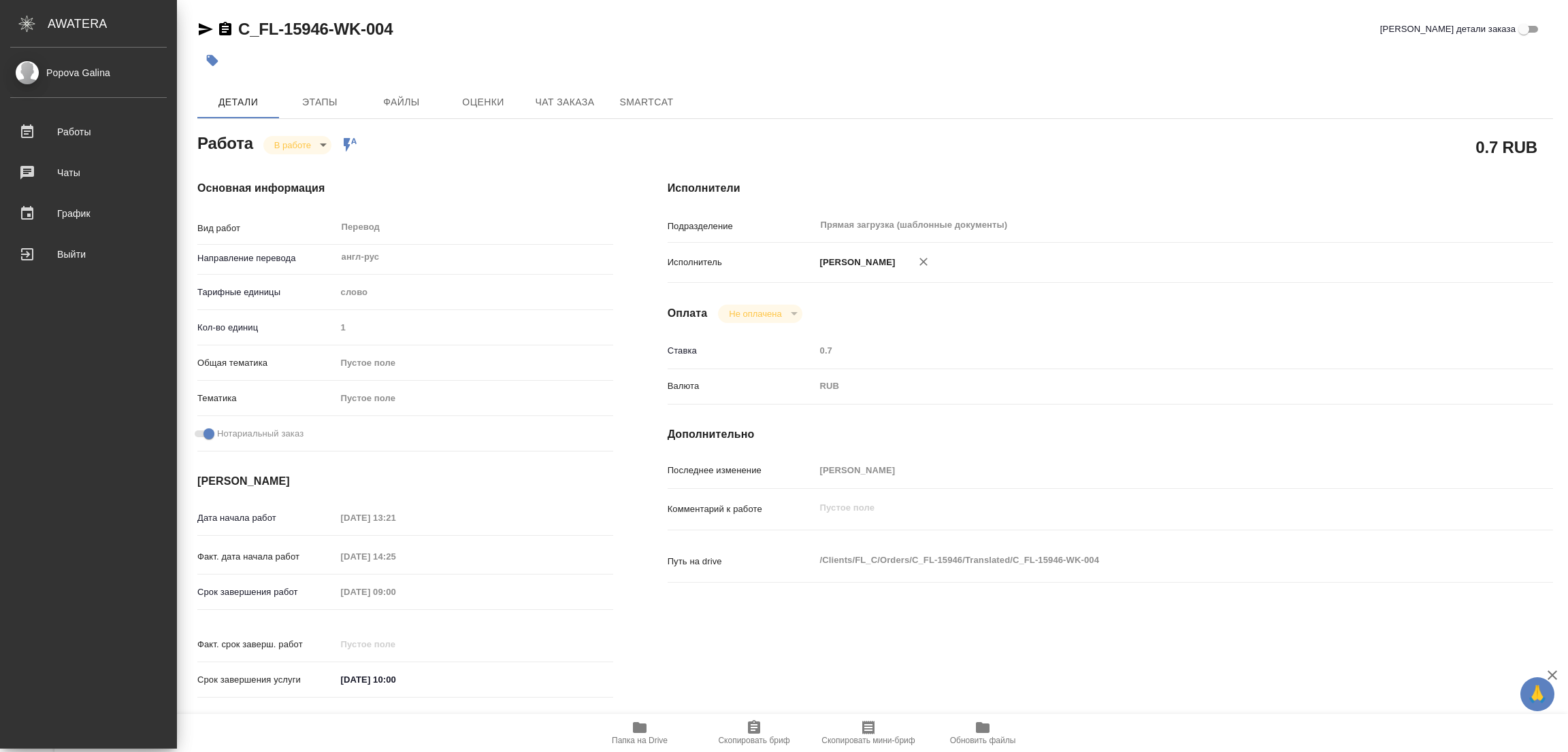
type textarea "x"
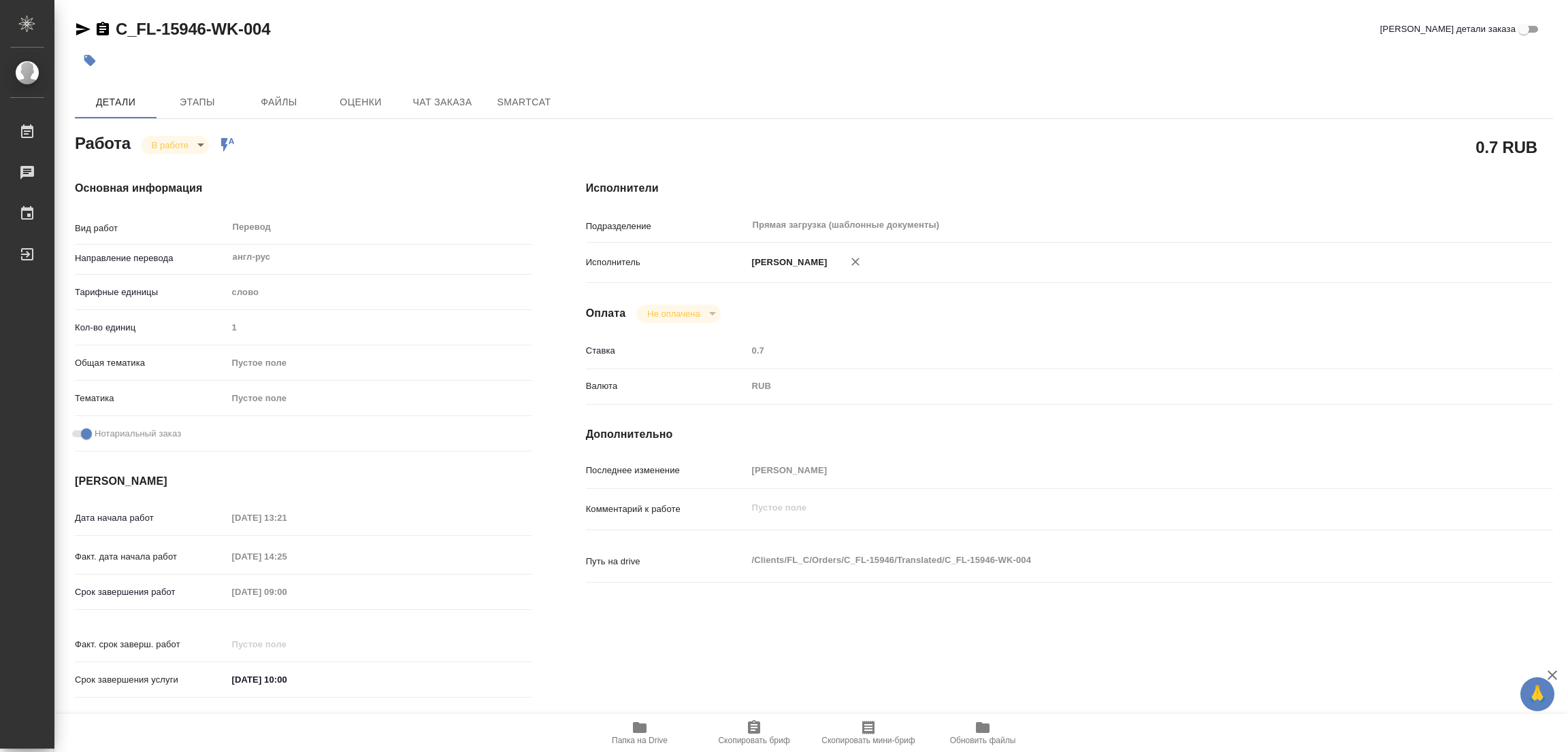
click at [1154, 532] on div "Комментарий к работе x" at bounding box center [1069, 521] width 967 height 53
drag, startPoint x: 337, startPoint y: 177, endPoint x: 331, endPoint y: 184, distance: 9.2
click at [334, 181] on div "Работа В работе inProgress Работа включена в последовательность 0.7 RUB Основна…" at bounding box center [814, 618] width 1478 height 977
